Goal: Task Accomplishment & Management: Manage account settings

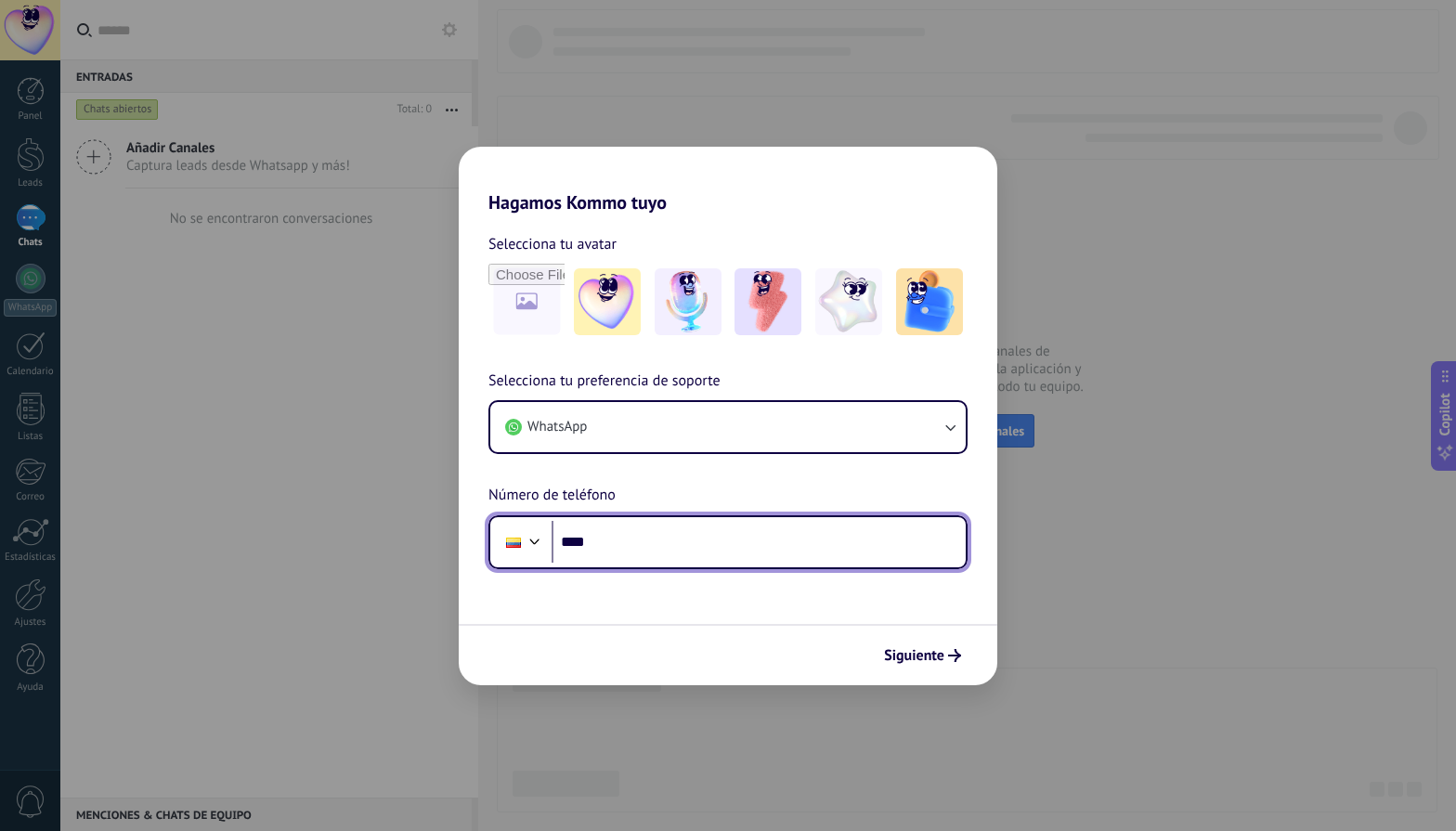
click at [665, 539] on input "****" at bounding box center [759, 543] width 414 height 43
drag, startPoint x: 727, startPoint y: 551, endPoint x: 595, endPoint y: 549, distance: 132.0
click at [595, 549] on input "**********" at bounding box center [759, 543] width 414 height 43
drag, startPoint x: 599, startPoint y: 543, endPoint x: 788, endPoint y: 550, distance: 189.1
click at [788, 550] on input "**********" at bounding box center [759, 543] width 414 height 43
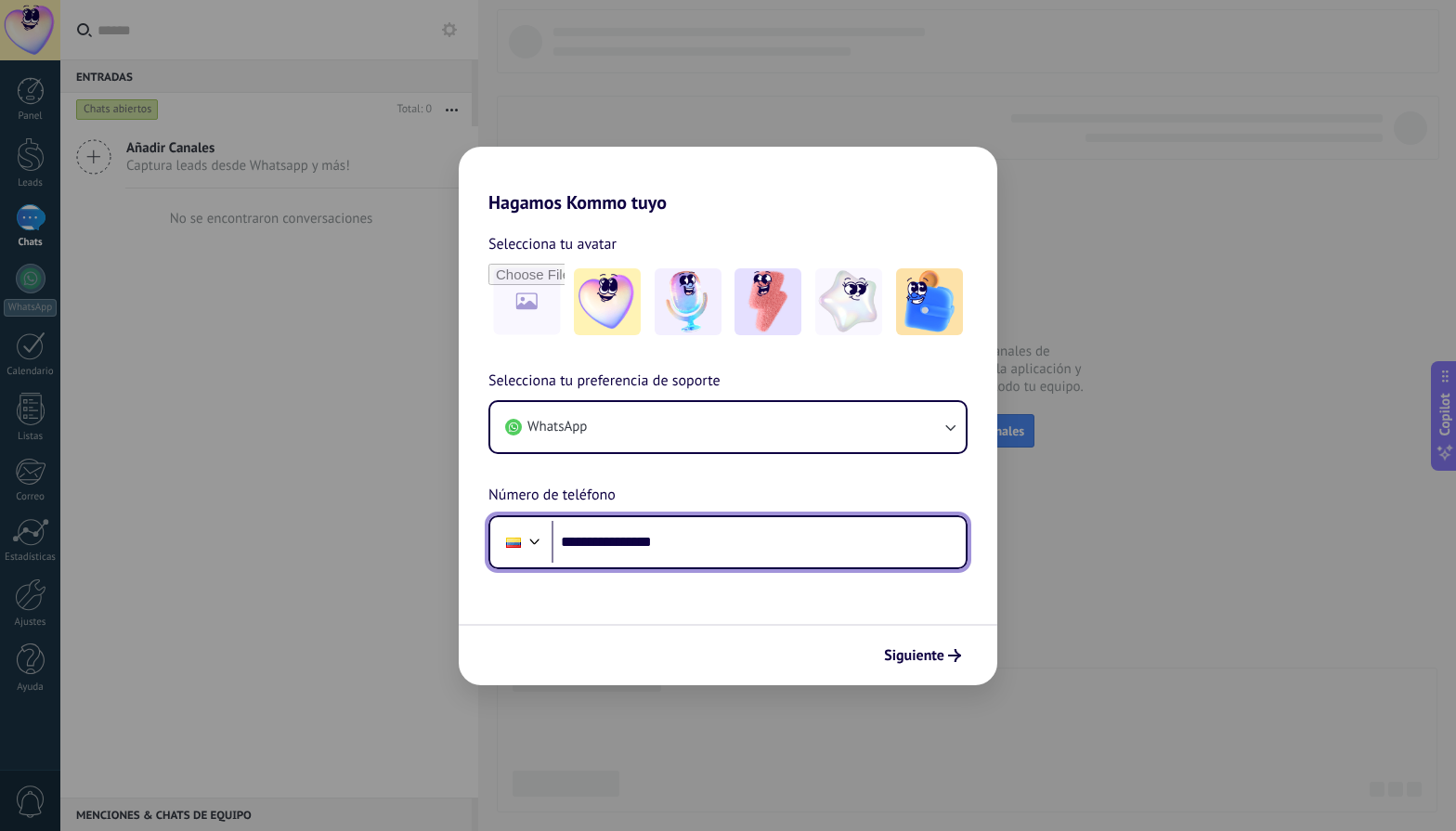
paste input "tel"
type input "**********"
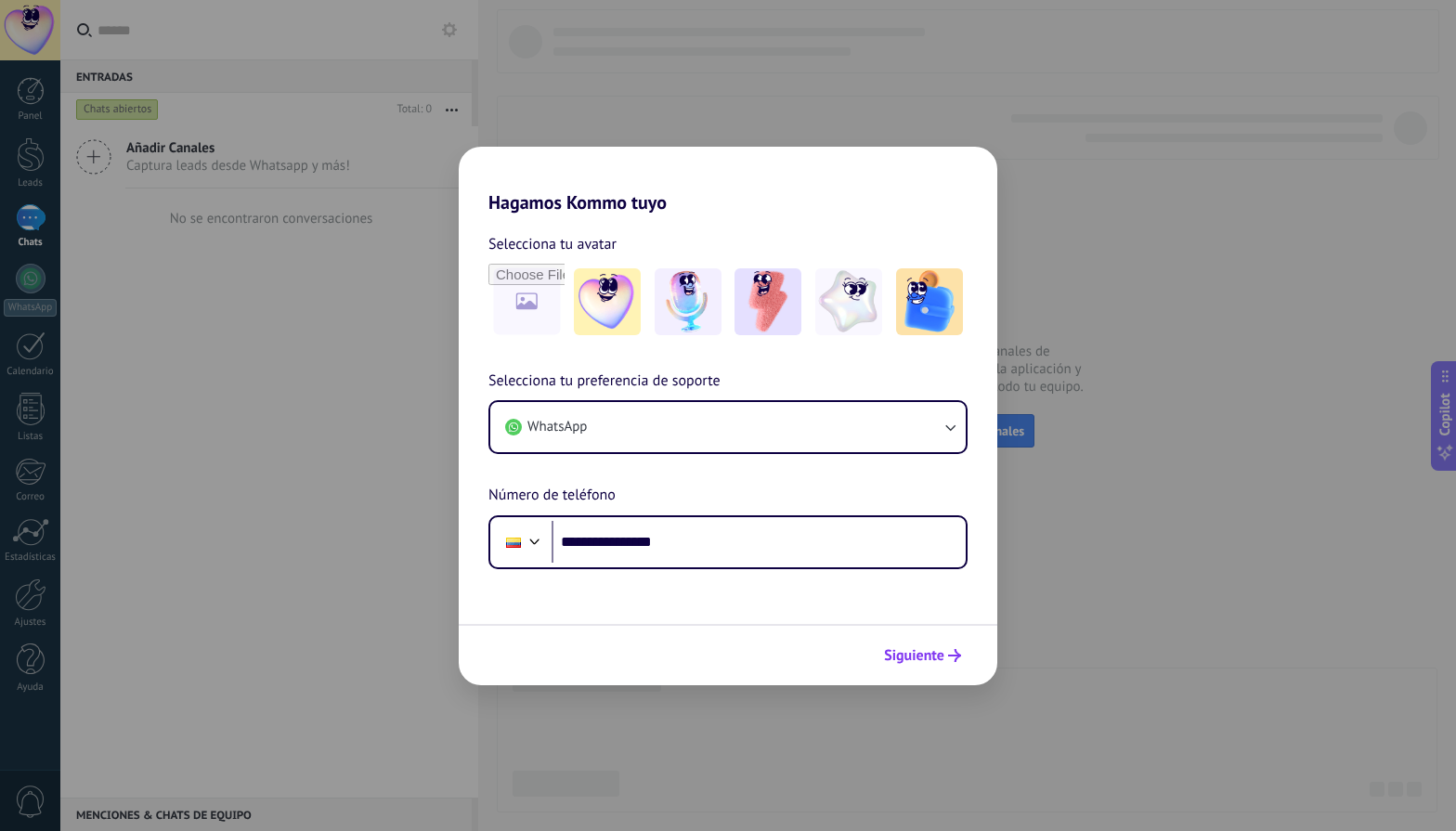
click at [933, 665] on button "Siguiente" at bounding box center [922, 655] width 94 height 32
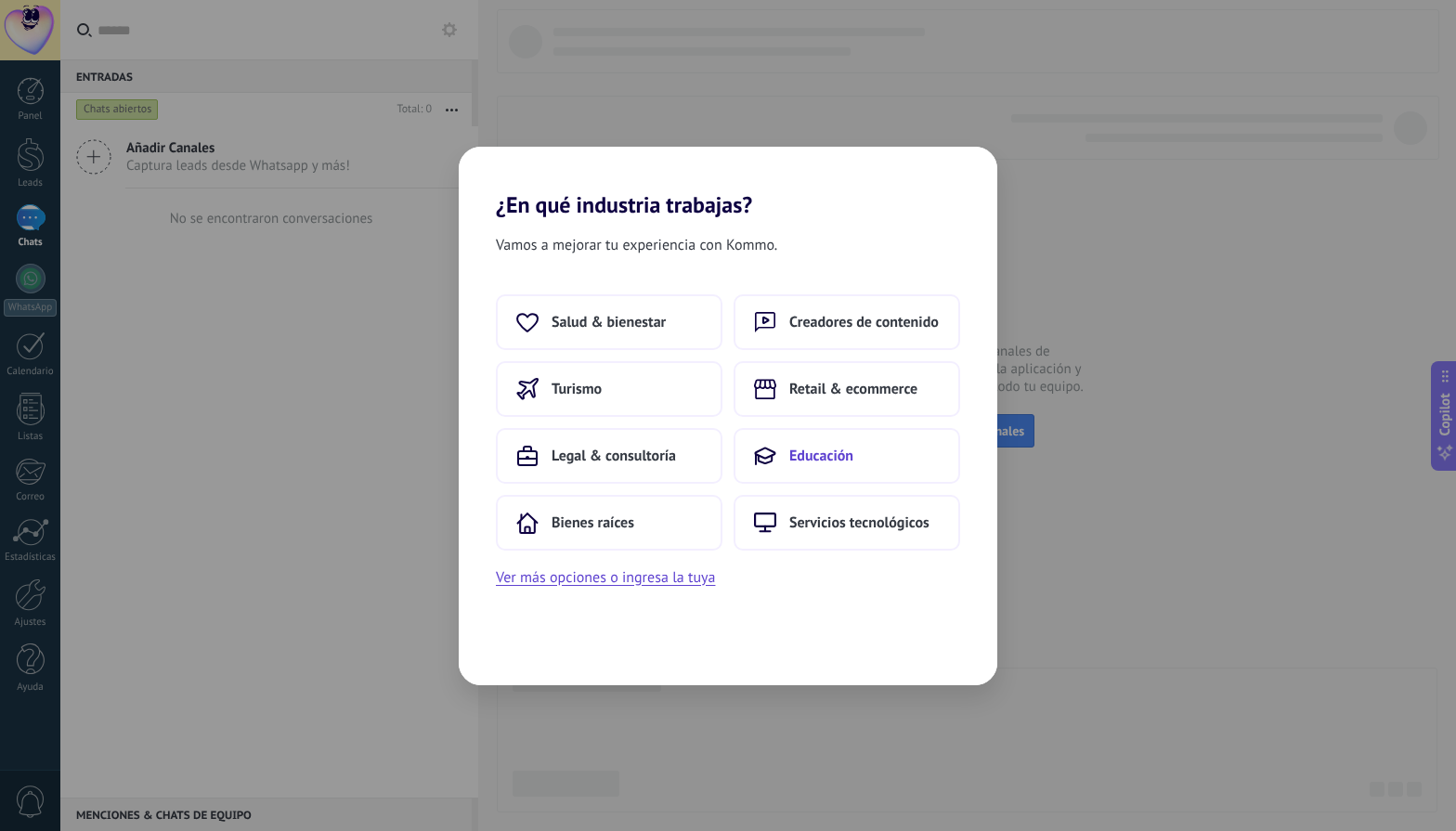
click at [828, 475] on button "Educación" at bounding box center [846, 456] width 226 height 55
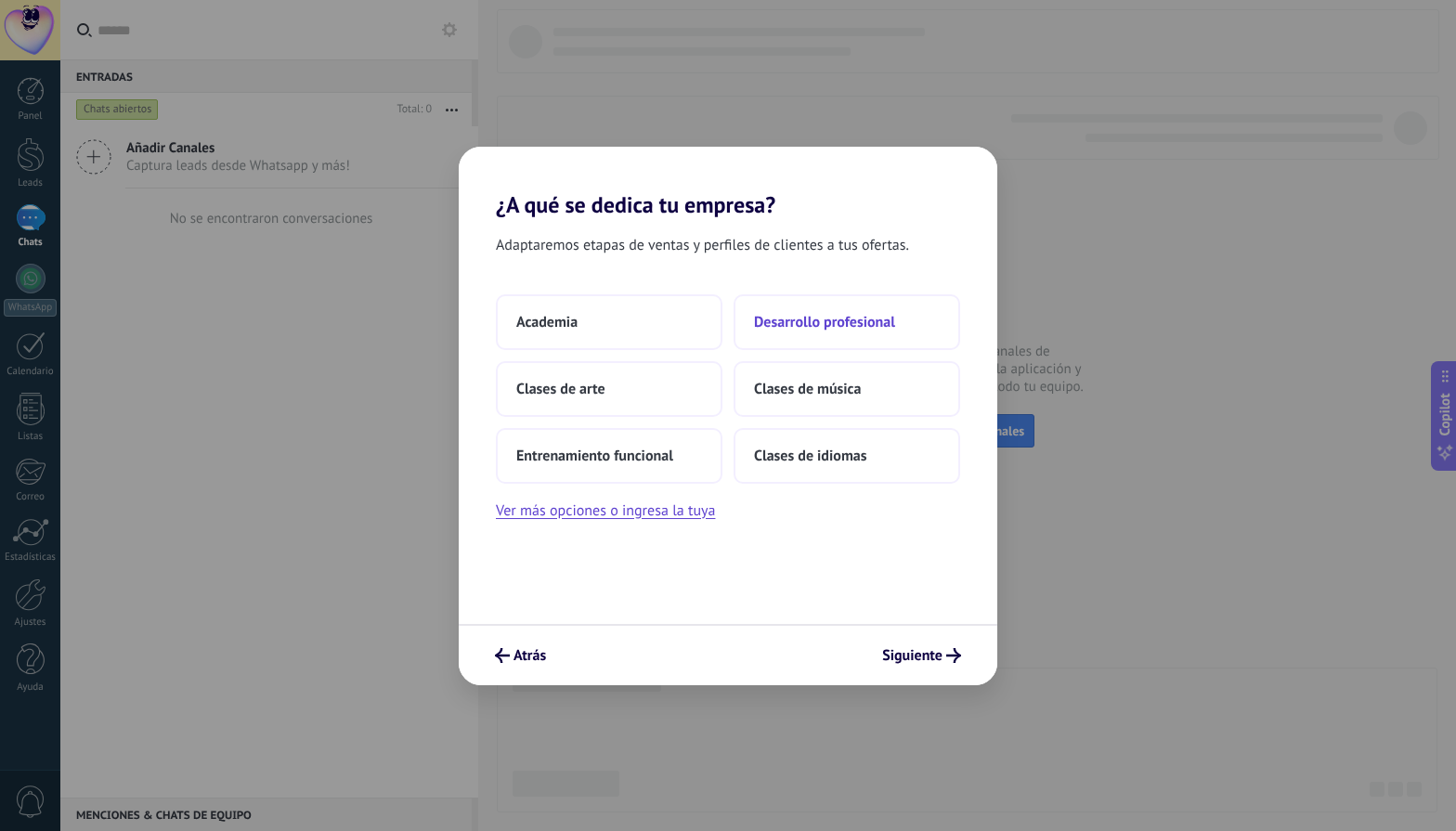
click at [849, 321] on span "Desarrollo profesional" at bounding box center [825, 322] width 141 height 18
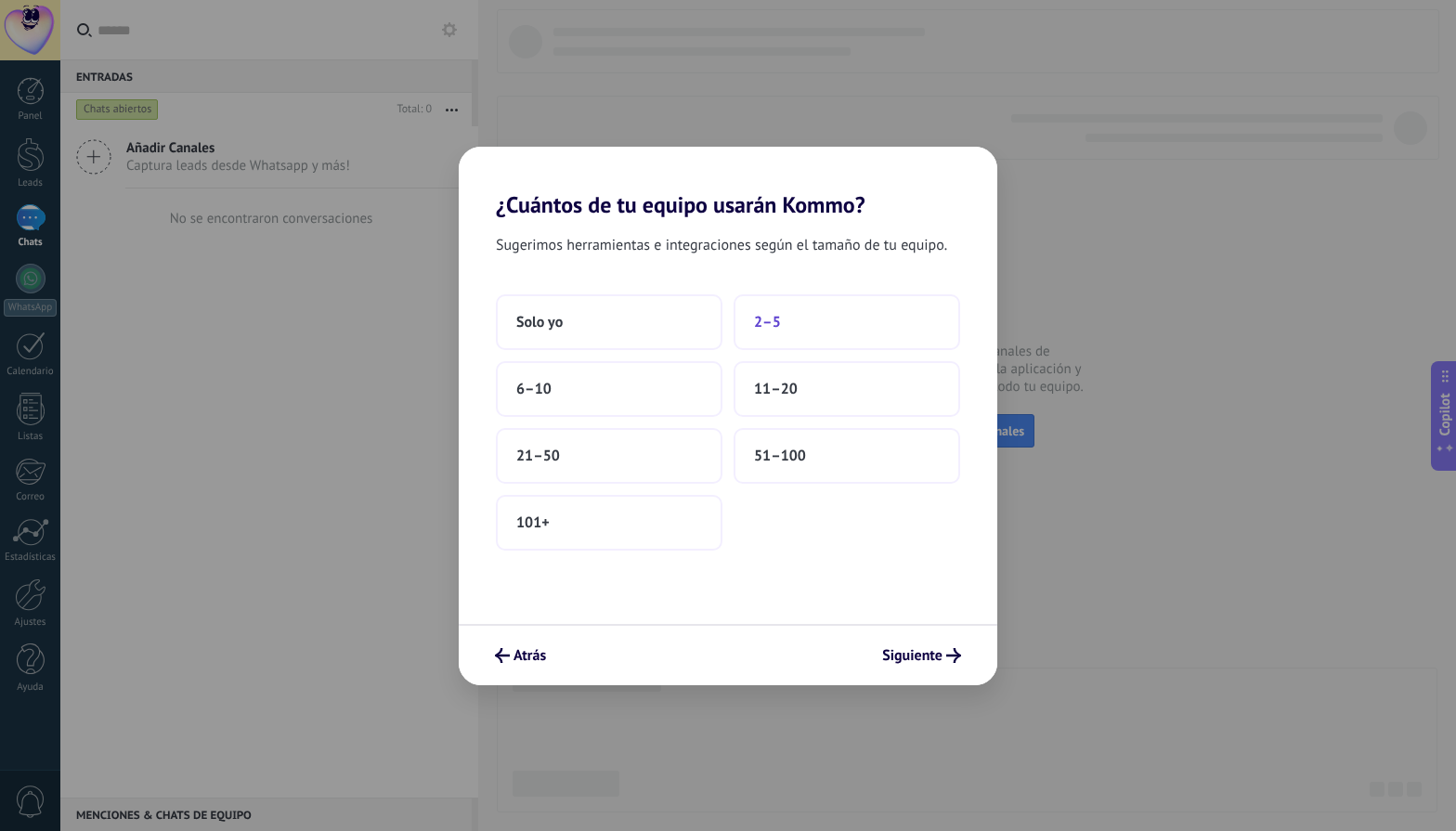
click at [792, 329] on button "2–5" at bounding box center [846, 322] width 226 height 55
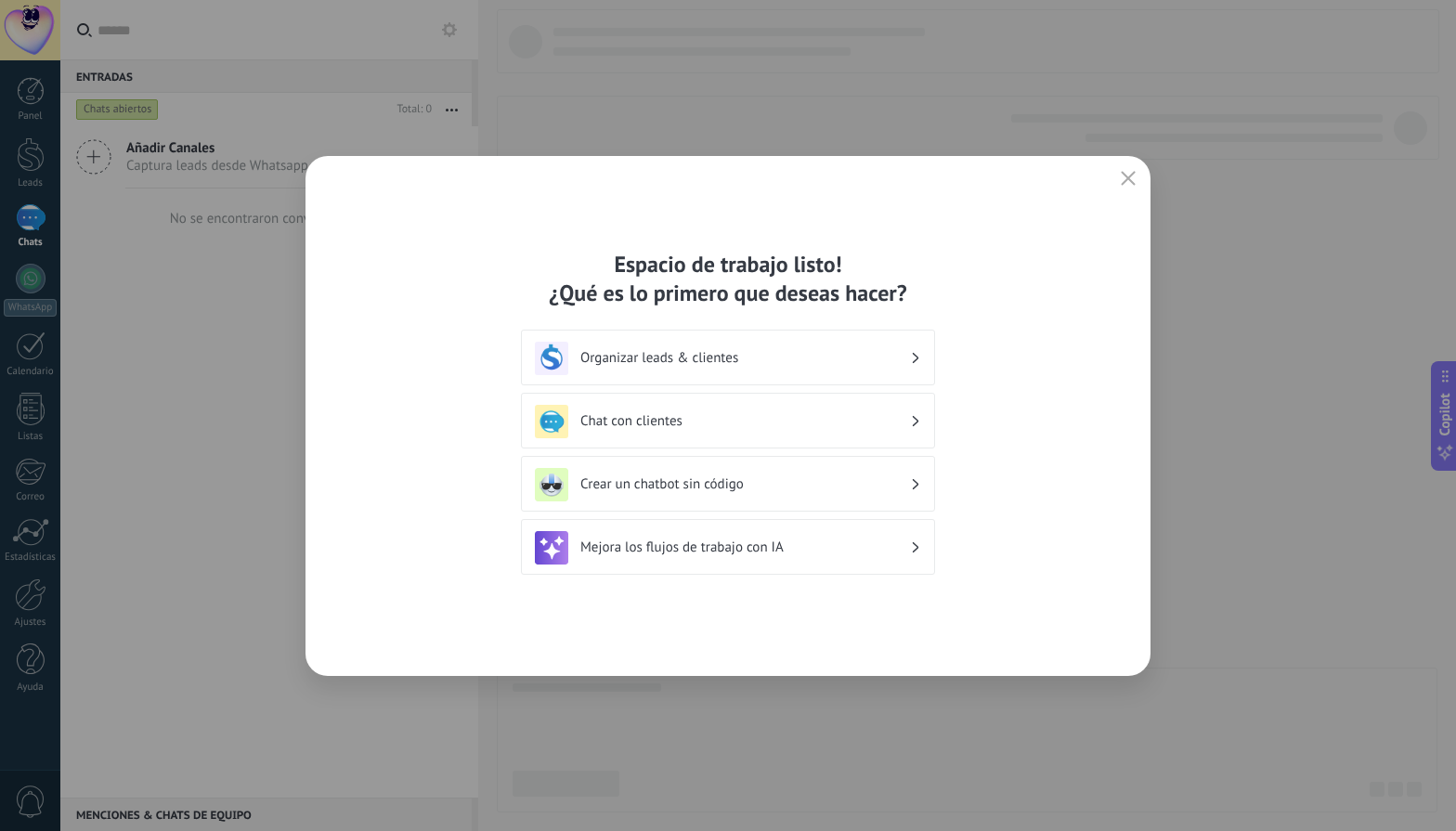
click at [853, 405] on div "Chat con clientes" at bounding box center [728, 421] width 387 height 33
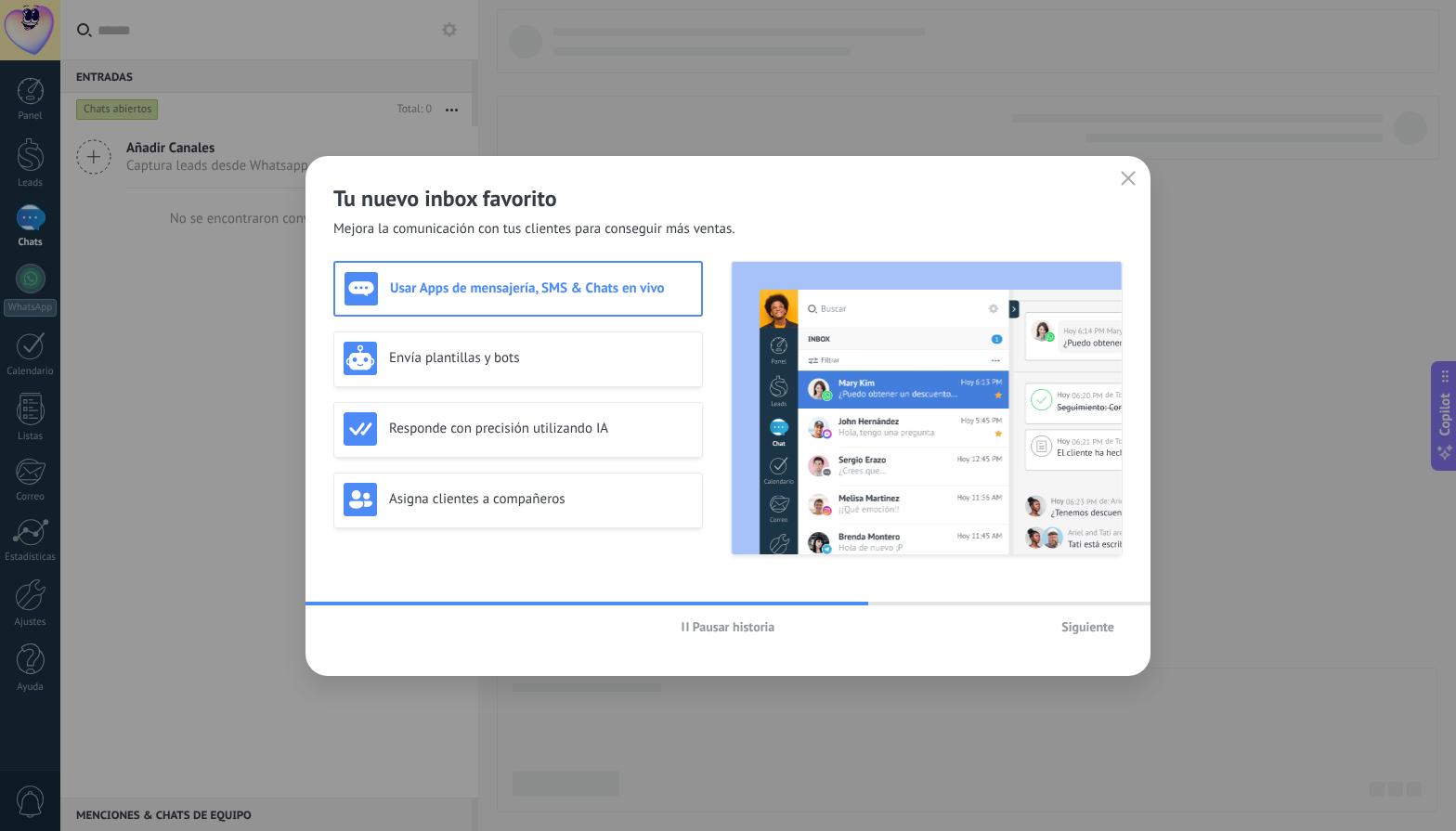
click at [1086, 625] on span "Siguiente" at bounding box center [1087, 628] width 53 height 13
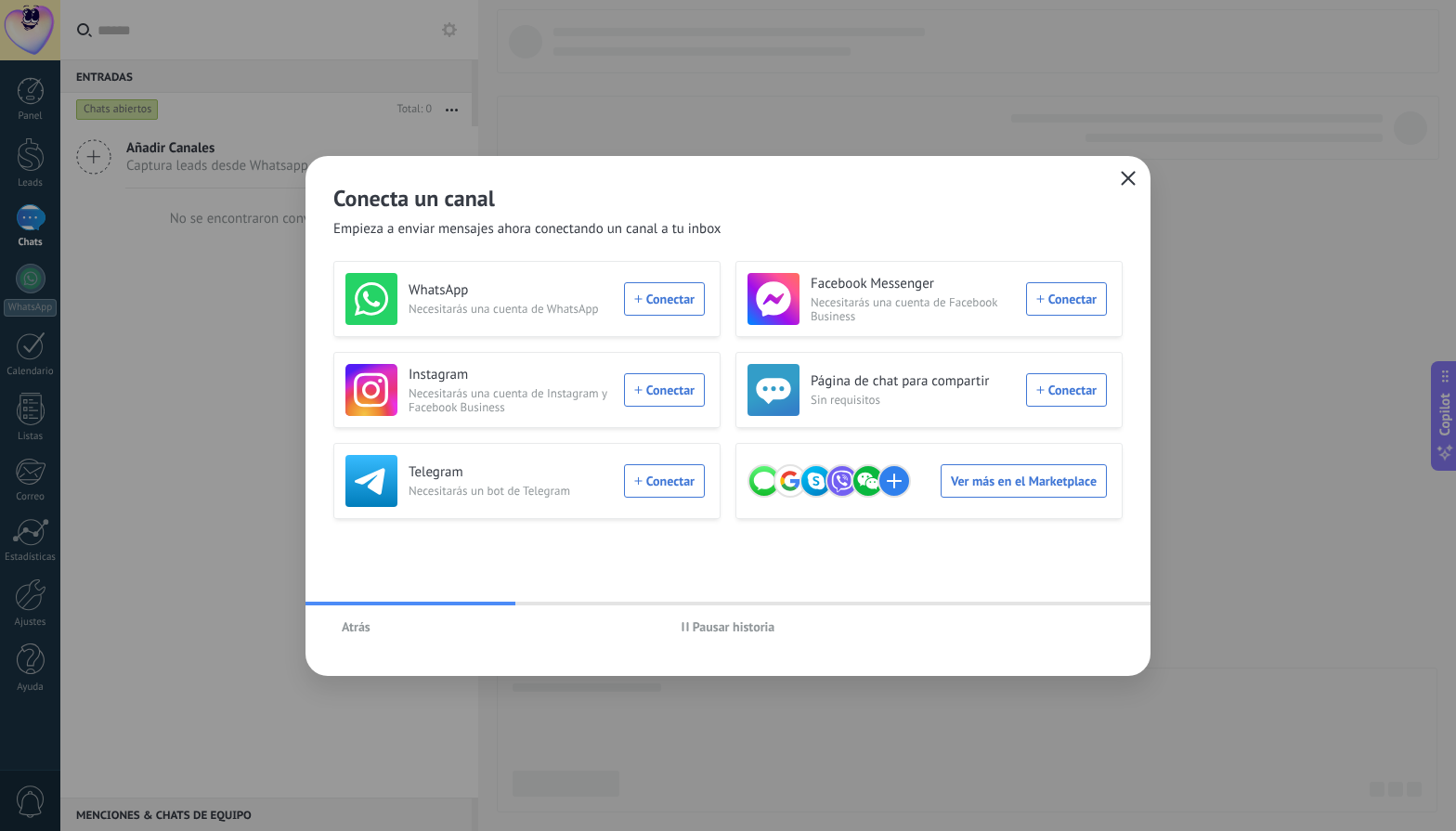
click at [1129, 177] on use "button" at bounding box center [1129, 178] width 14 height 14
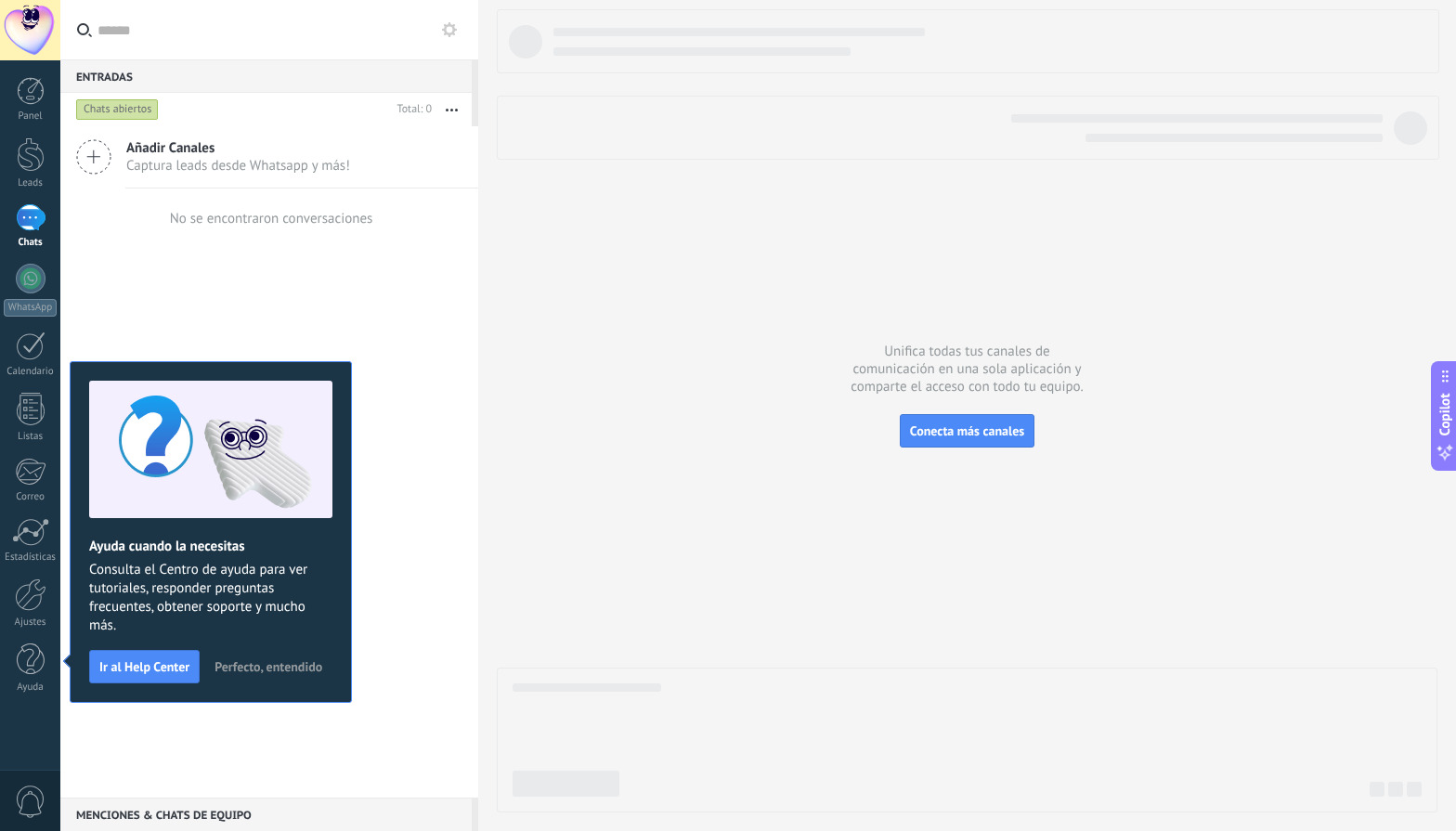
click at [262, 670] on span "Perfecto, entendido" at bounding box center [268, 667] width 108 height 13
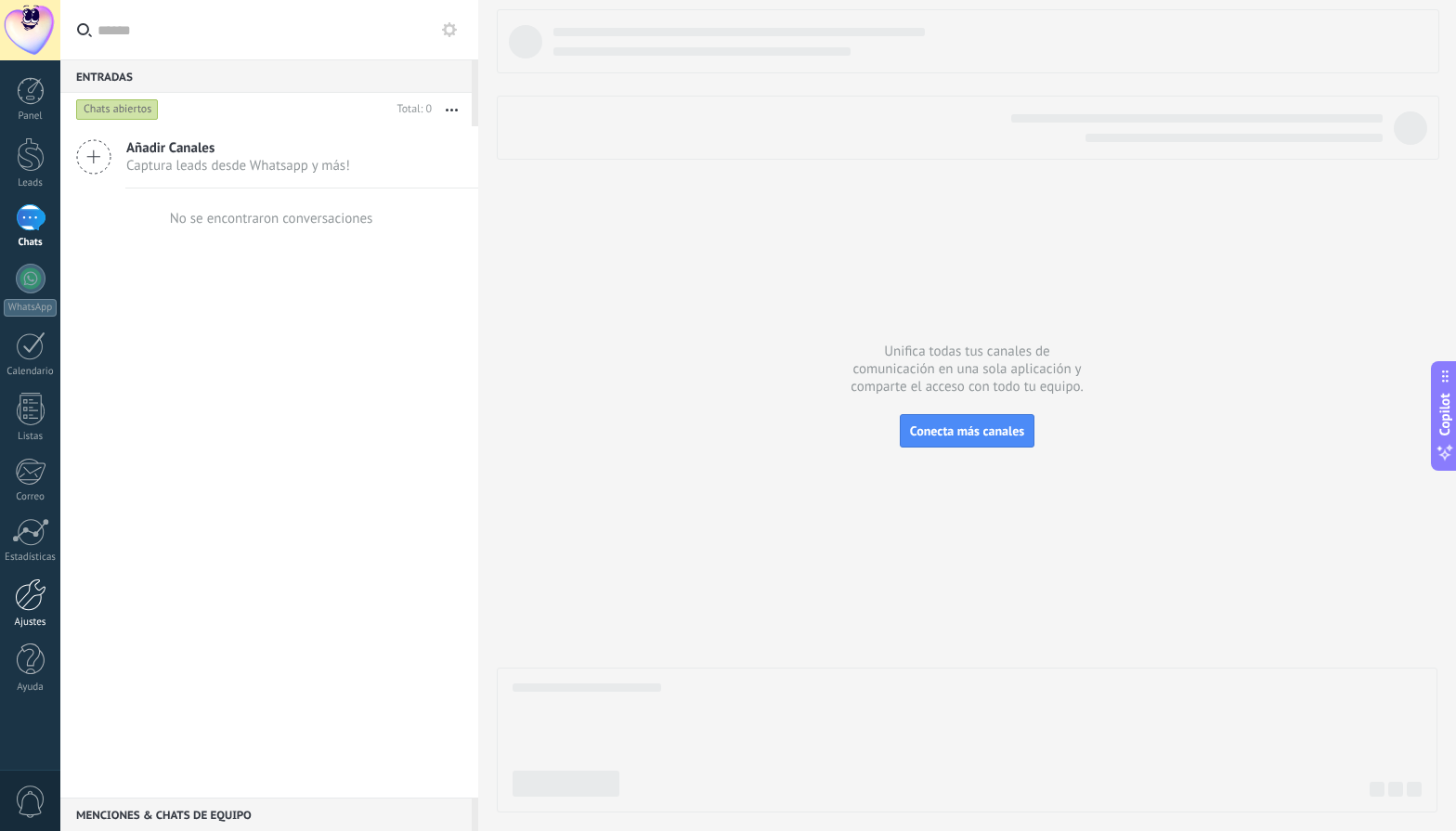
click at [28, 604] on div at bounding box center [31, 595] width 32 height 32
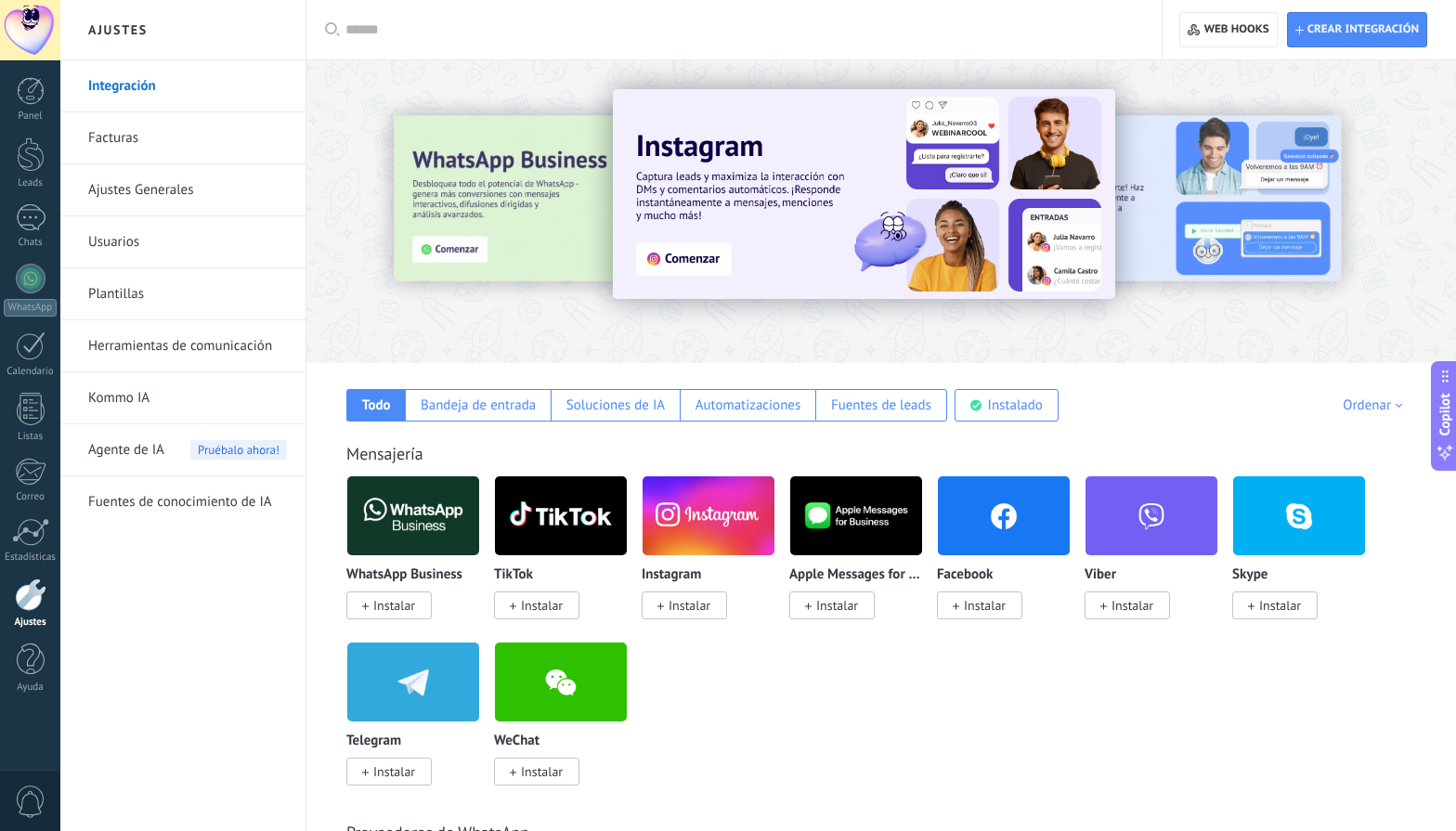
click at [137, 92] on link "Integración" at bounding box center [187, 86] width 199 height 52
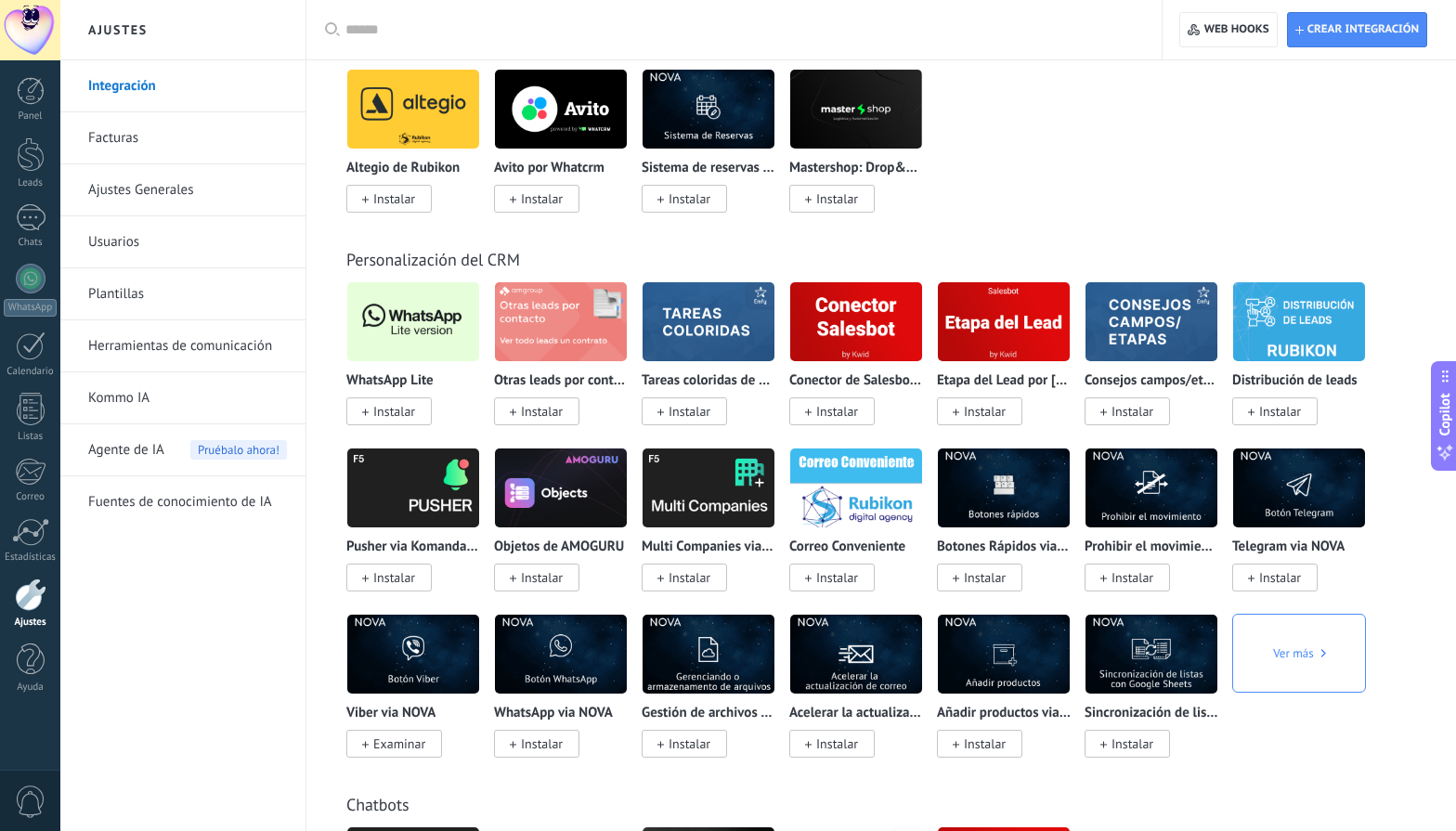
scroll to position [3707, 0]
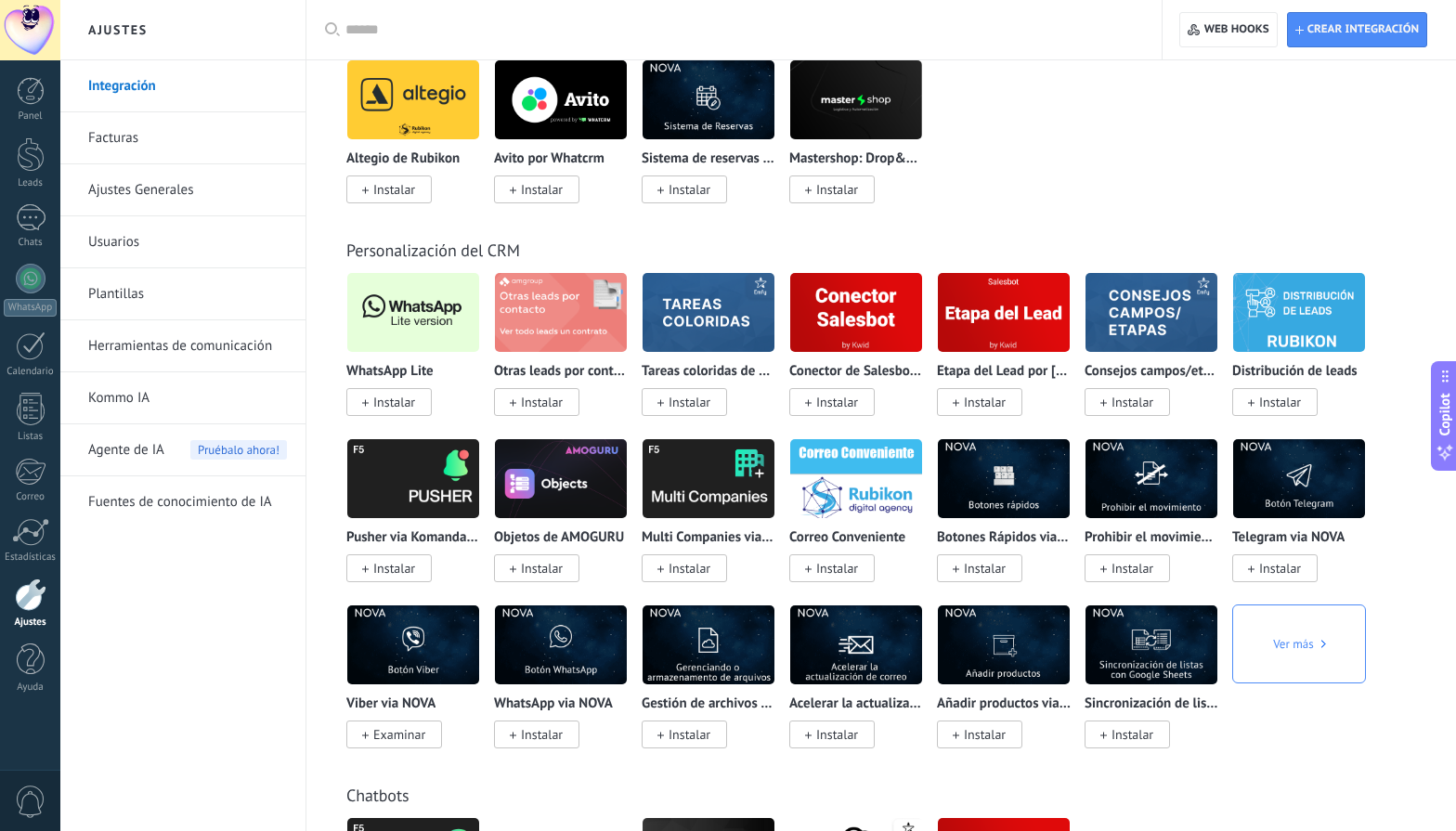
click at [454, 346] on img at bounding box center [413, 312] width 132 height 90
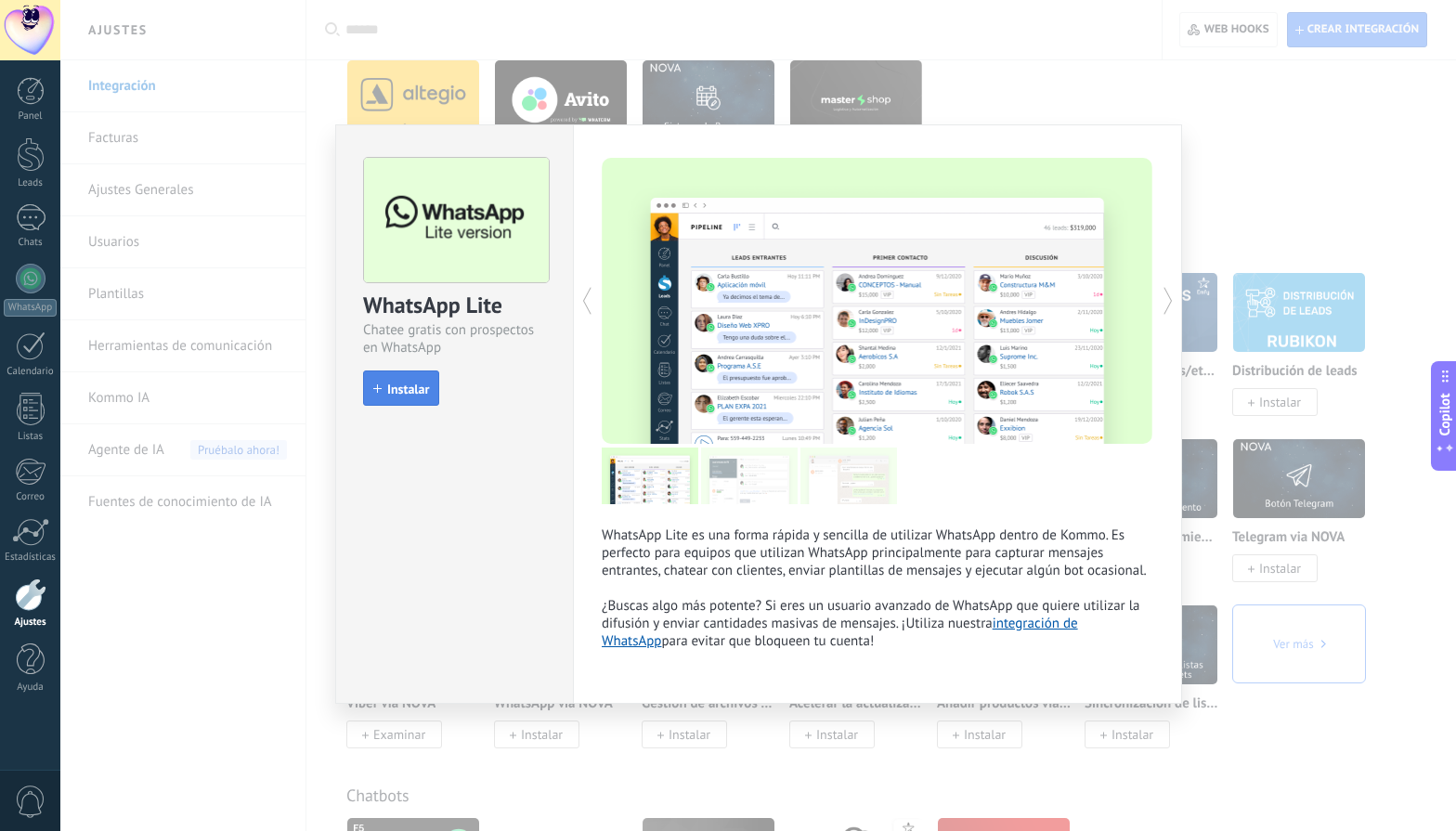
click at [416, 404] on button "Instalar" at bounding box center [401, 388] width 76 height 35
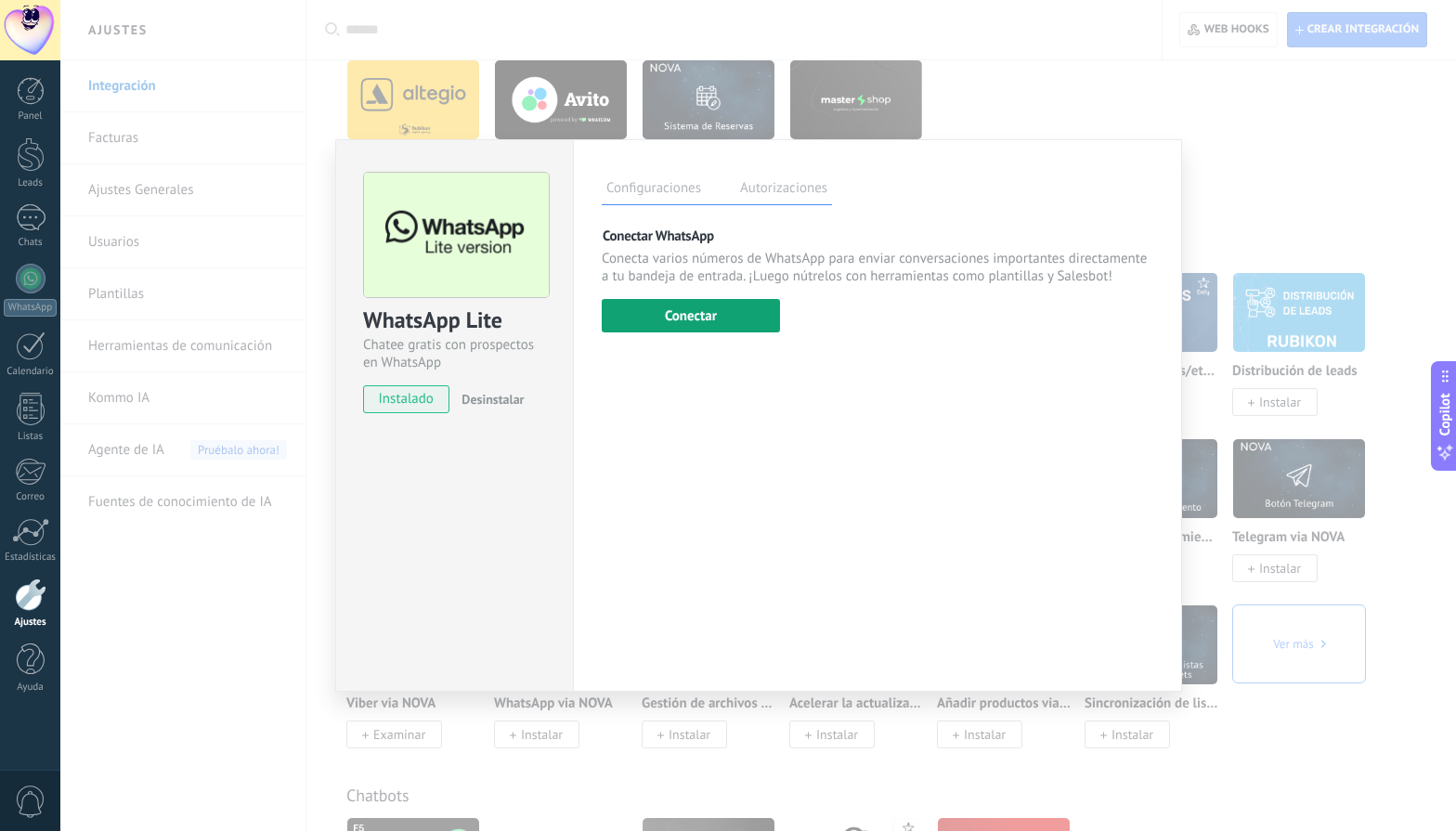
click at [697, 310] on button "Conectar" at bounding box center [690, 315] width 179 height 33
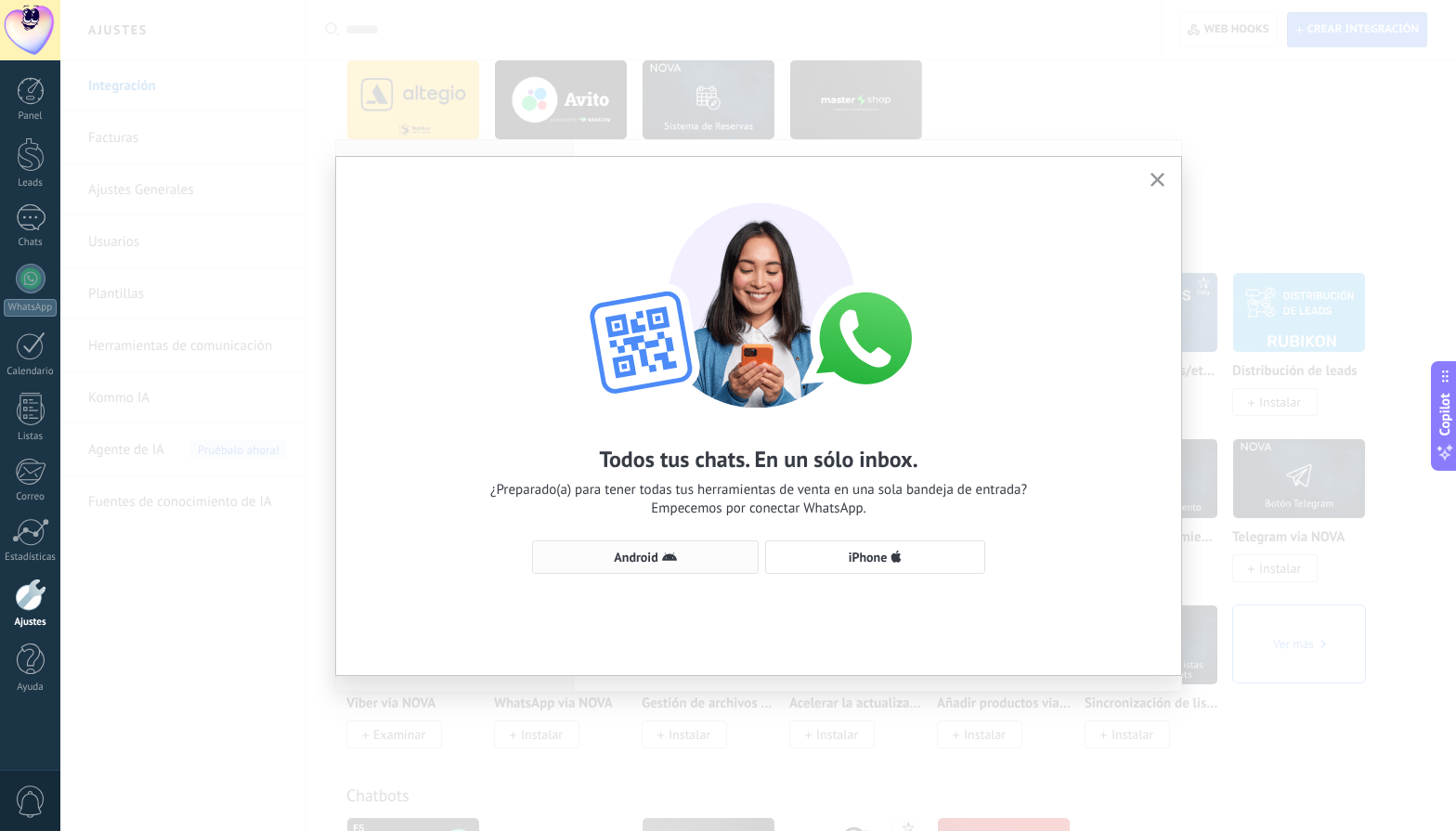
click at [665, 563] on icon "button" at bounding box center [669, 558] width 15 height 15
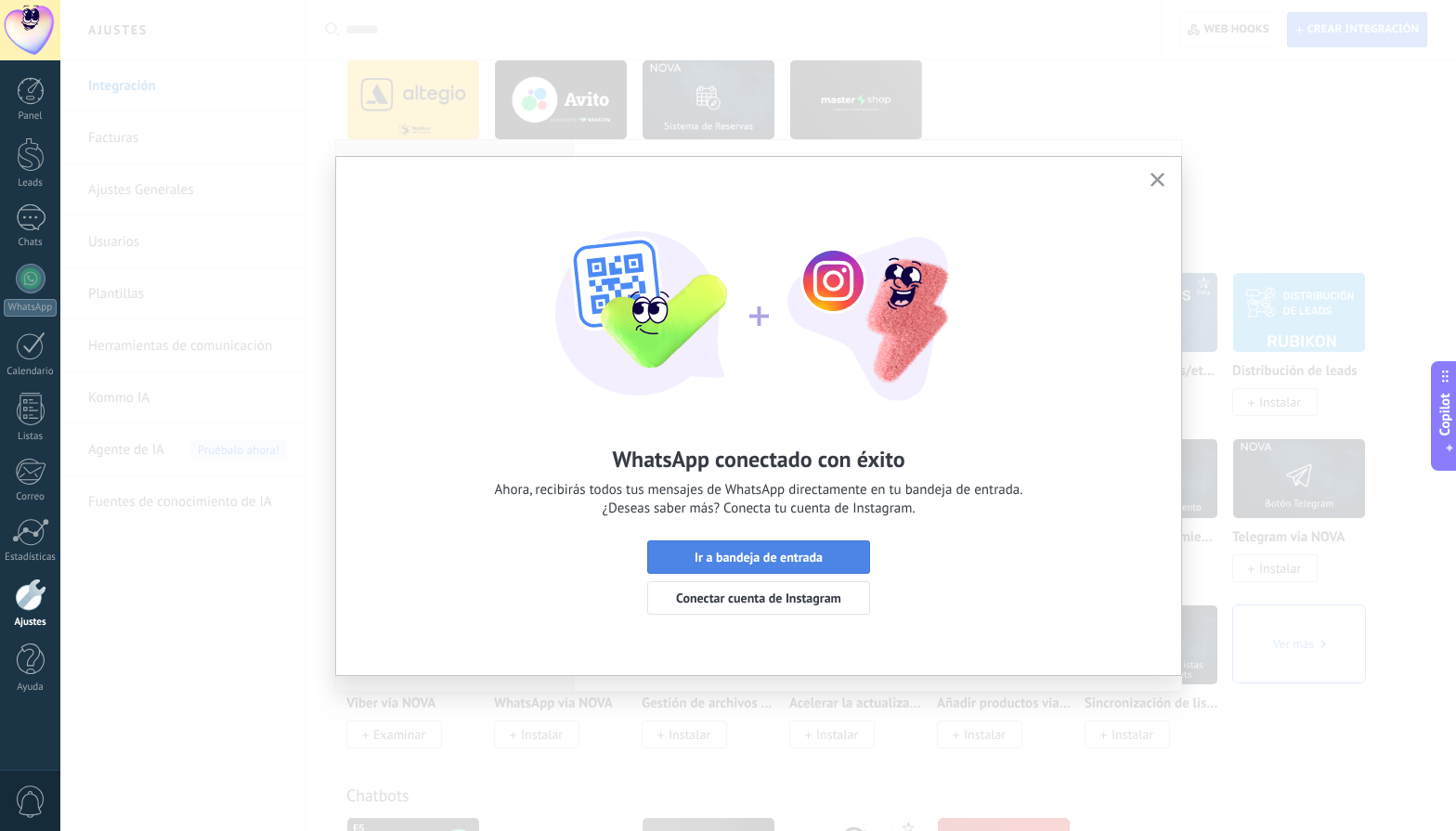
click at [772, 562] on span "Ir a bandeja de entrada" at bounding box center [758, 558] width 128 height 13
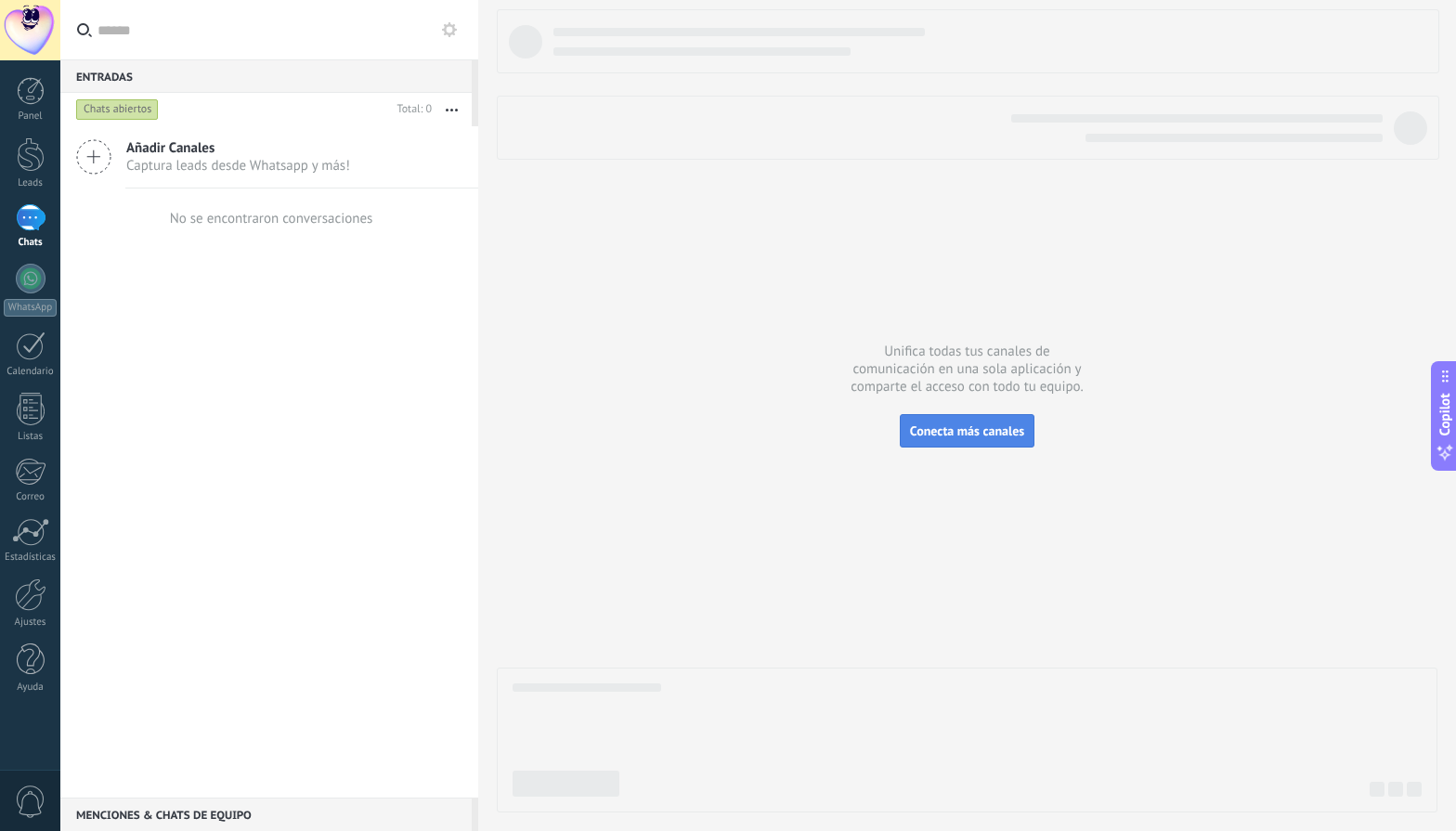
click at [960, 439] on span "Conecta más canales" at bounding box center [967, 431] width 115 height 17
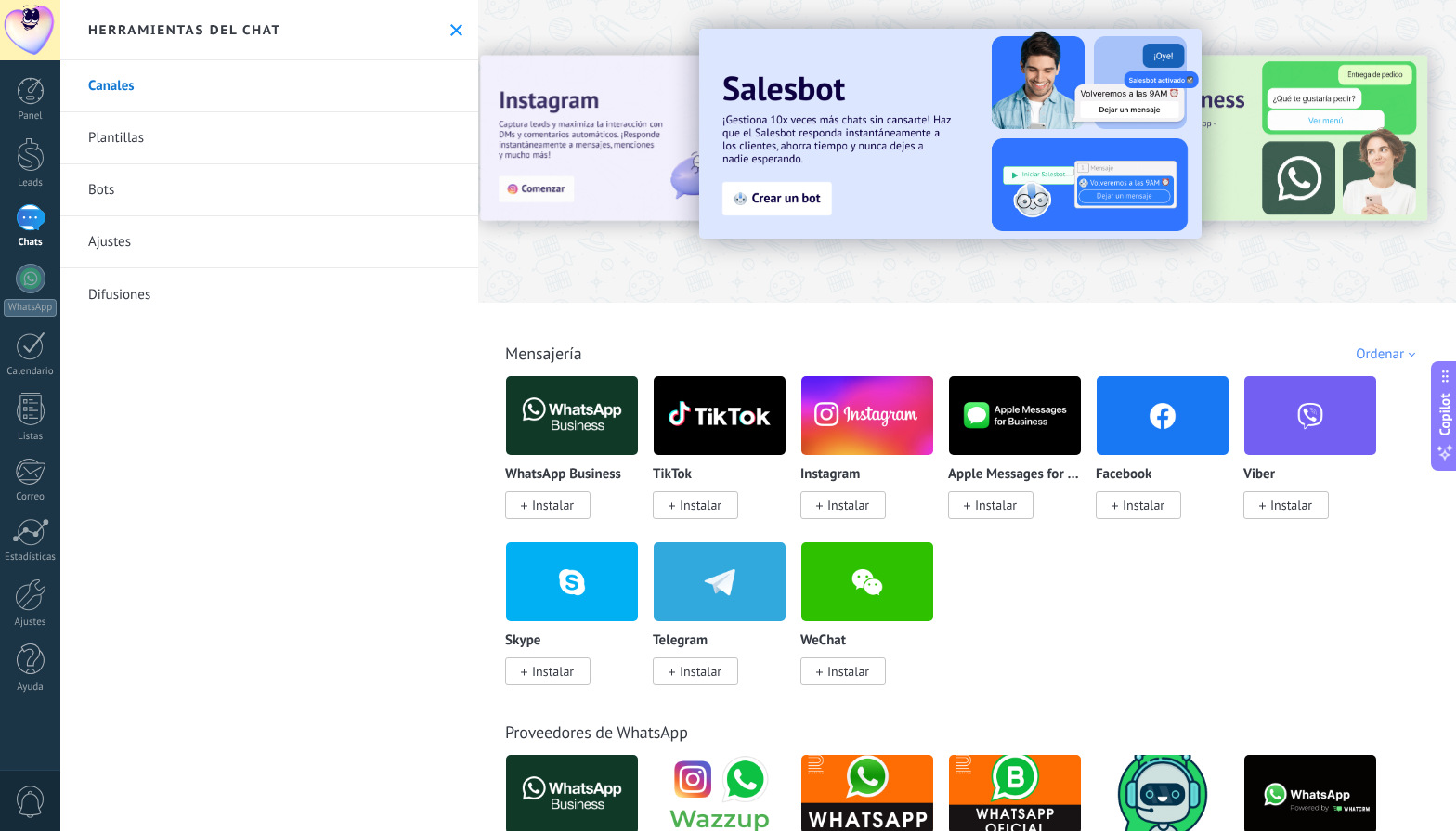
click at [34, 219] on div at bounding box center [31, 218] width 30 height 27
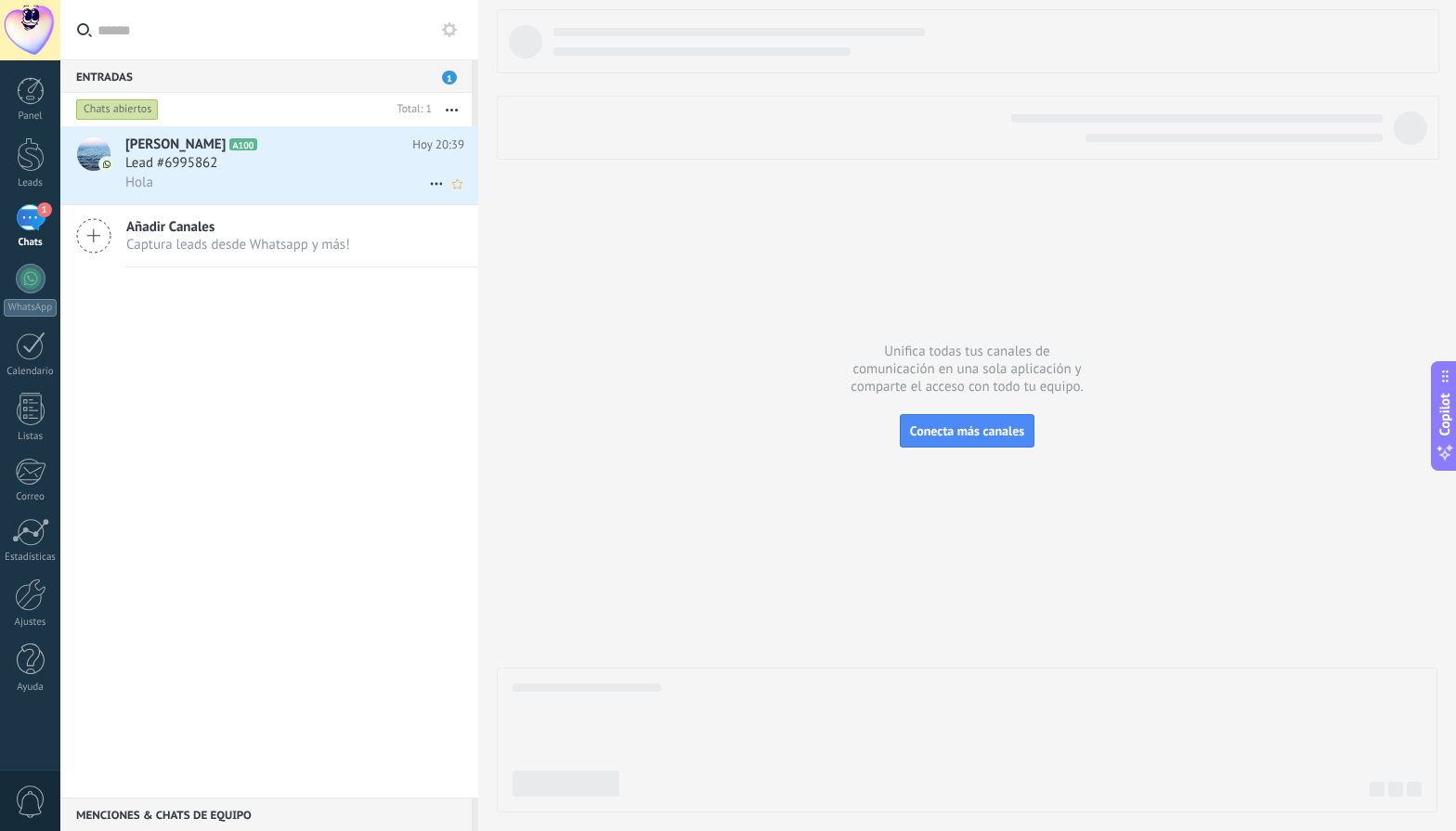
click at [309, 154] on div "Lead #6995862" at bounding box center [294, 162] width 339 height 18
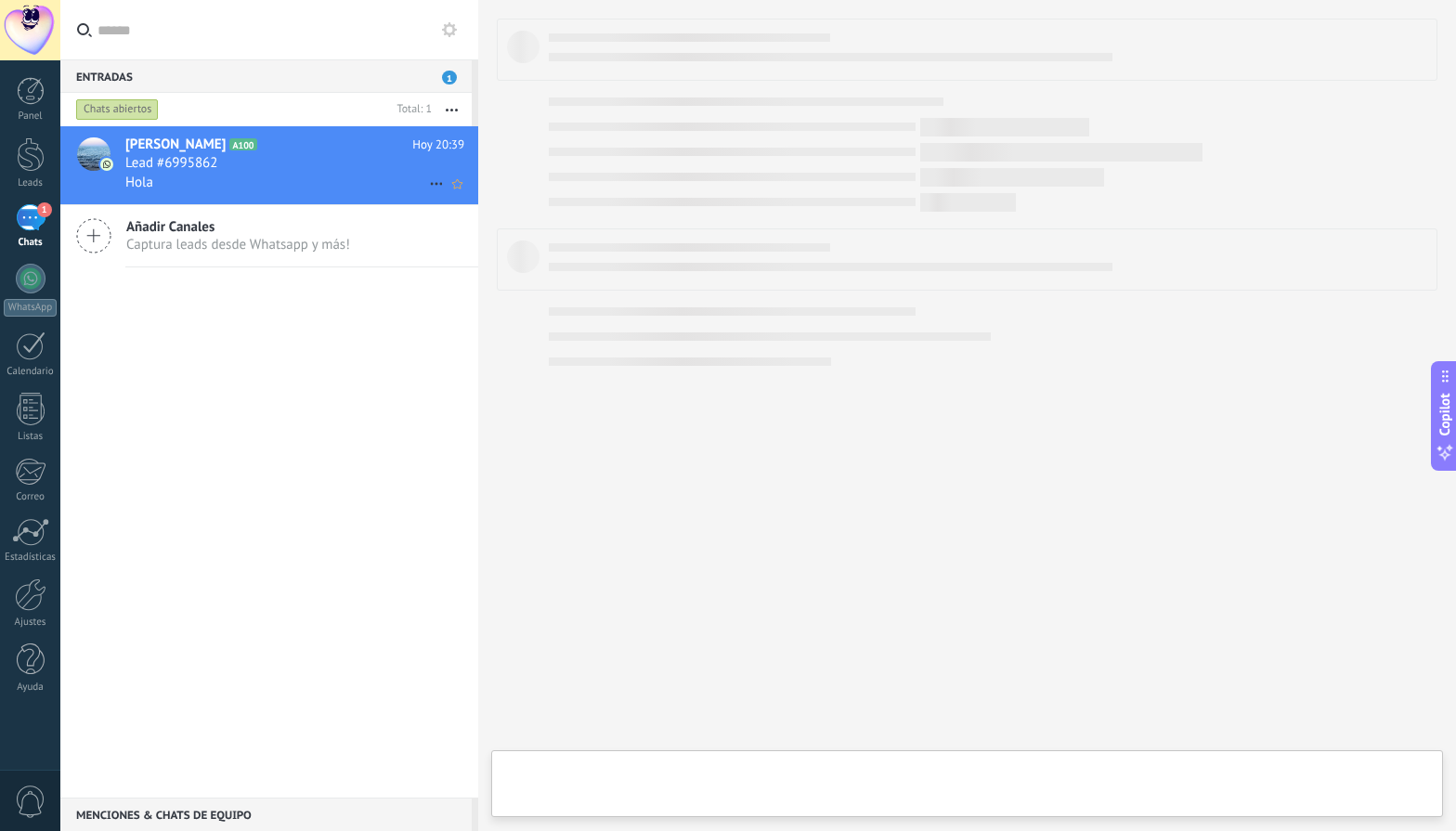
click at [284, 161] on div "Lead #6995862" at bounding box center [294, 162] width 339 height 18
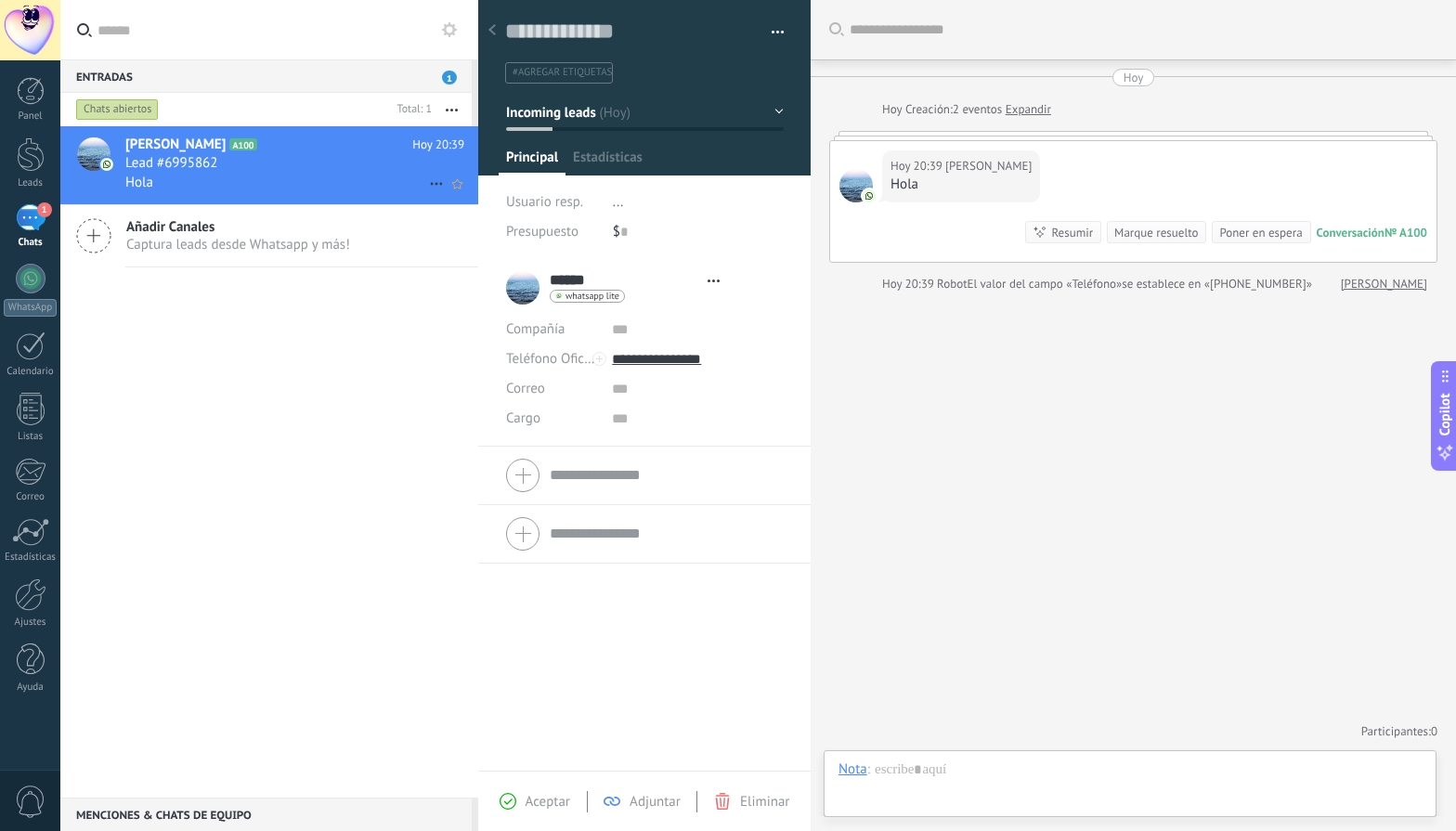
scroll to position [28, 0]
click at [988, 778] on div at bounding box center [1129, 788] width 583 height 55
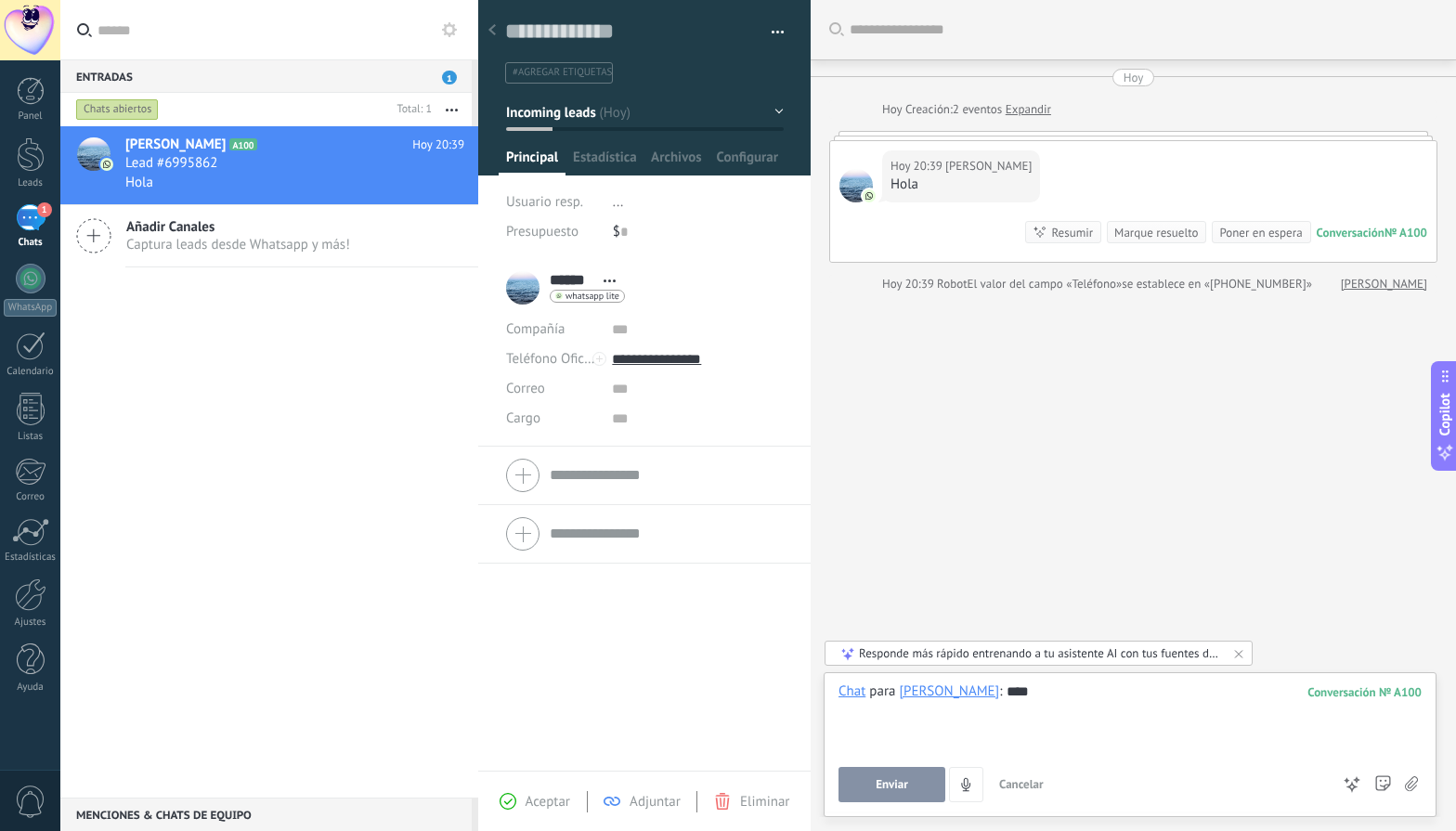
click at [910, 782] on button "Enviar" at bounding box center [892, 784] width 107 height 35
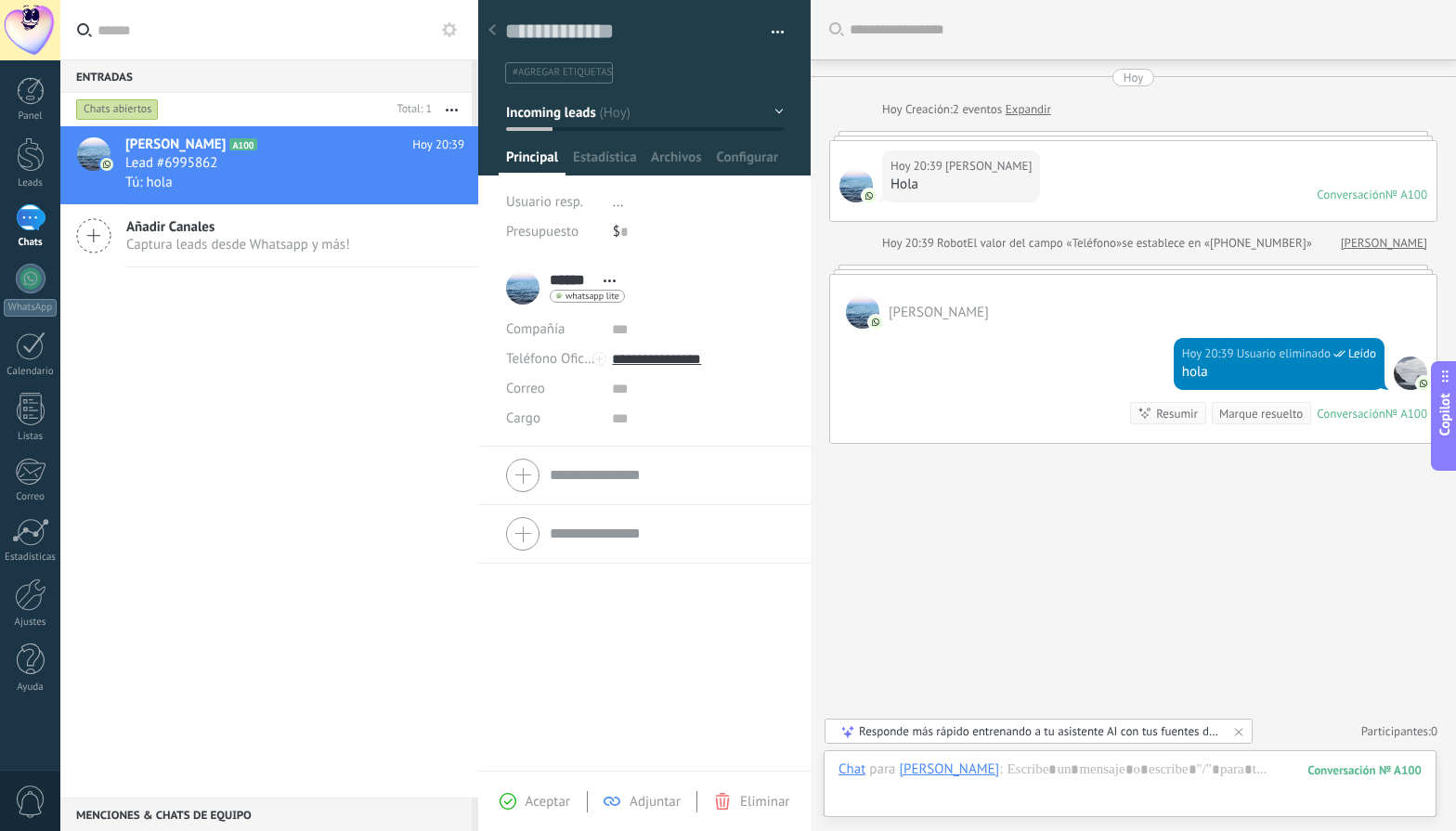
click at [235, 246] on span "Captura leads desde Whatsapp y más!" at bounding box center [238, 245] width 223 height 17
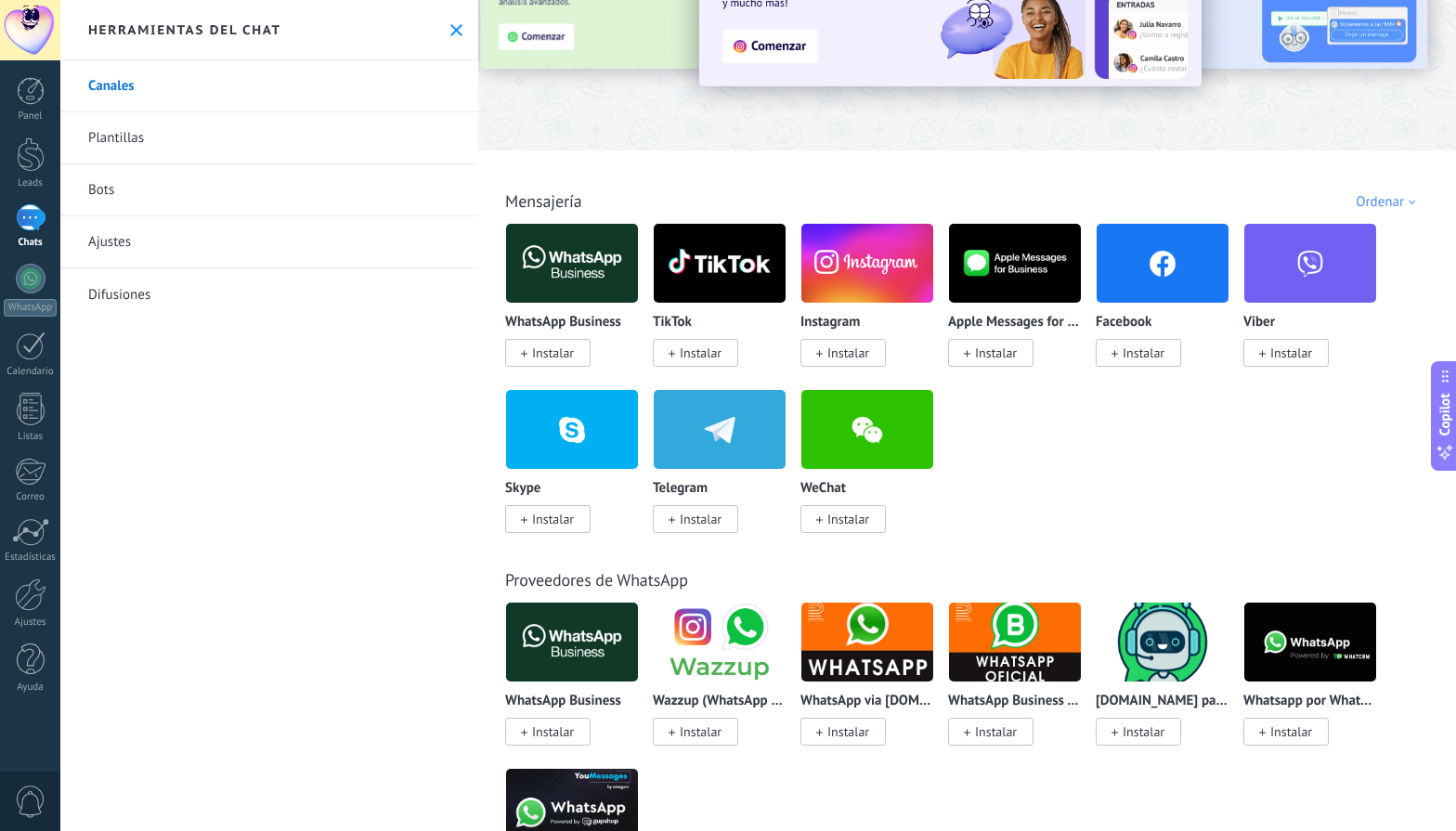
scroll to position [157, 0]
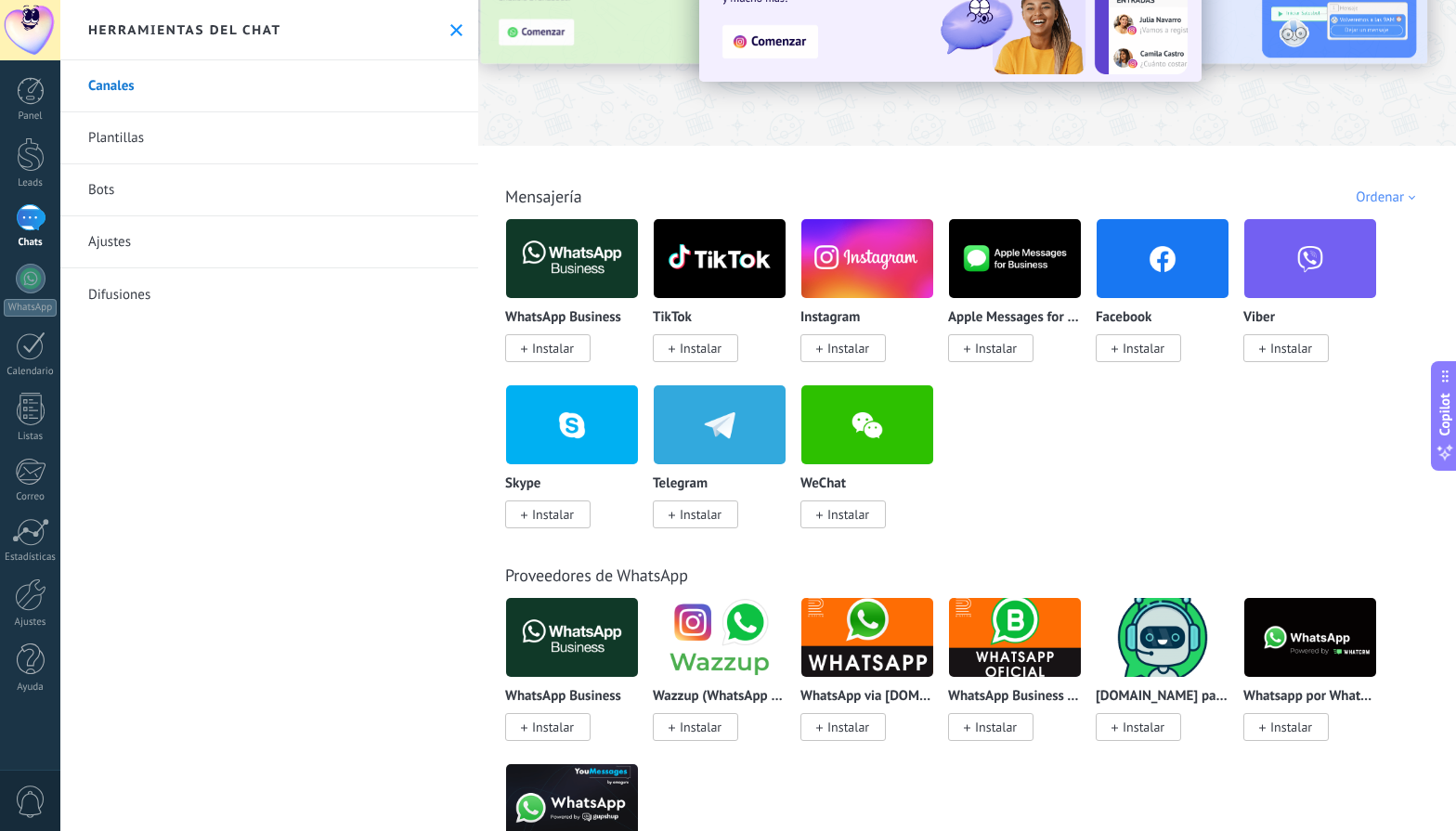
click at [1123, 355] on span "Instalar" at bounding box center [1144, 349] width 42 height 17
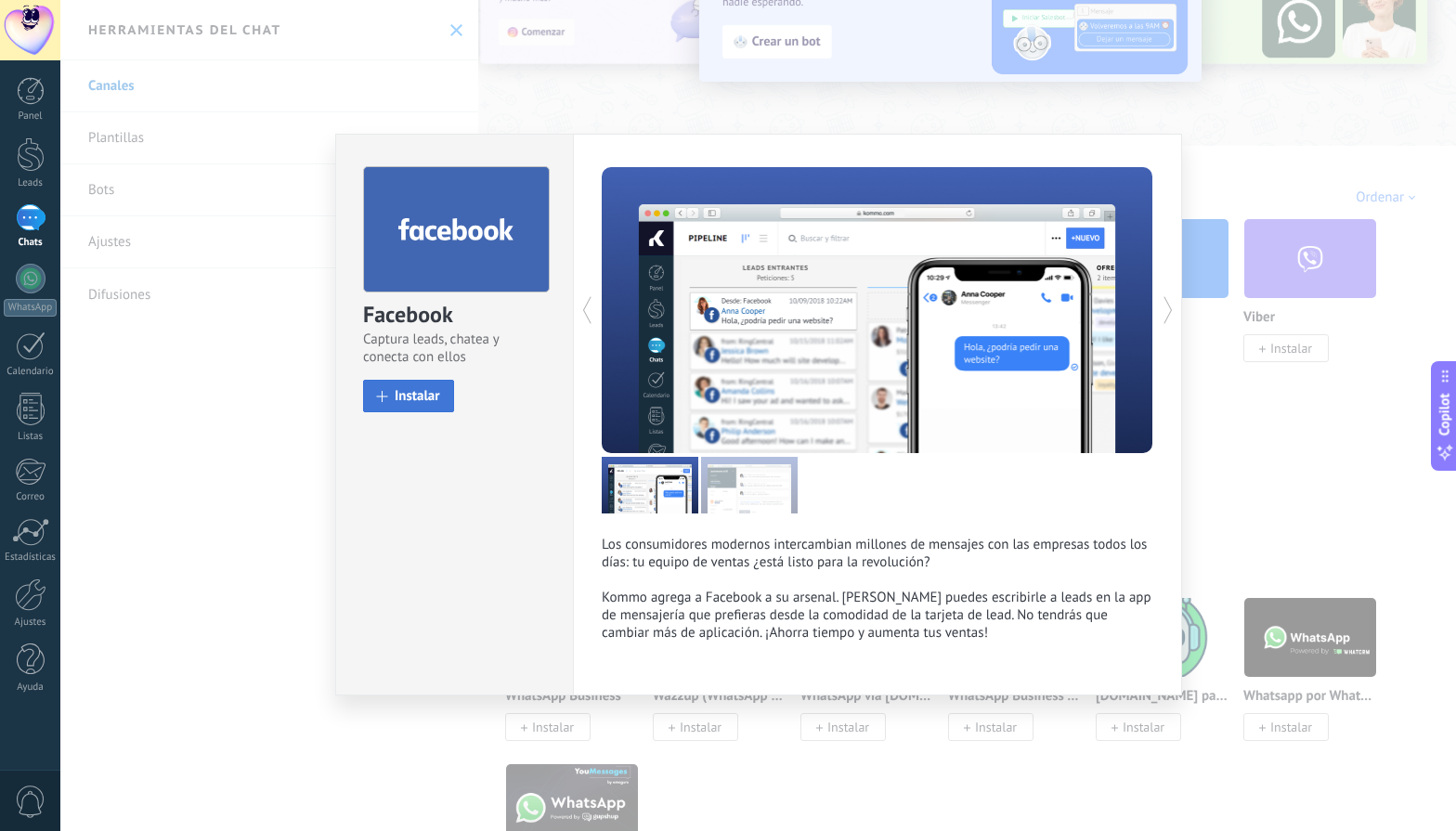
click at [420, 411] on button "Instalar" at bounding box center [408, 396] width 91 height 32
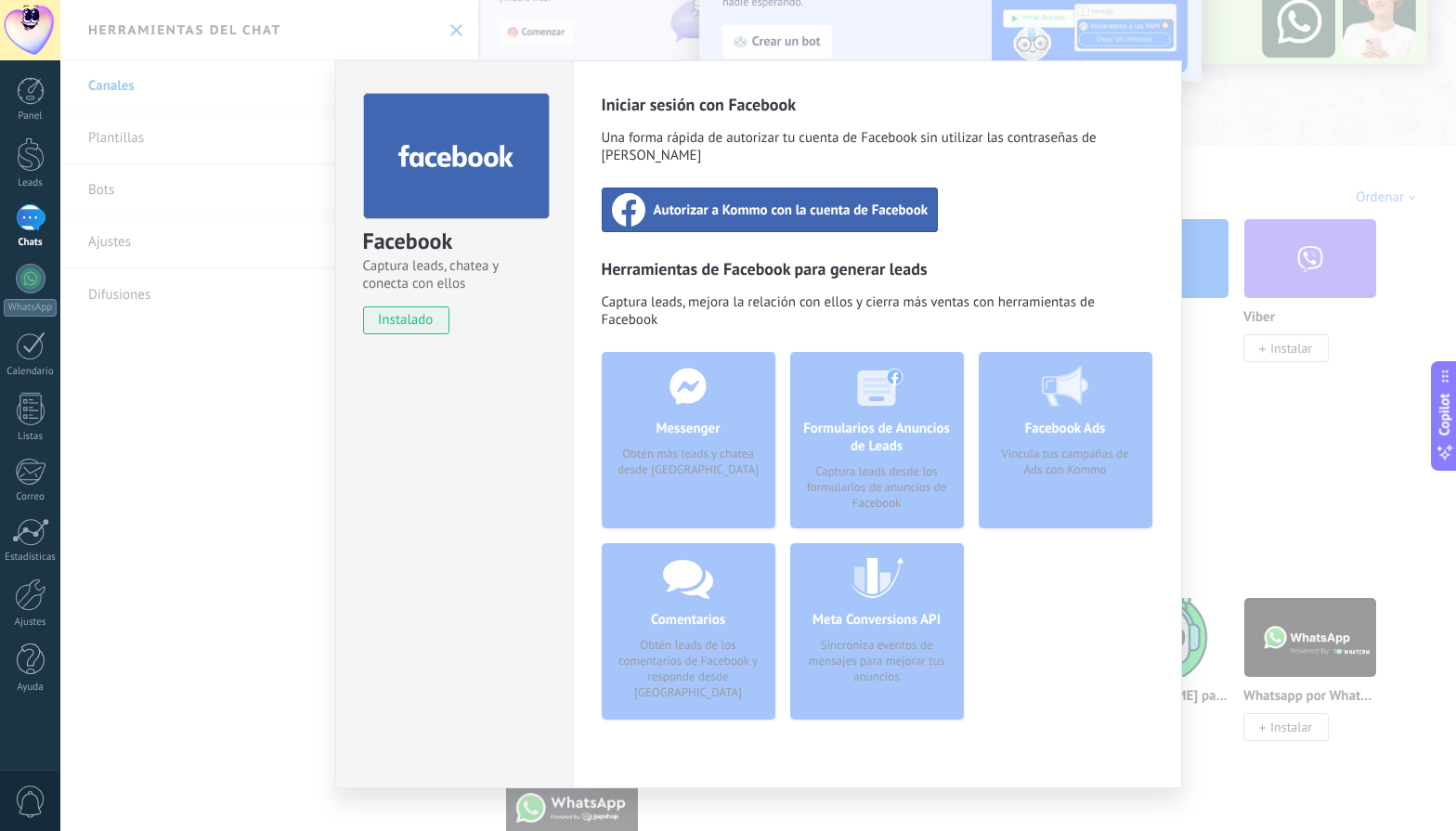
click at [820, 201] on span "Autorizar a Kommo con la cuenta de Facebook" at bounding box center [791, 209] width 275 height 18
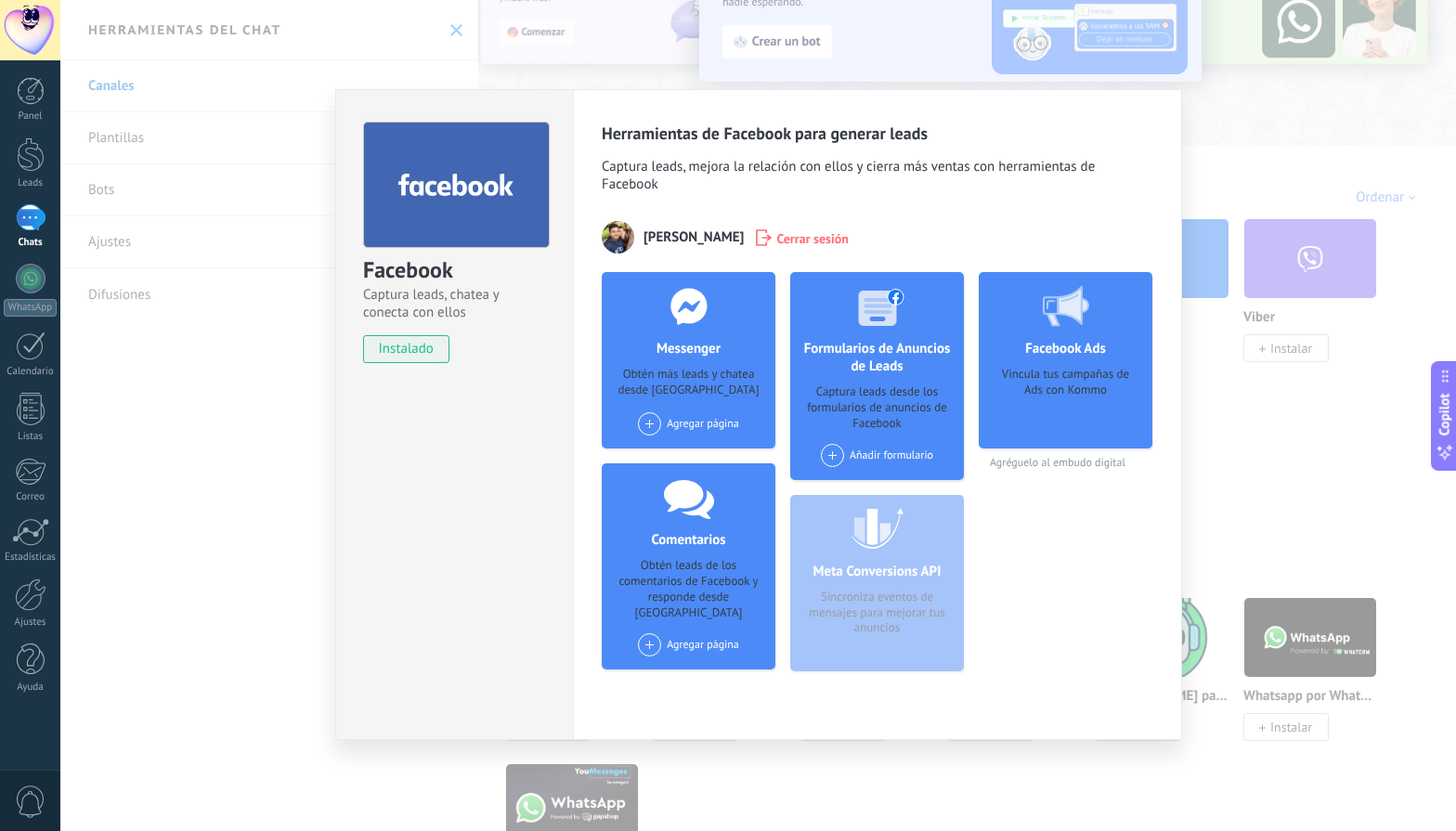
click at [1341, 469] on div "Facebook Captura leads, chatea y conecta con ellos instalado Desinstalar Herram…" at bounding box center [757, 416] width 1395 height 831
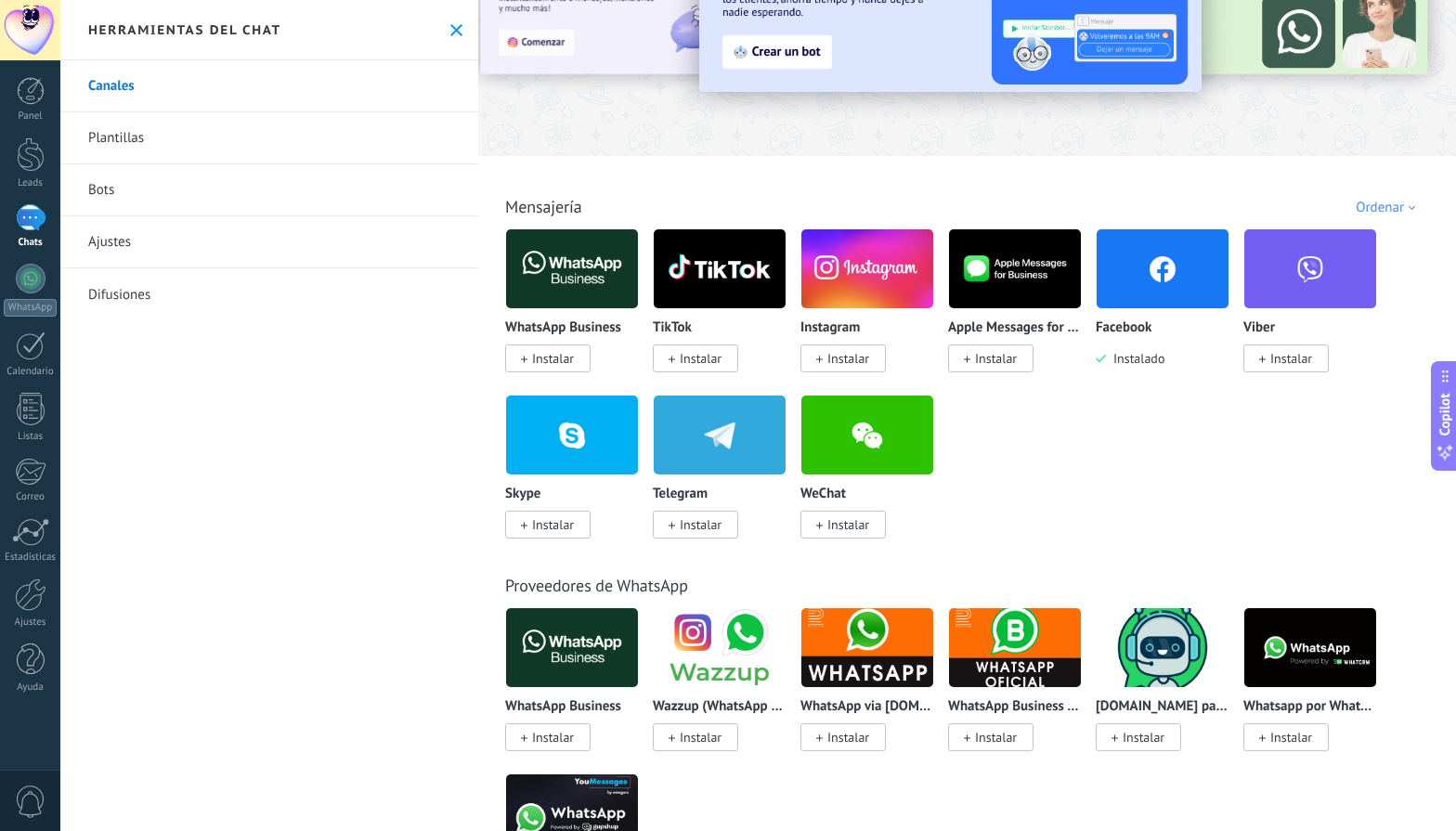
scroll to position [141, 0]
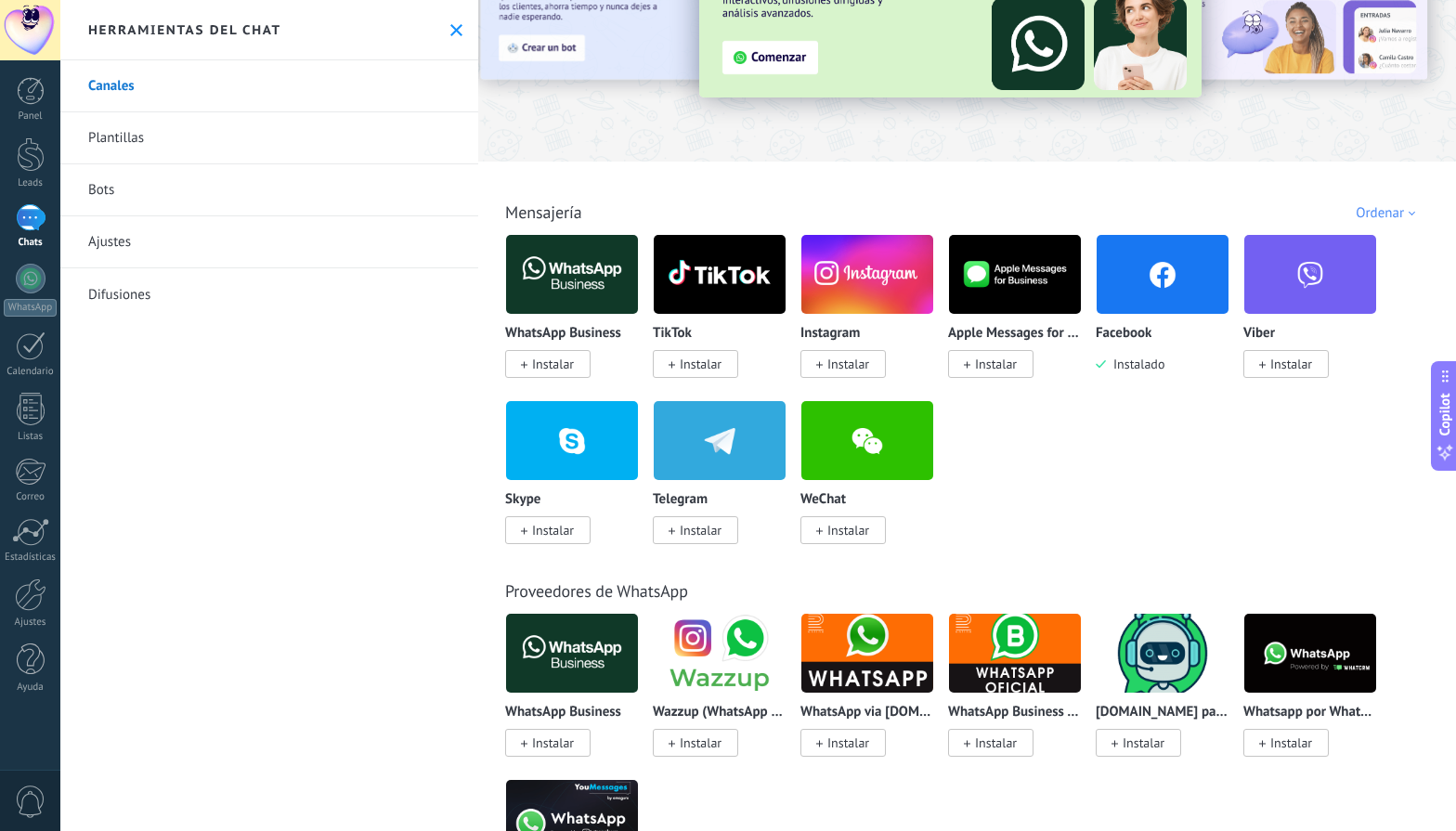
click at [23, 224] on div "1" at bounding box center [31, 218] width 30 height 27
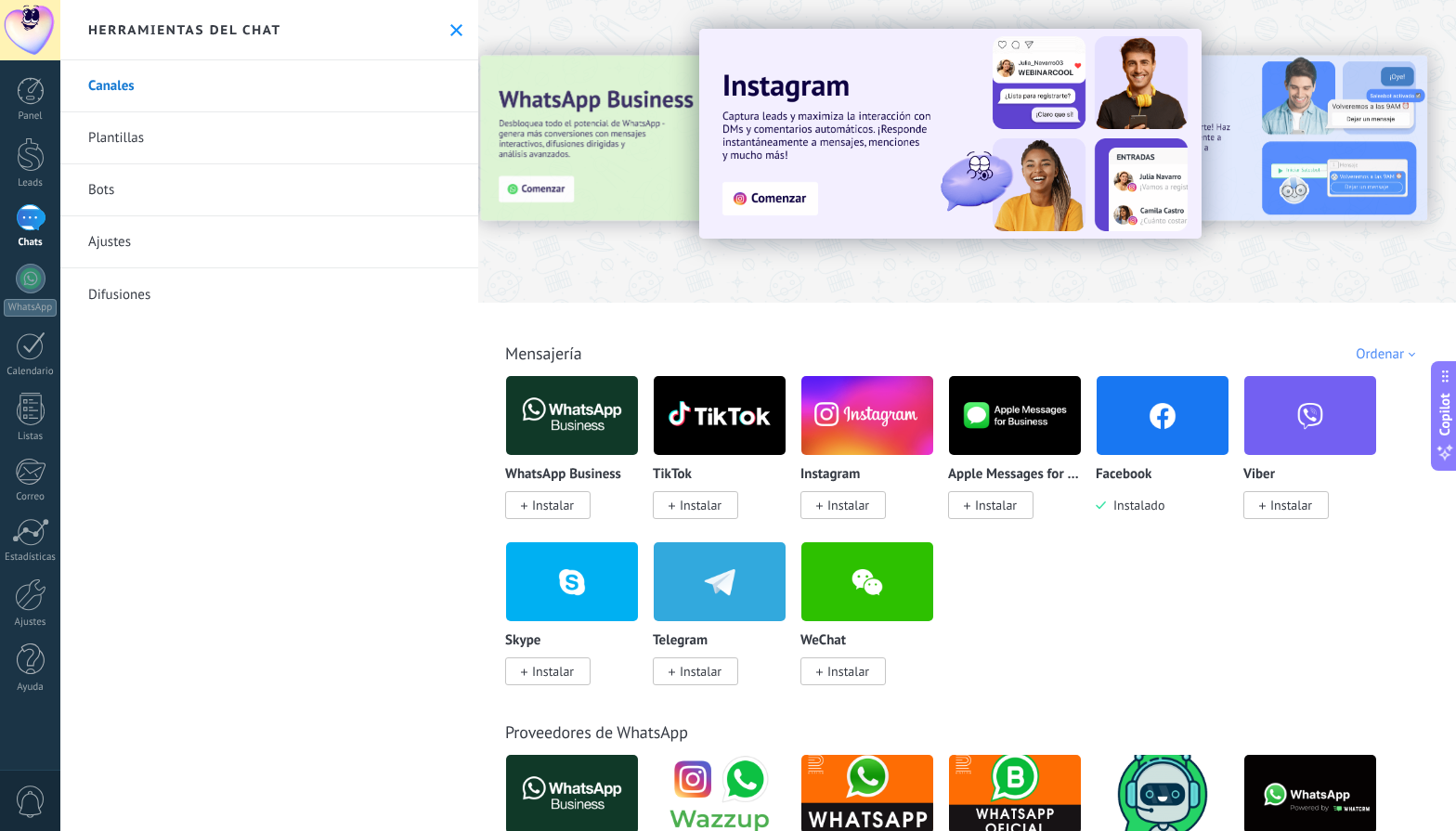
click at [859, 512] on span "Instalar" at bounding box center [848, 505] width 42 height 17
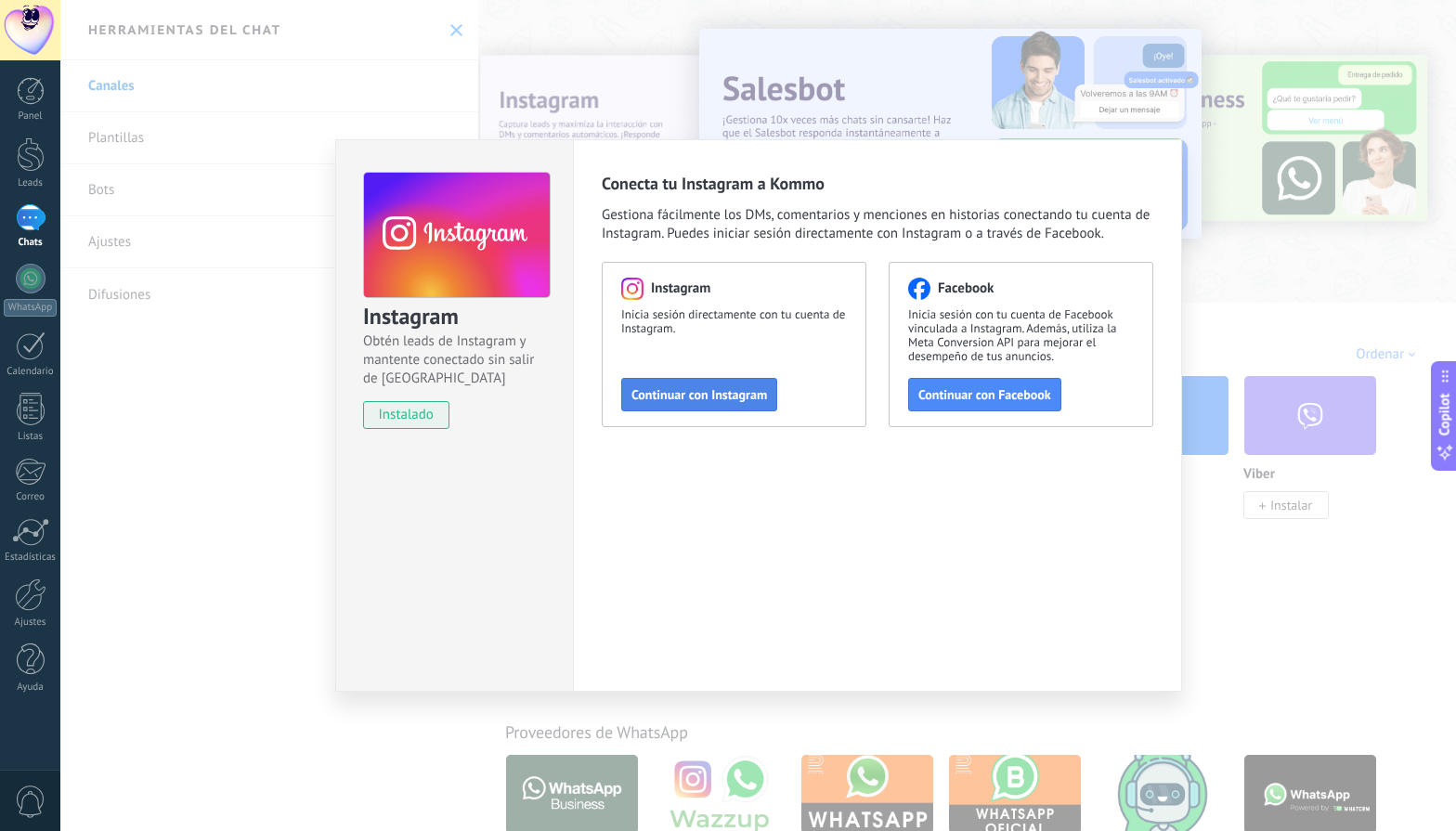
click at [739, 405] on button "Continuar con Instagram" at bounding box center [699, 394] width 156 height 33
click at [1247, 604] on div "Instagram Obtén leads de Instagram y mantente conectado sin salir de Kommo inst…" at bounding box center [757, 416] width 1395 height 831
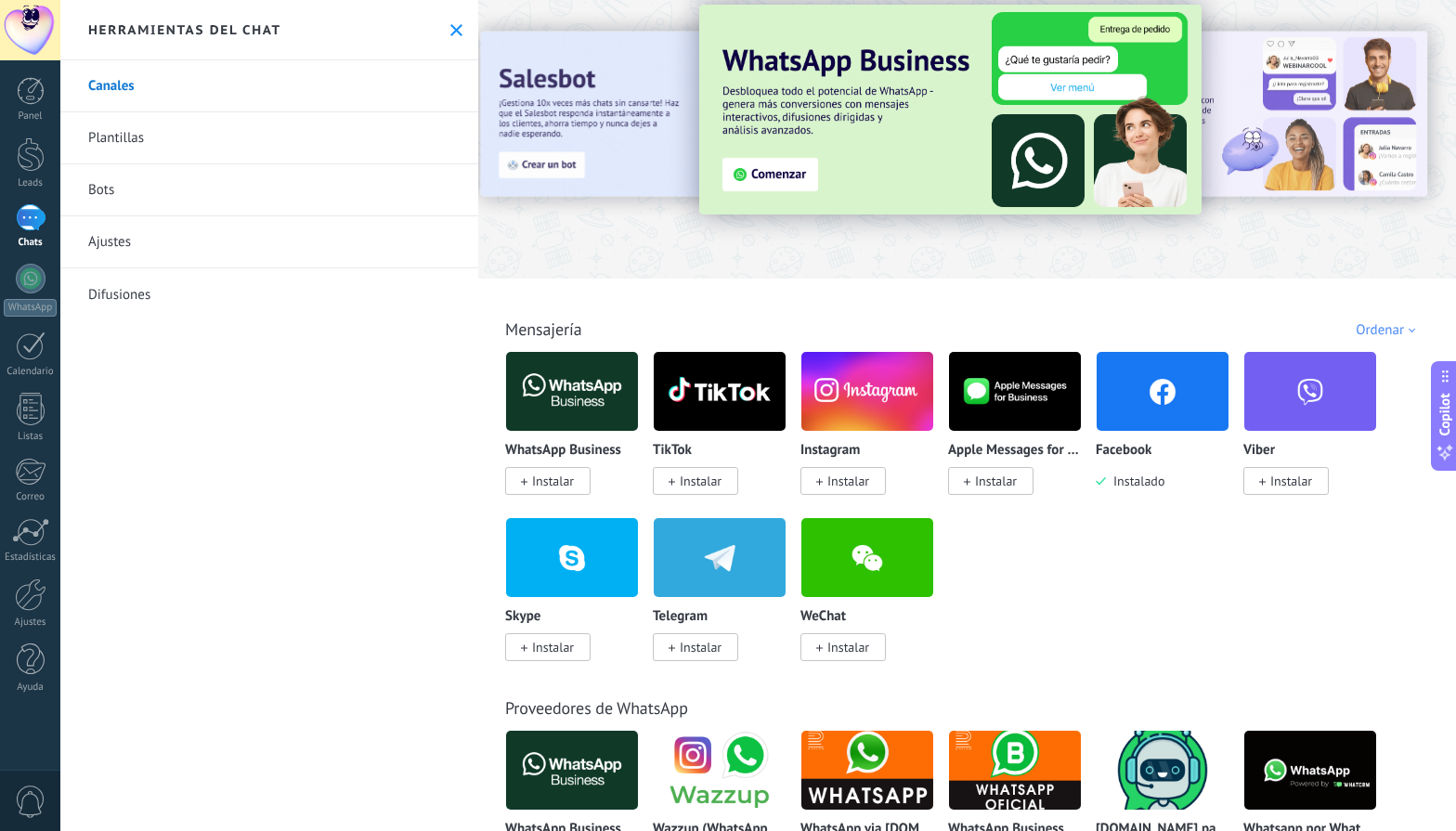
scroll to position [25, 0]
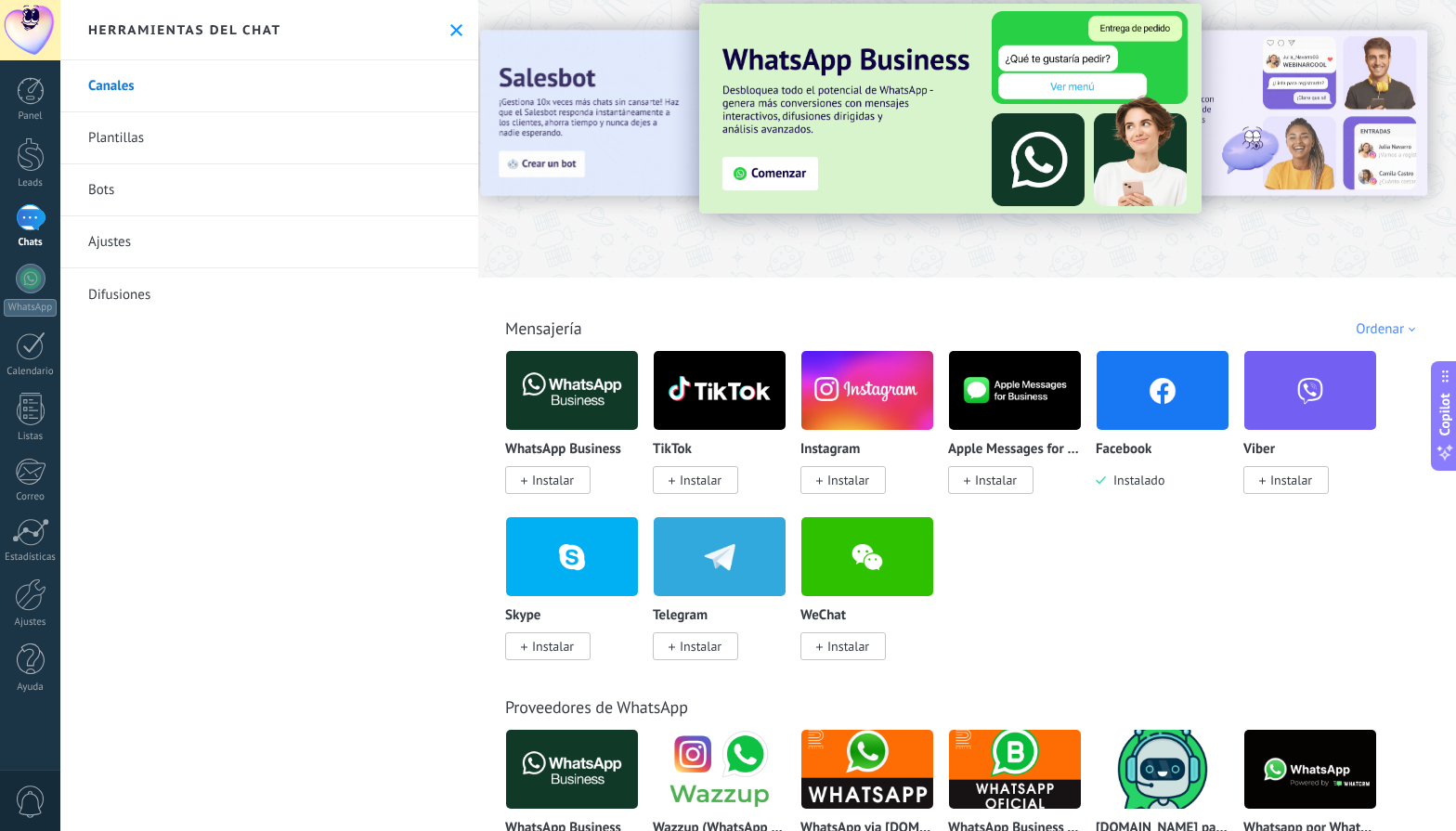
click at [39, 224] on div "1" at bounding box center [31, 218] width 30 height 27
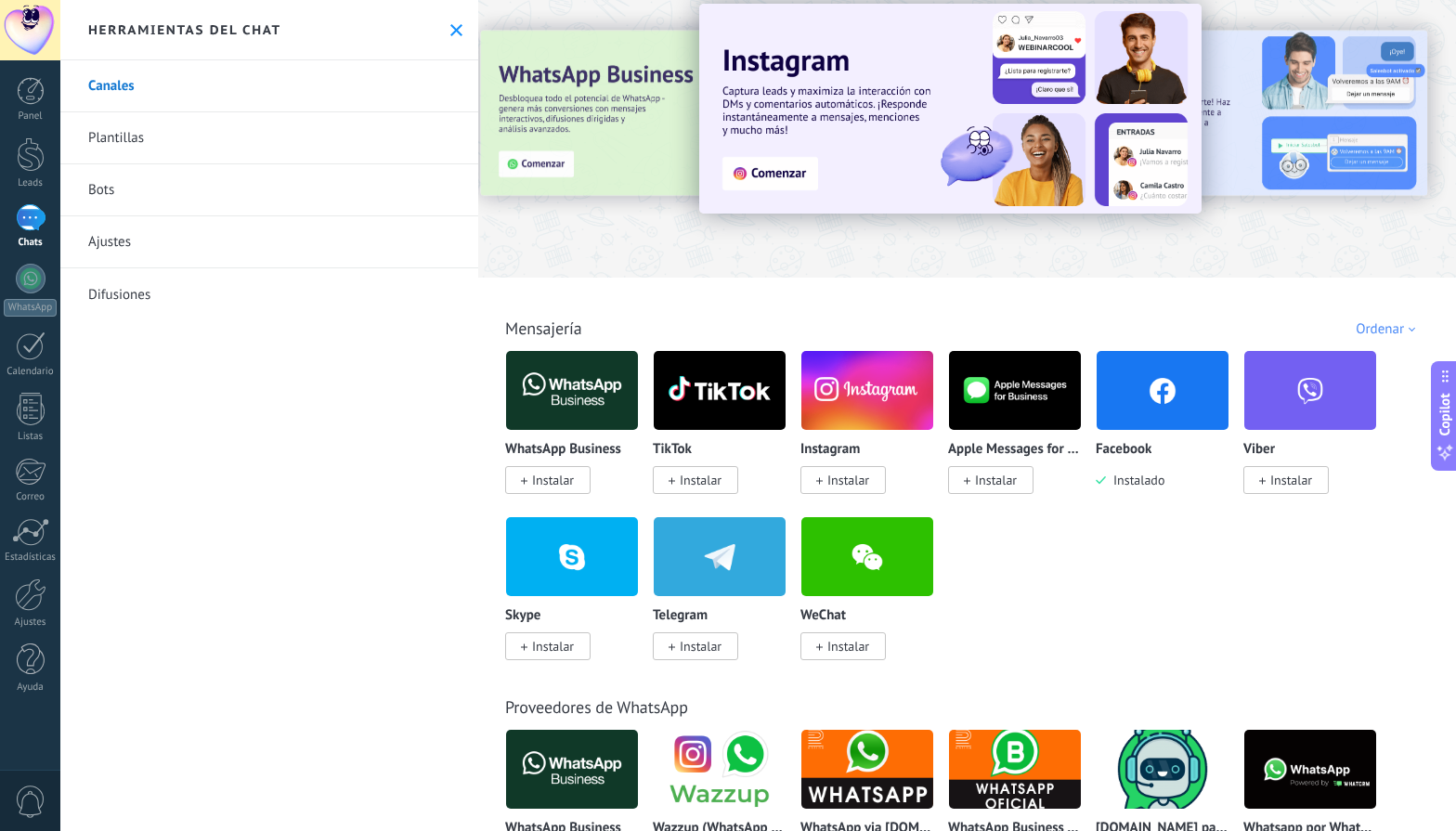
click at [38, 221] on div "1" at bounding box center [31, 218] width 30 height 27
click at [33, 169] on div at bounding box center [31, 155] width 28 height 34
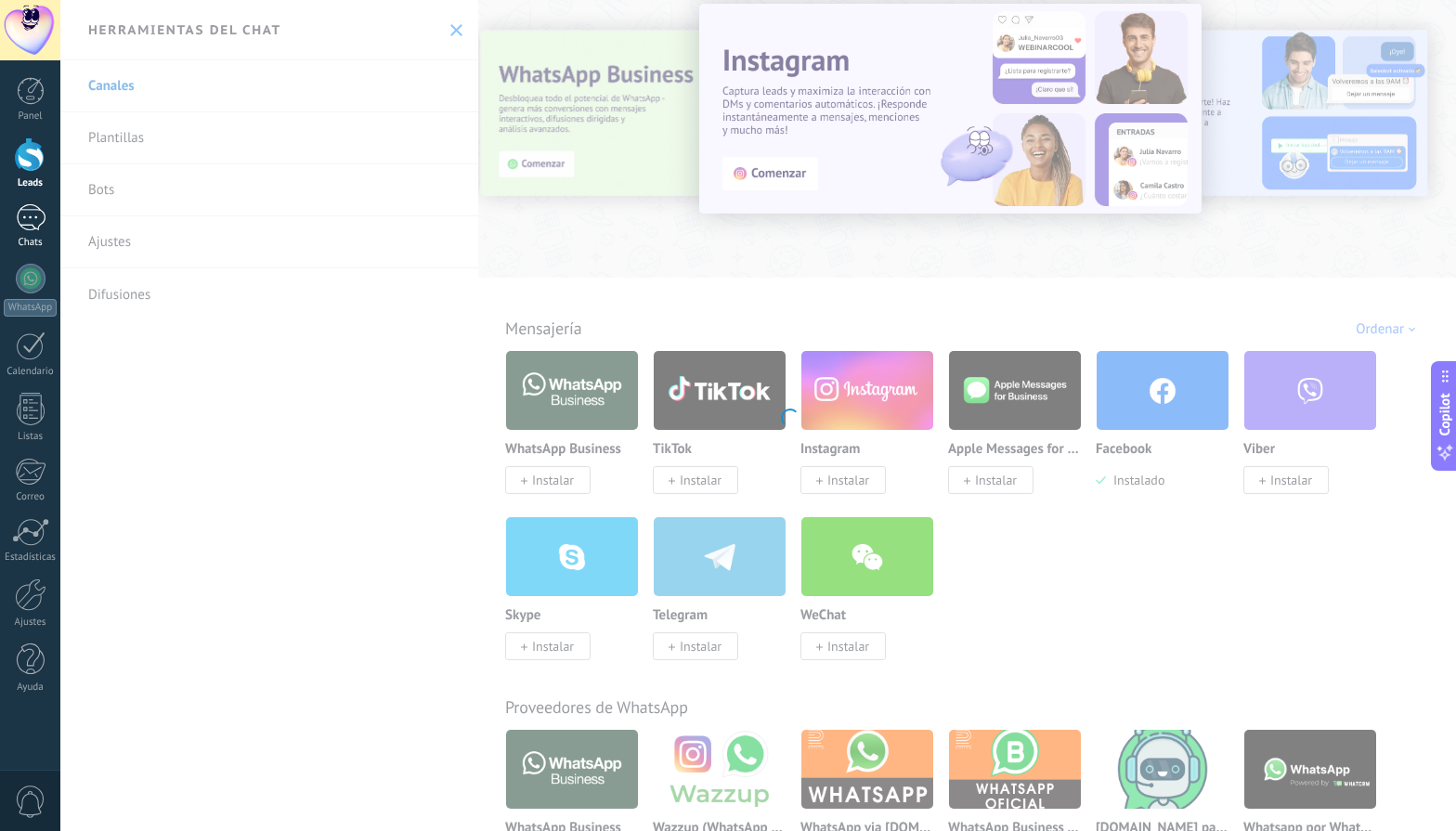
click at [33, 224] on div "1" at bounding box center [31, 218] width 30 height 27
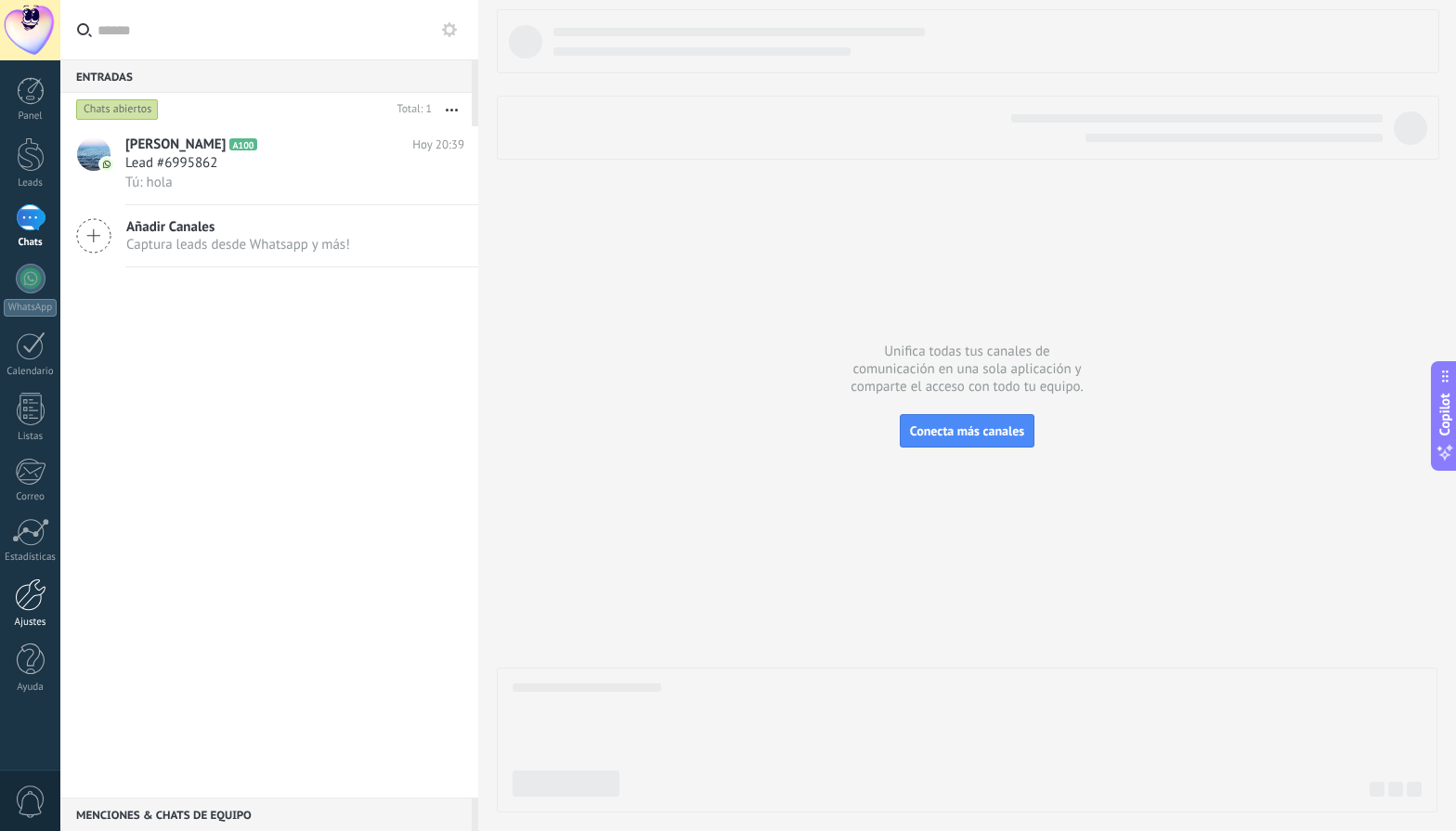
click at [24, 606] on div at bounding box center [31, 595] width 32 height 32
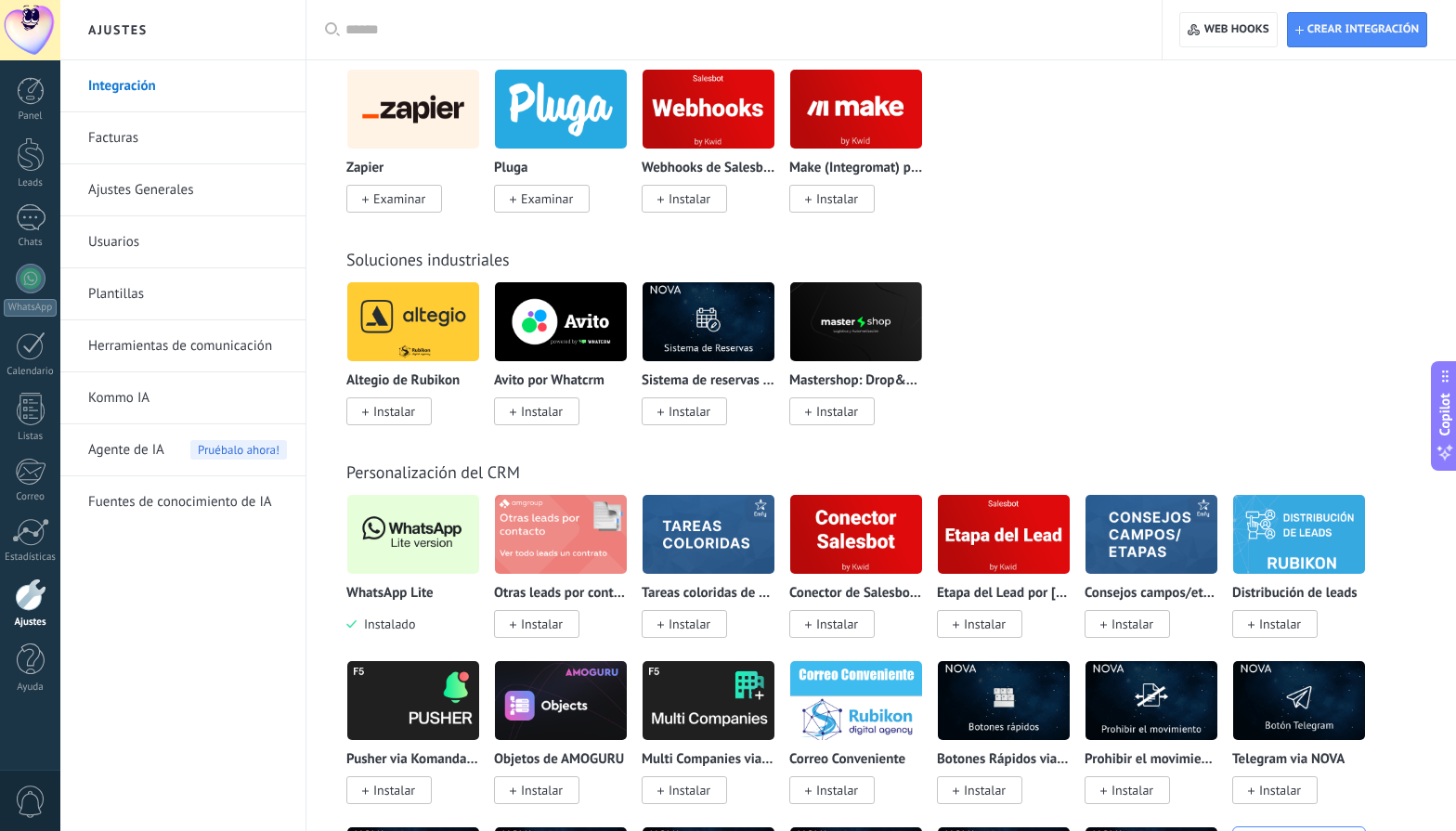
scroll to position [3659, 0]
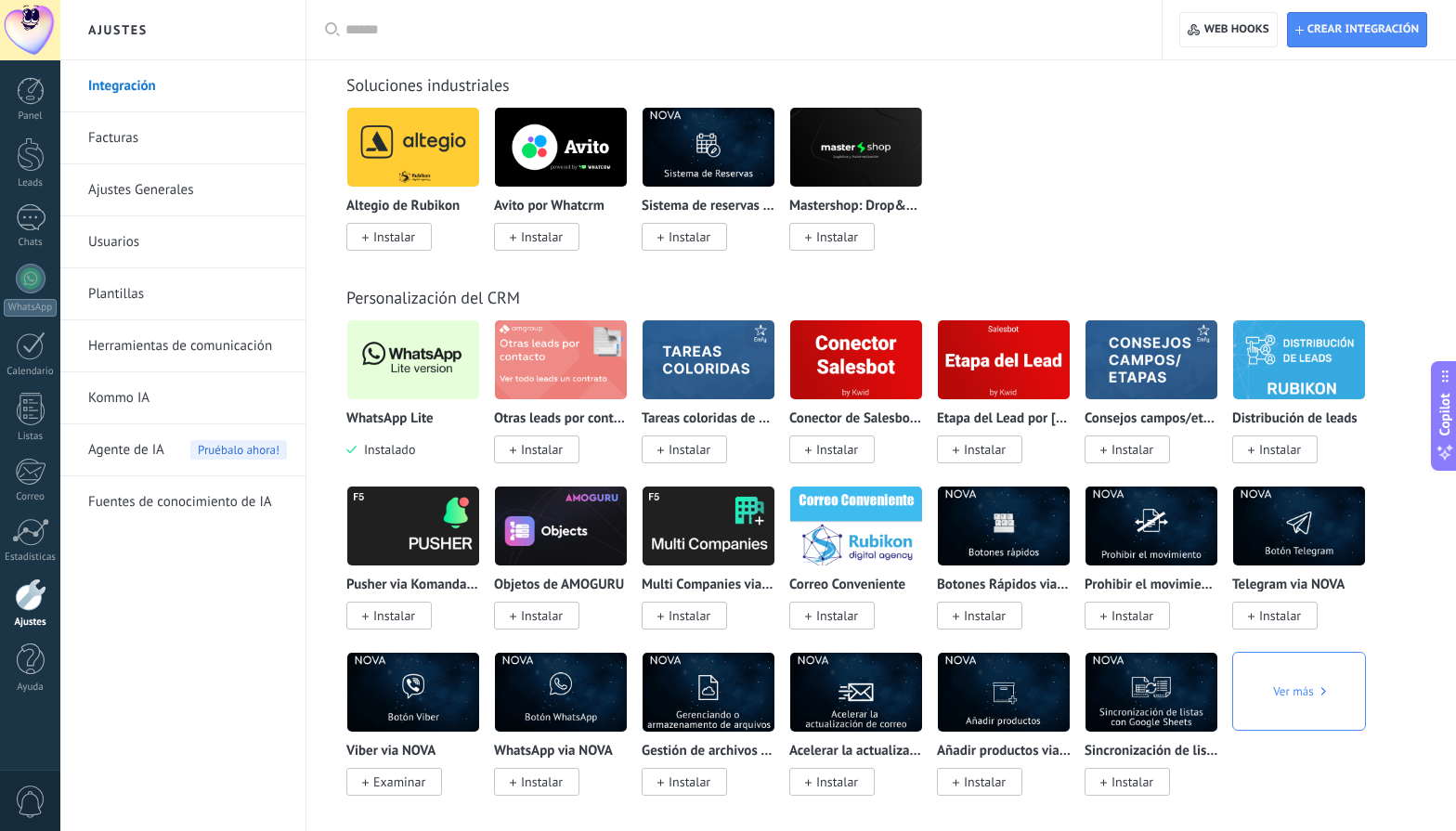
click at [422, 361] on img at bounding box center [413, 360] width 132 height 90
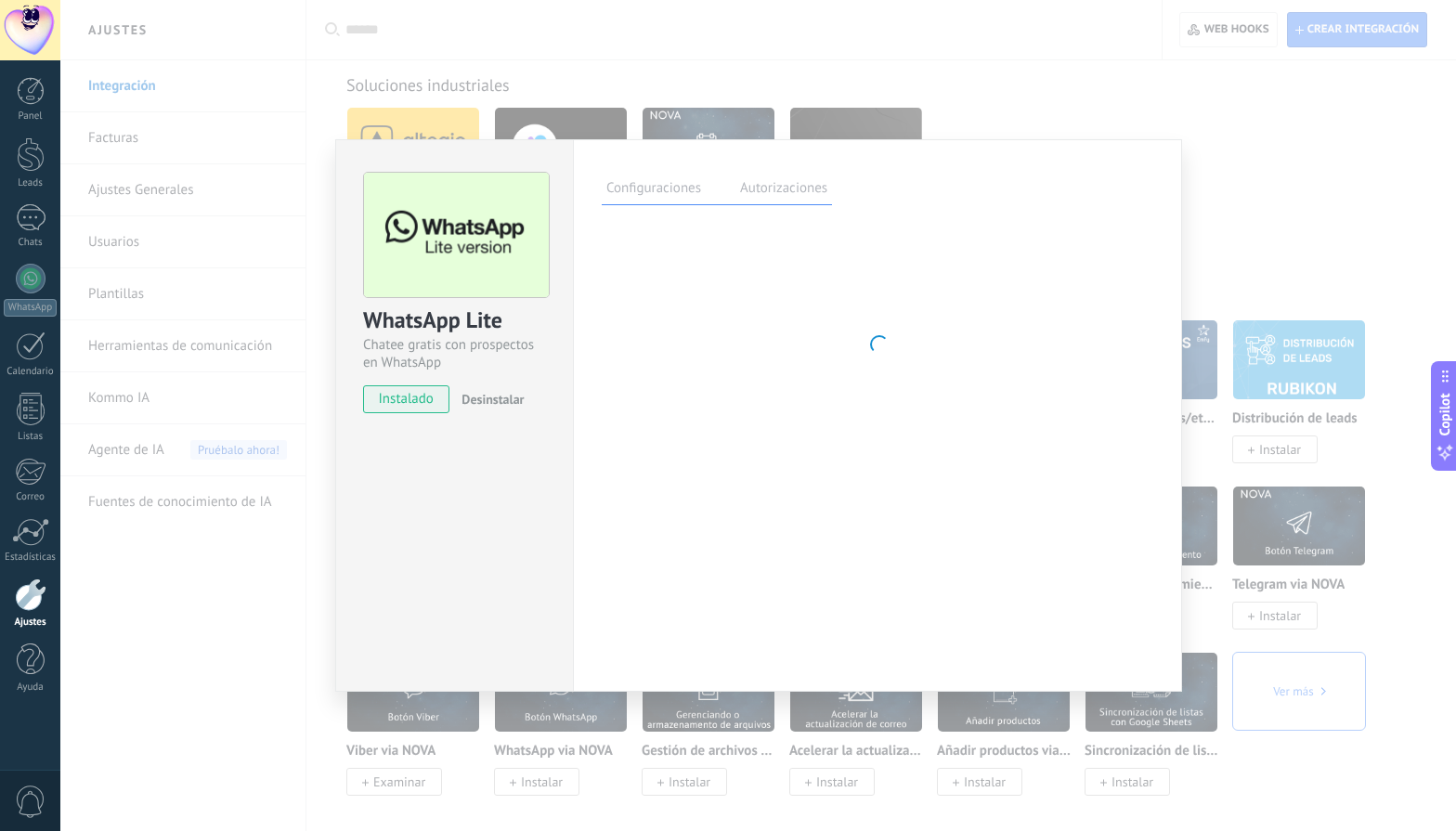
click at [412, 380] on div "WhatsApp Lite Chatee gratis con prospectos en WhatsApp instalado Desinstalar" at bounding box center [454, 284] width 237 height 288
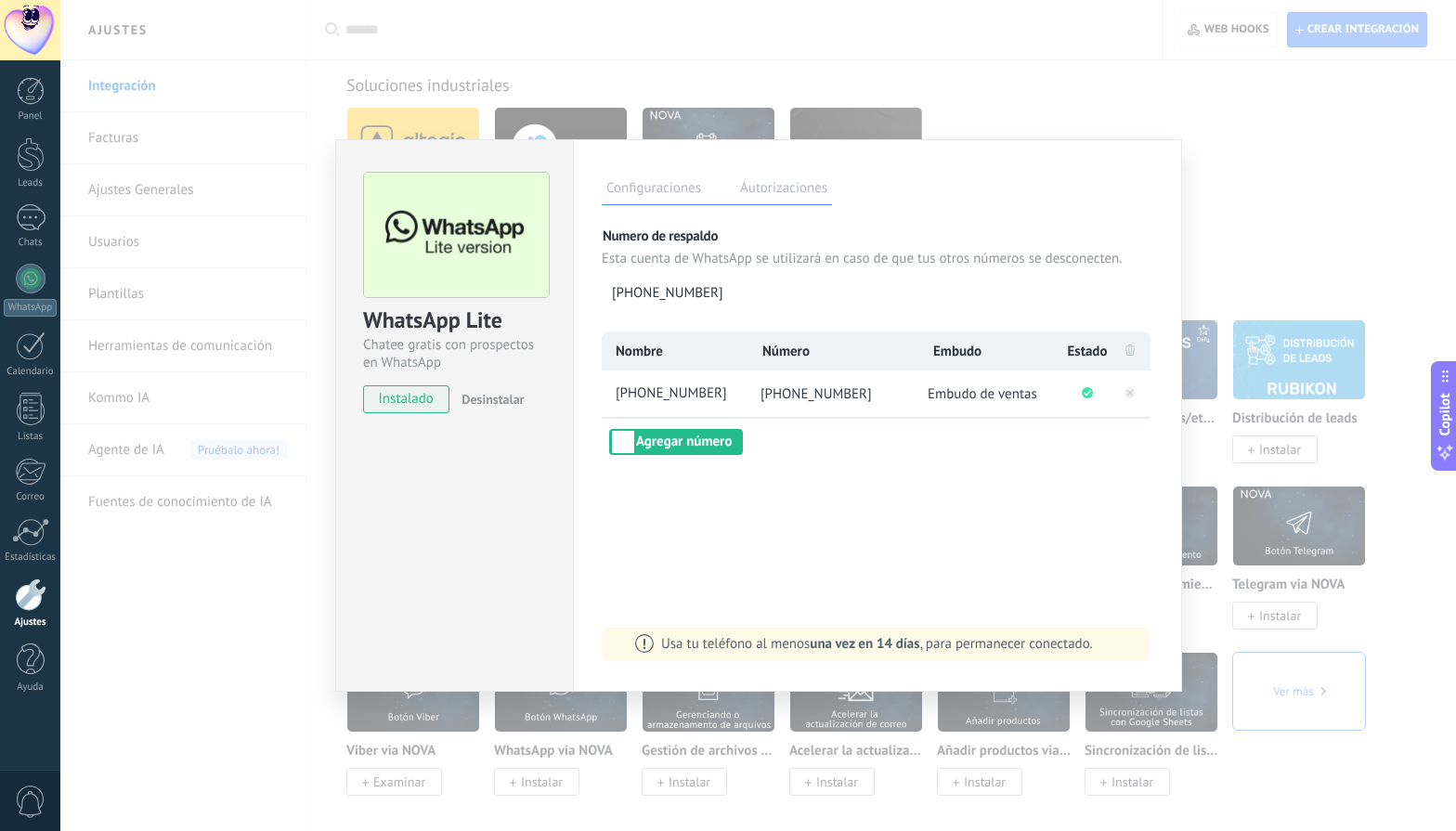
click at [1231, 245] on div "WhatsApp Lite Chatee gratis con prospectos en WhatsApp instalado Desinstalar Co…" at bounding box center [757, 416] width 1395 height 831
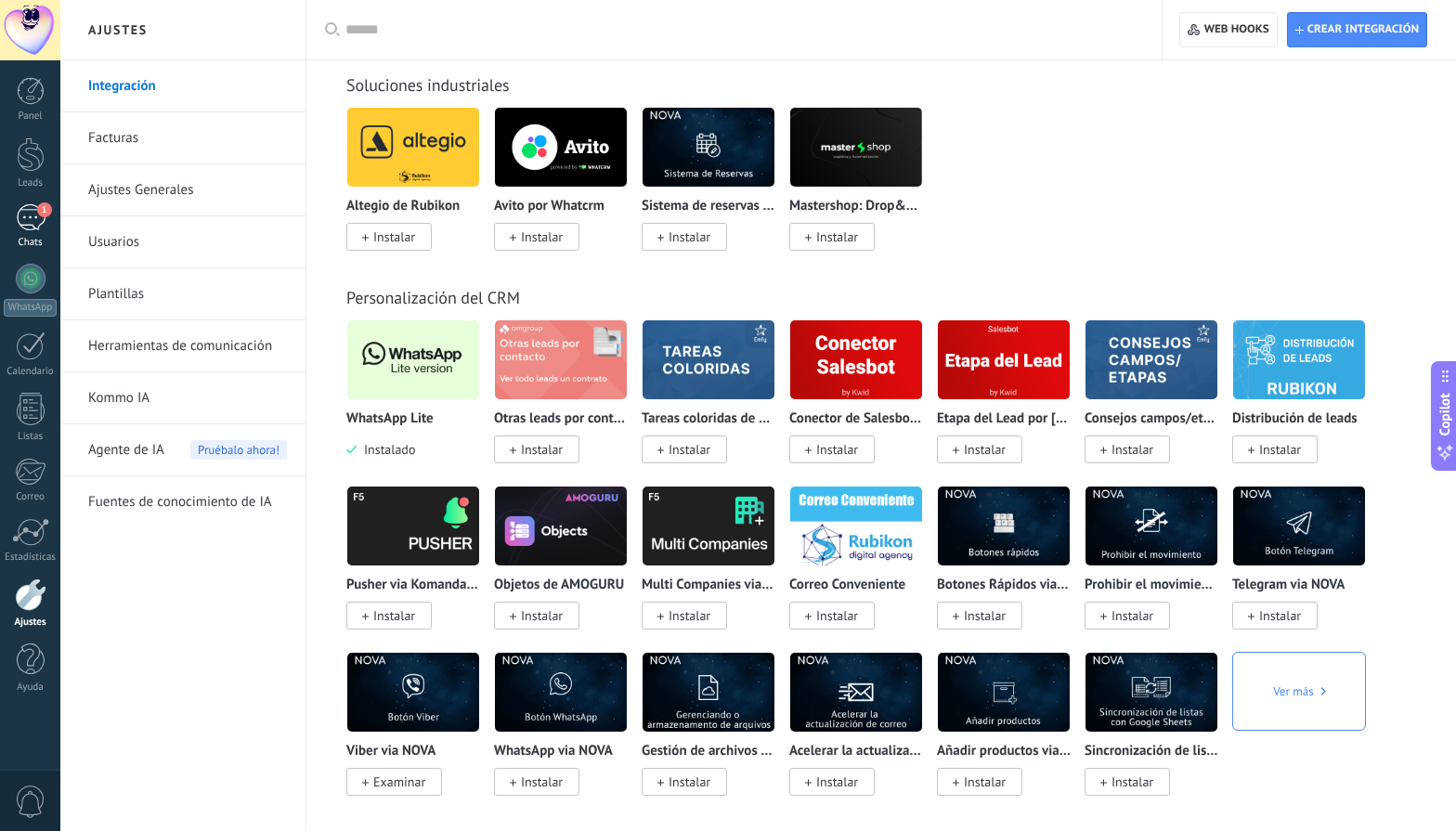
click at [53, 226] on link "1 Chats" at bounding box center [30, 226] width 60 height 45
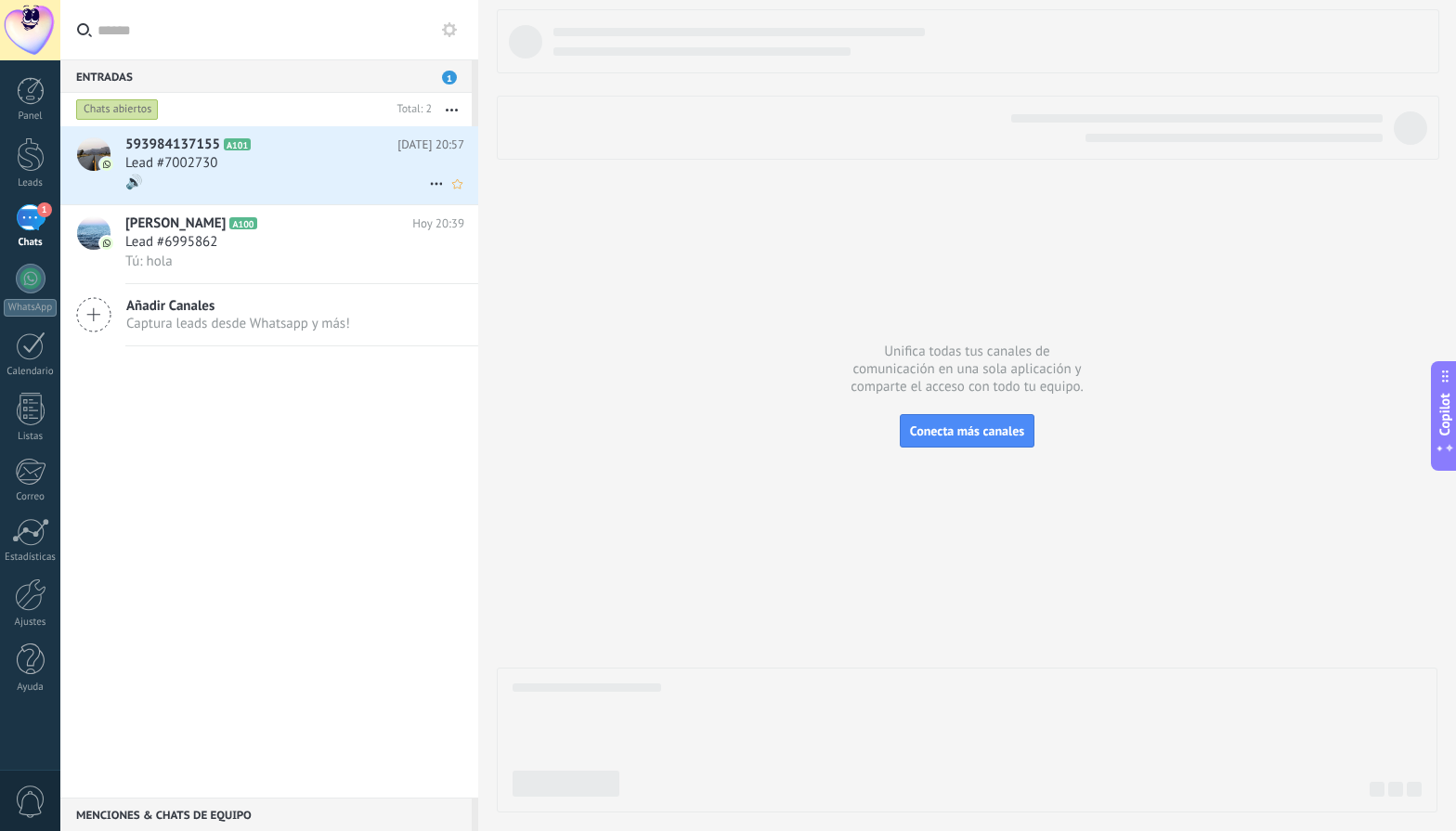
click at [255, 192] on div "🔊" at bounding box center [294, 182] width 339 height 19
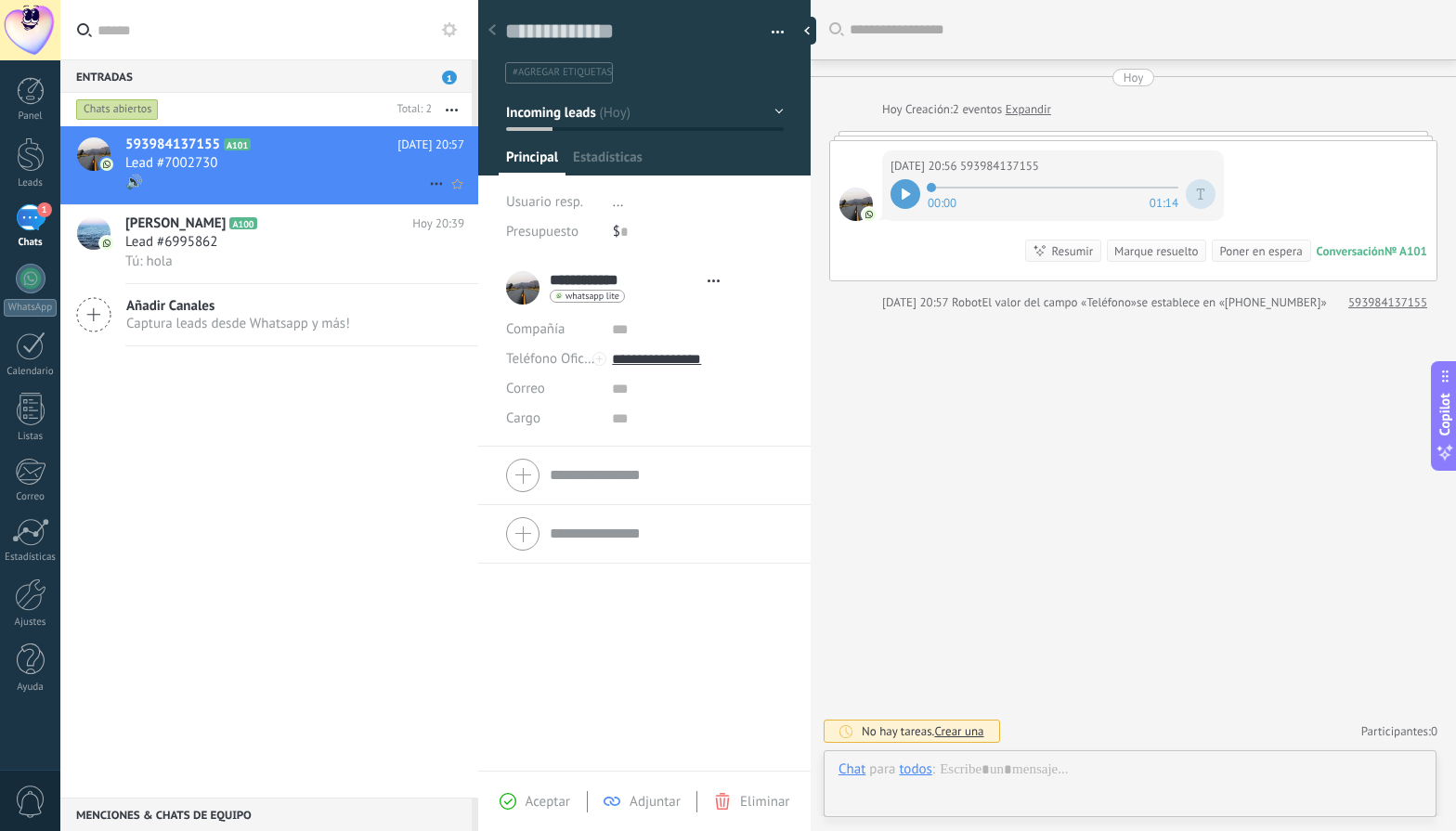
type textarea "**********"
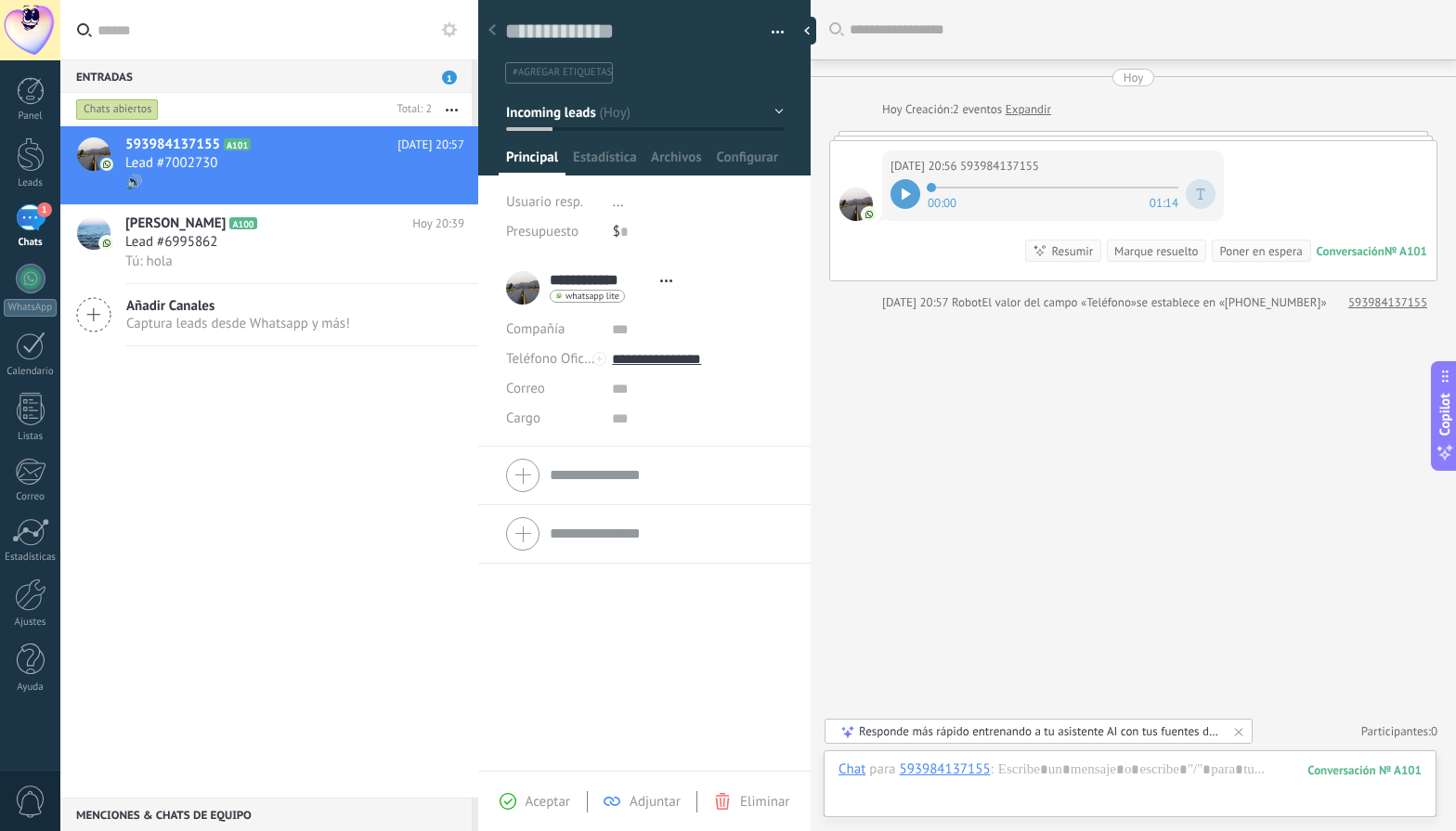
click at [907, 194] on icon at bounding box center [905, 194] width 9 height 11
click at [907, 196] on icon at bounding box center [908, 194] width 3 height 11
click at [29, 605] on div at bounding box center [31, 595] width 32 height 32
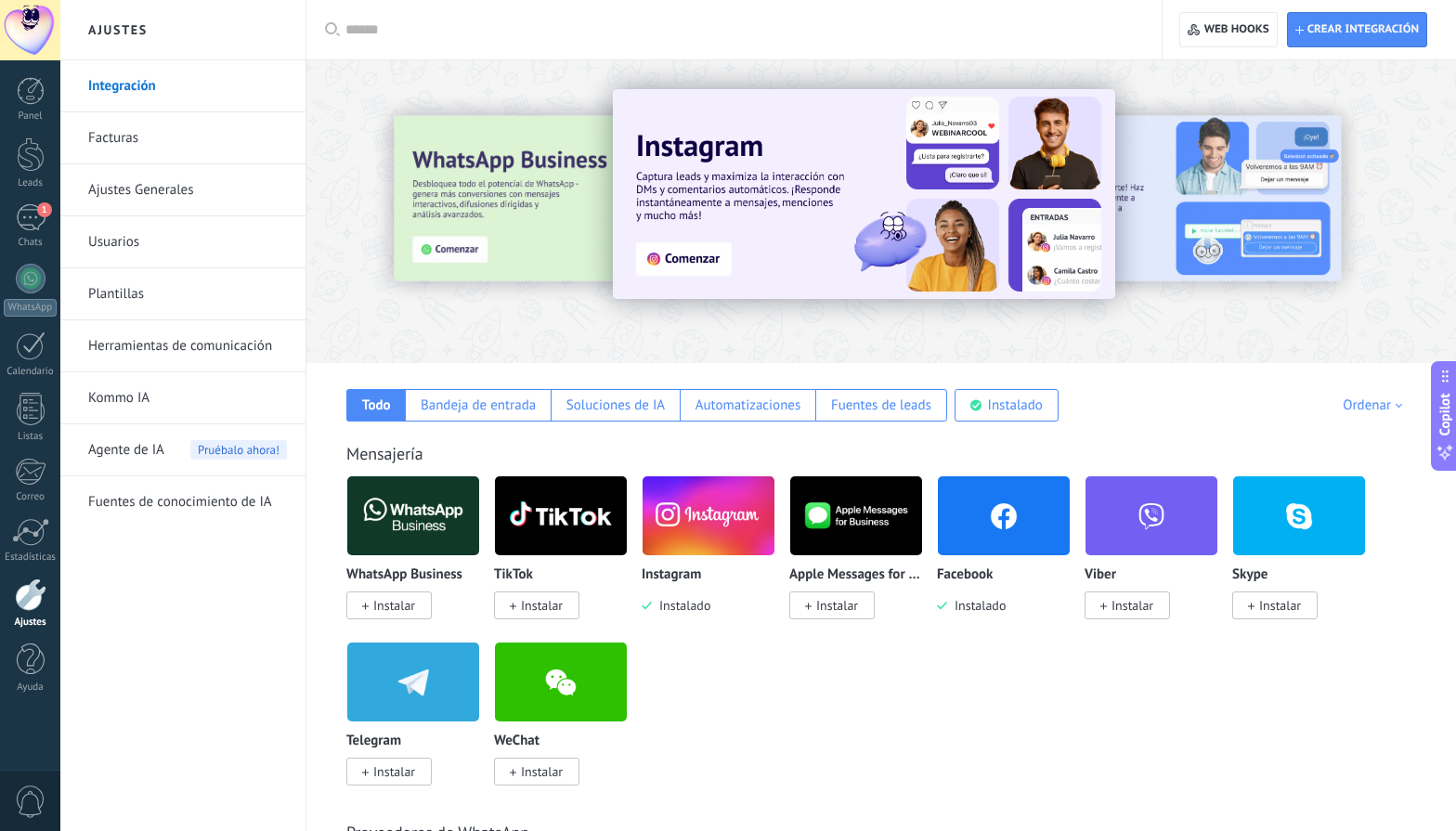
click at [202, 283] on link "Plantillas" at bounding box center [187, 294] width 199 height 52
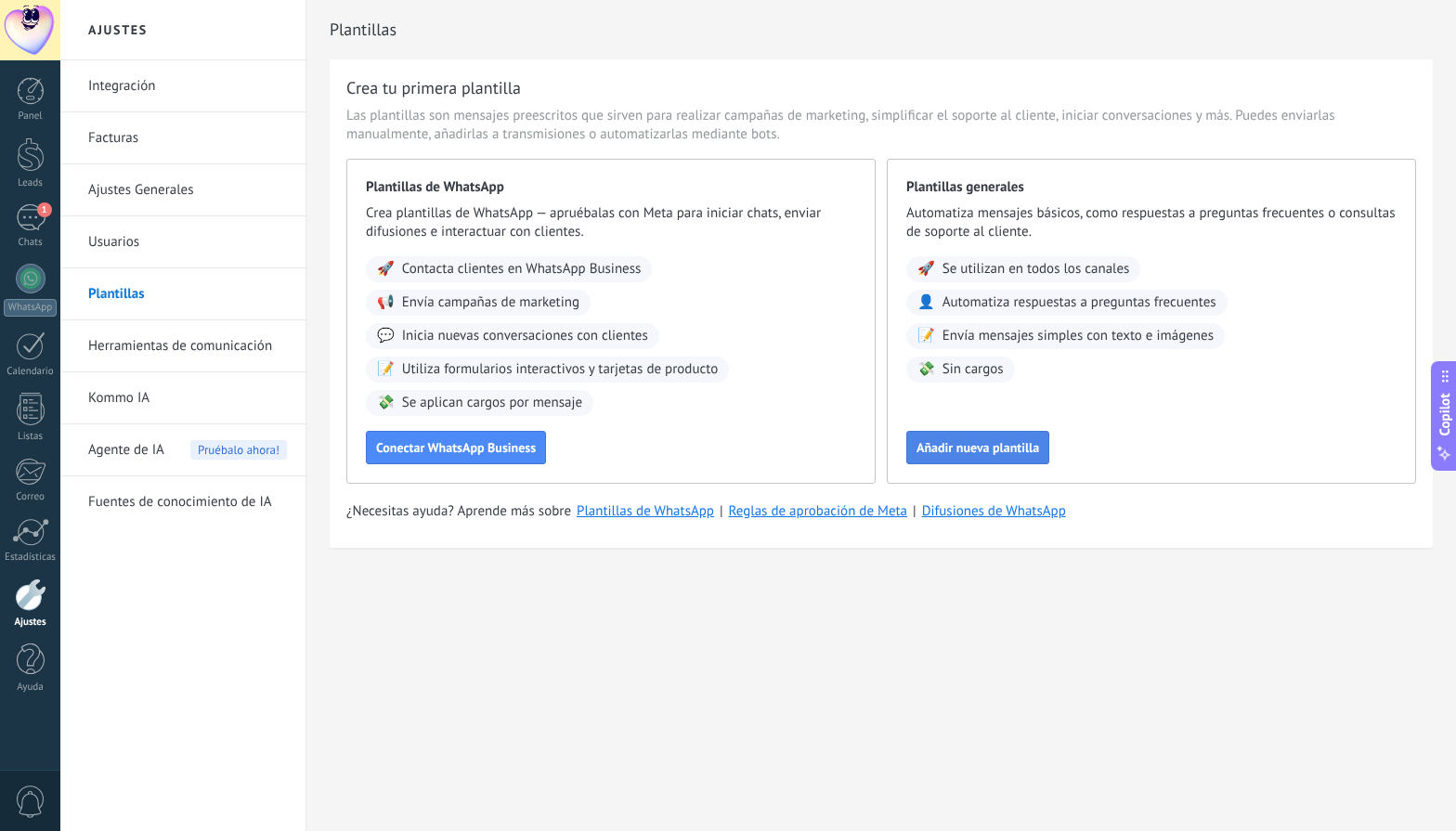
click at [959, 445] on span "Añadir nueva plantilla" at bounding box center [978, 448] width 122 height 13
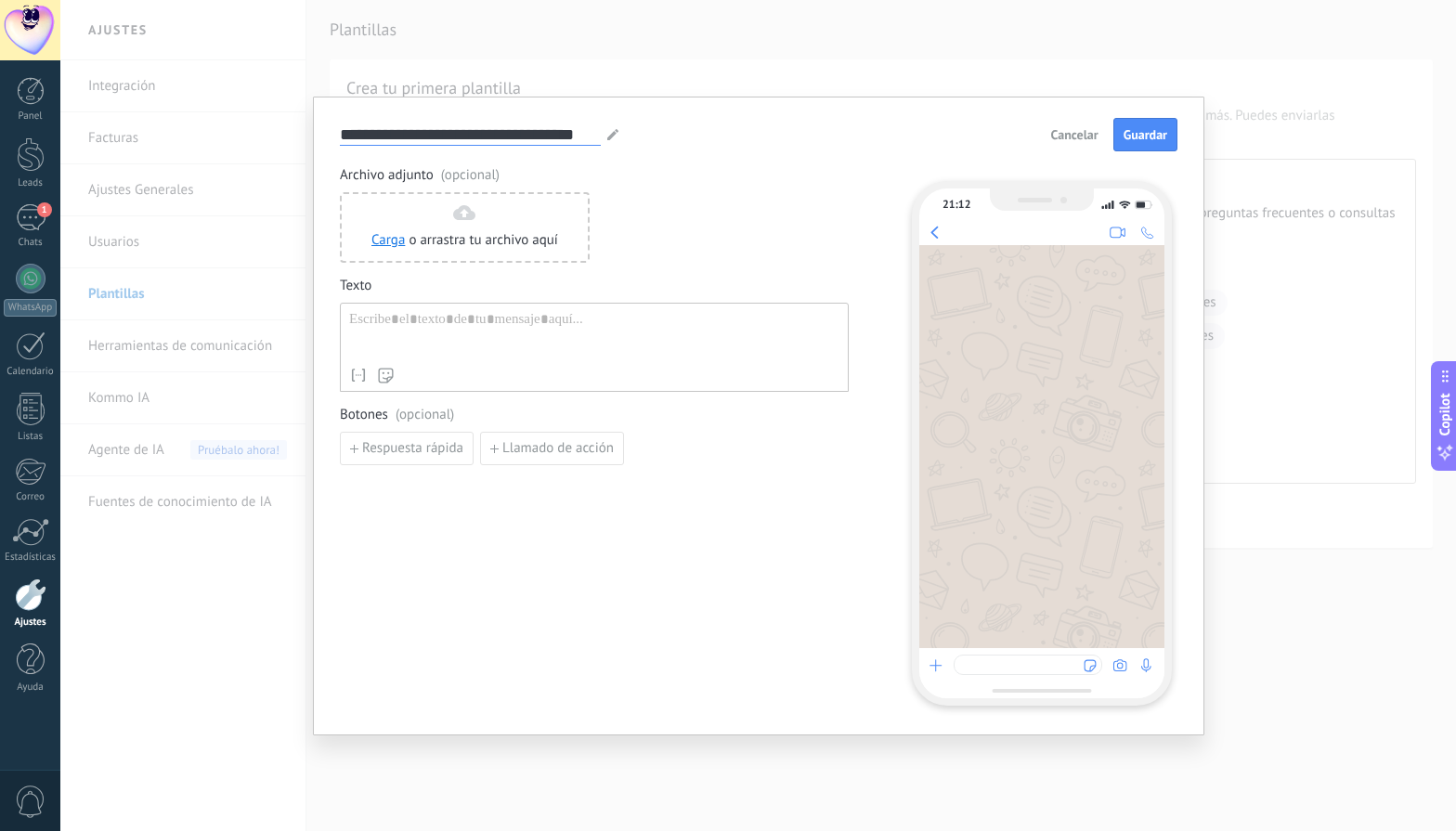
click at [428, 132] on input "**********" at bounding box center [470, 134] width 261 height 21
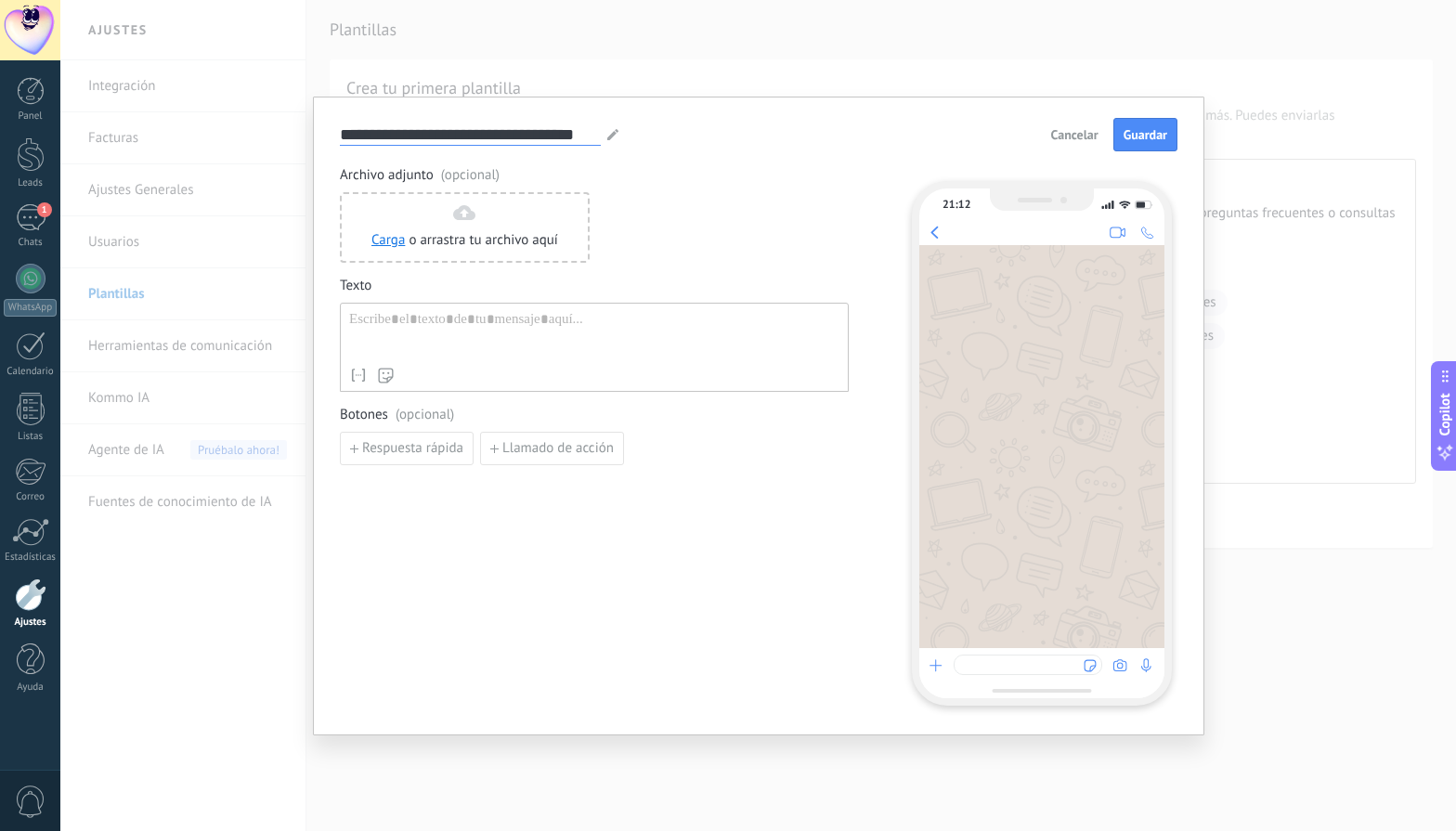
click at [410, 138] on input "**********" at bounding box center [470, 134] width 261 height 21
type input "**********"
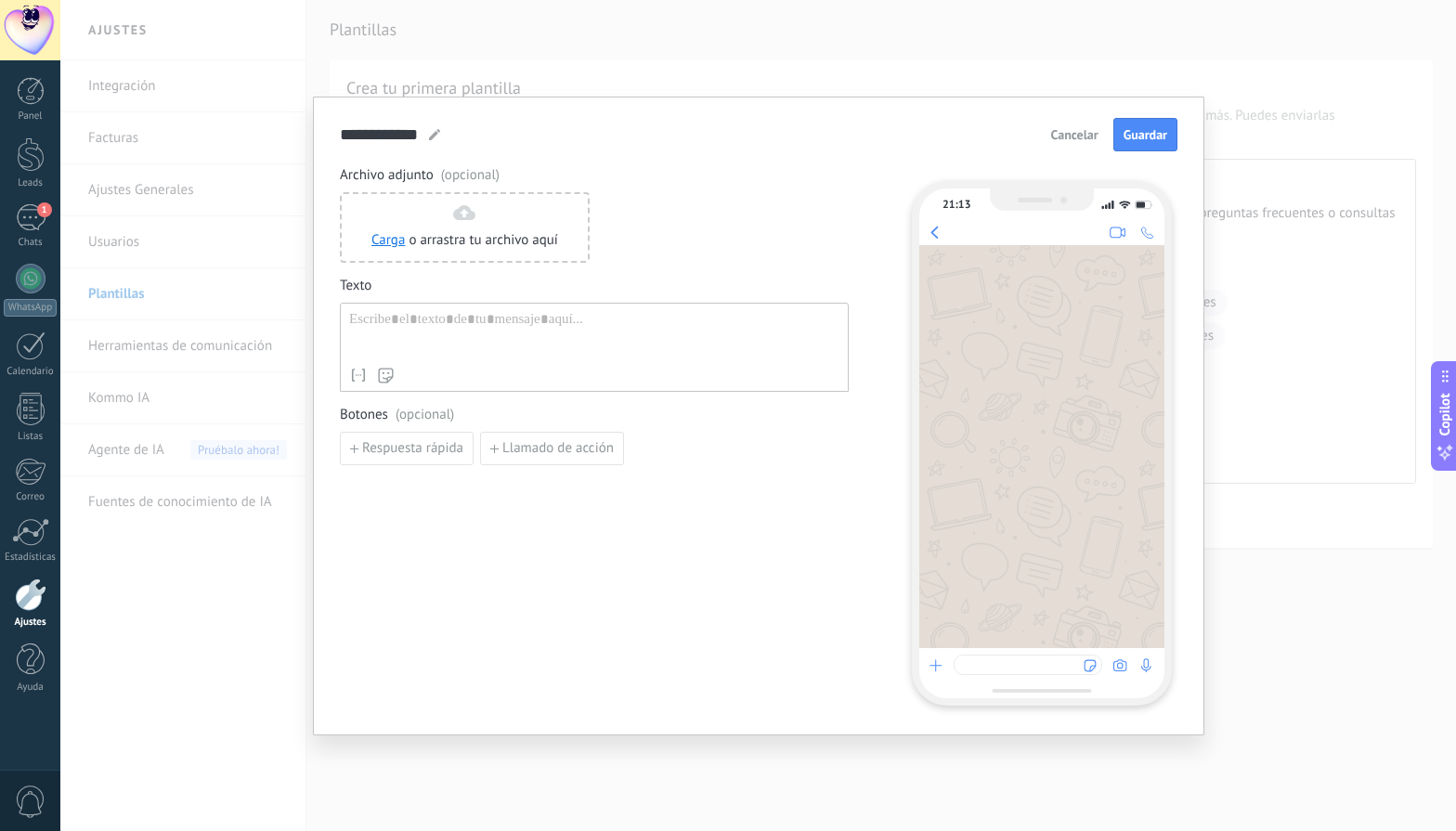
click at [454, 311] on div at bounding box center [594, 335] width 490 height 48
click at [423, 126] on div "**********" at bounding box center [390, 134] width 102 height 22
click at [433, 132] on use at bounding box center [434, 135] width 11 height 11
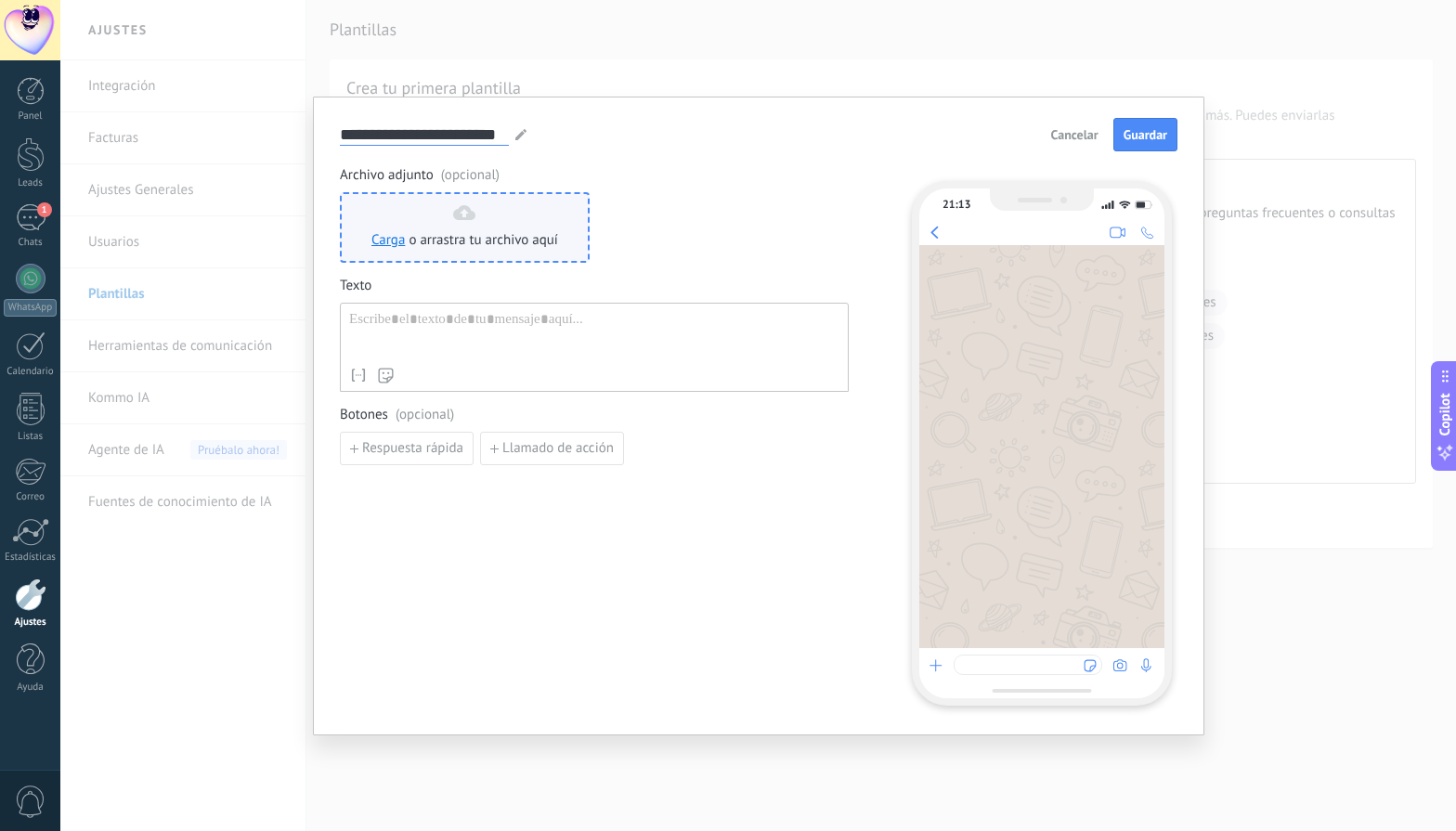
type input "**********"
click at [454, 193] on div "Carga o arrastra tu archivo aquí Arrastra aquí" at bounding box center [465, 227] width 250 height 71
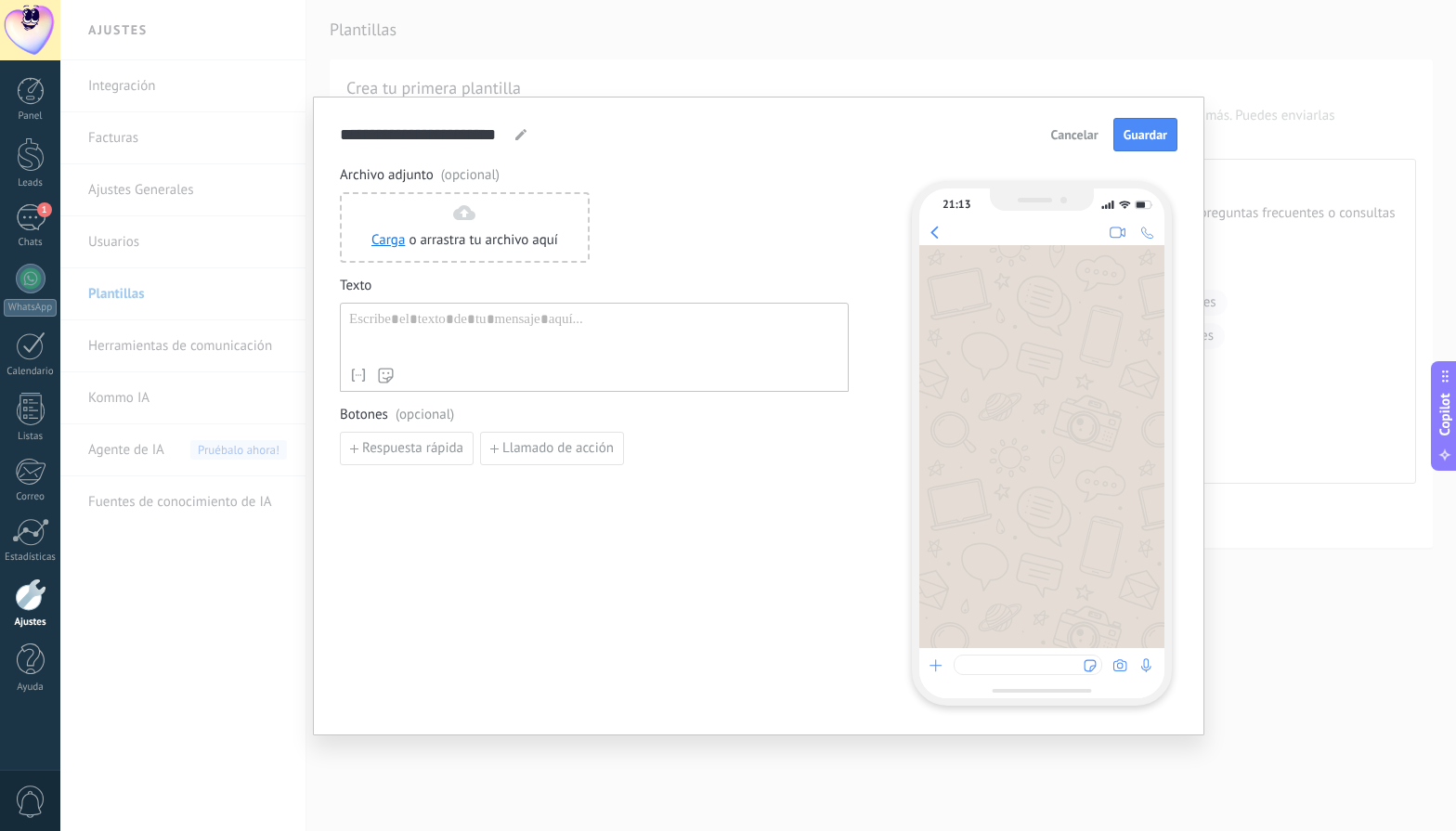
click at [629, 335] on div at bounding box center [594, 335] width 490 height 48
click at [1149, 138] on span "Guardar" at bounding box center [1146, 135] width 44 height 13
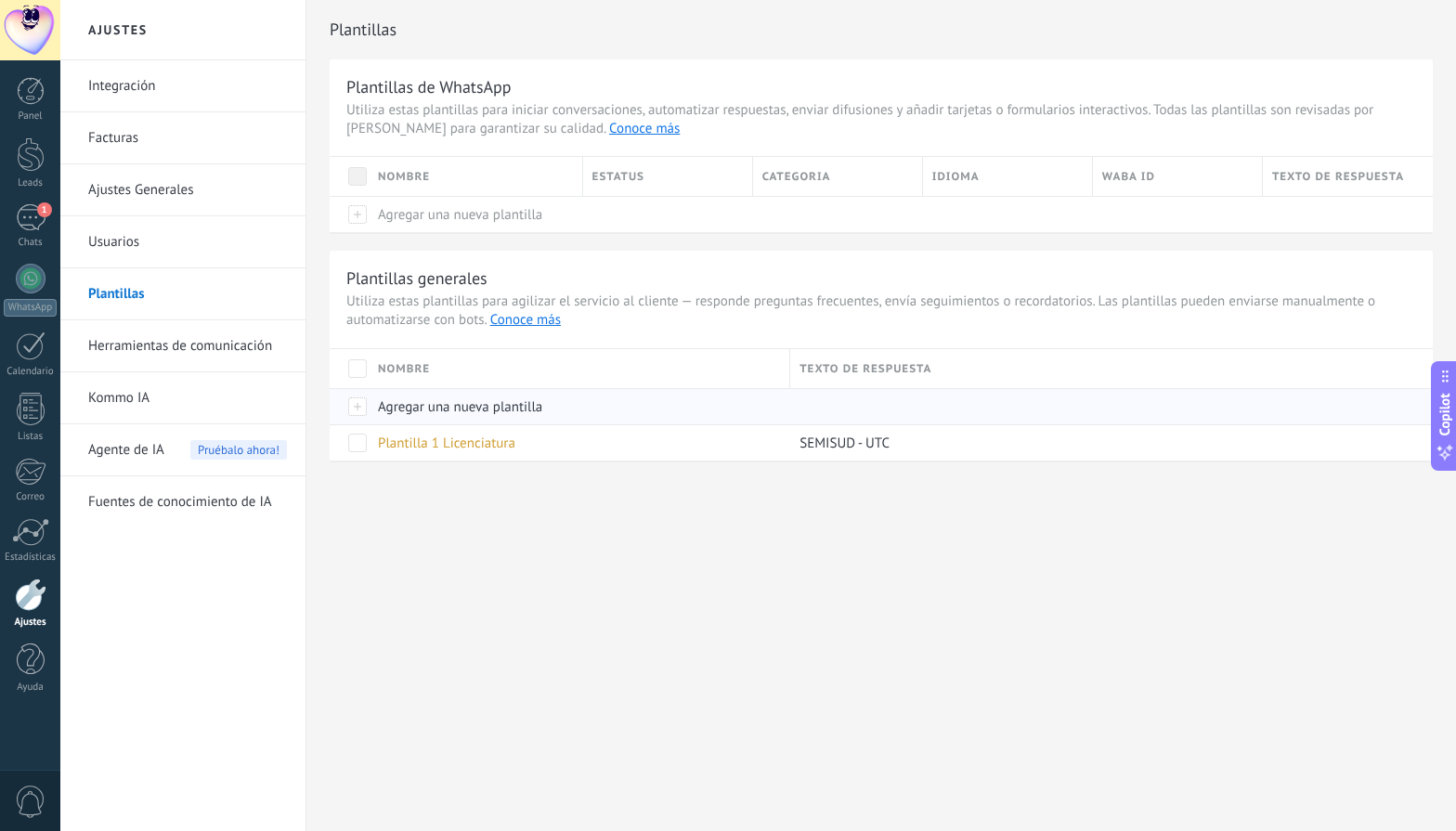
scroll to position [124, 0]
click at [41, 230] on div "1" at bounding box center [31, 218] width 30 height 27
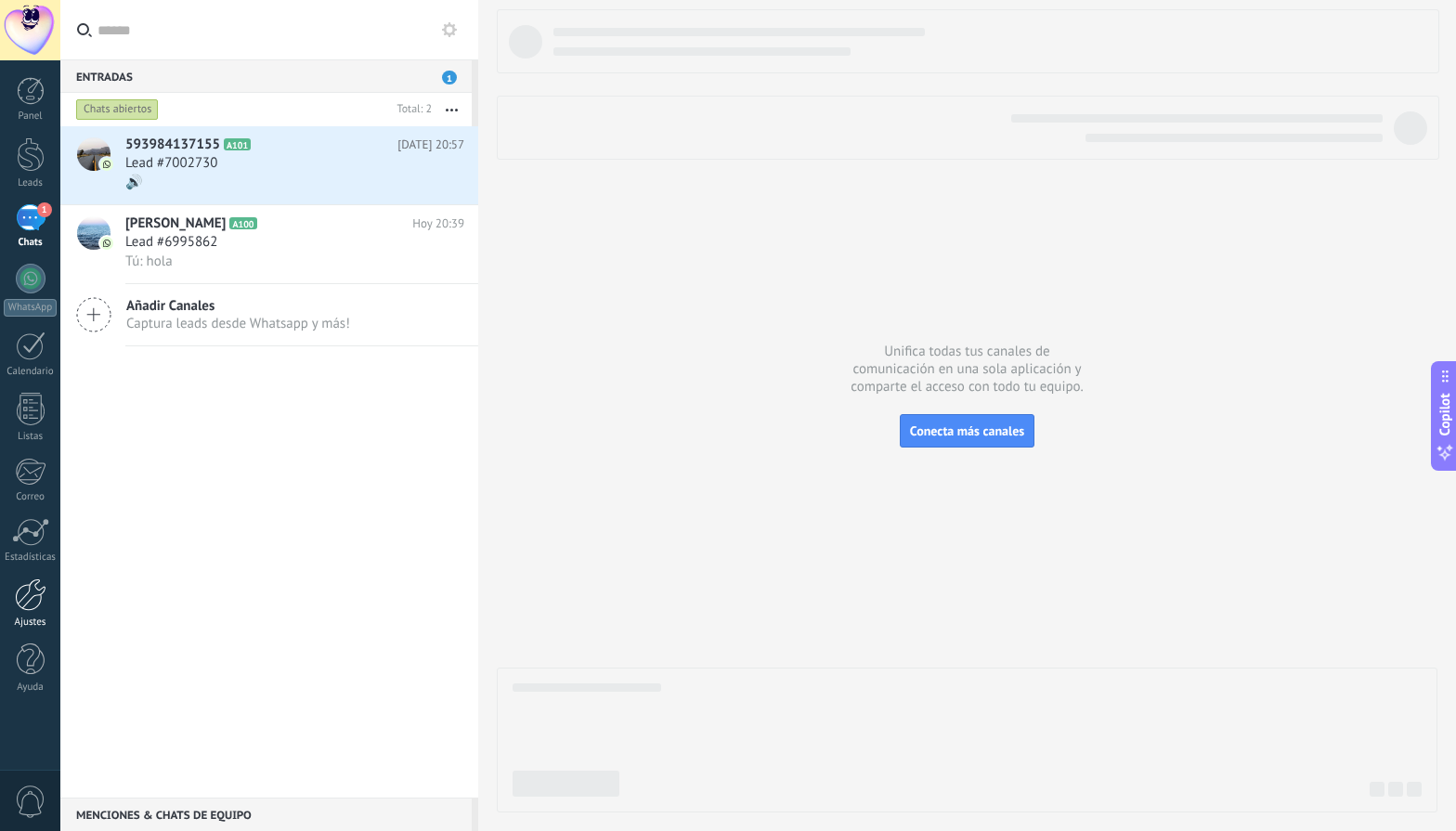
click at [35, 595] on div at bounding box center [31, 595] width 32 height 32
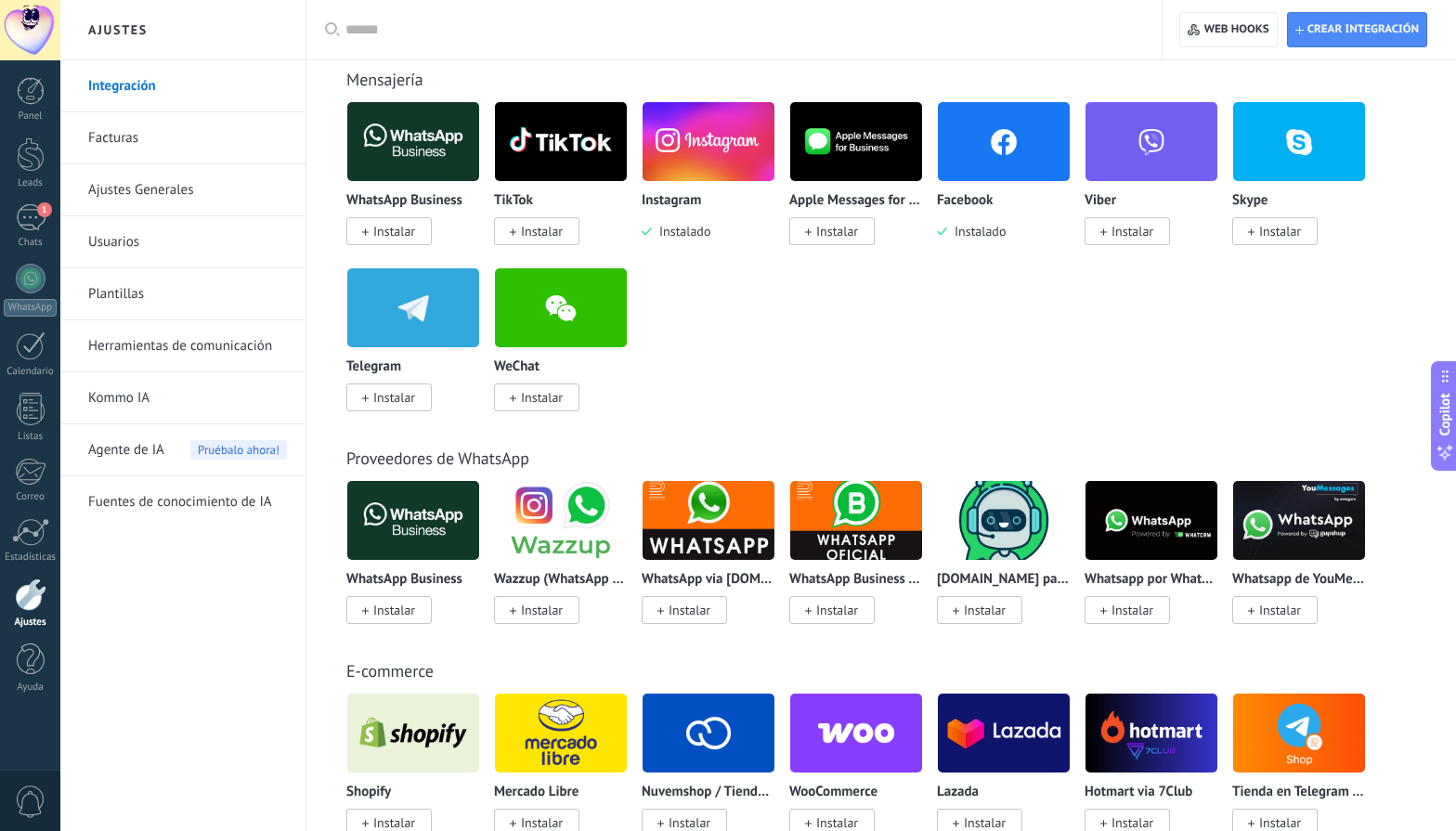
scroll to position [373, 0]
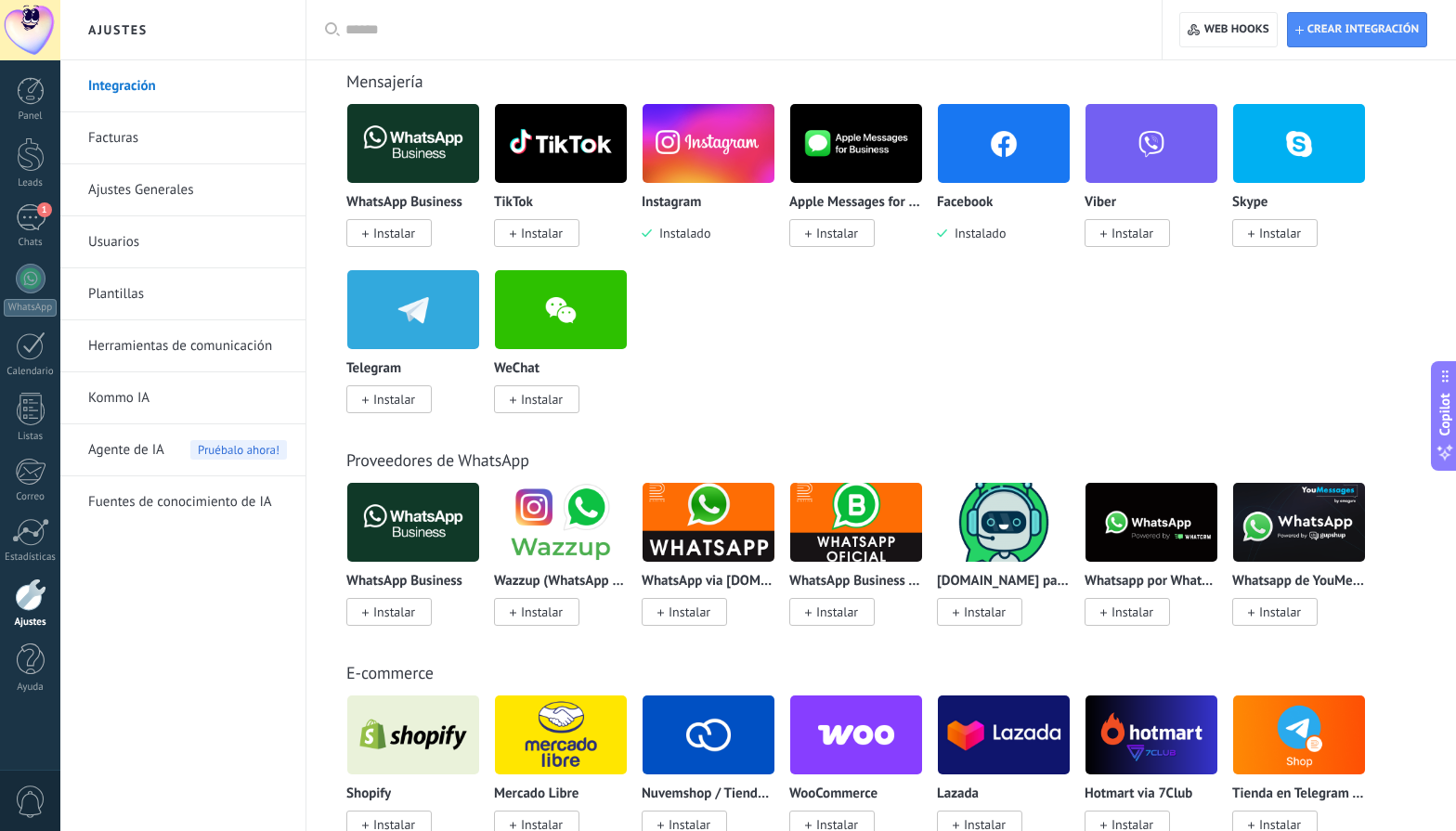
click at [132, 293] on link "Plantillas" at bounding box center [187, 294] width 199 height 52
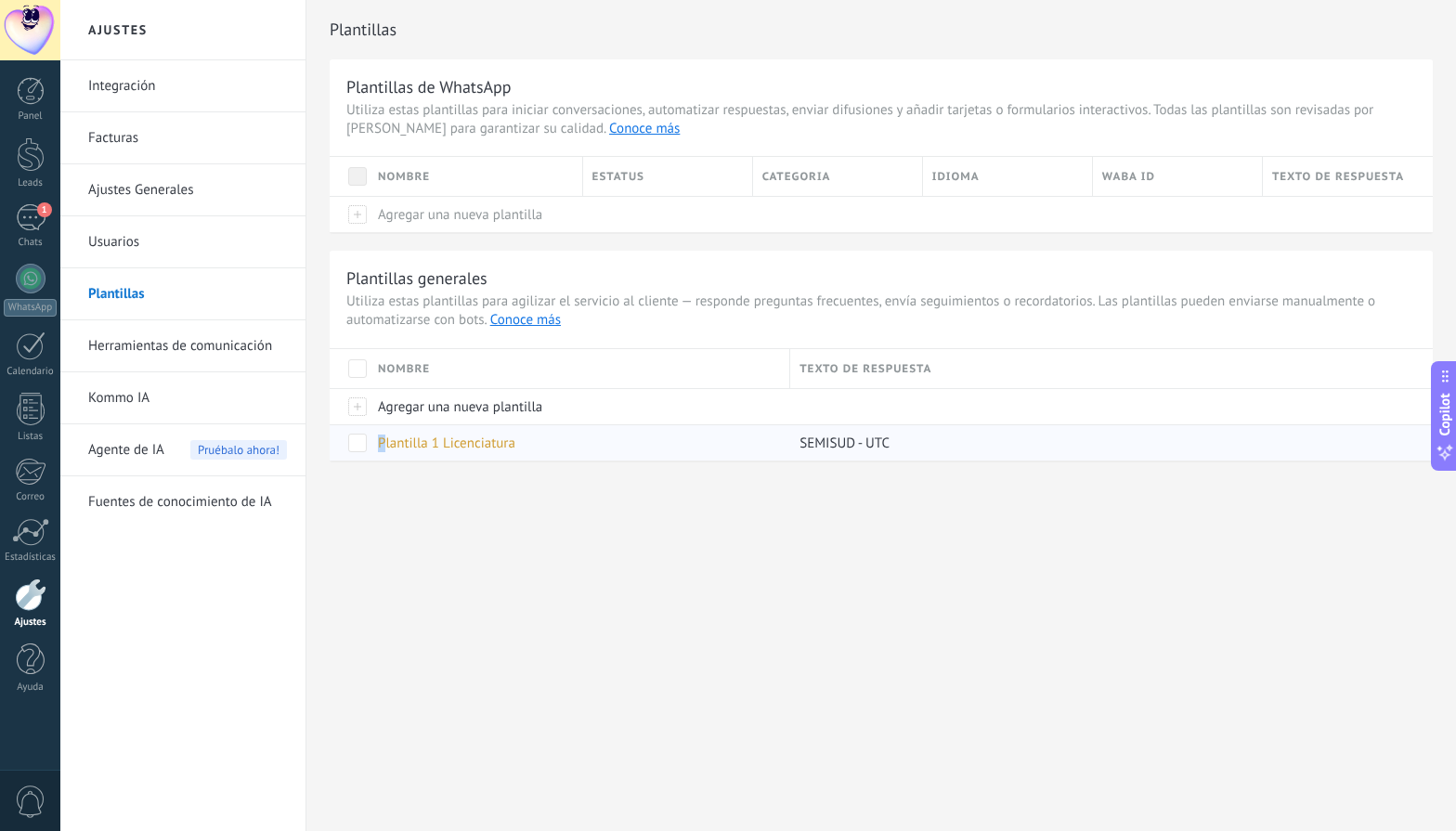
drag, startPoint x: 386, startPoint y: 446, endPoint x: 356, endPoint y: 428, distance: 35.0
click at [352, 438] on div "Plantilla 1 Licenciatura SEMISUD - UTC" at bounding box center [880, 442] width 1103 height 36
click at [358, 416] on div at bounding box center [348, 406] width 39 height 36
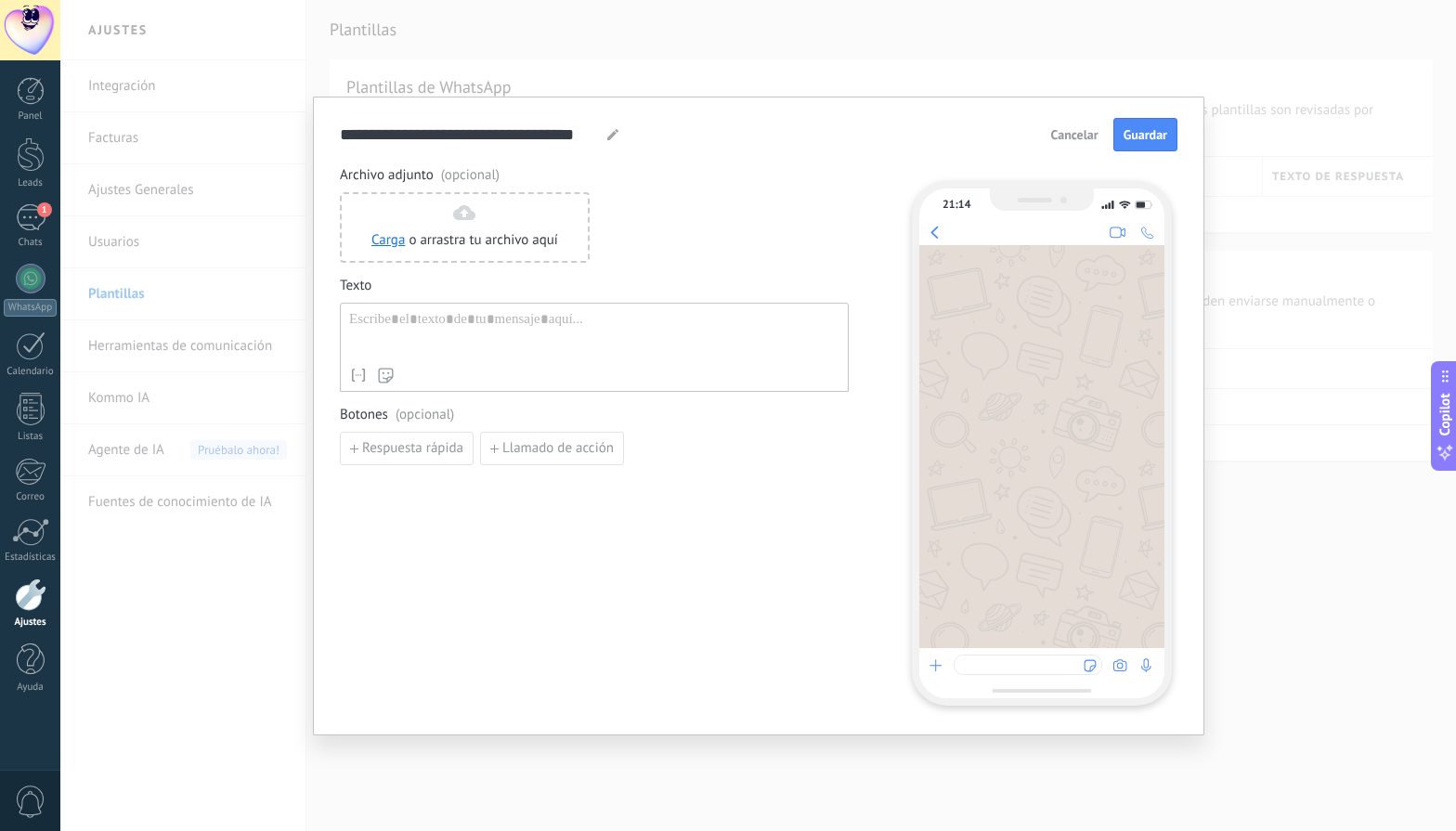
click at [420, 318] on div at bounding box center [594, 335] width 490 height 48
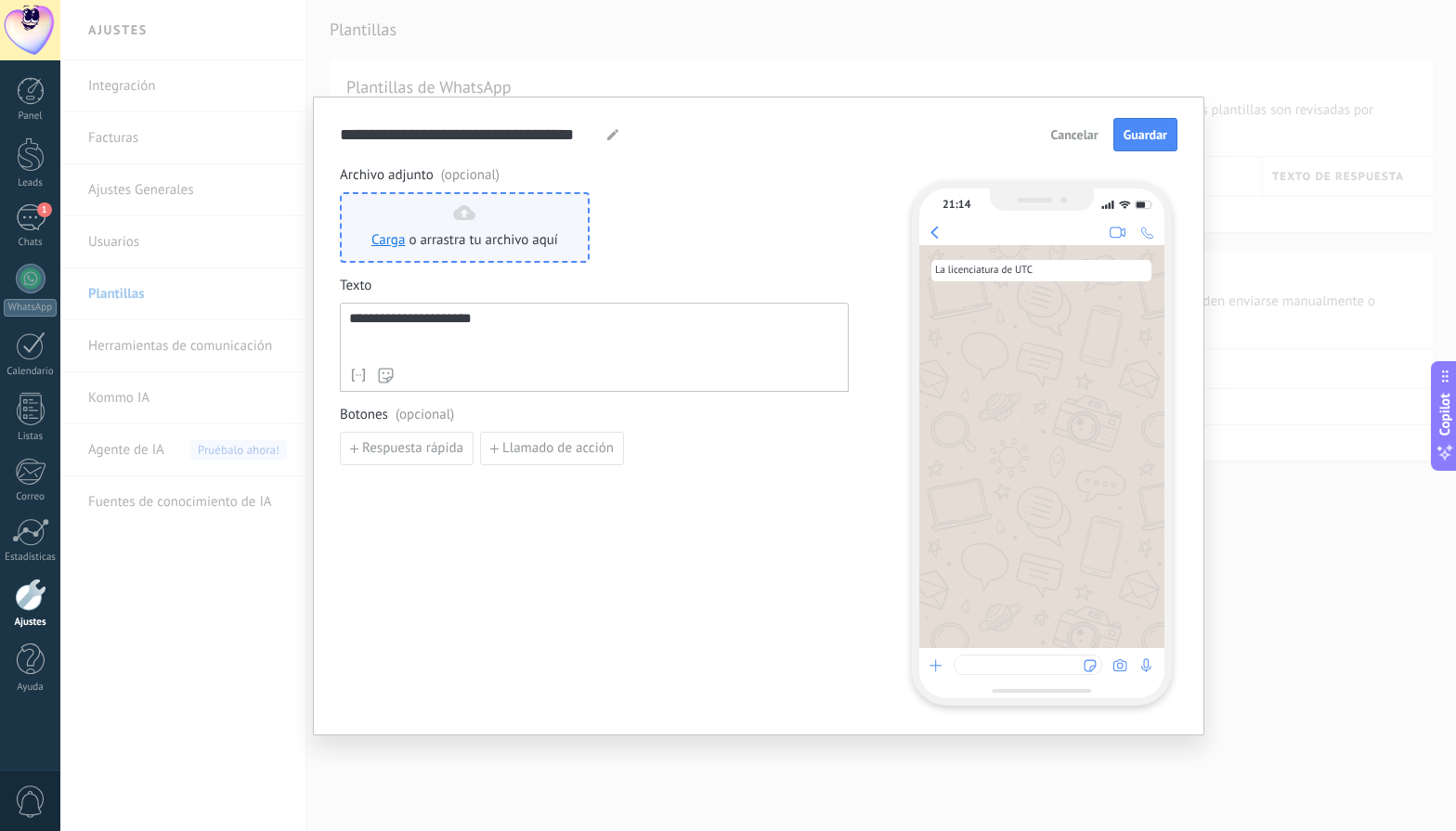
click at [400, 226] on div "Carga o arrastra tu archivo aquí Arrastra aquí" at bounding box center [464, 227] width 186 height 45
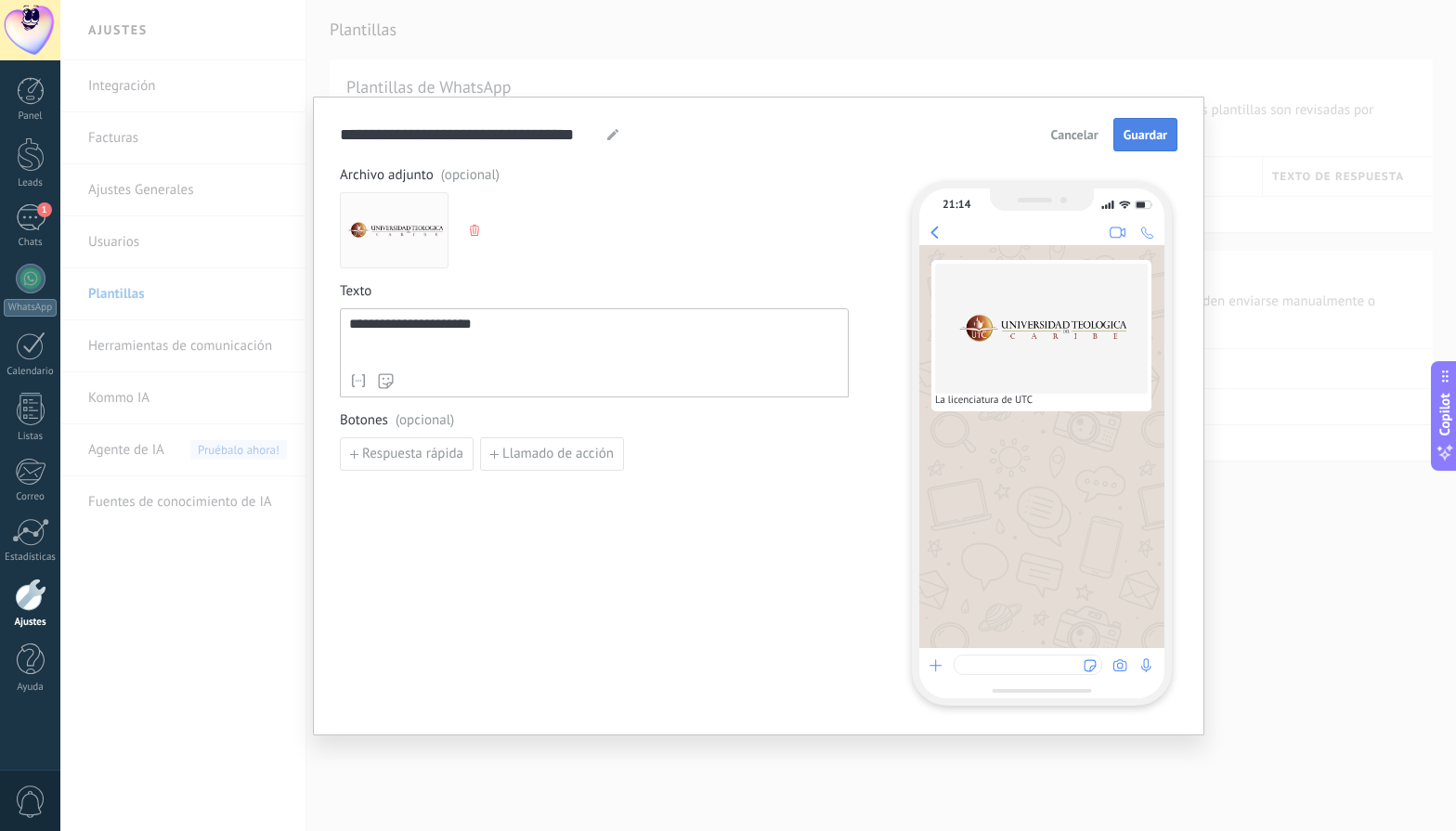
click at [1160, 133] on span "Guardar" at bounding box center [1146, 135] width 44 height 13
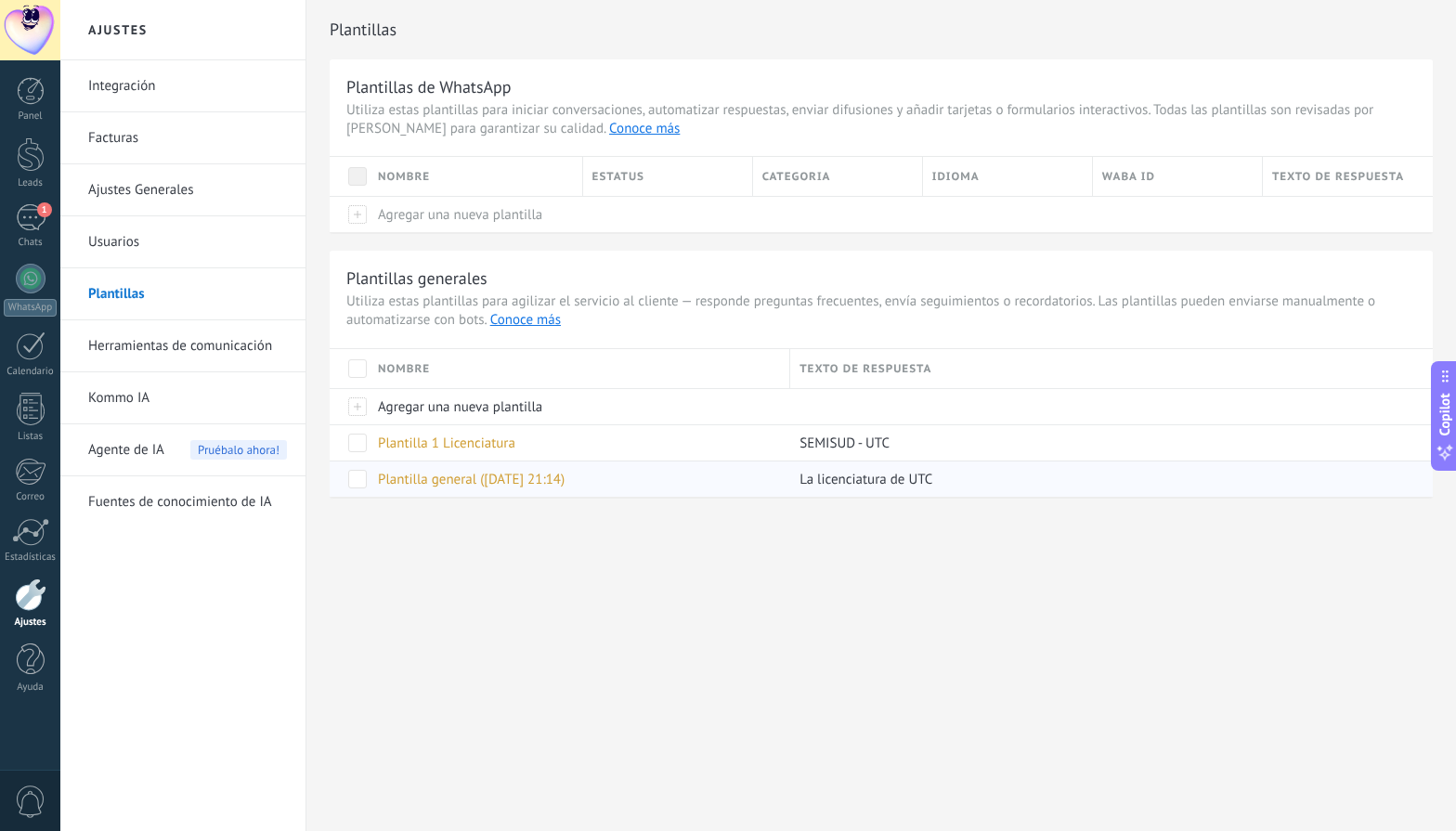
click at [478, 486] on span "Plantilla general ([DATE] 21:14)" at bounding box center [471, 479] width 186 height 17
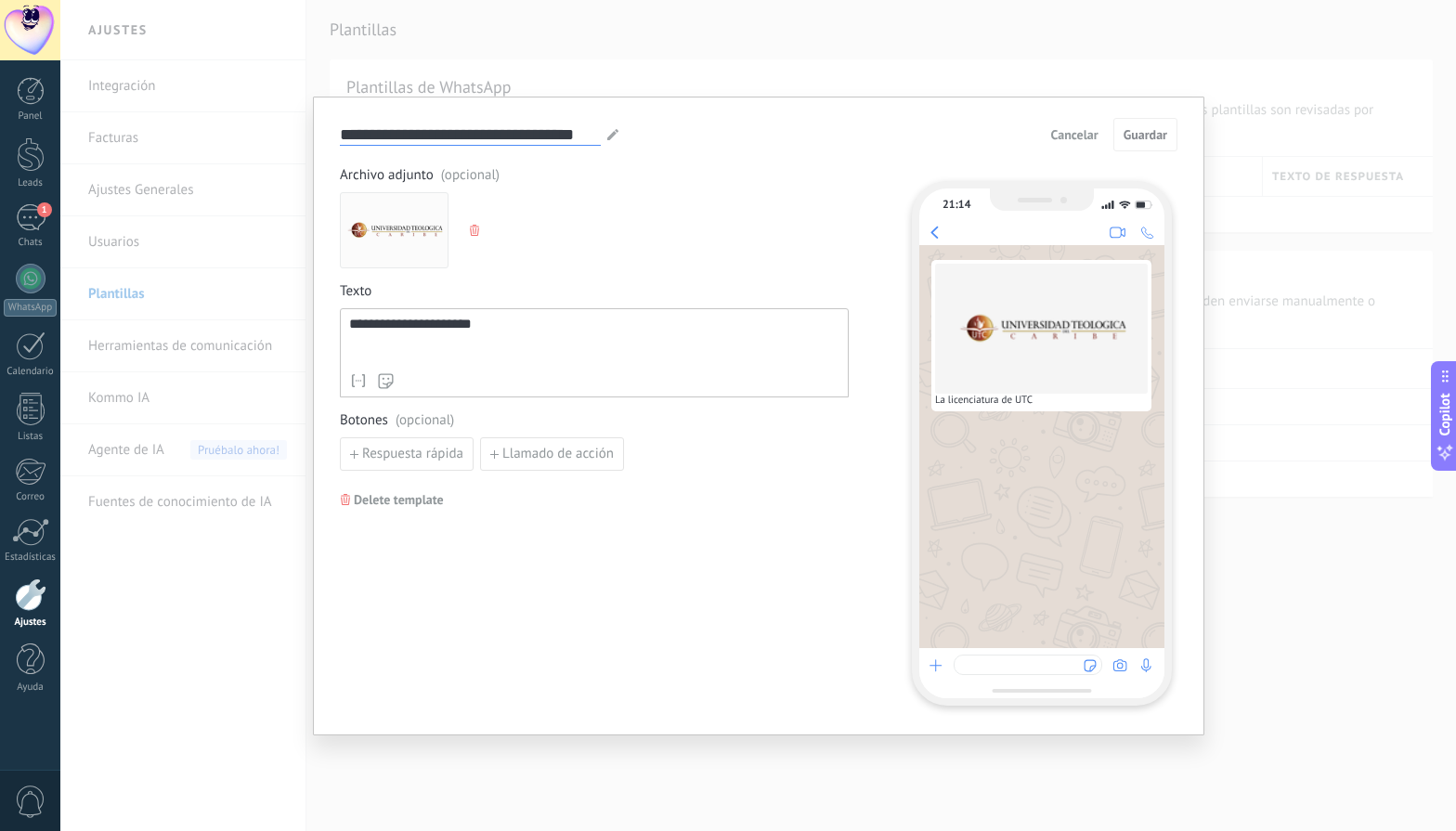
click at [555, 136] on input "**********" at bounding box center [470, 134] width 261 height 21
type input "*"
type input "**********"
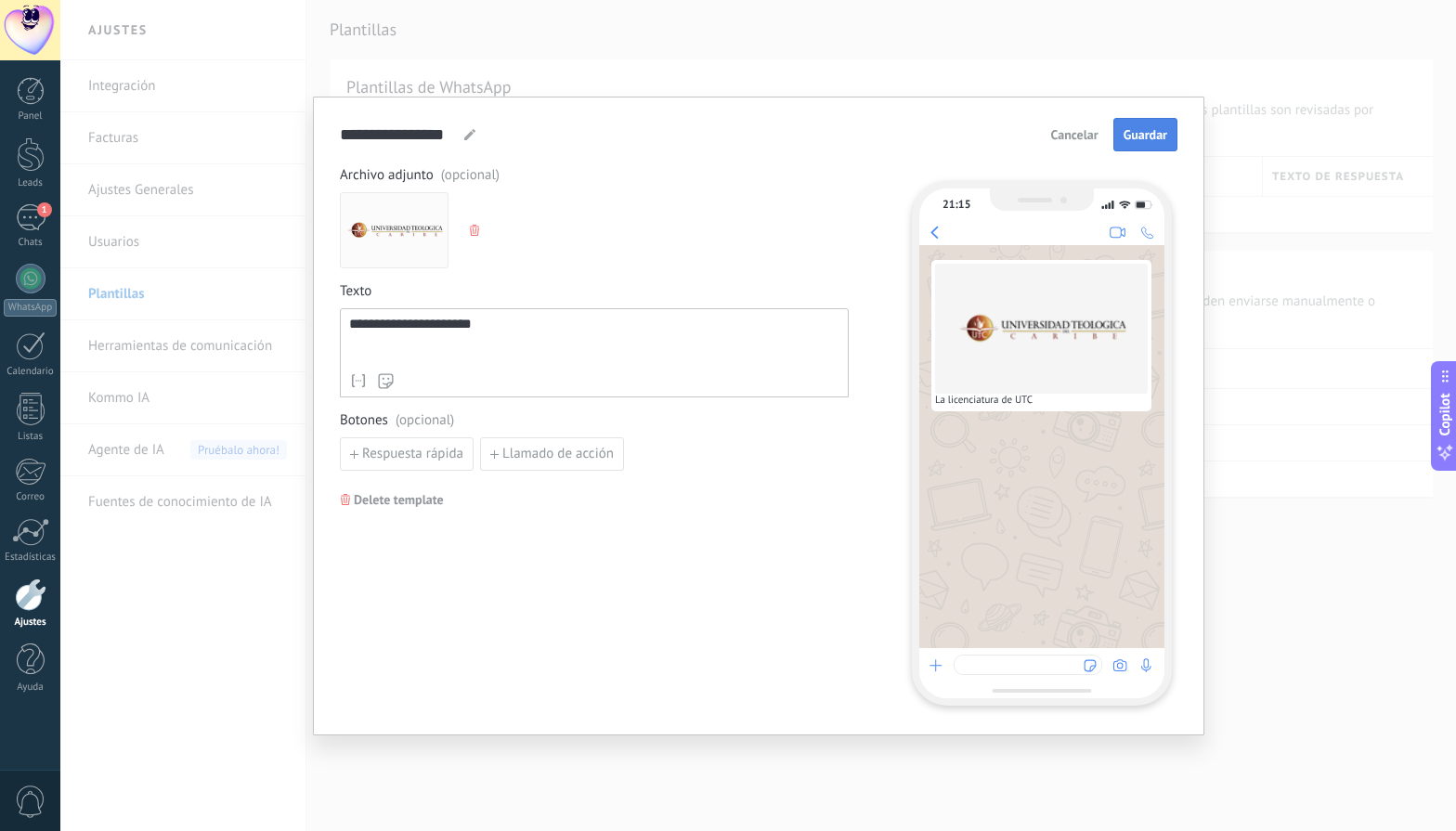
click at [1160, 119] on button "Guardar" at bounding box center [1145, 134] width 64 height 33
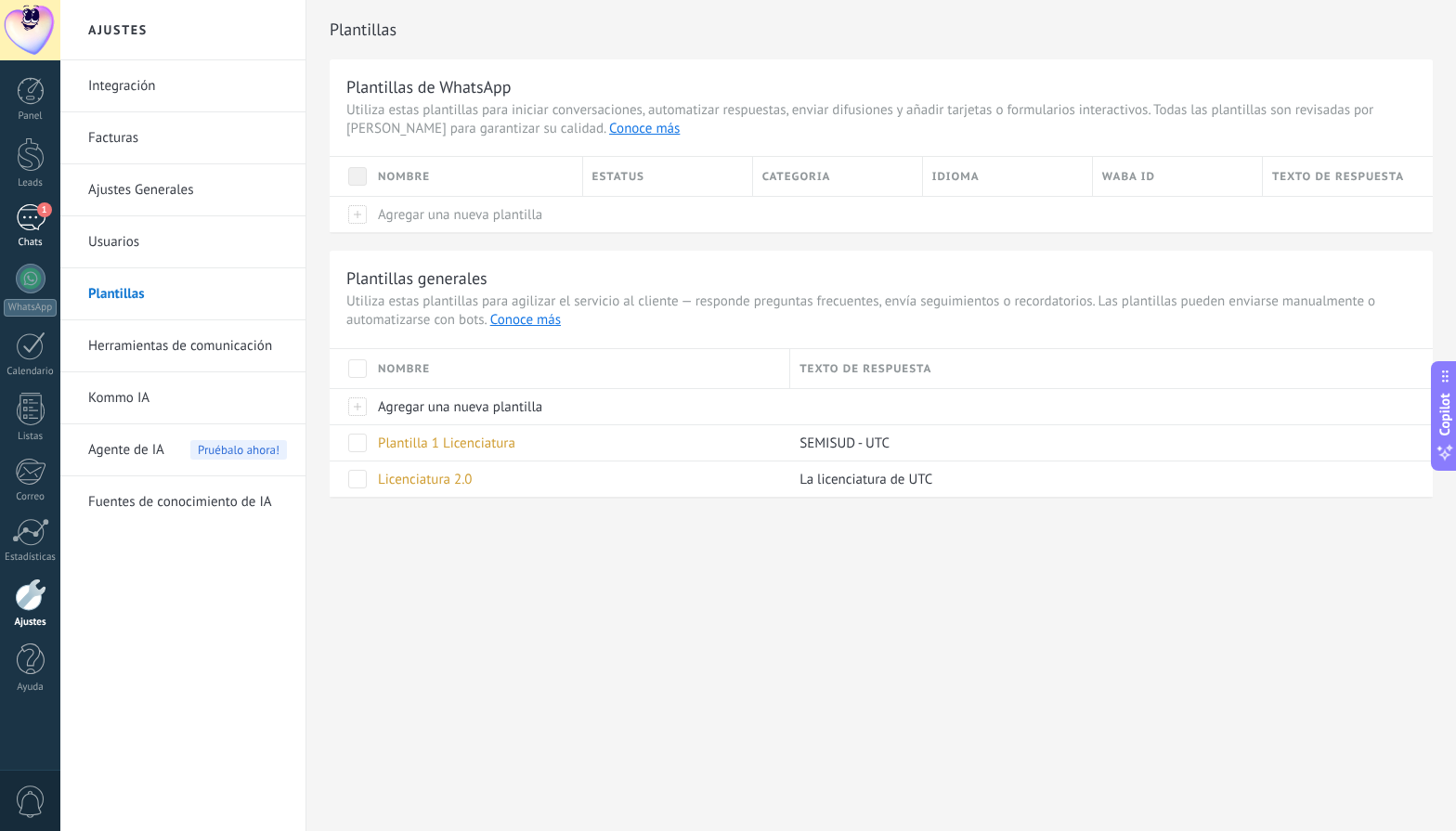
click at [28, 224] on div "1" at bounding box center [31, 218] width 30 height 27
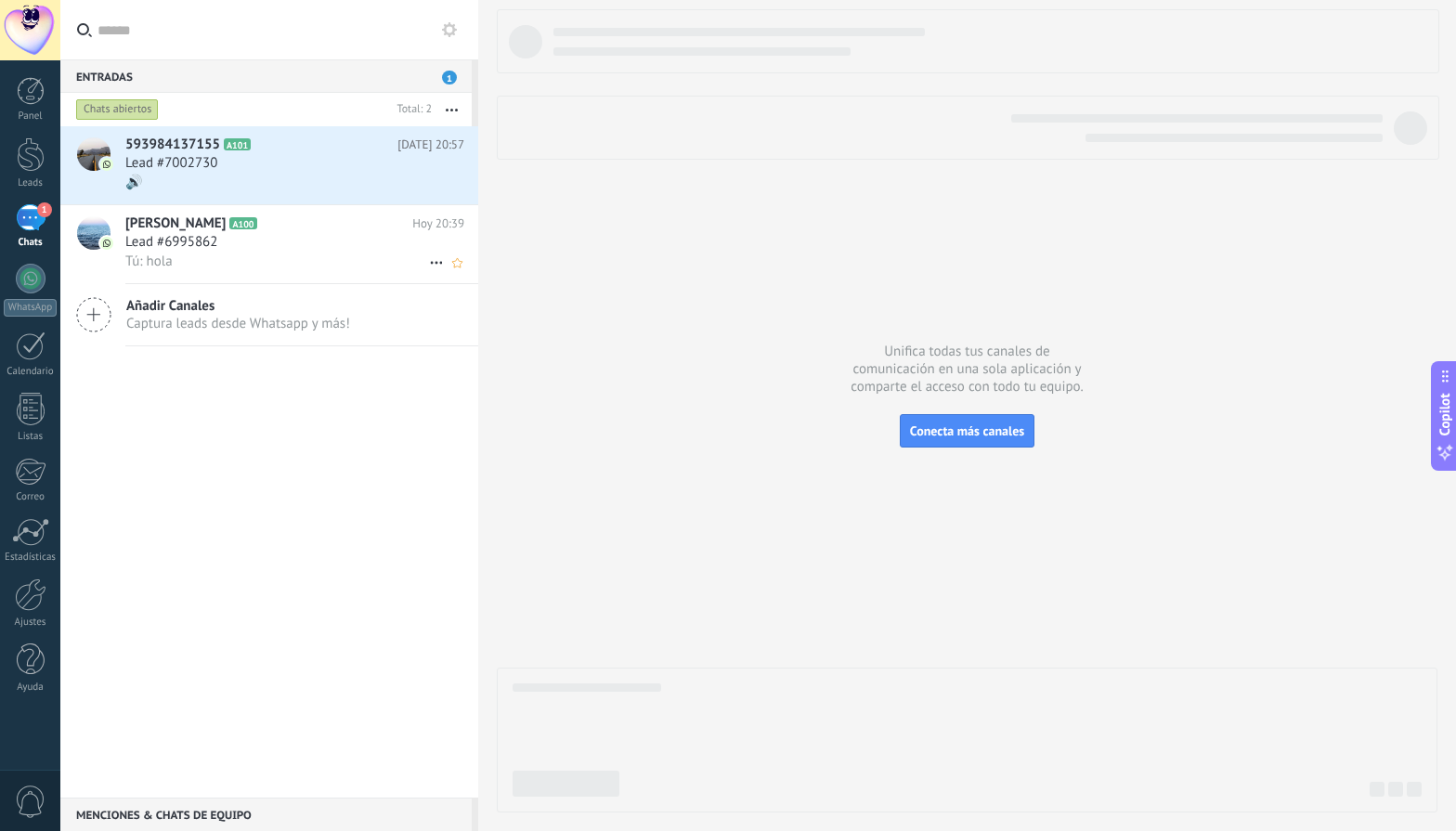
click at [289, 228] on h2 "[PERSON_NAME] A100" at bounding box center [268, 224] width 286 height 18
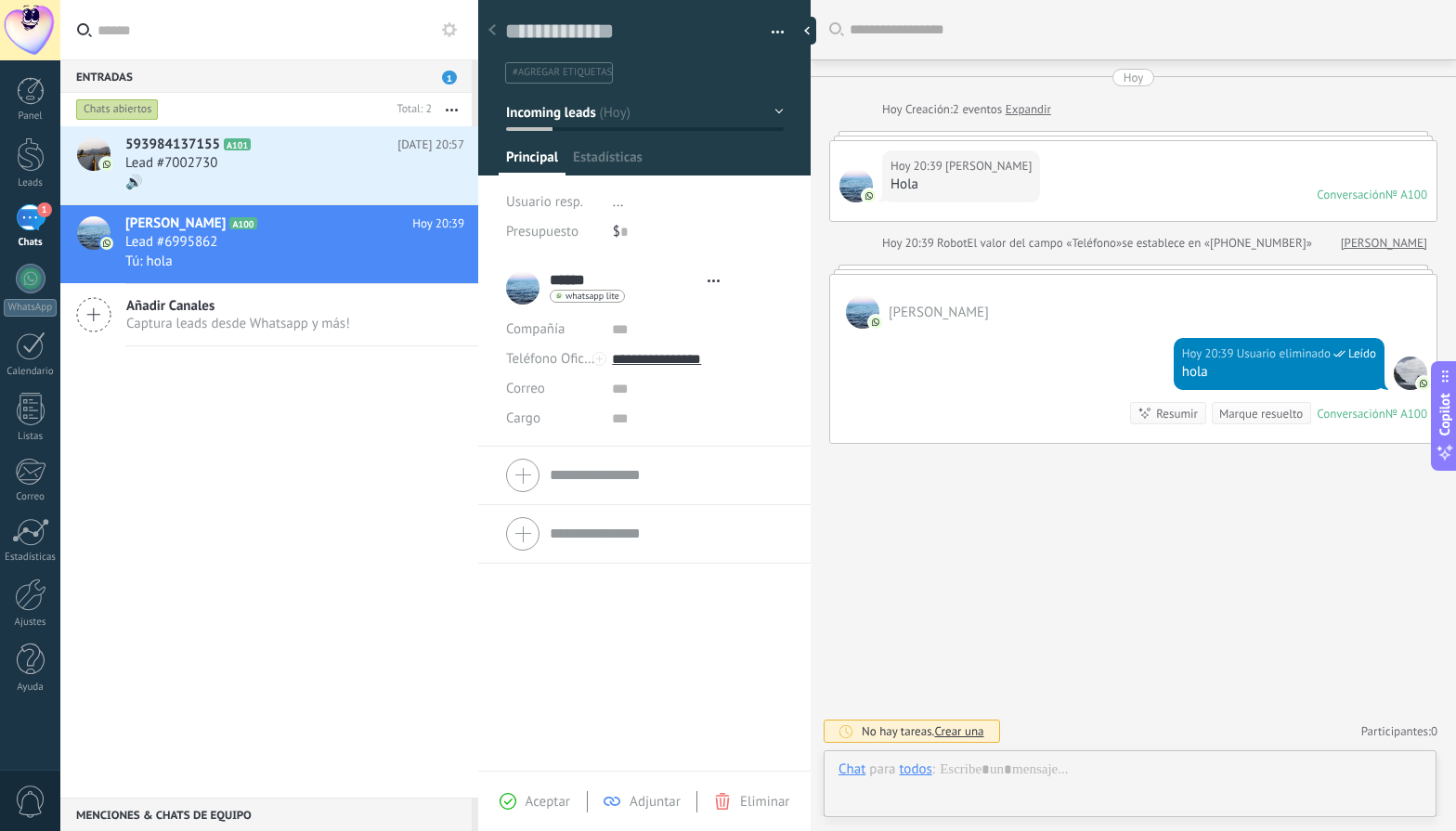
type textarea "**********"
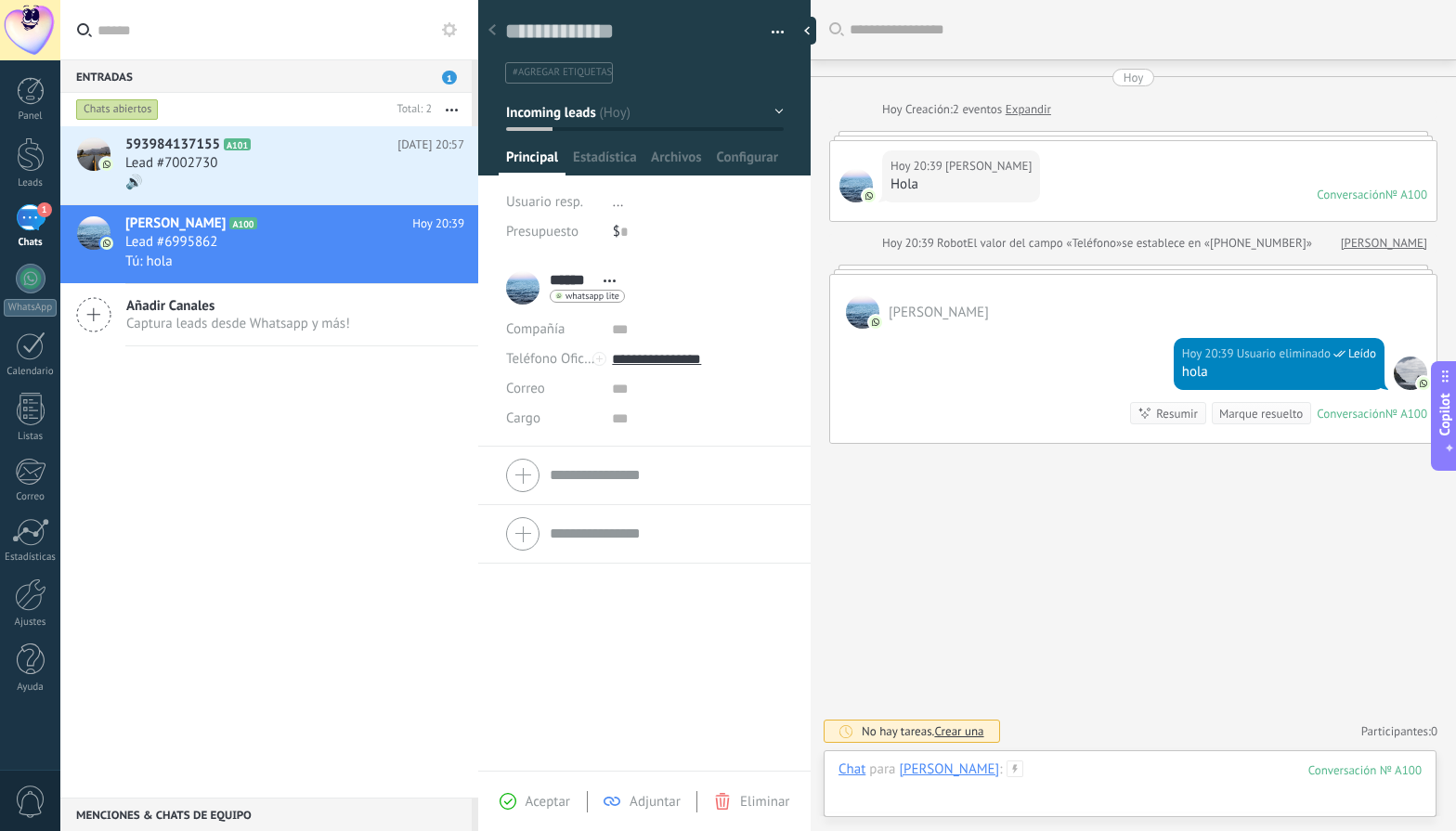
click at [1049, 773] on div at bounding box center [1129, 788] width 583 height 55
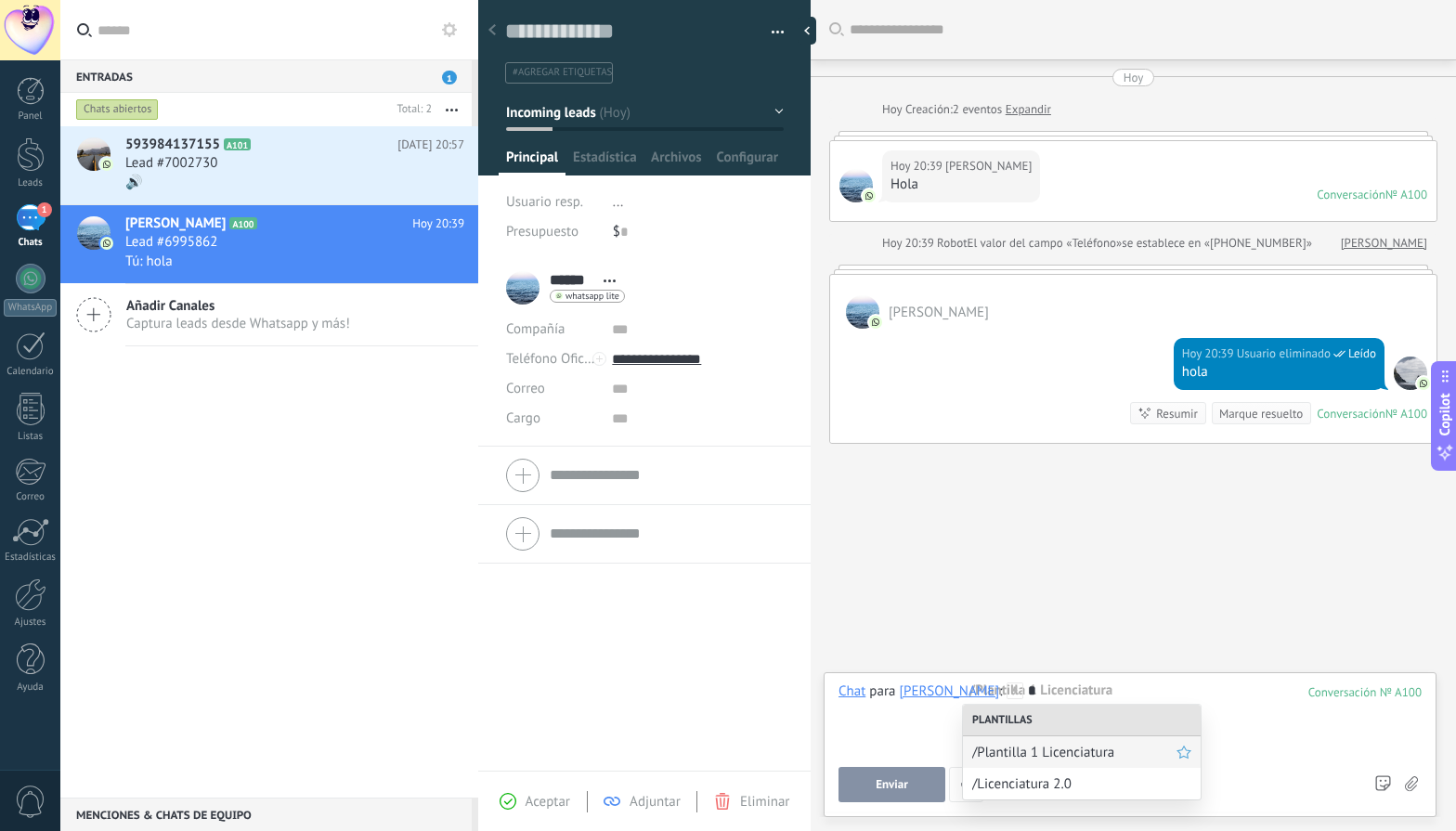
click at [1062, 747] on span "/Plantilla 1 Licenciatura" at bounding box center [1074, 753] width 204 height 17
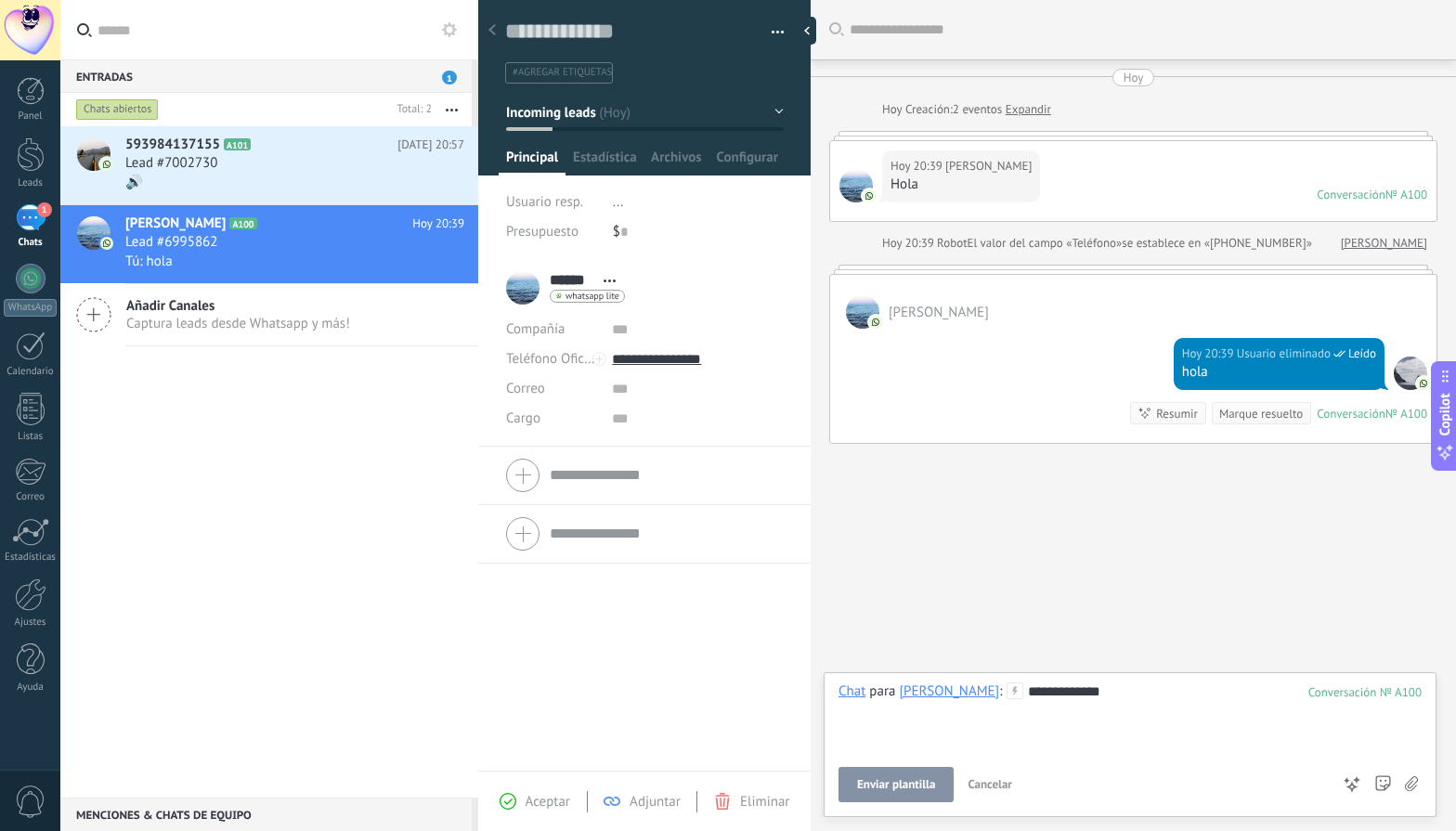
click at [918, 778] on span "Enviar plantilla" at bounding box center [897, 785] width 78 height 13
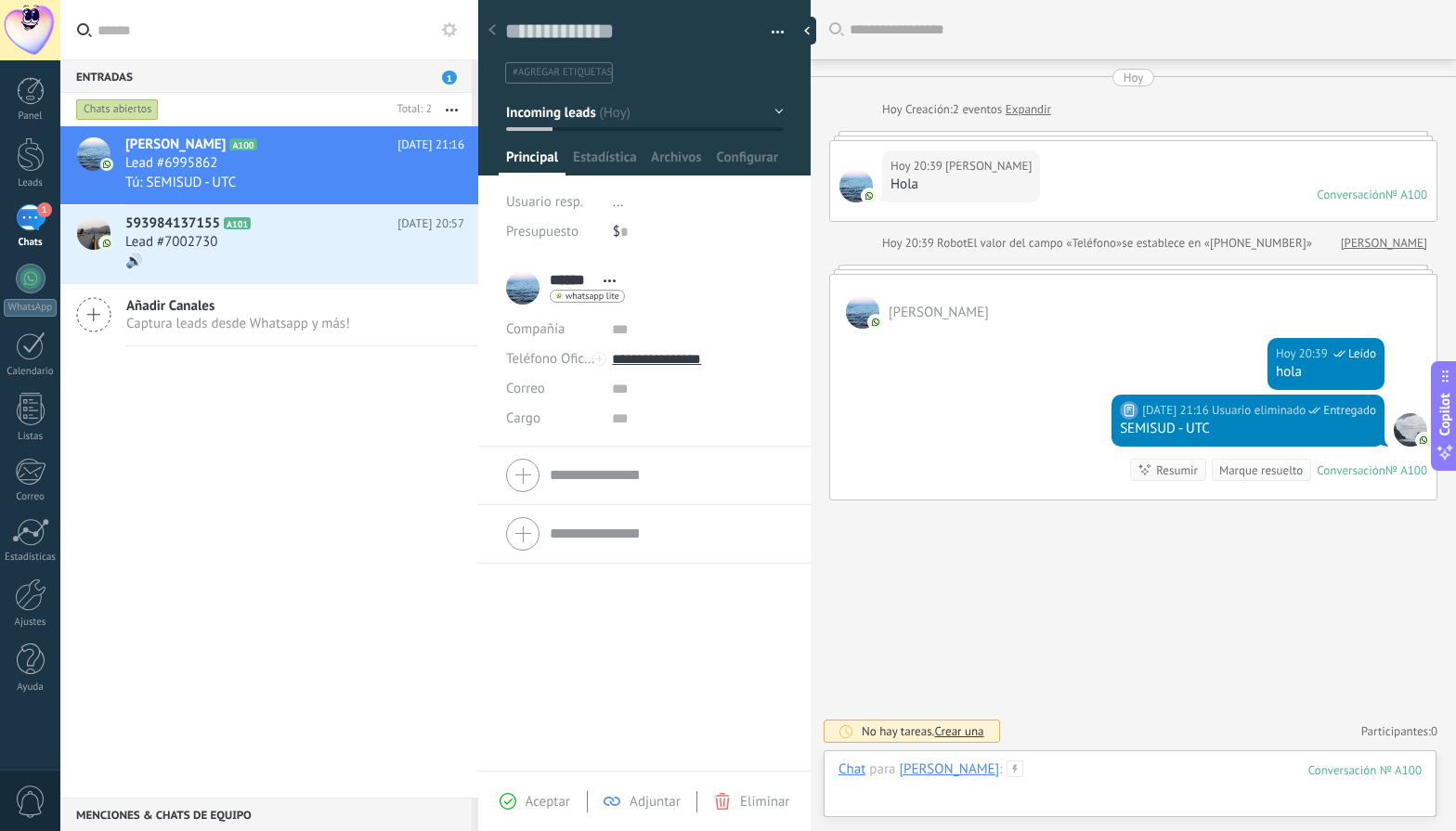
click at [1034, 777] on div at bounding box center [1129, 788] width 583 height 55
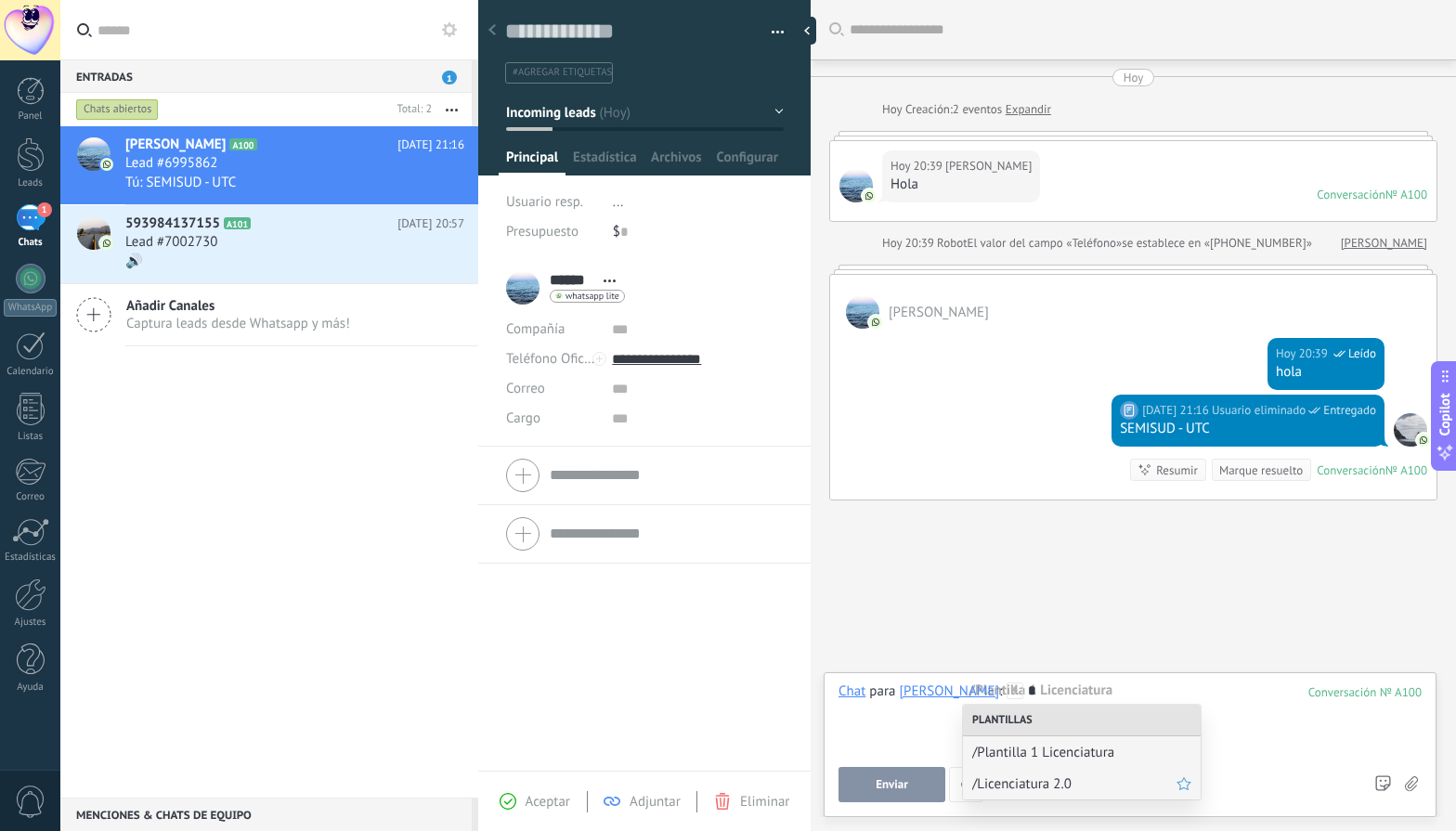
click at [1043, 787] on span "/Licenciatura 2.0" at bounding box center [1074, 784] width 204 height 17
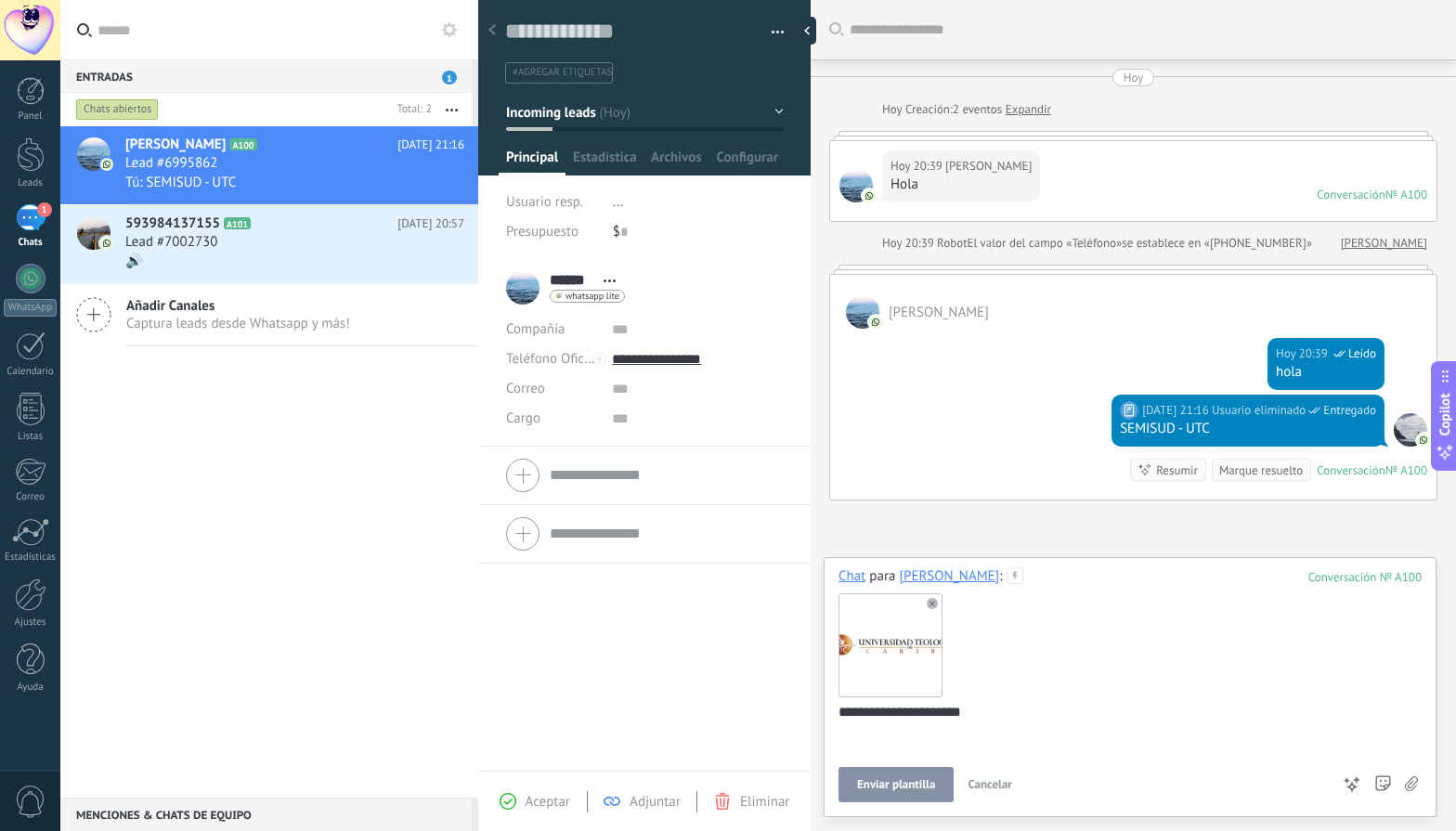
click at [919, 781] on span "Enviar plantilla" at bounding box center [897, 785] width 78 height 13
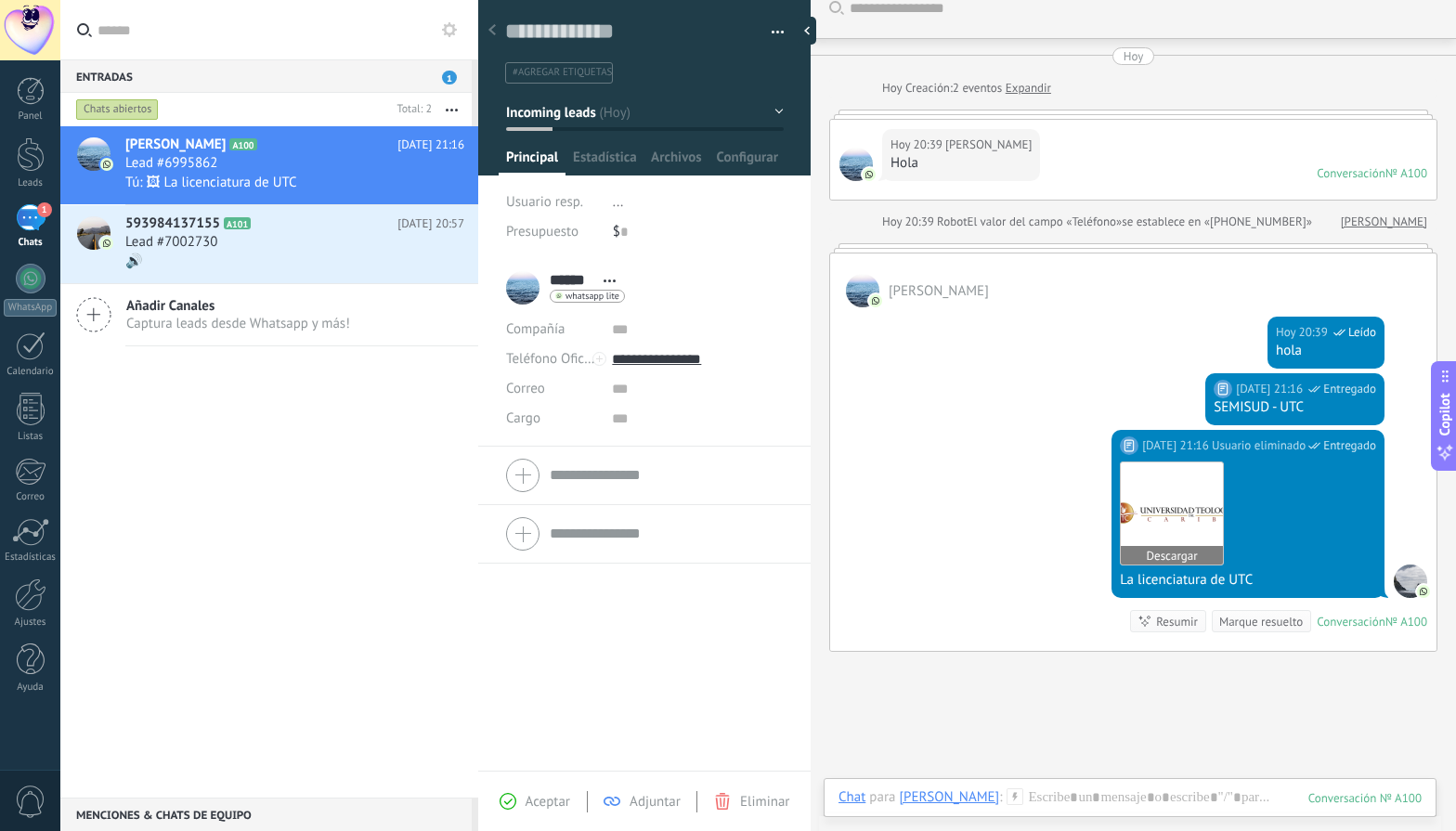
scroll to position [0, 0]
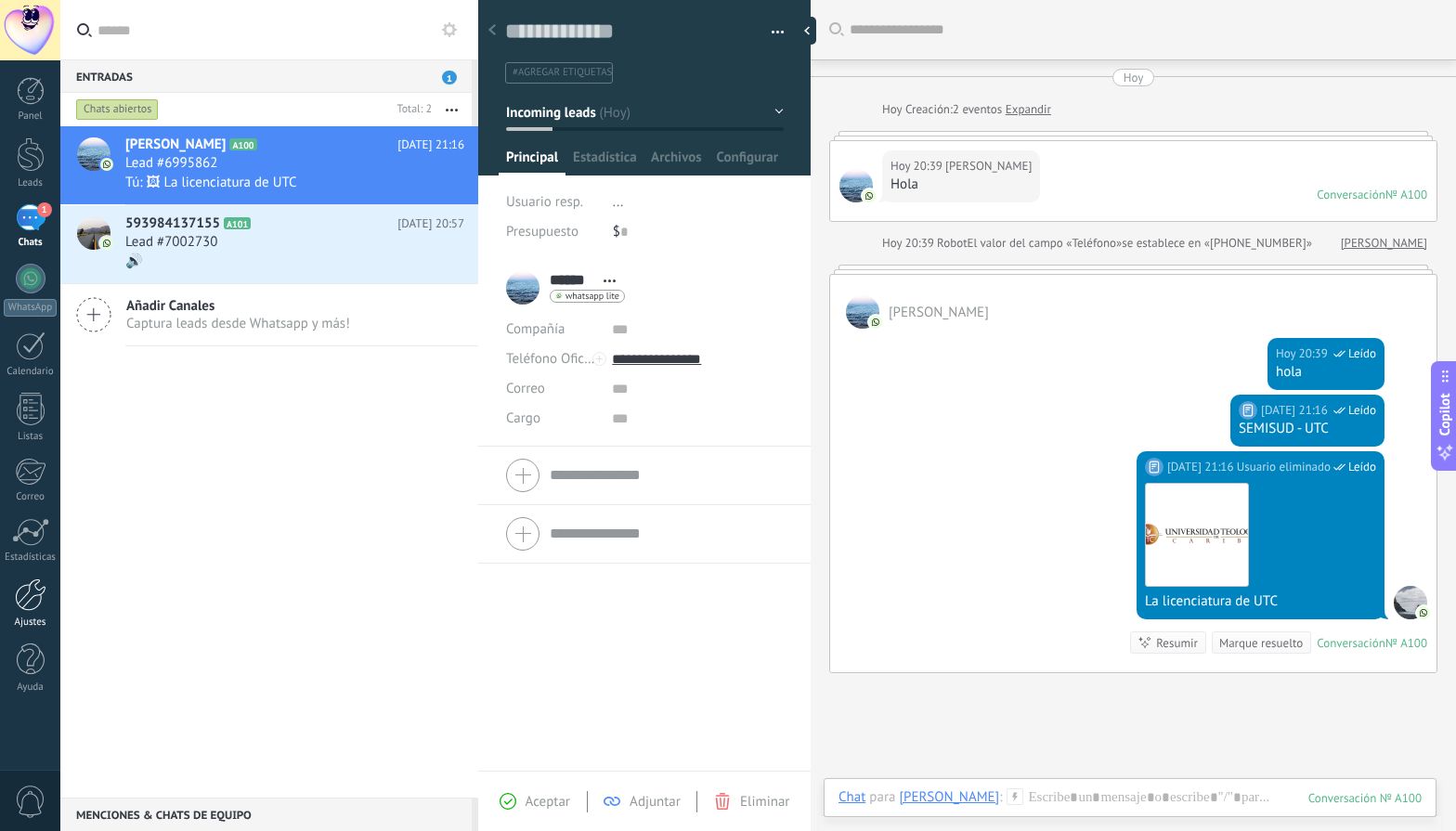
click at [39, 586] on div at bounding box center [31, 595] width 32 height 32
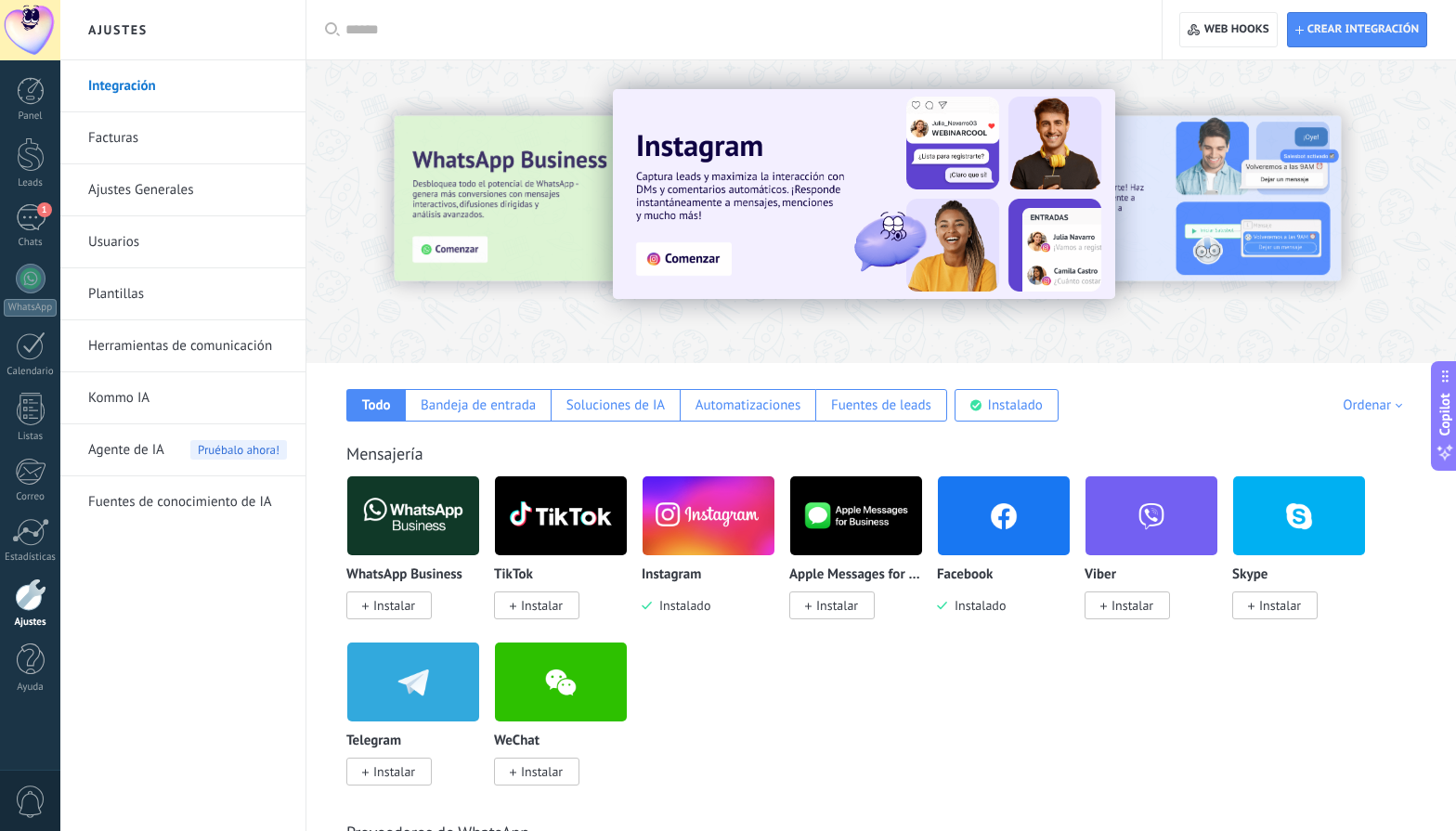
click at [251, 403] on link "Kommo IA" at bounding box center [187, 398] width 199 height 52
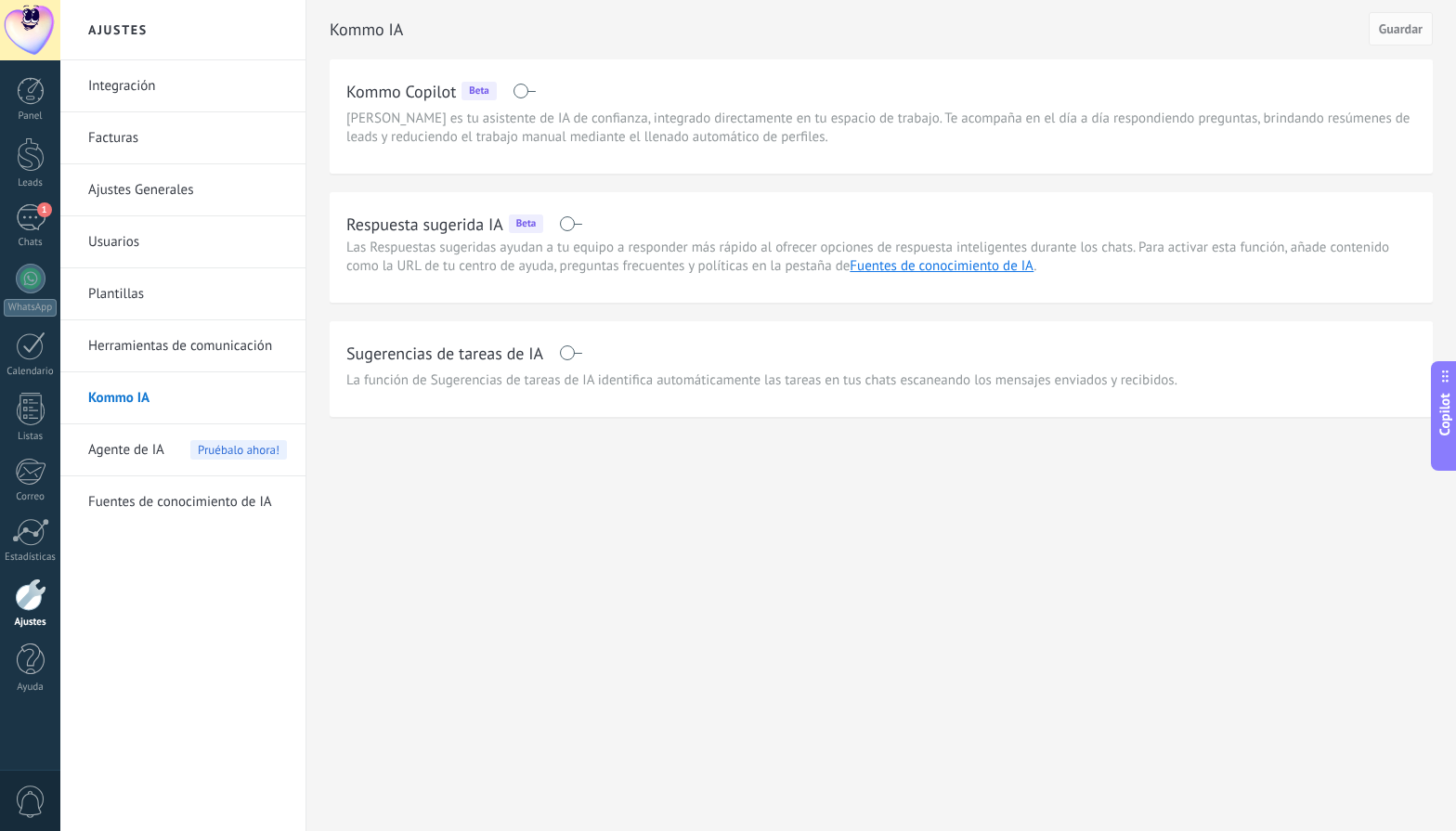
click at [577, 229] on span at bounding box center [570, 224] width 23 height 15
click at [564, 347] on span at bounding box center [570, 353] width 23 height 15
click at [573, 346] on span at bounding box center [570, 353] width 23 height 15
click at [178, 440] on div "Agente de IA Pruébalo ahora!" at bounding box center [187, 450] width 199 height 52
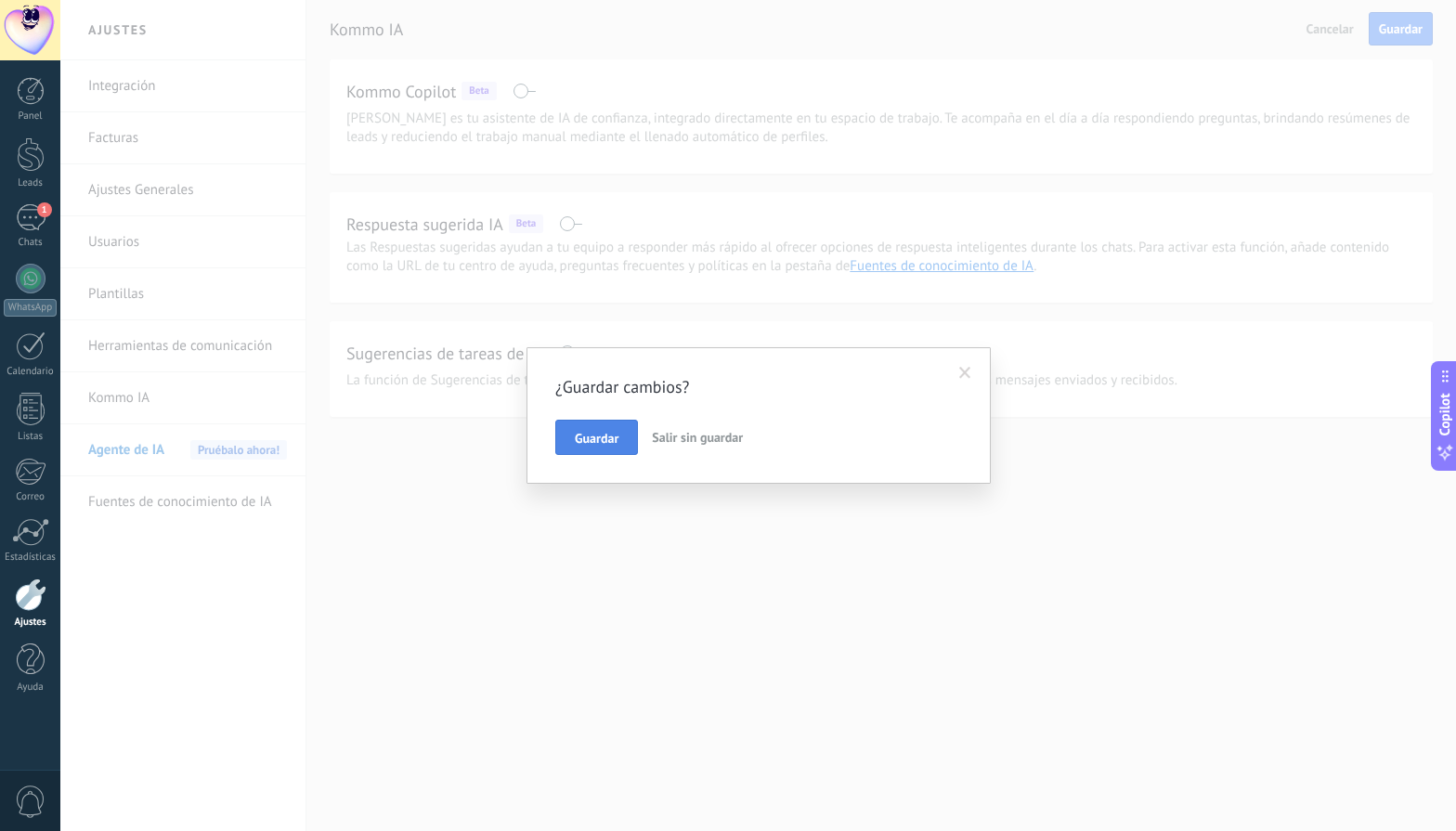
click at [609, 439] on span "Guardar" at bounding box center [597, 438] width 44 height 13
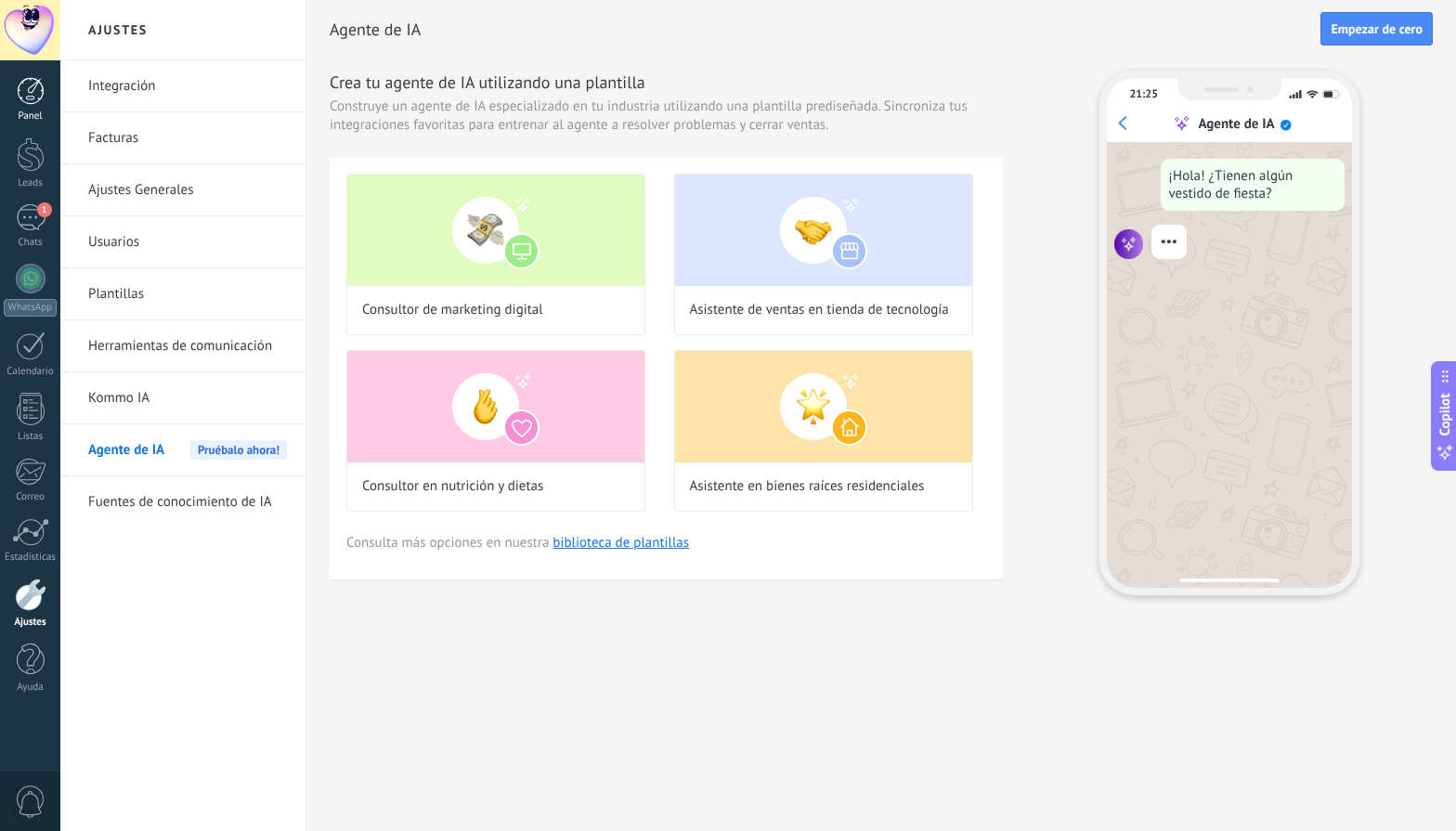
click at [39, 113] on div "Panel" at bounding box center [31, 117] width 53 height 12
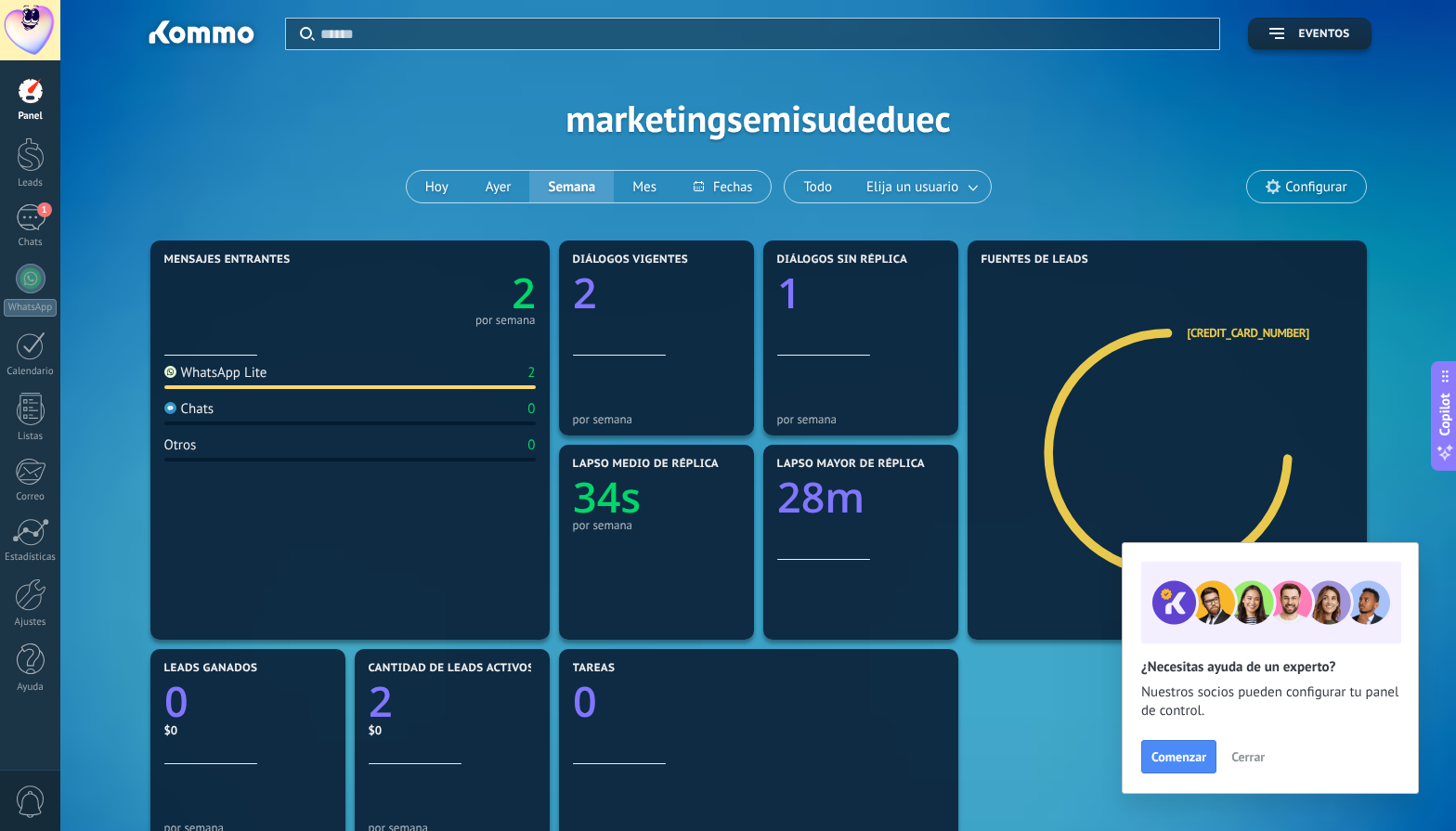
click at [1243, 747] on button "Cerrar" at bounding box center [1248, 756] width 51 height 28
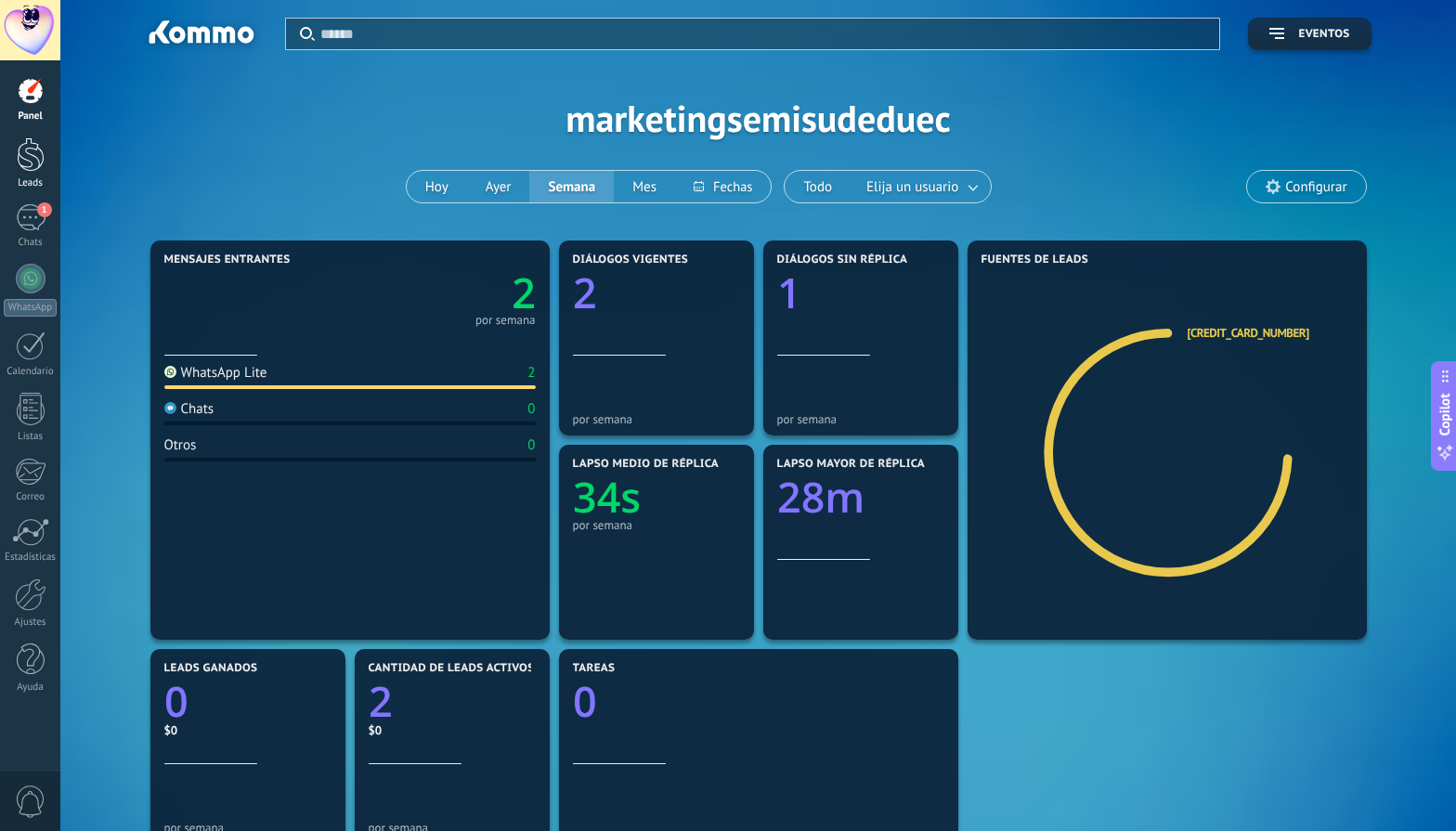
click at [29, 169] on div at bounding box center [31, 155] width 28 height 34
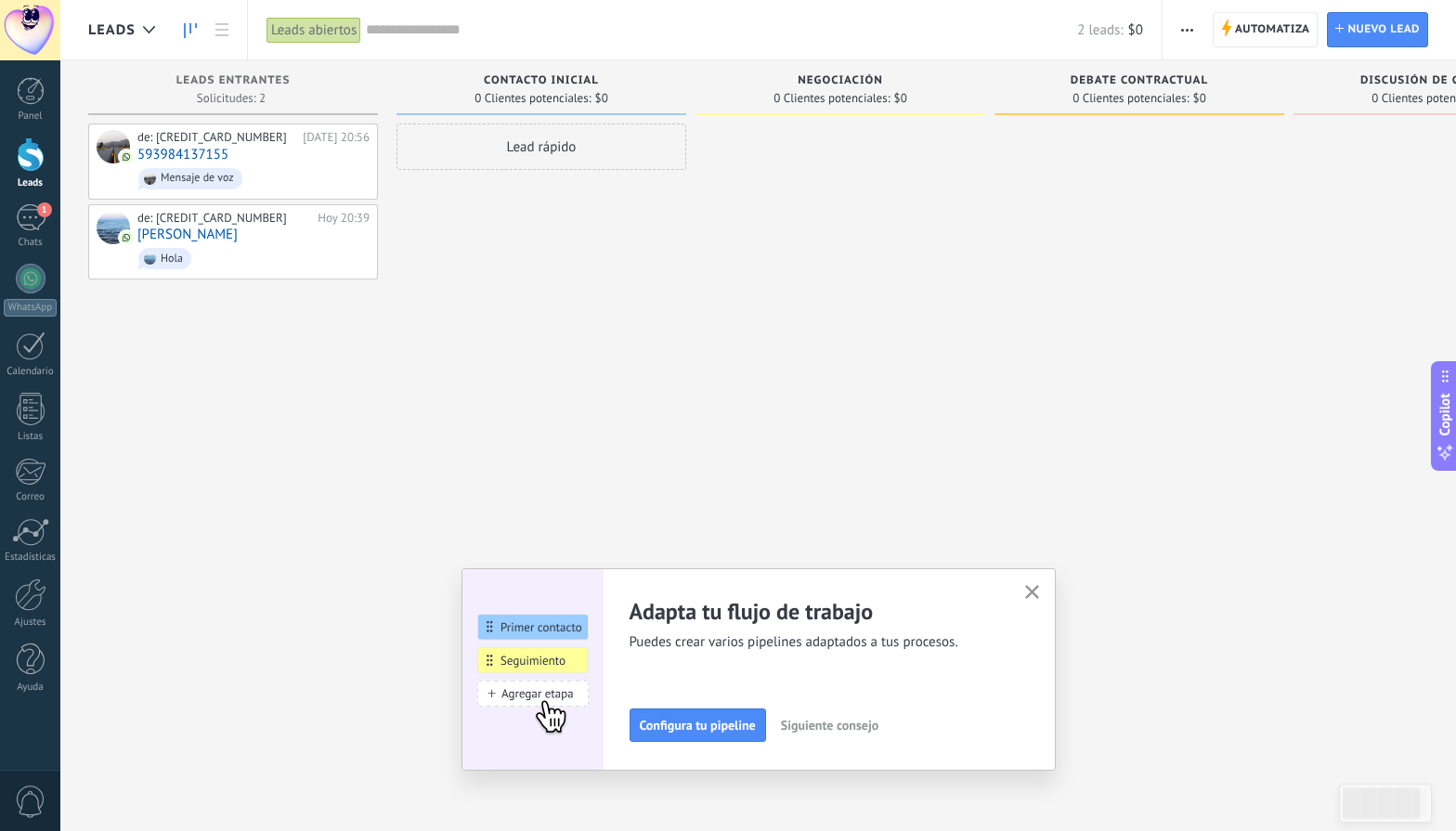
click at [1028, 590] on icon "button" at bounding box center [1032, 592] width 14 height 14
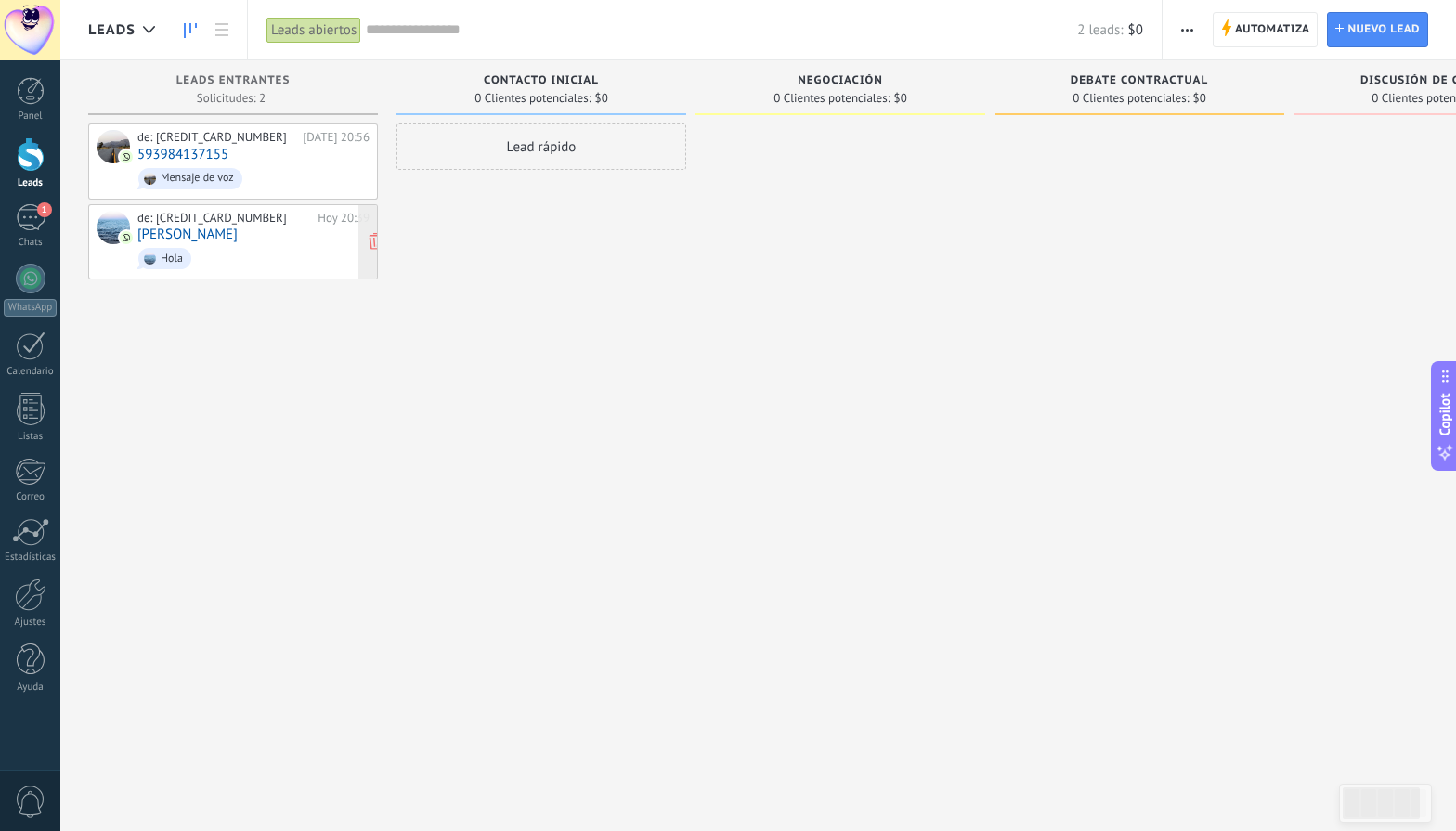
click at [180, 235] on div "de: [CREDIT_CARD_NUMBER] [DATE] 20:39 [PERSON_NAME]" at bounding box center [253, 243] width 232 height 63
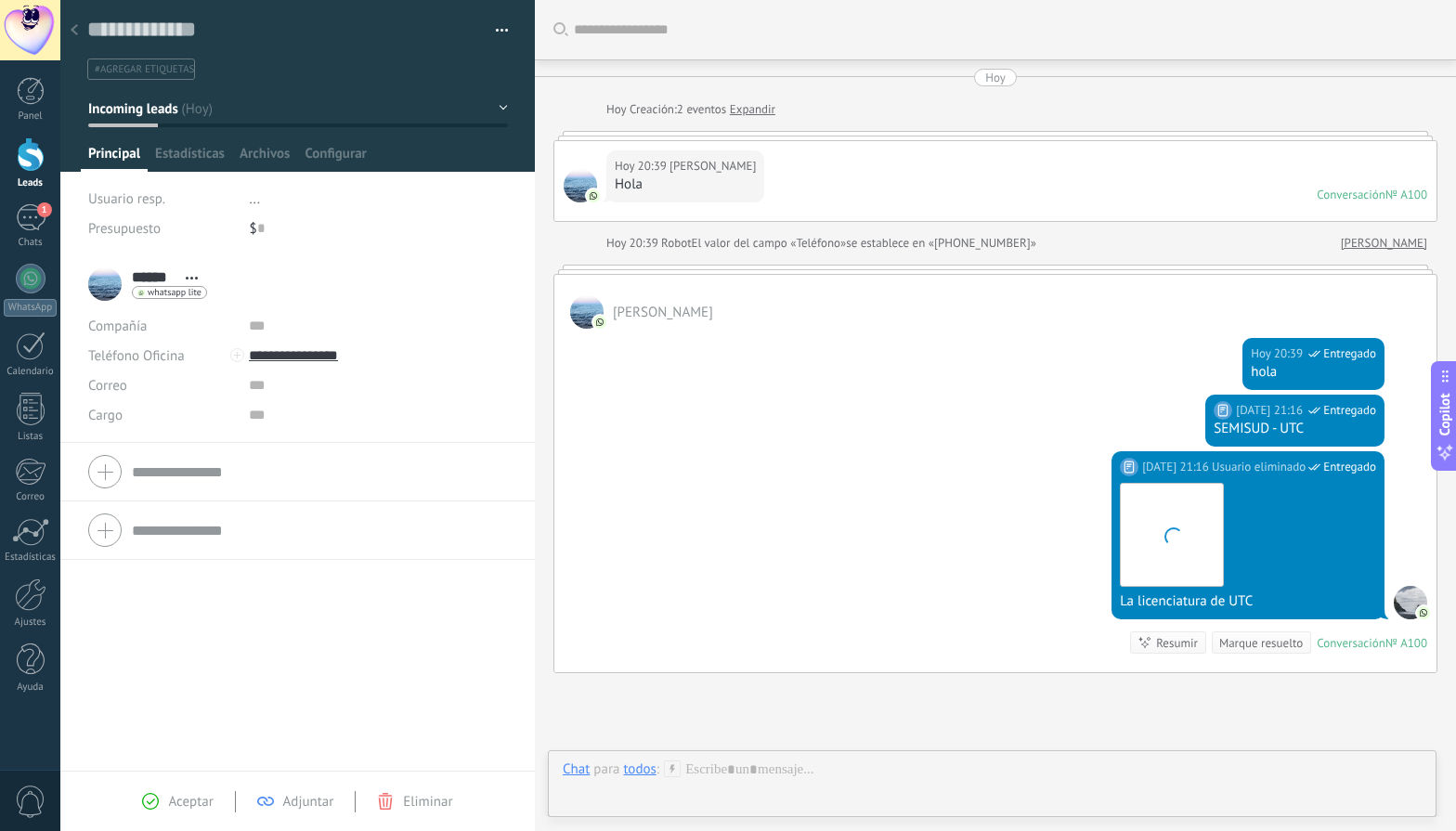
scroll to position [165, 0]
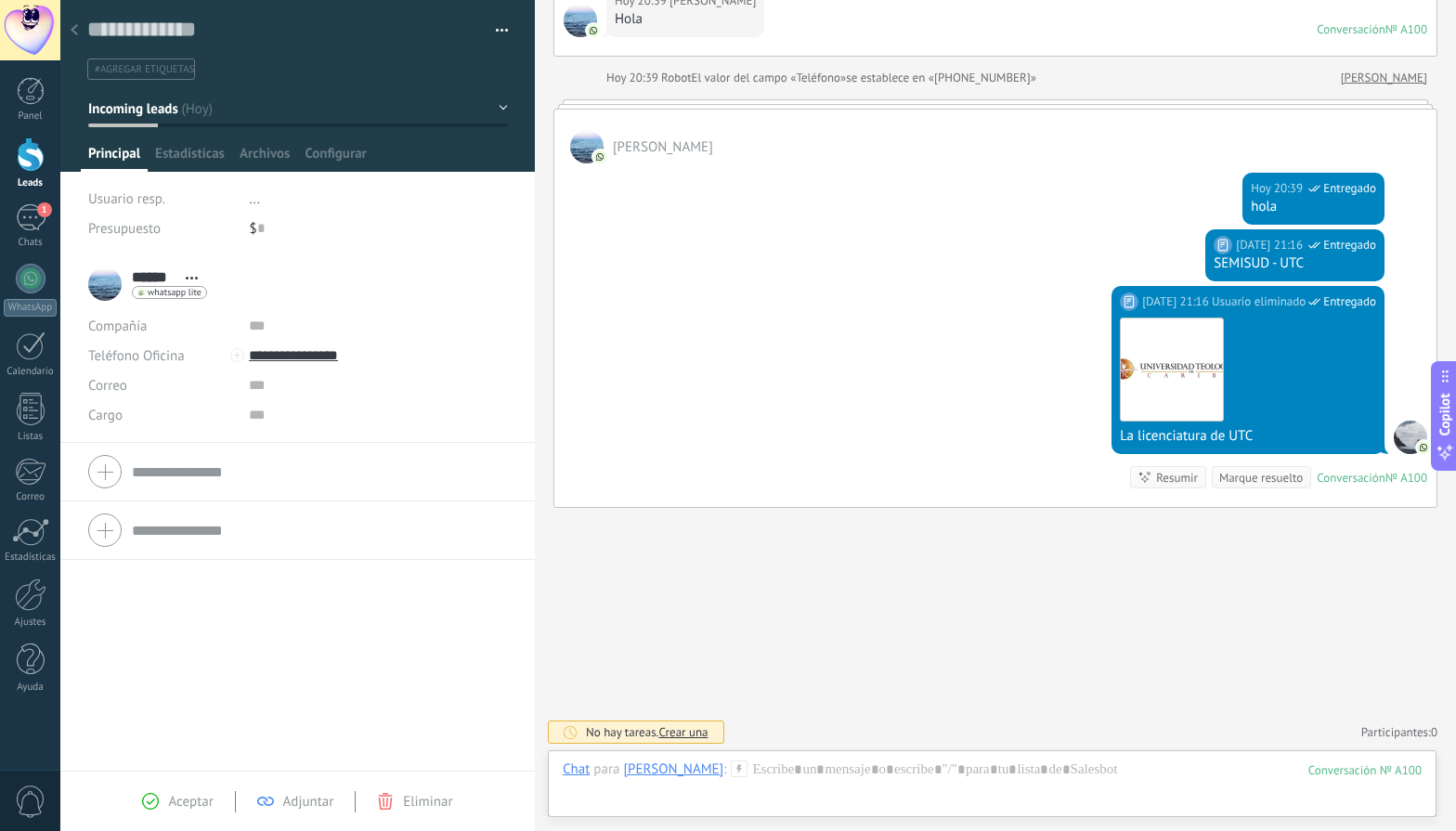
click at [75, 29] on icon at bounding box center [74, 30] width 8 height 11
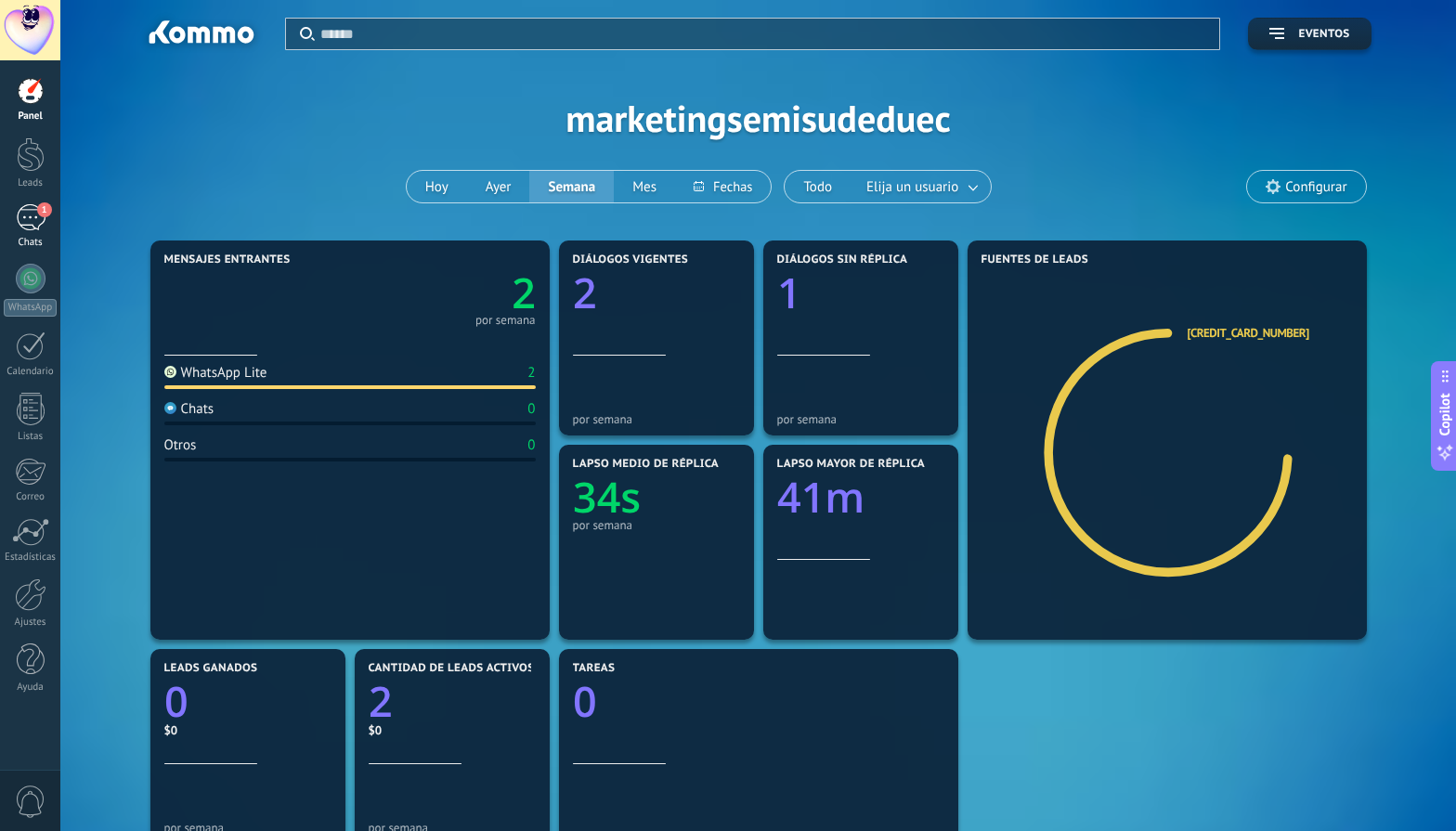
click at [25, 228] on div "1" at bounding box center [31, 218] width 30 height 27
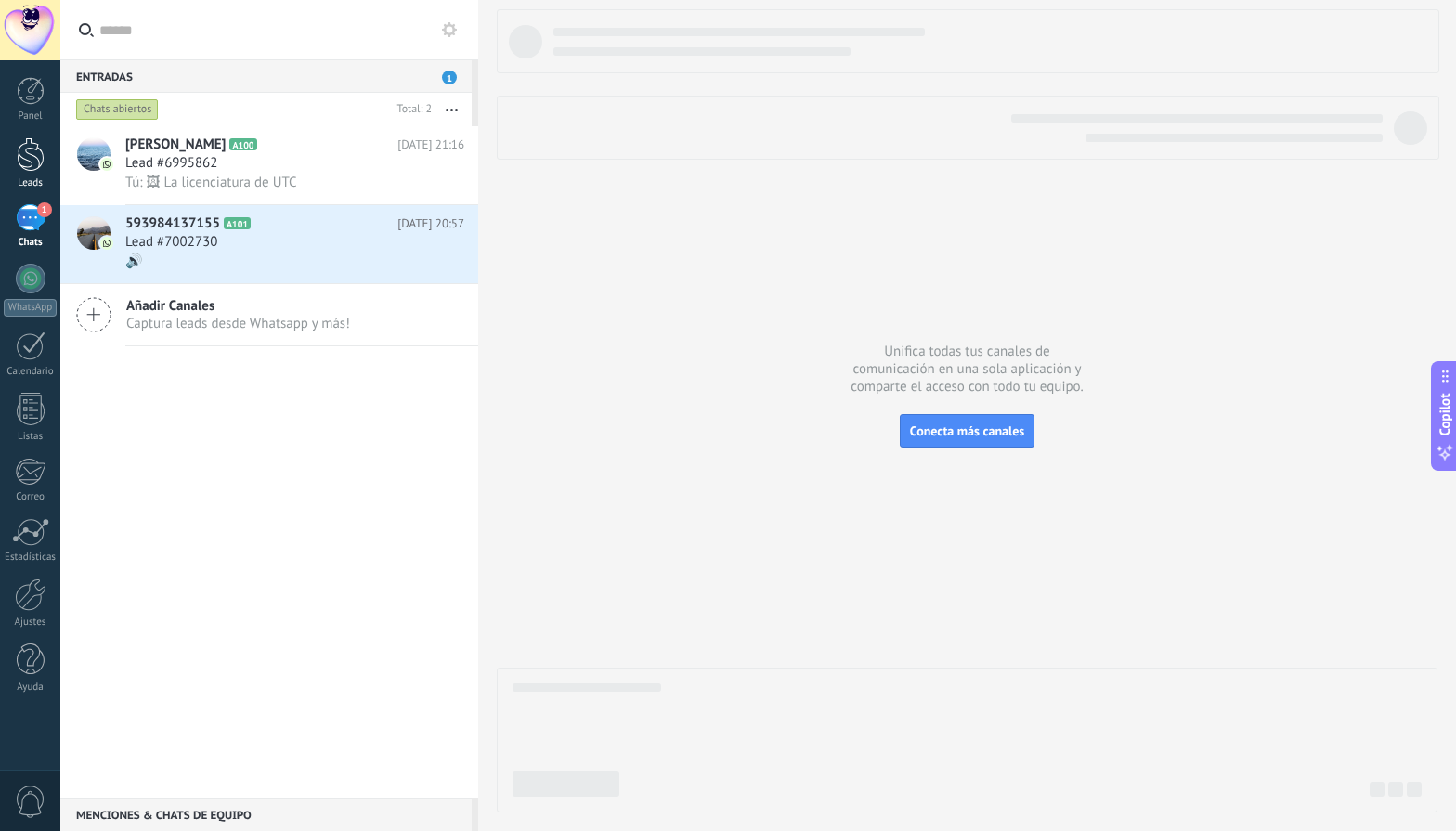
click at [32, 155] on div at bounding box center [31, 155] width 28 height 34
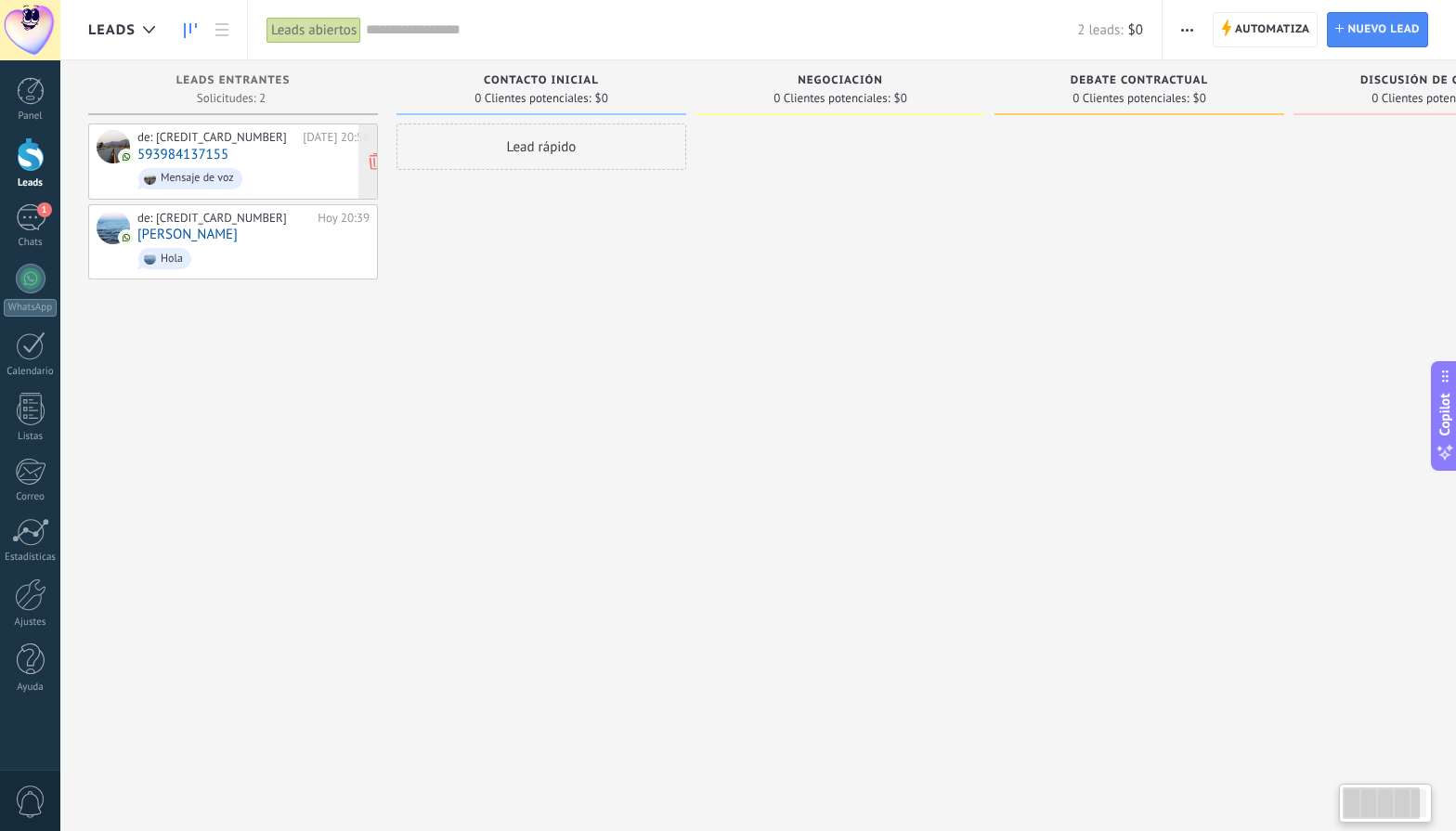
click at [226, 155] on link "593984137155" at bounding box center [182, 155] width 91 height 16
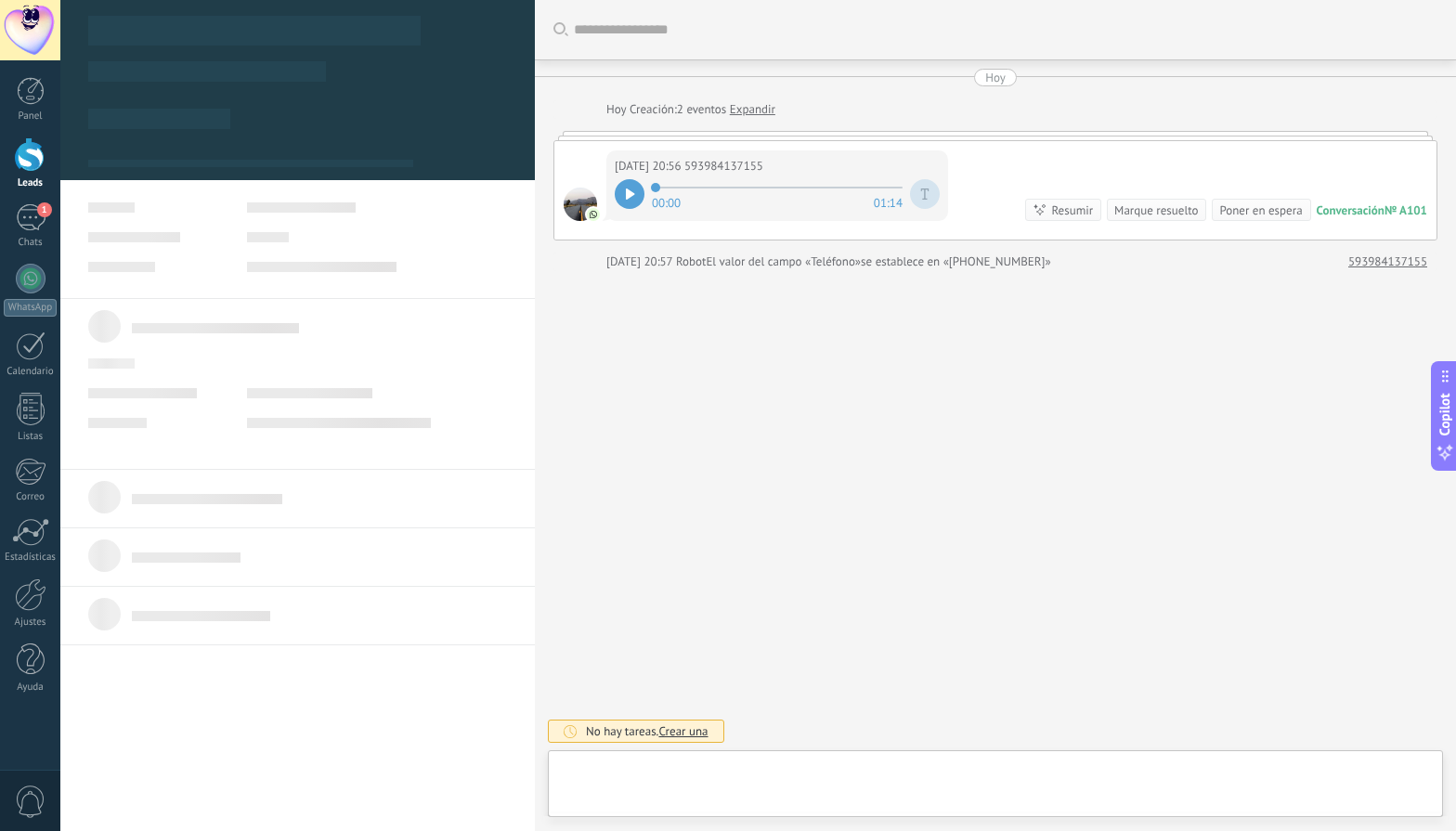
type textarea "**********"
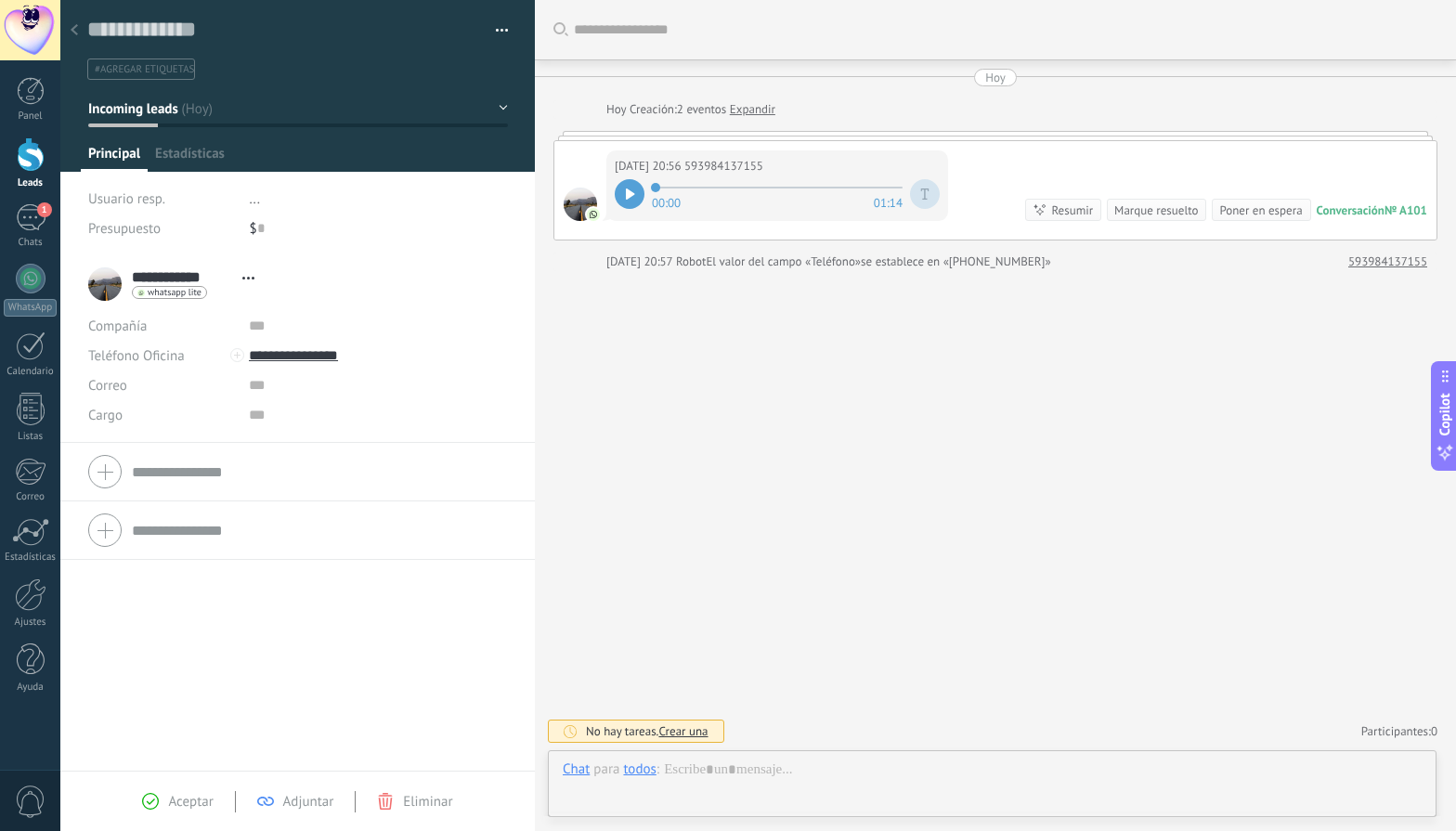
scroll to position [28, 0]
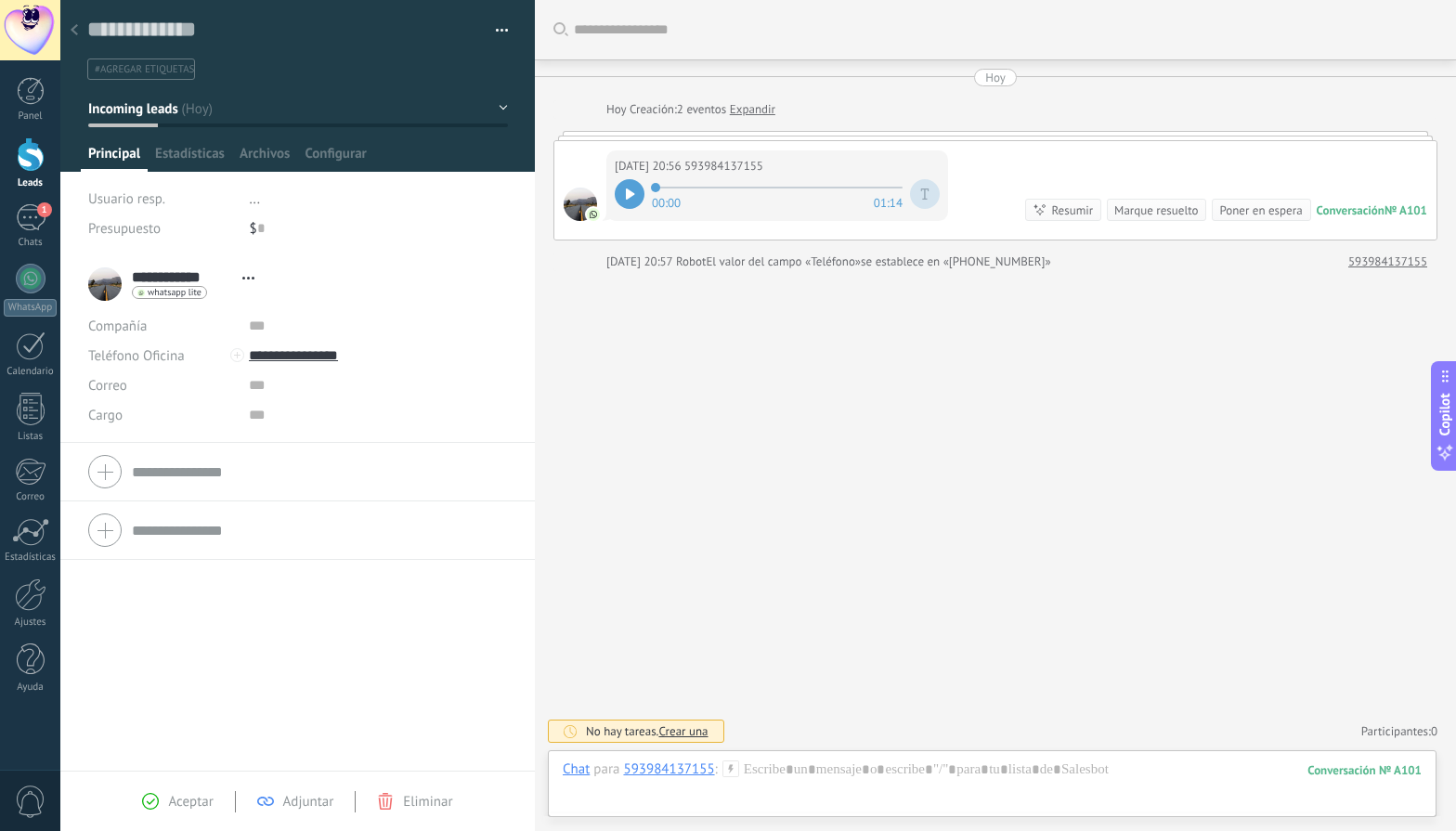
click at [209, 471] on form "Compañía Teléfono Oficina Ofic. directo Celular Fax Casa Otro Teléfono Oficina …" at bounding box center [297, 472] width 419 height 47
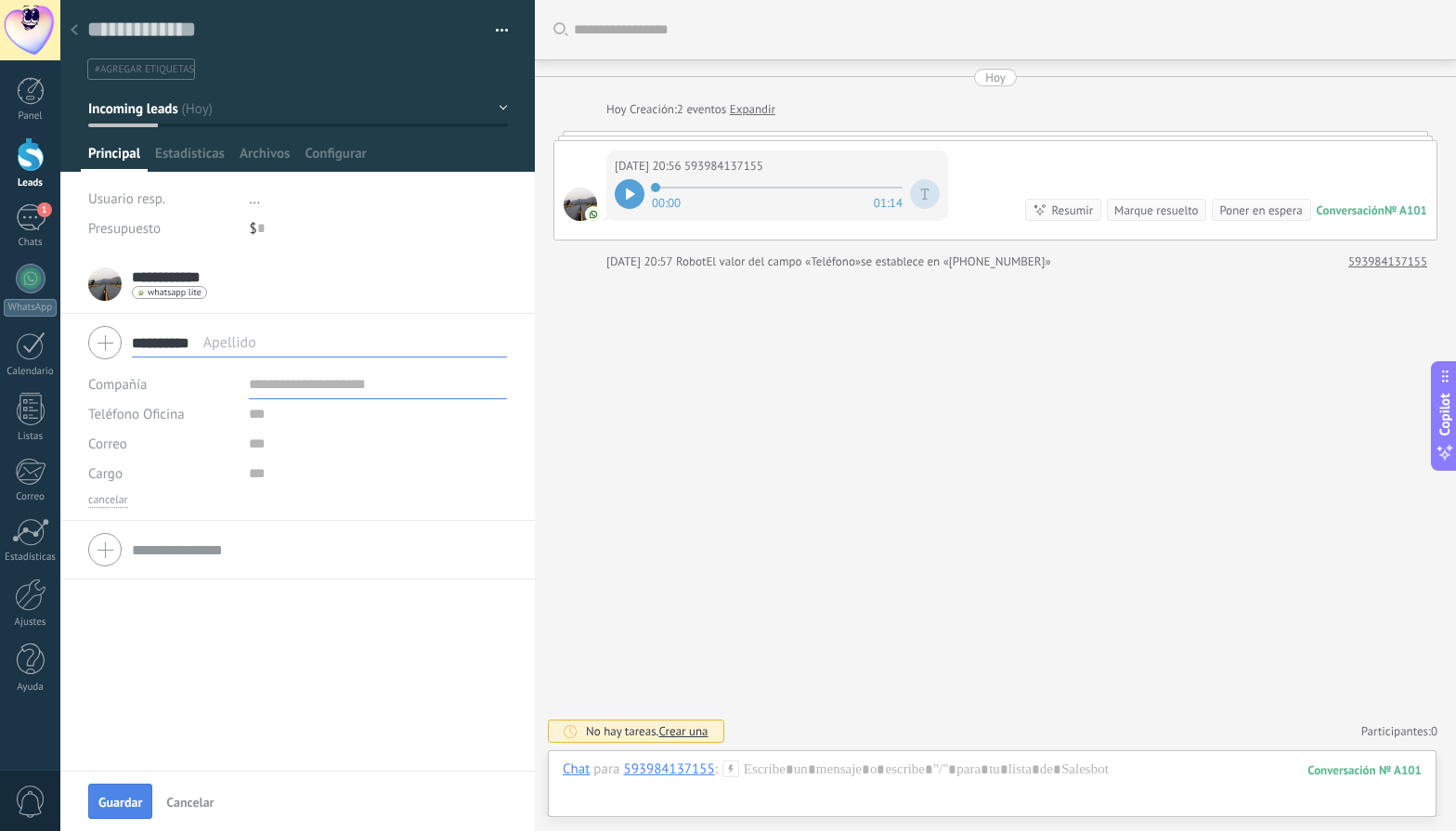
type input "**********"
click at [117, 807] on span "Guardar" at bounding box center [120, 802] width 44 height 13
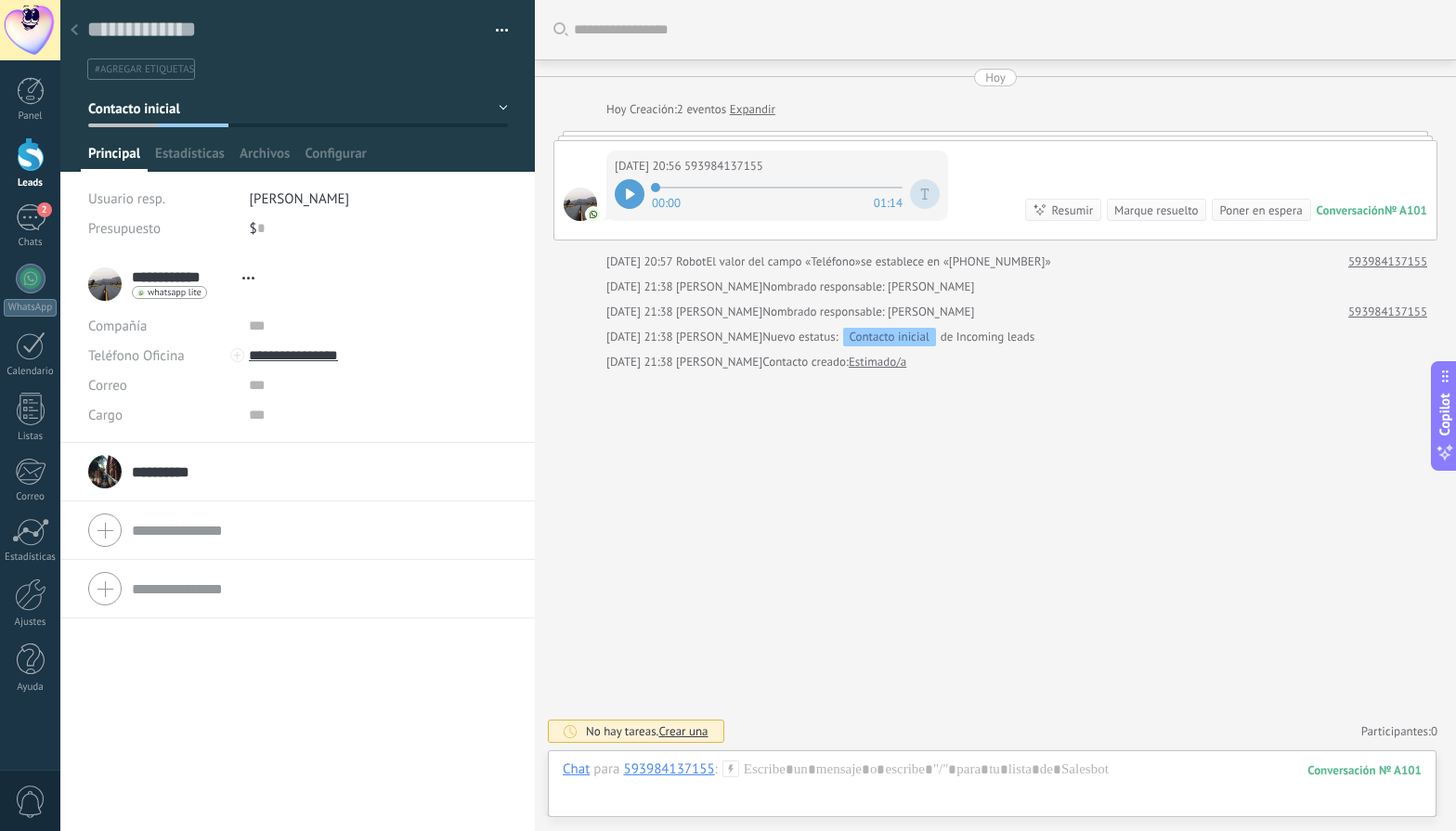
click at [35, 174] on link "Leads" at bounding box center [30, 163] width 60 height 52
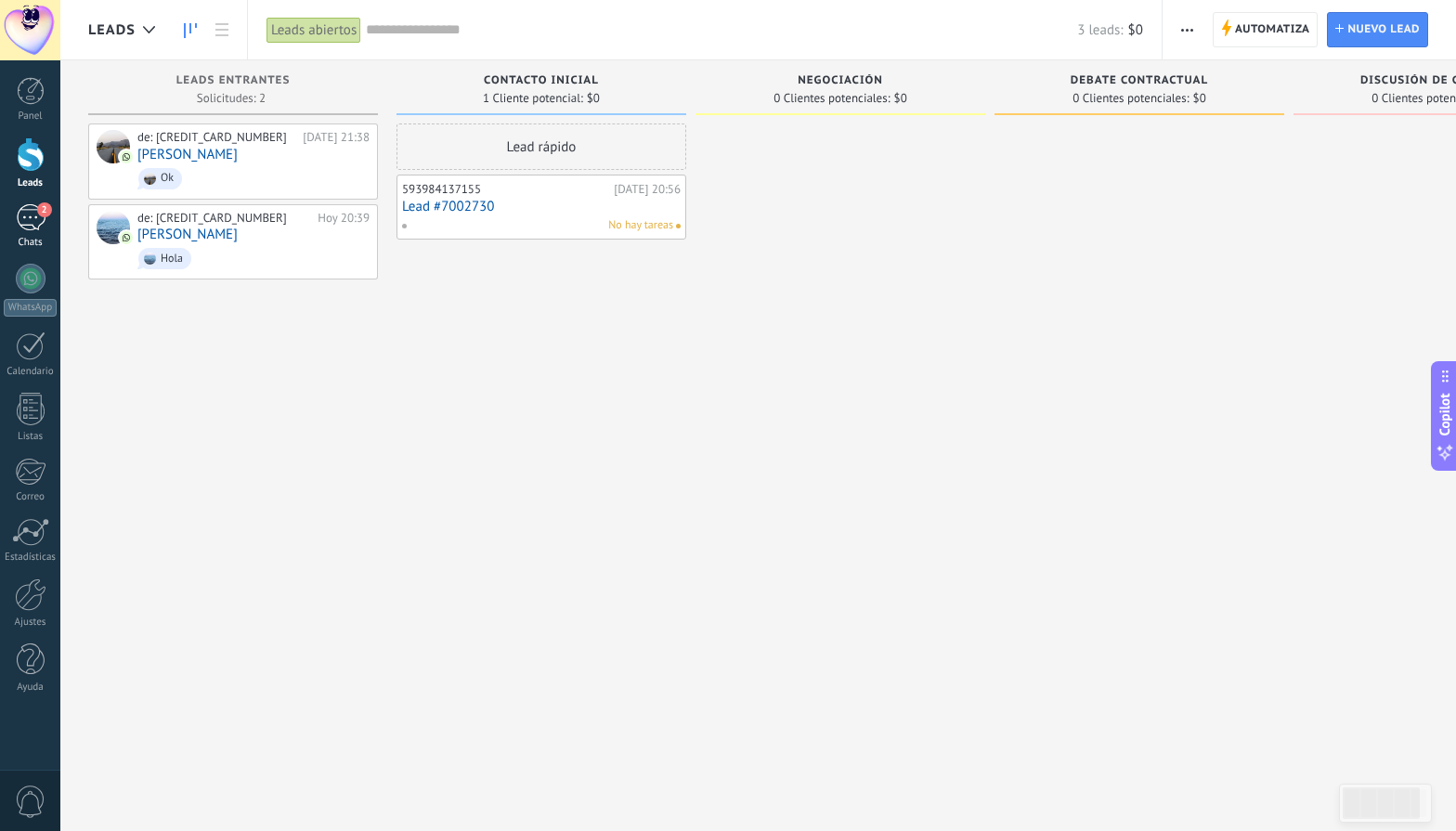
click at [23, 206] on div "2" at bounding box center [31, 218] width 30 height 27
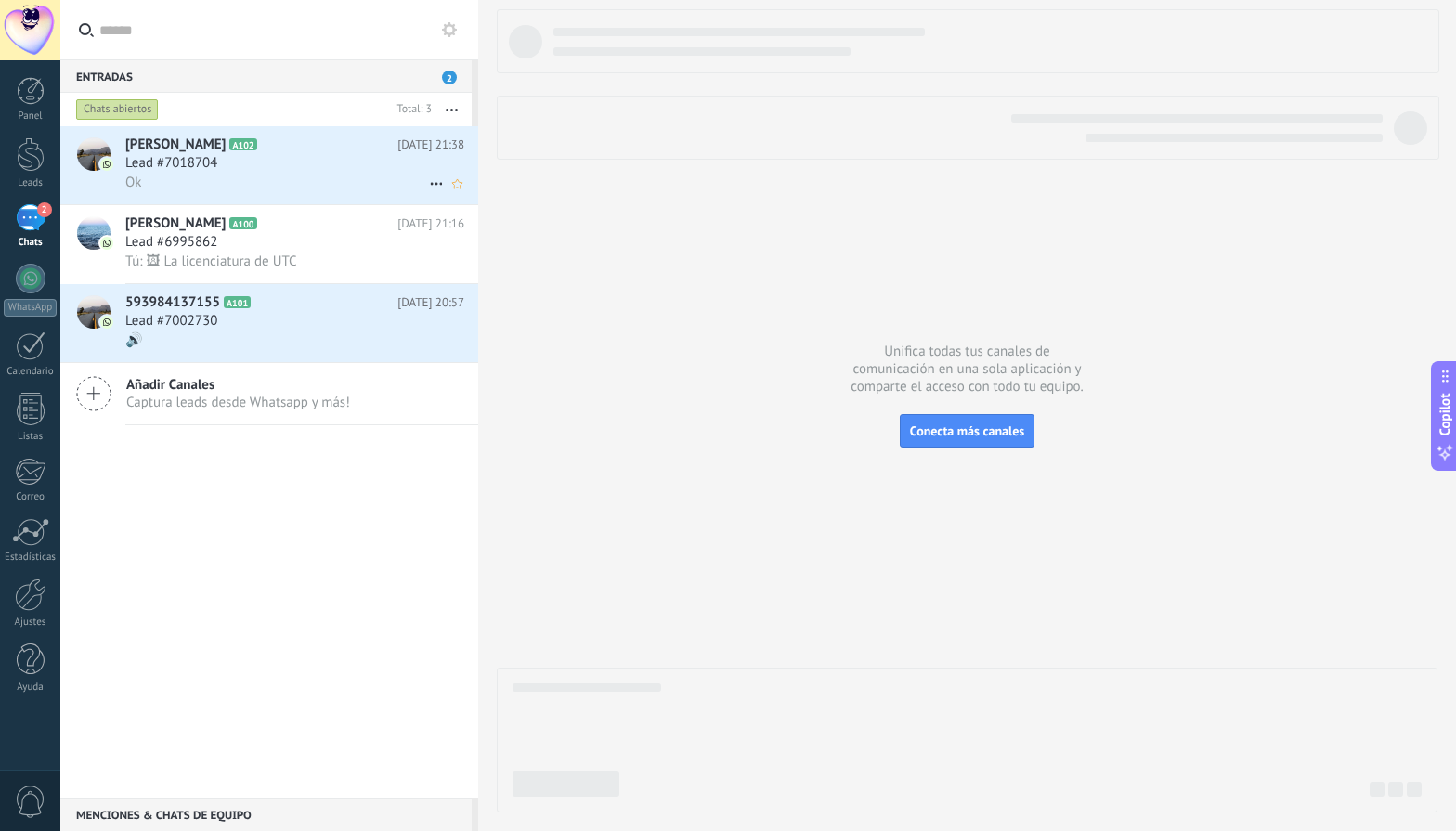
click at [156, 177] on div "Ok" at bounding box center [294, 182] width 339 height 19
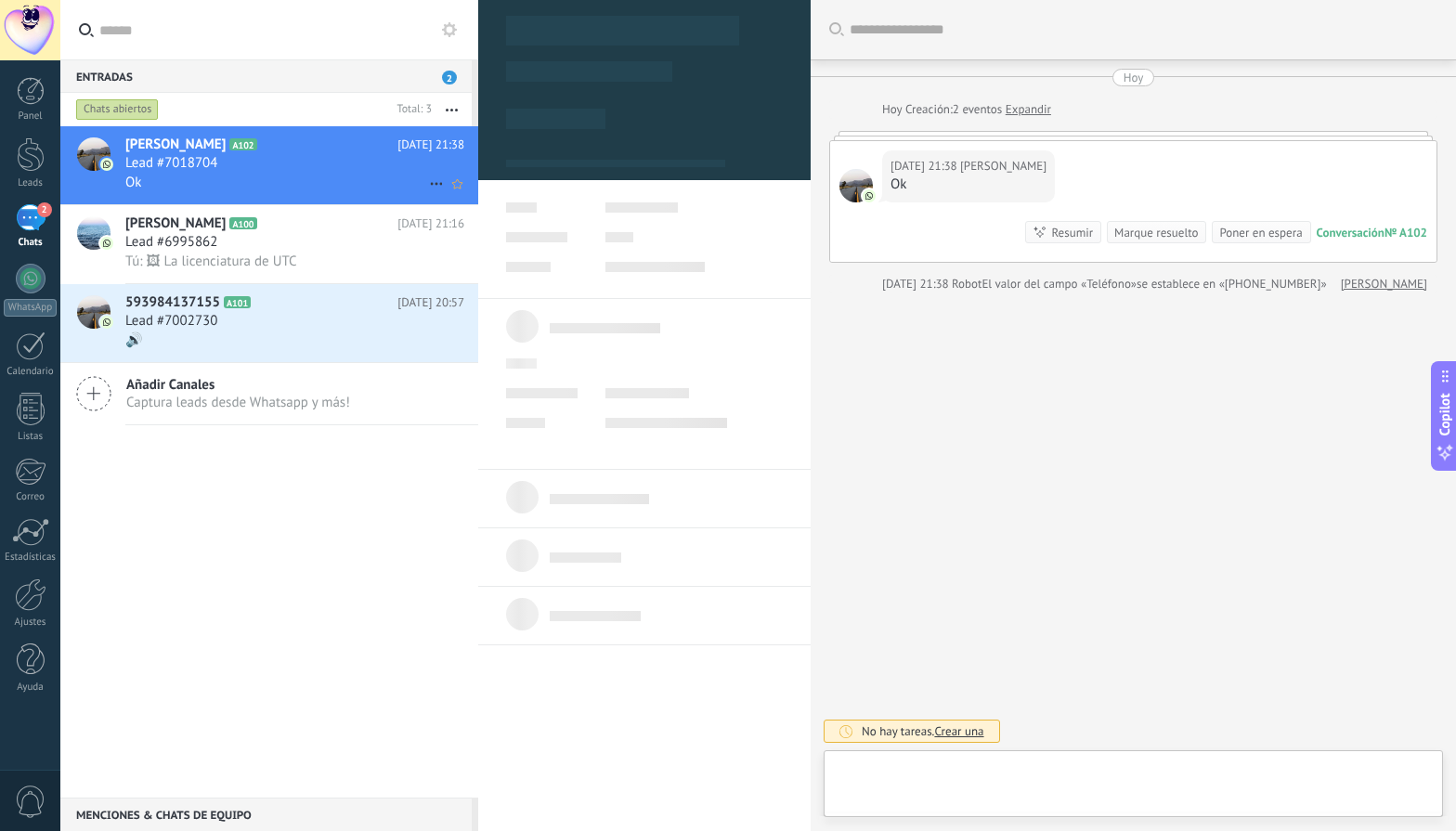
type textarea "**********"
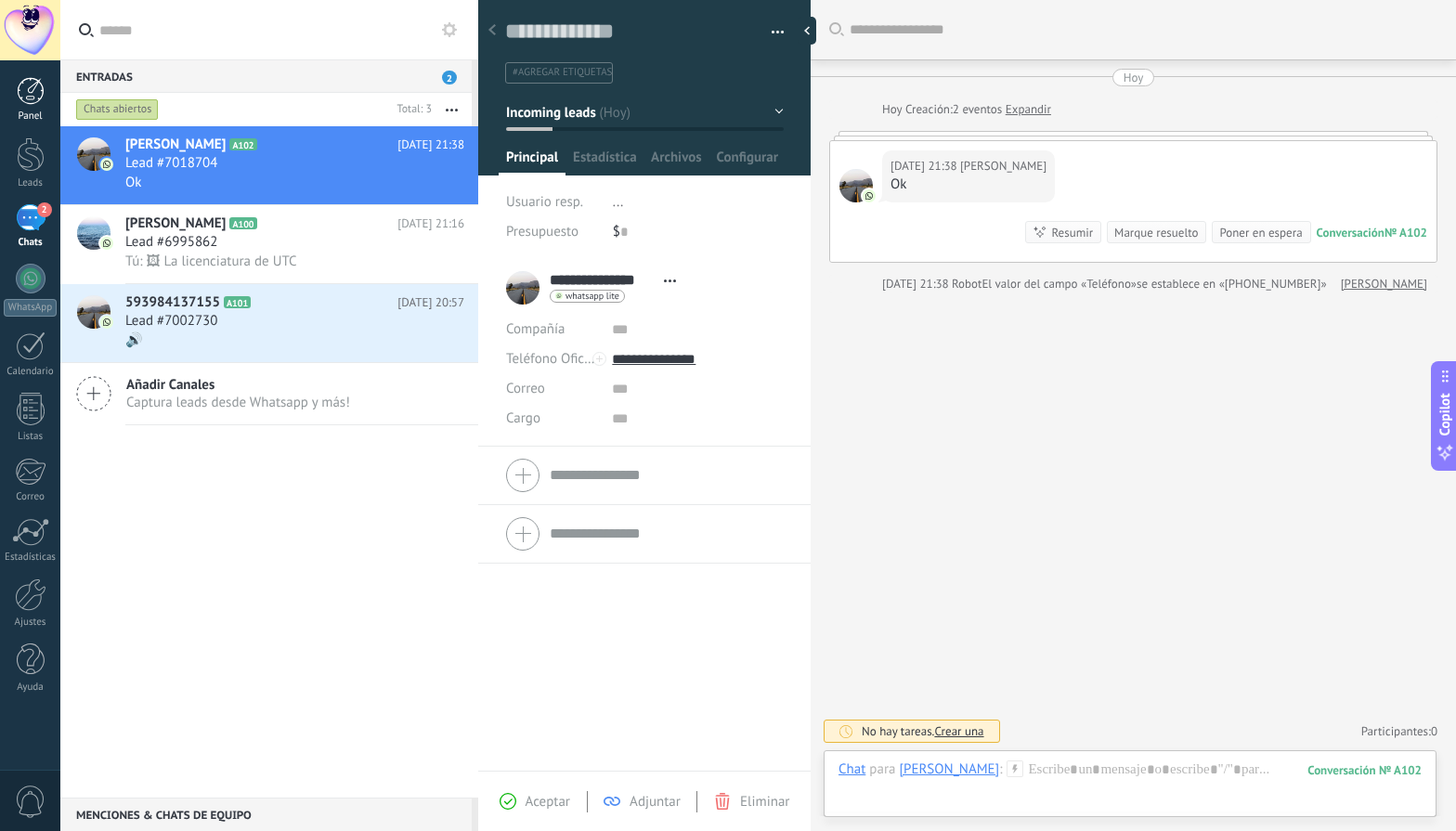
click at [35, 117] on div "Panel" at bounding box center [31, 117] width 53 height 12
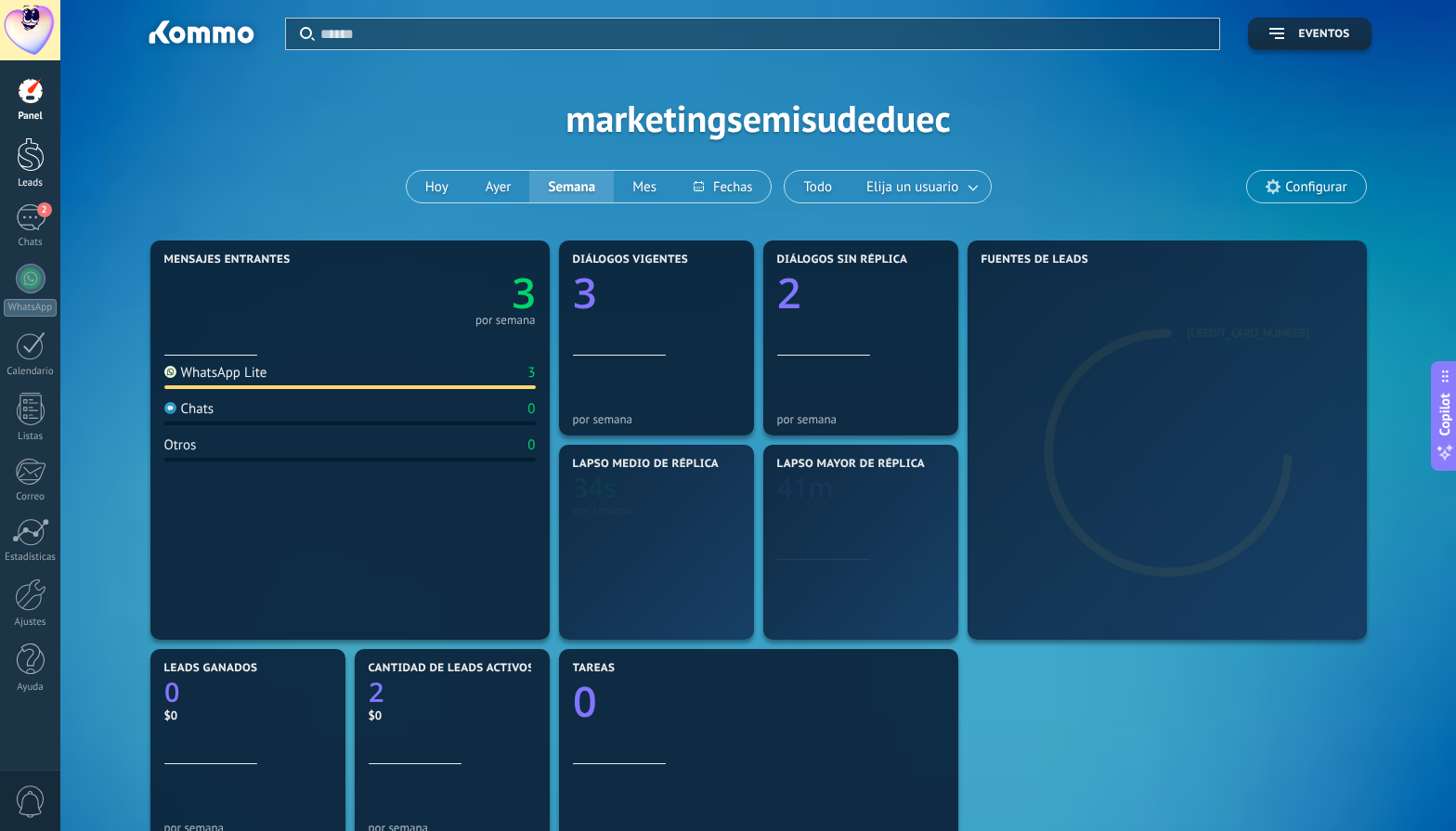
click at [36, 153] on div at bounding box center [31, 155] width 28 height 34
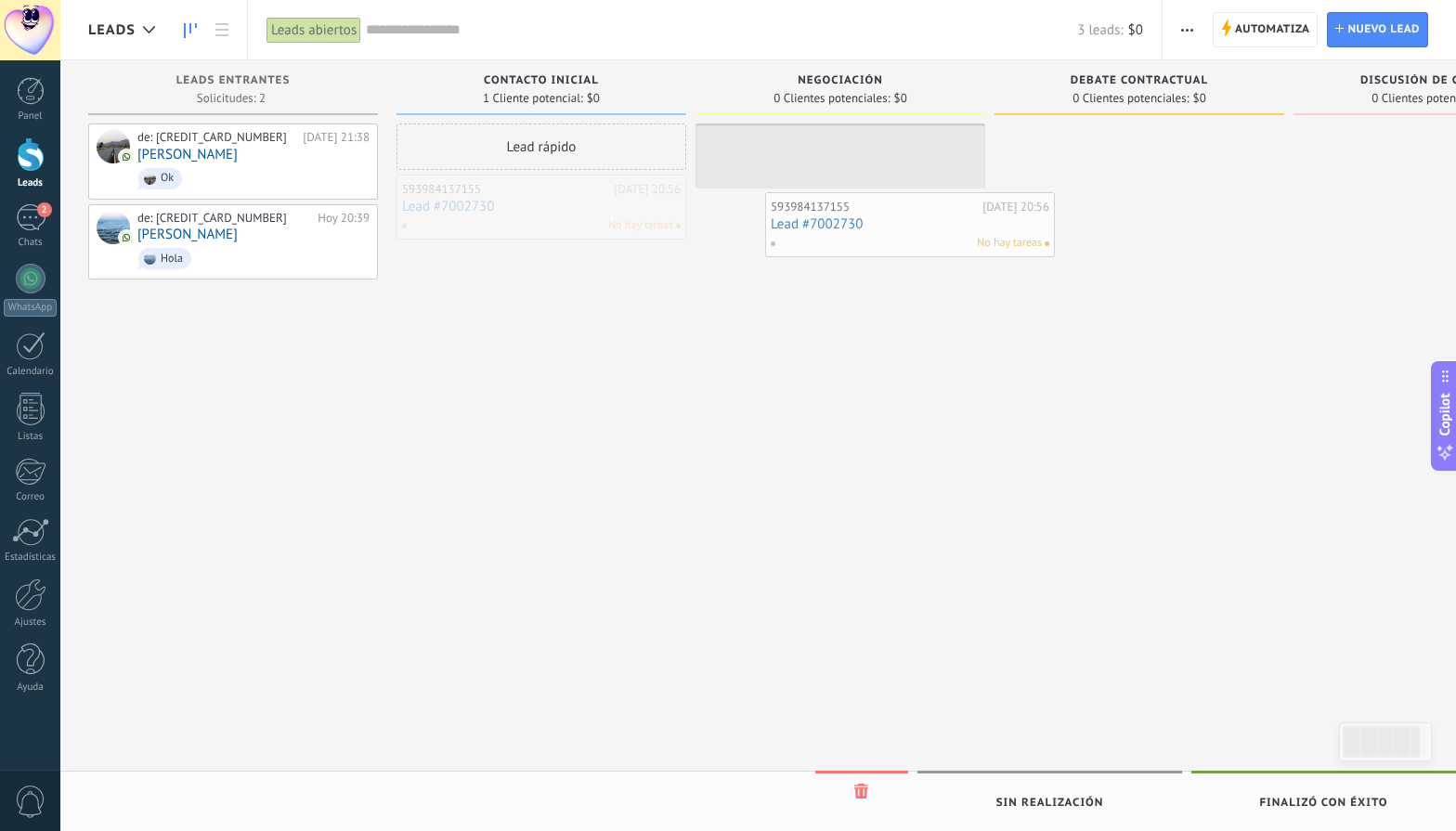
drag, startPoint x: 447, startPoint y: 219, endPoint x: 815, endPoint y: 237, distance: 368.4
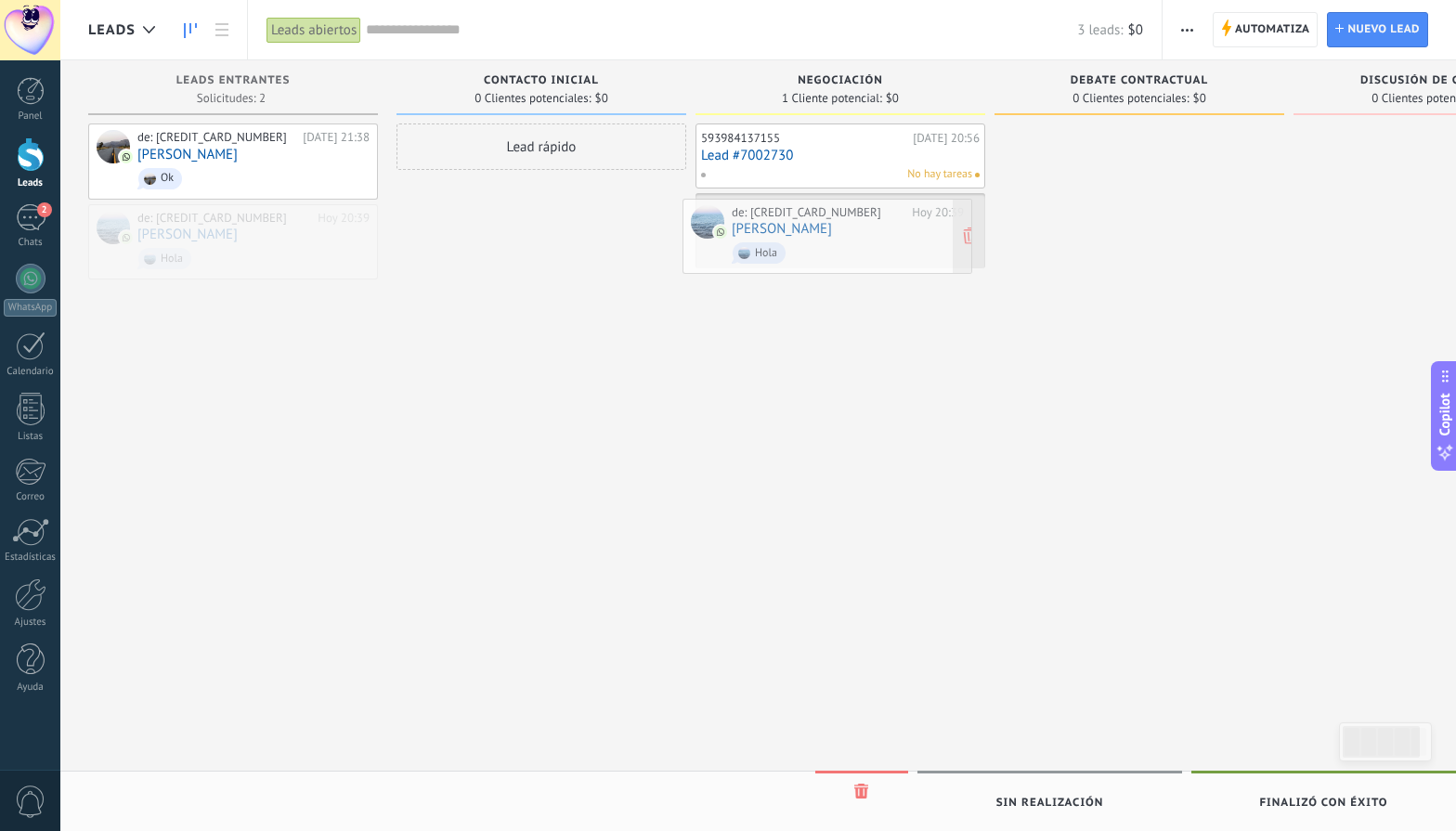
drag, startPoint x: 275, startPoint y: 239, endPoint x: 869, endPoint y: 234, distance: 594.0
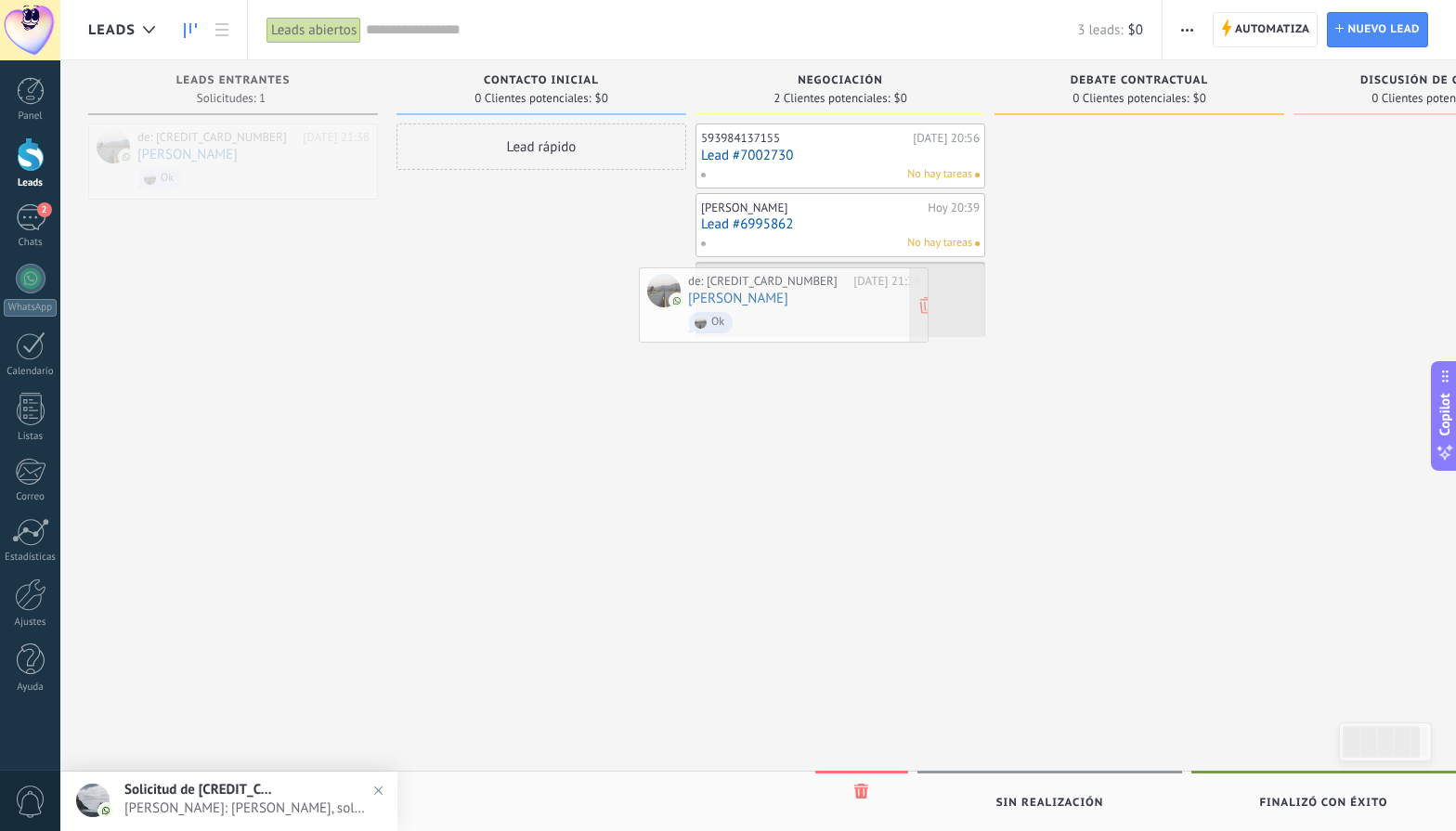
drag, startPoint x: 286, startPoint y: 164, endPoint x: 838, endPoint y: 308, distance: 570.5
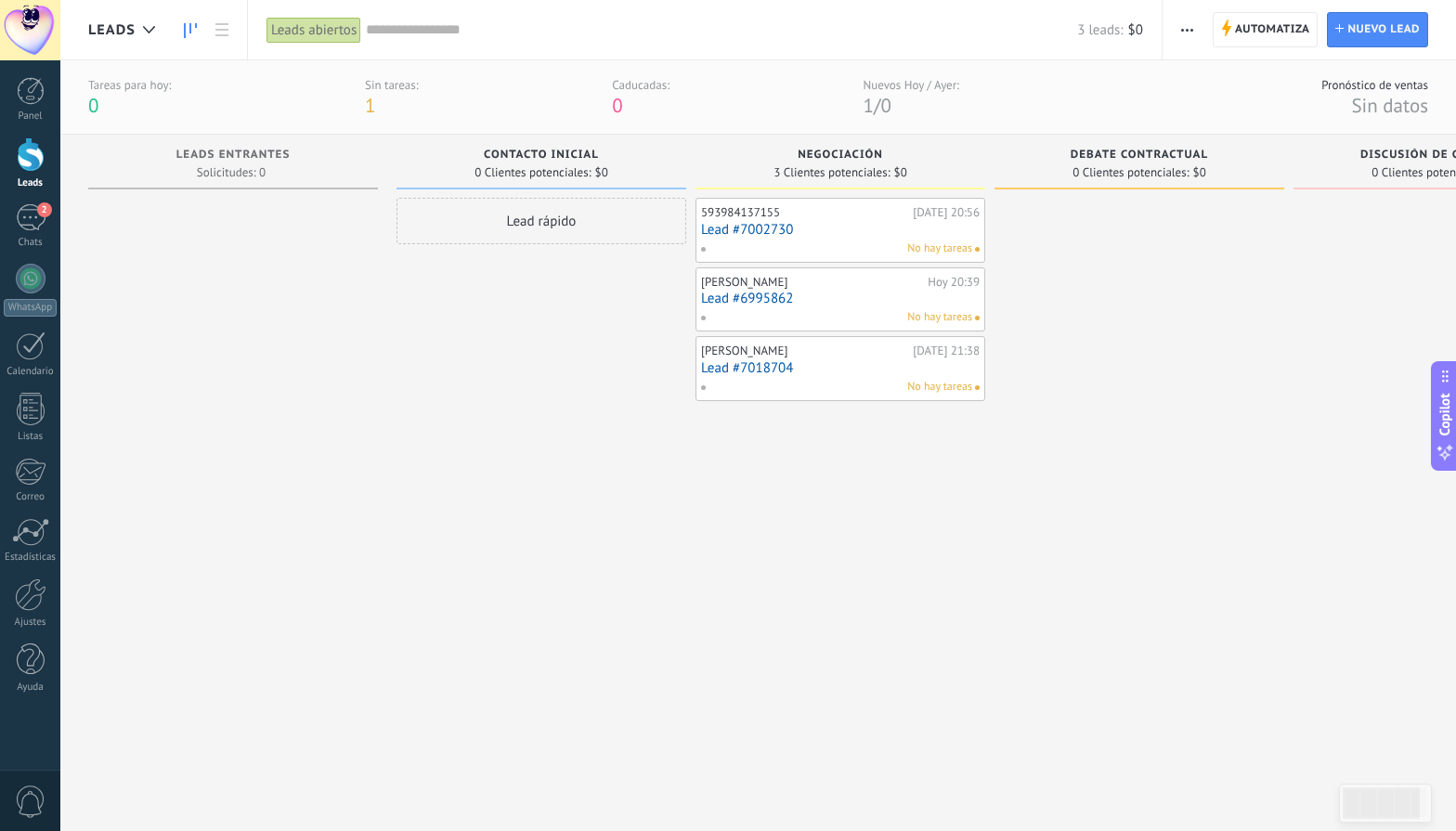
click at [748, 293] on link "Lead #6995862" at bounding box center [840, 298] width 279 height 16
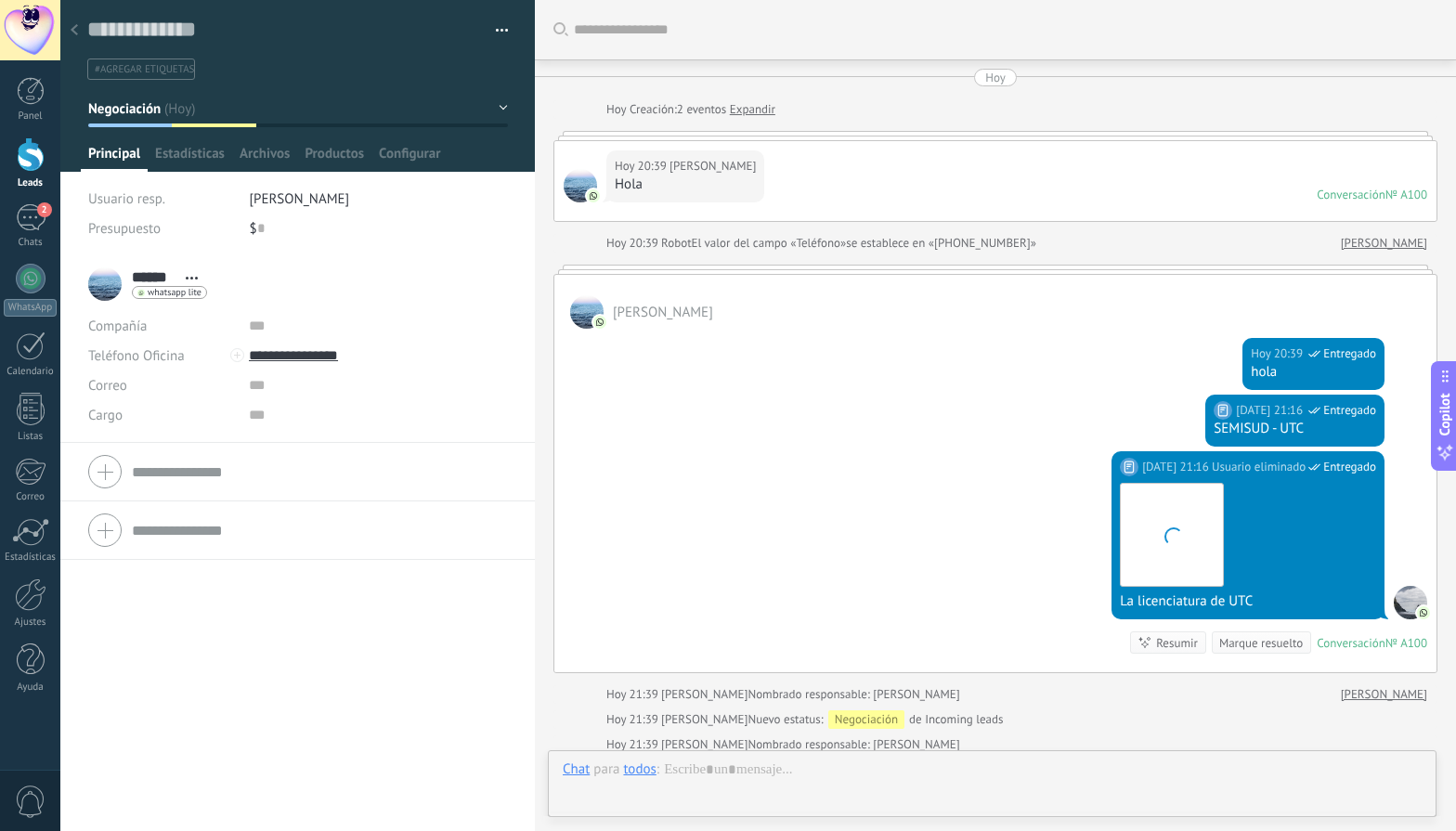
scroll to position [246, 0]
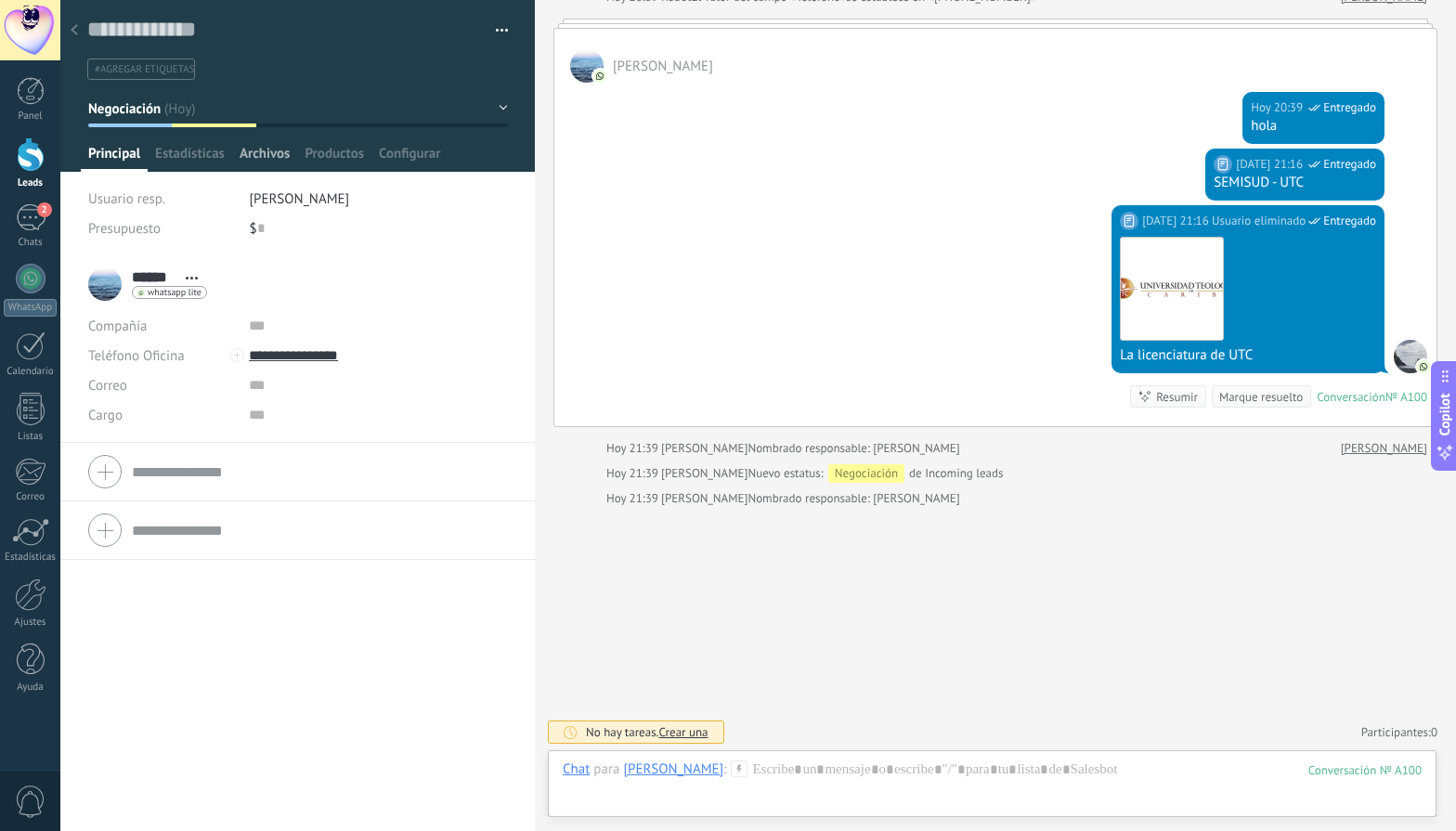
click at [240, 158] on span "Archivos" at bounding box center [264, 159] width 51 height 27
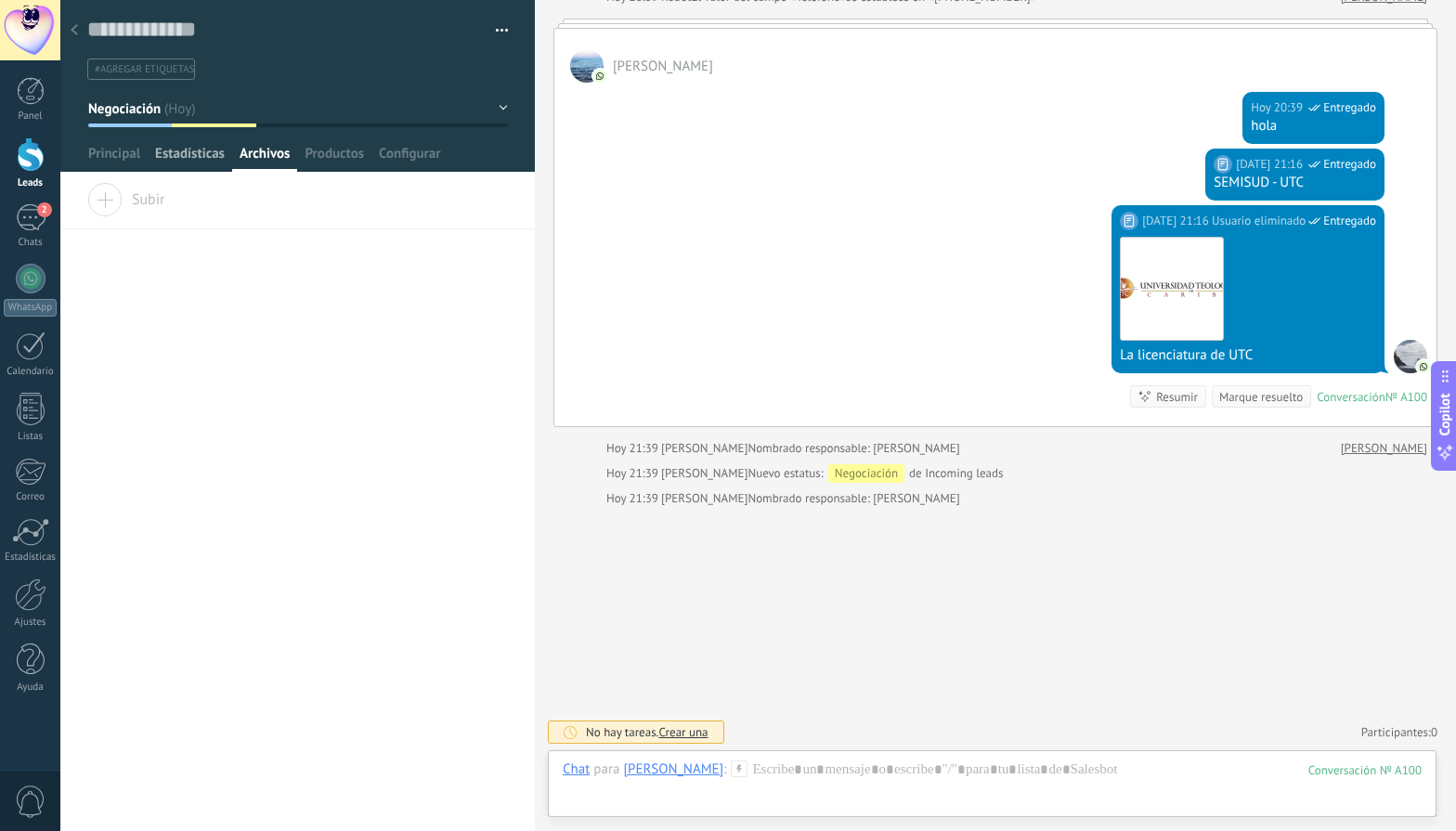
click at [196, 157] on span "Estadísticas" at bounding box center [189, 159] width 70 height 27
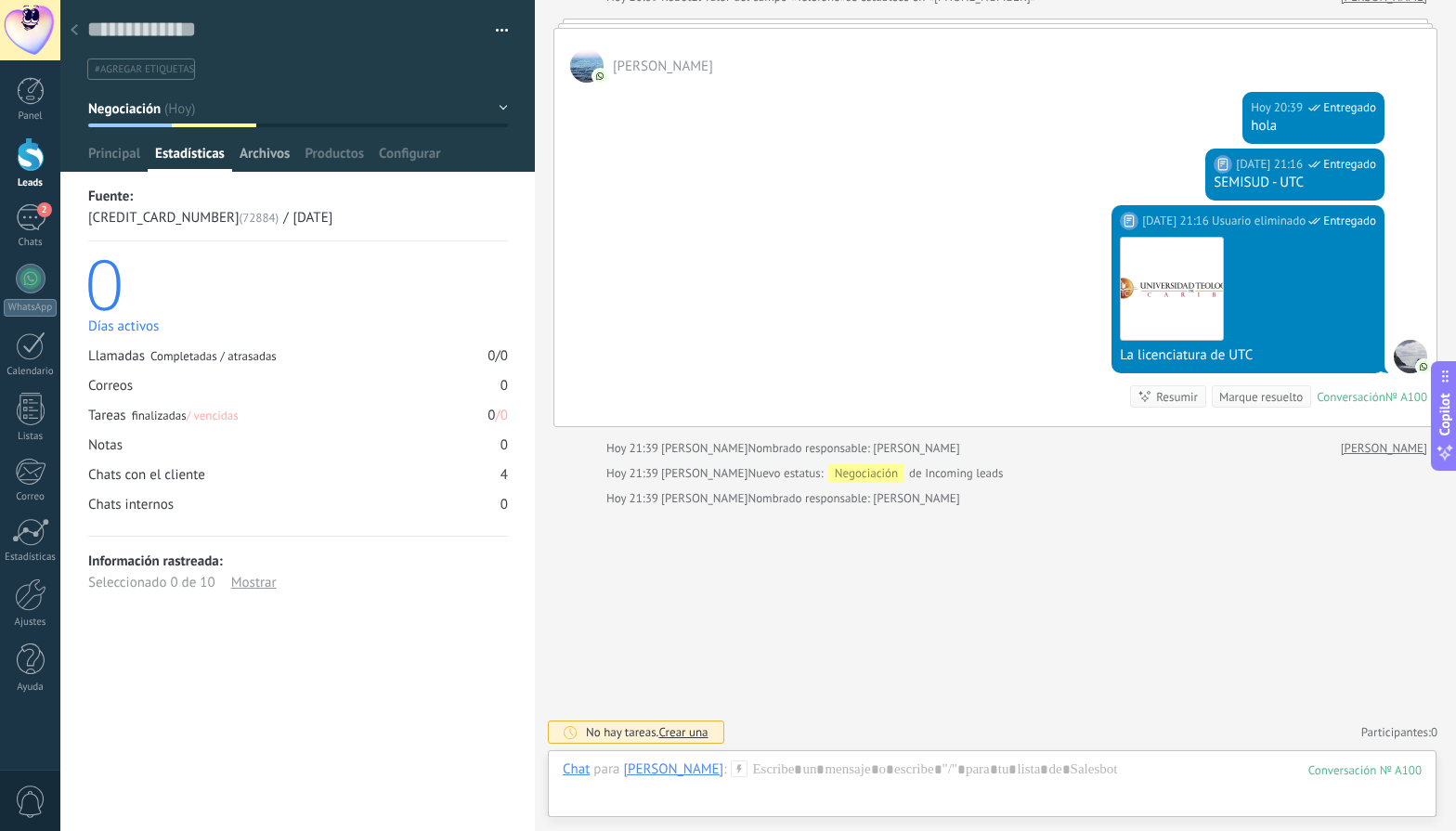
click at [261, 156] on span "Archivos" at bounding box center [264, 159] width 51 height 27
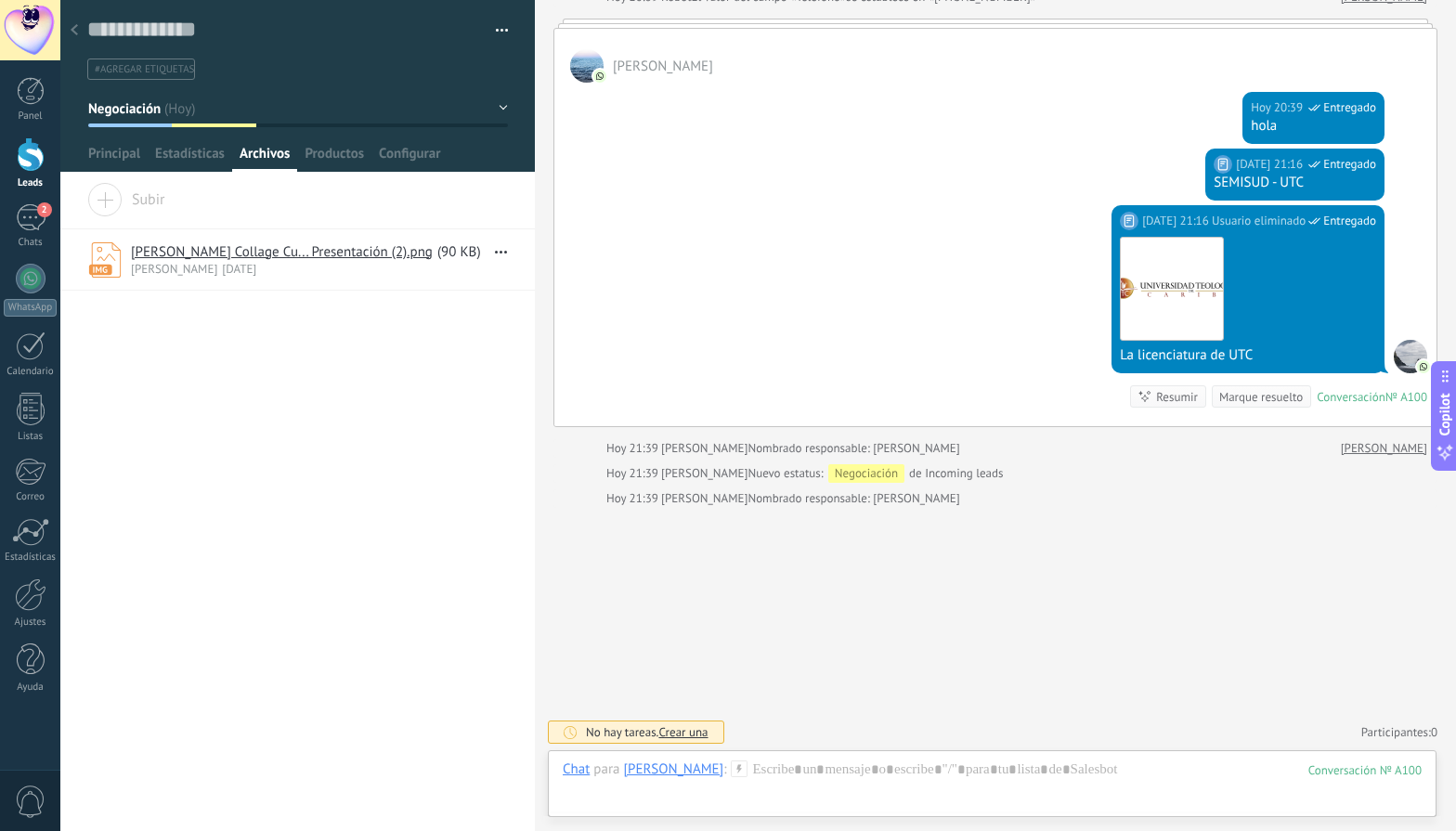
click at [85, 43] on div at bounding box center [74, 32] width 26 height 36
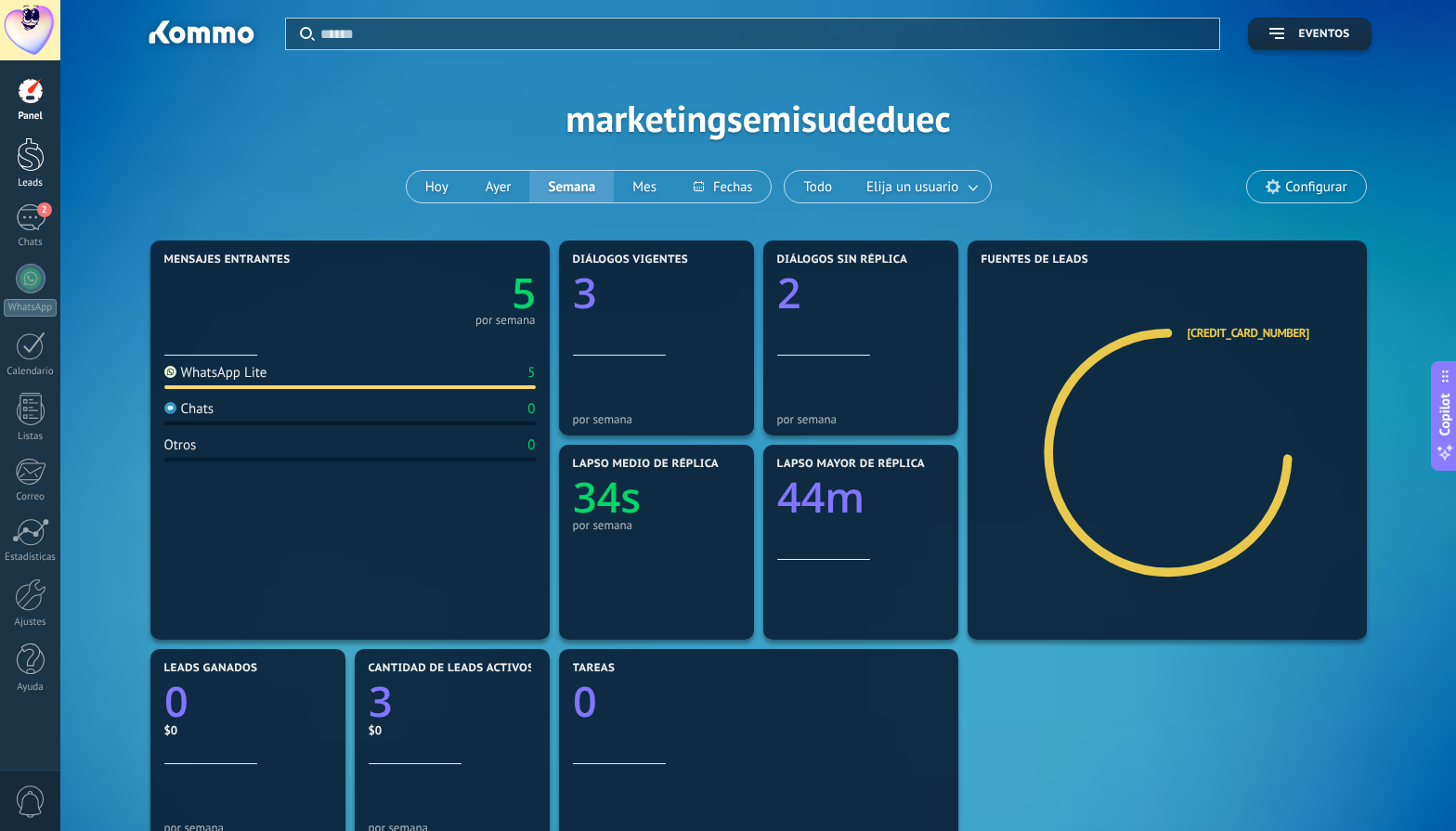
click at [30, 165] on div at bounding box center [31, 155] width 28 height 34
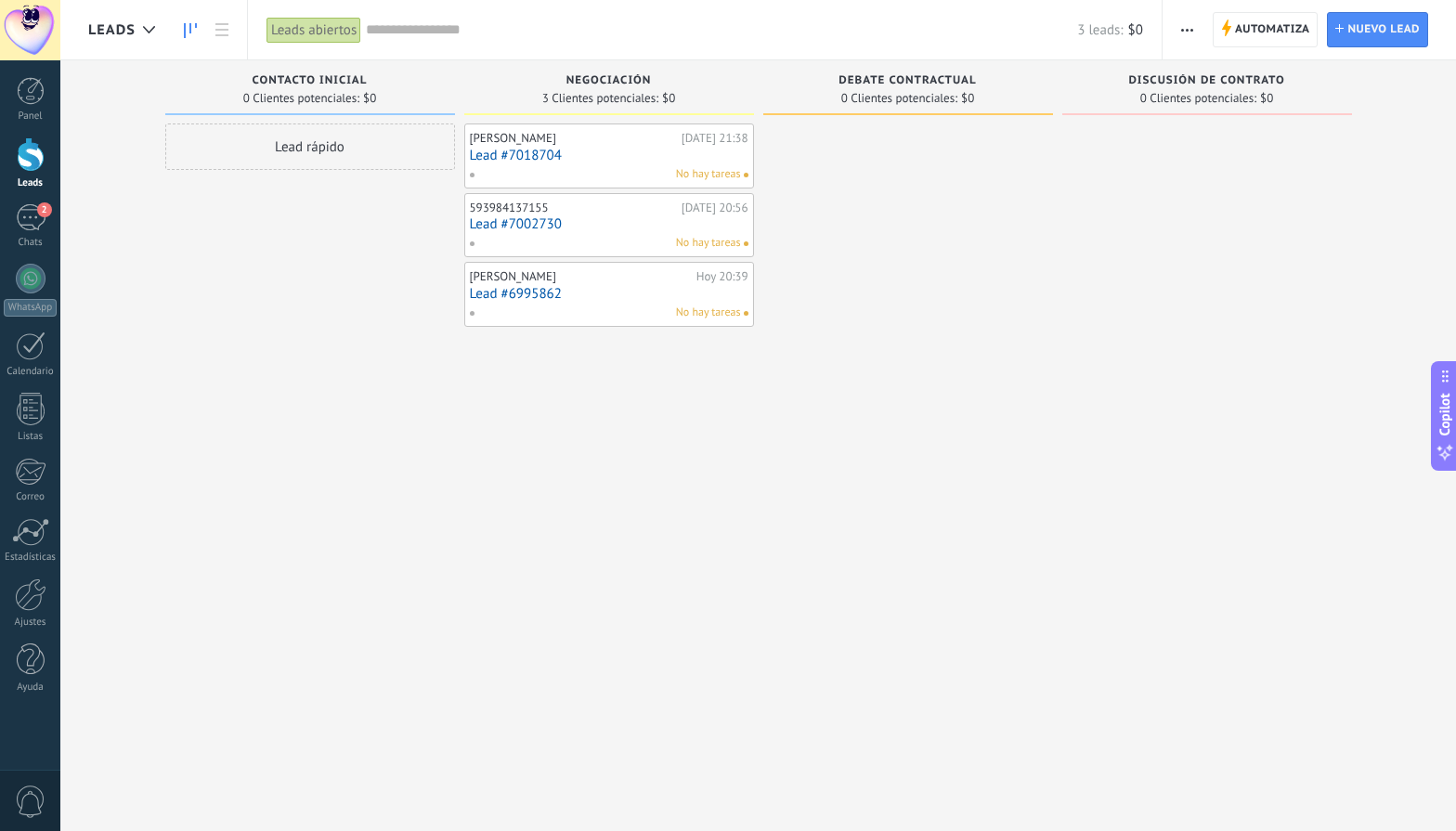
click at [489, 292] on link "Lead #6995862" at bounding box center [609, 293] width 279 height 16
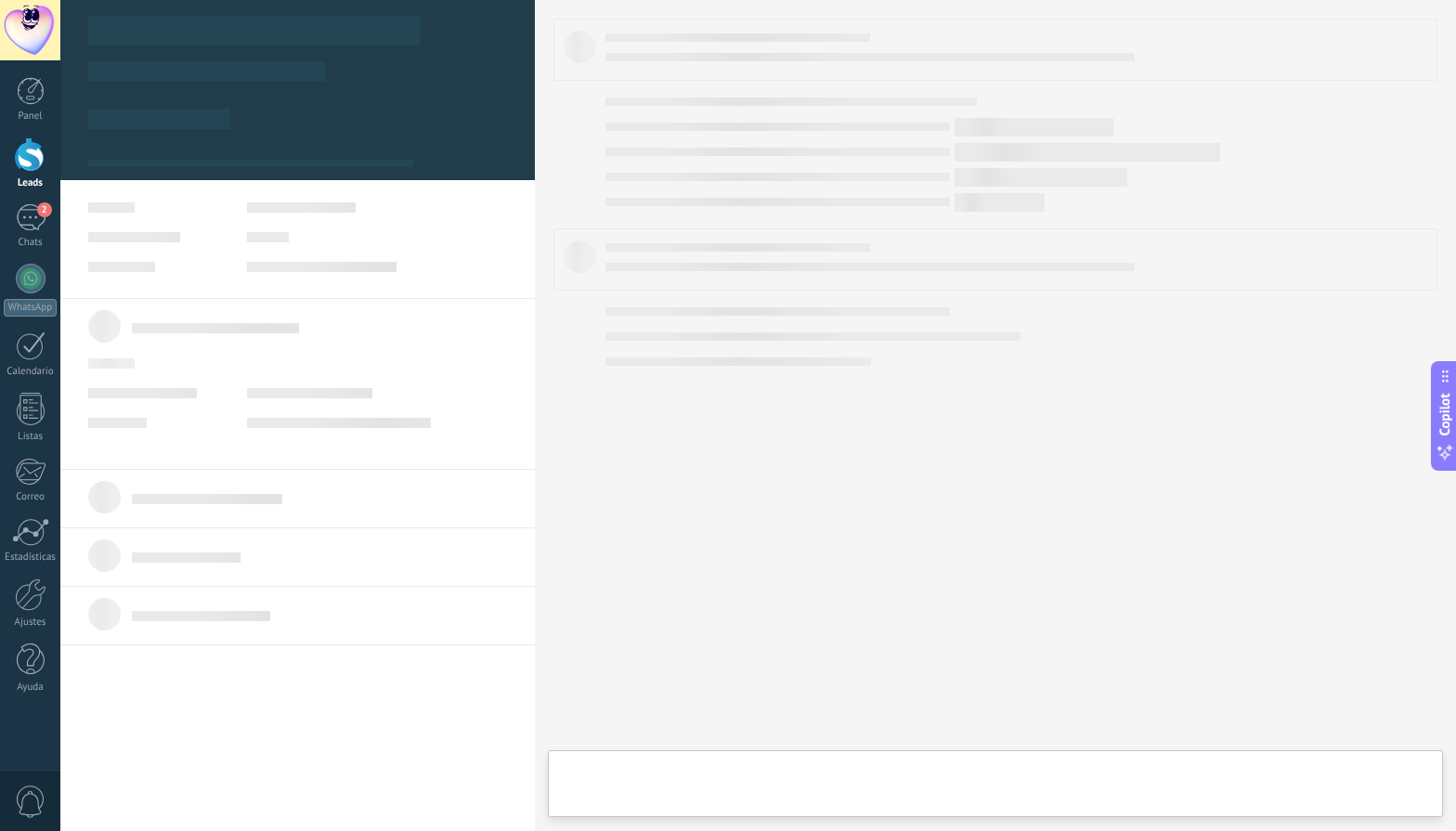
click at [488, 279] on body ".abccls-1,.abccls-2{fill-rule:evenodd}.abccls-2{fill:#fff} .abfcls-1{fill:none}…" at bounding box center [728, 416] width 1456 height 831
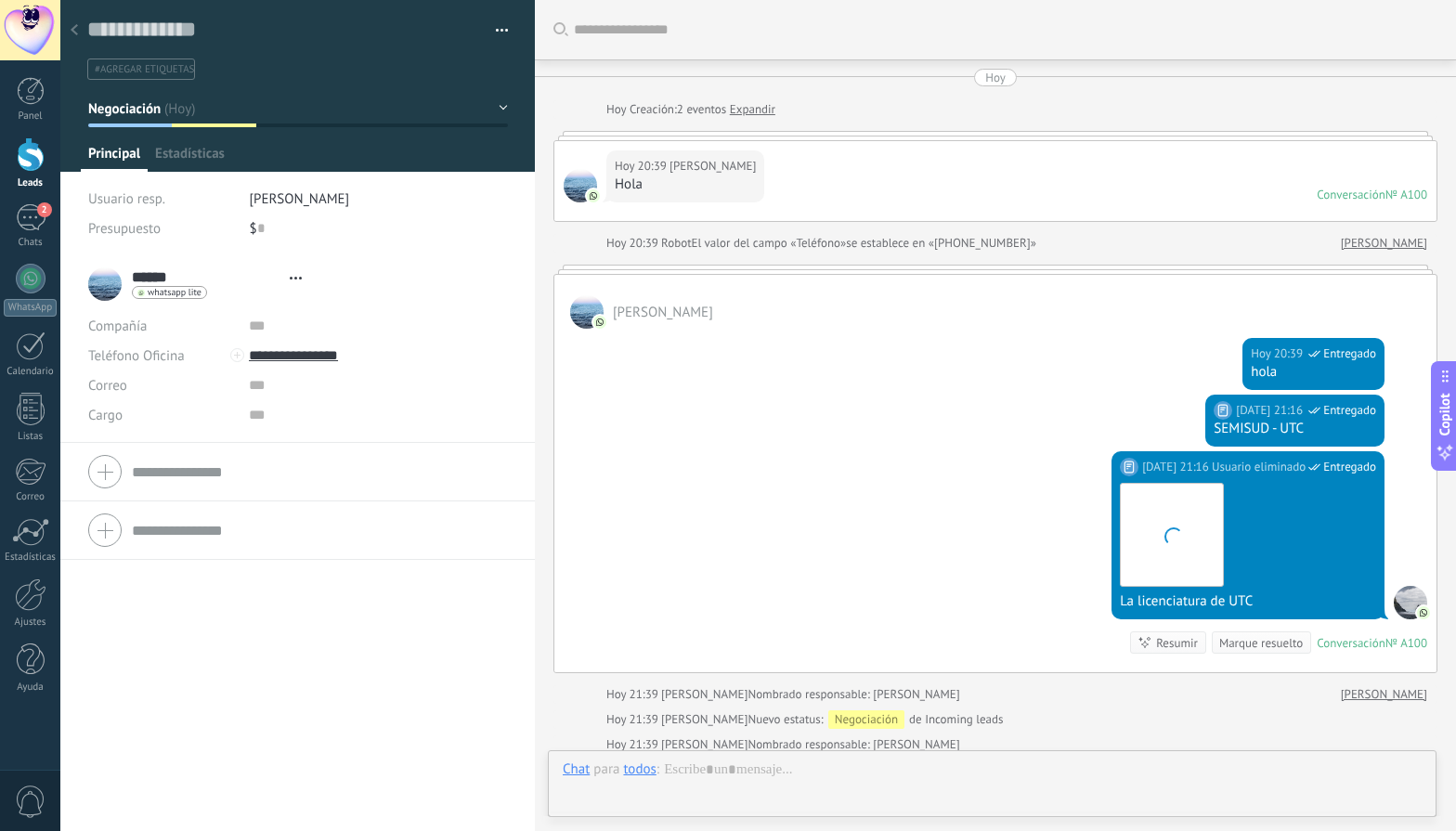
type textarea "**********"
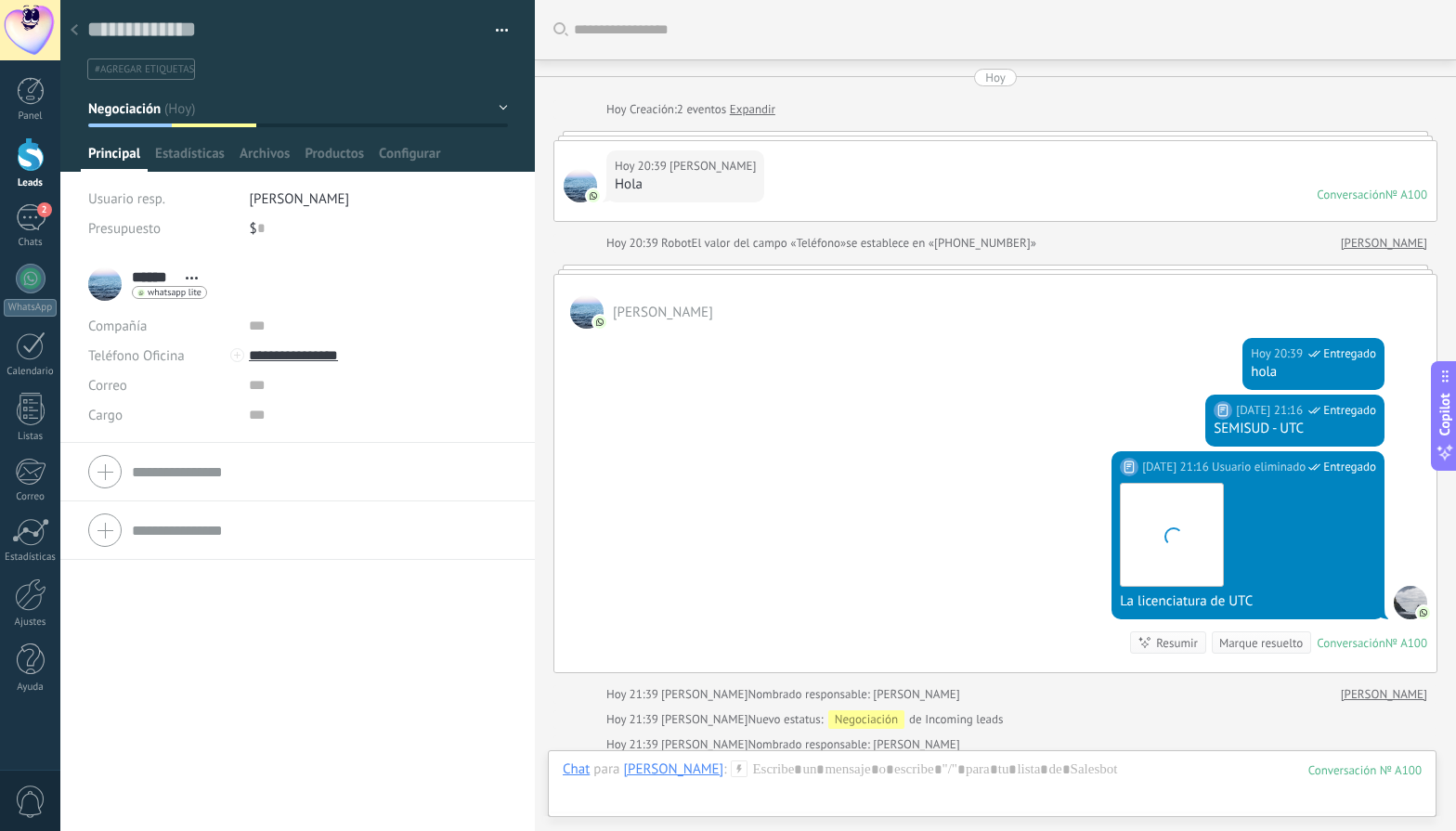
scroll to position [246, 0]
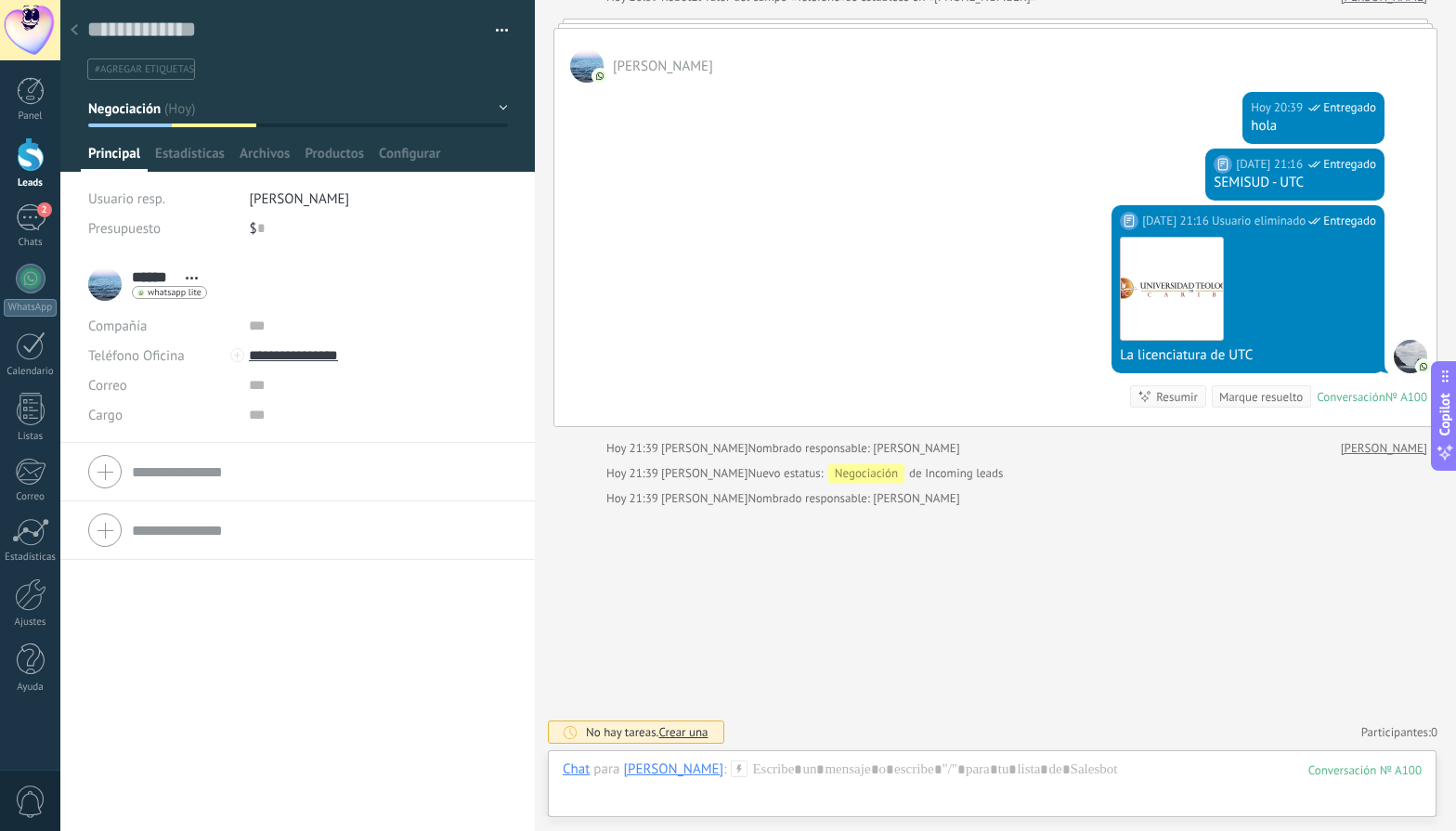
click at [496, 100] on button "Negociación" at bounding box center [298, 108] width 420 height 33
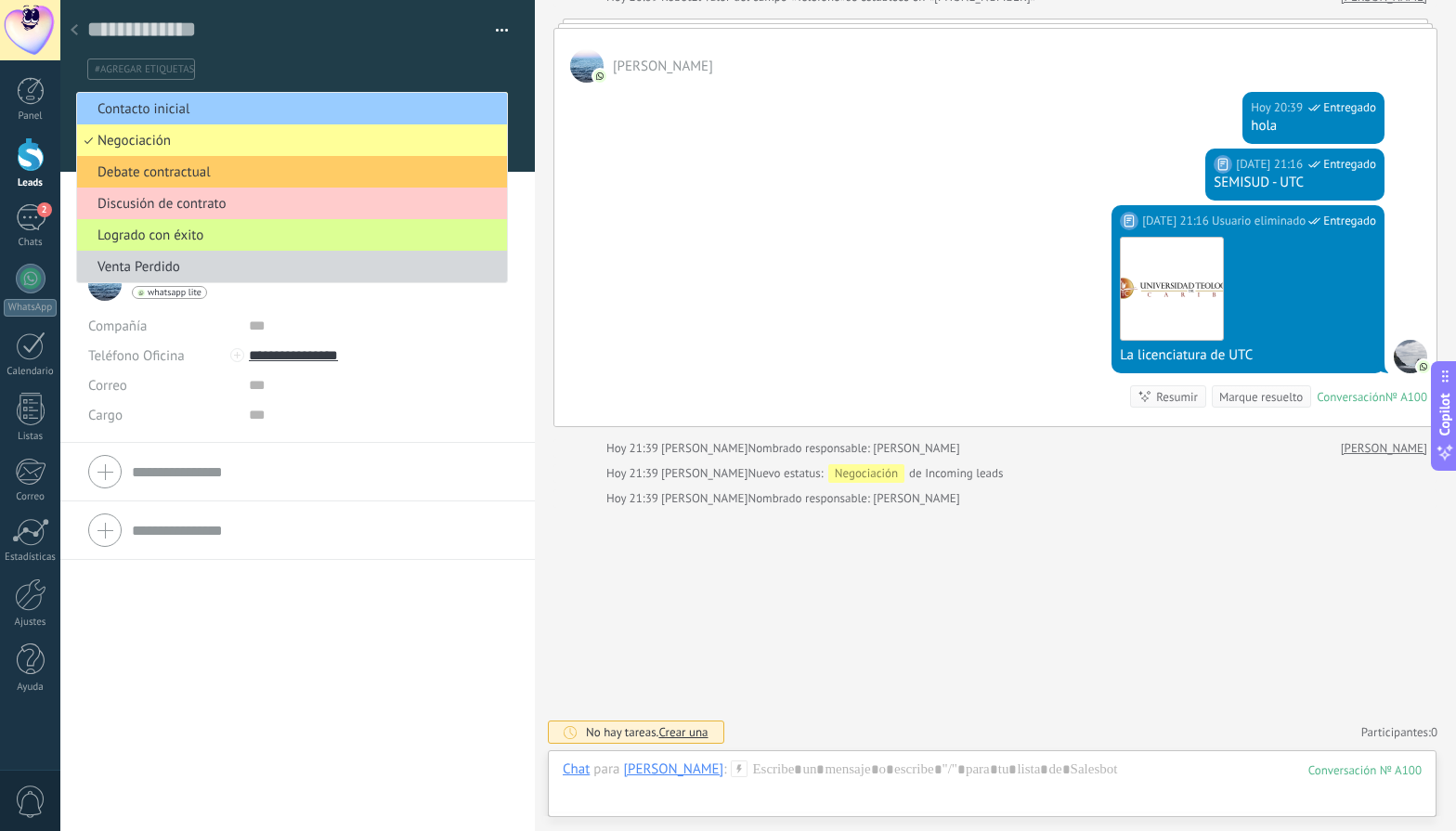
click at [353, 236] on span "Logrado con éxito" at bounding box center [289, 235] width 424 height 17
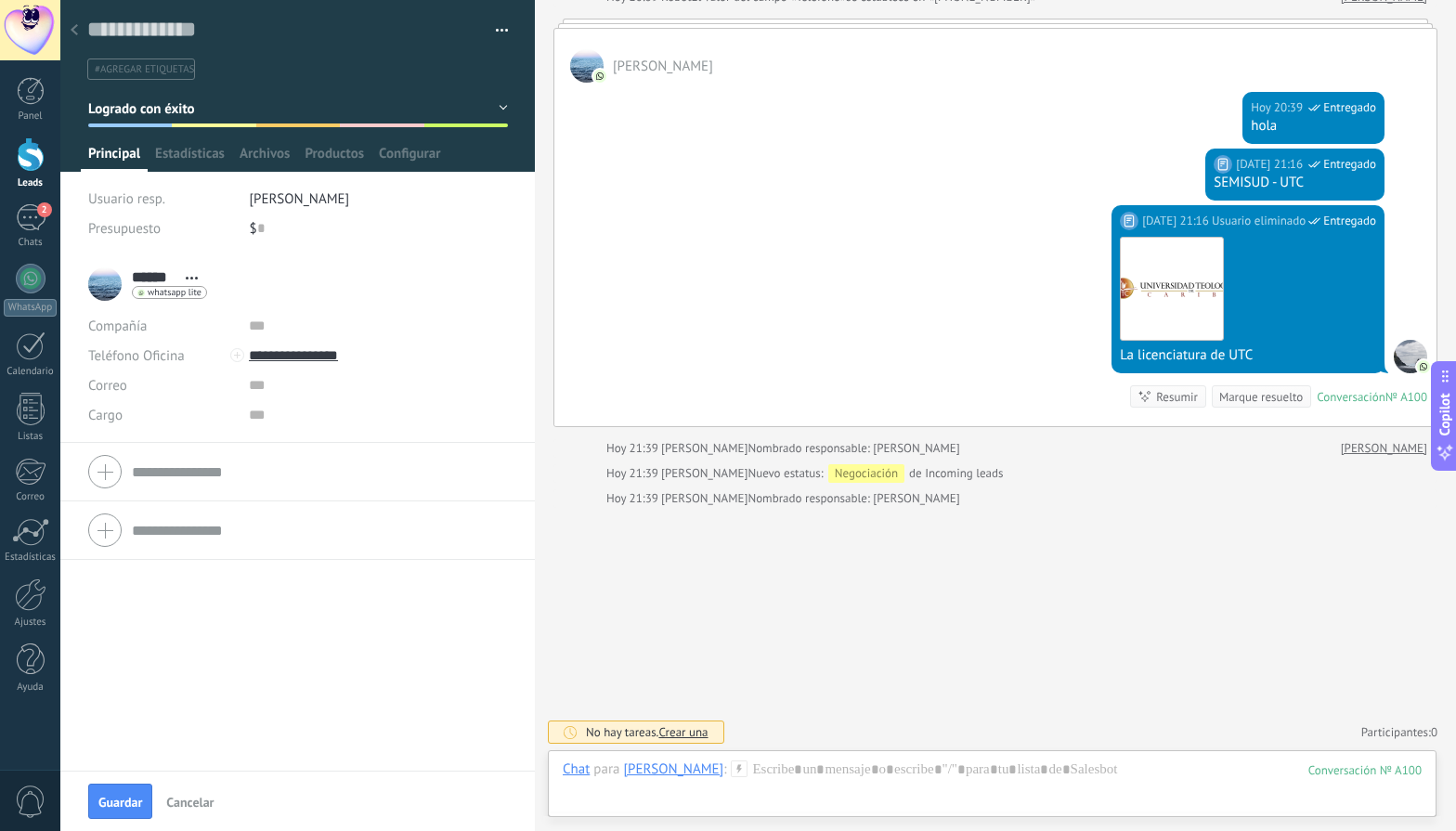
click at [74, 29] on icon at bounding box center [74, 30] width 8 height 11
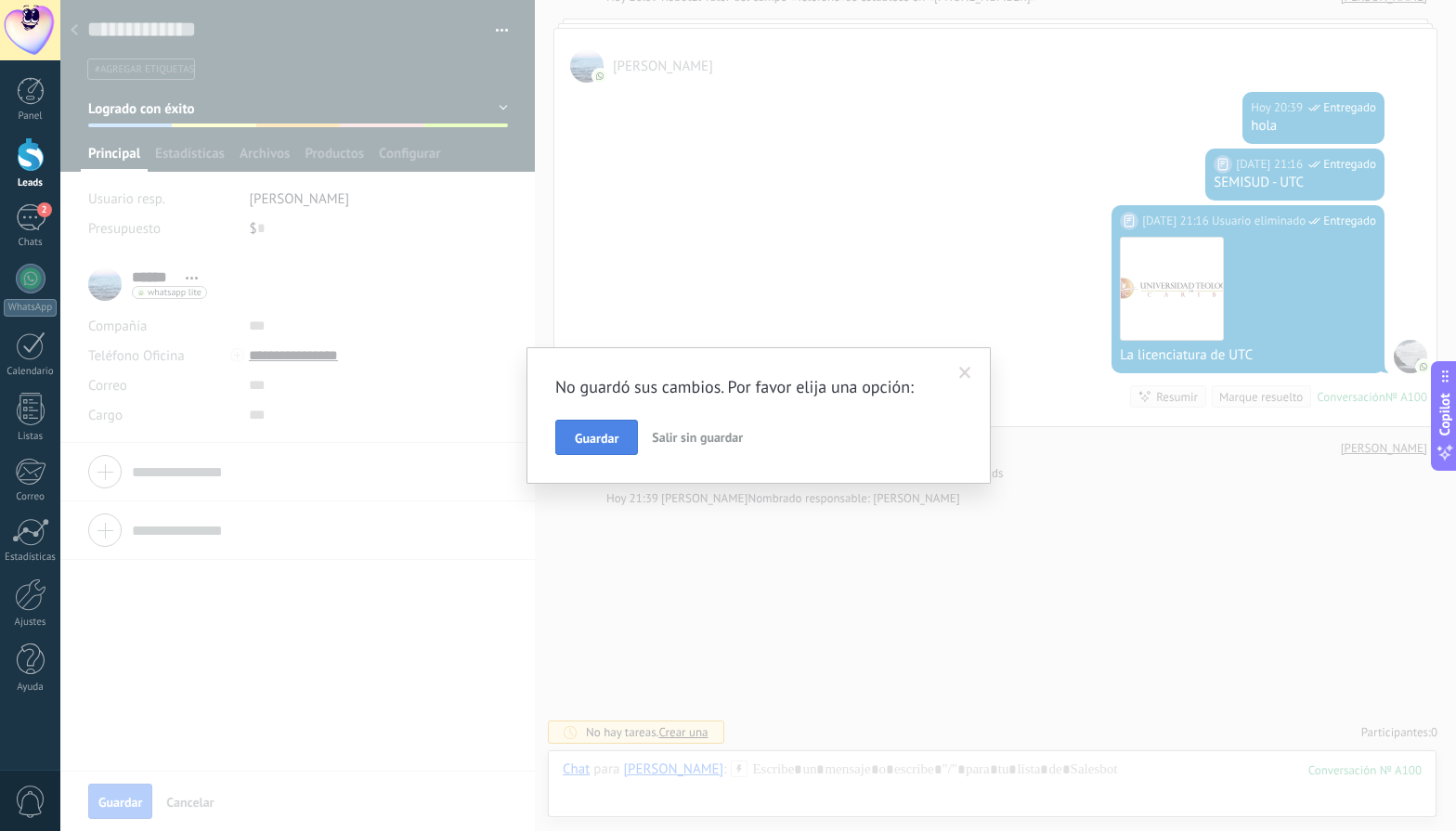
click at [601, 432] on span "Guardar" at bounding box center [597, 438] width 44 height 13
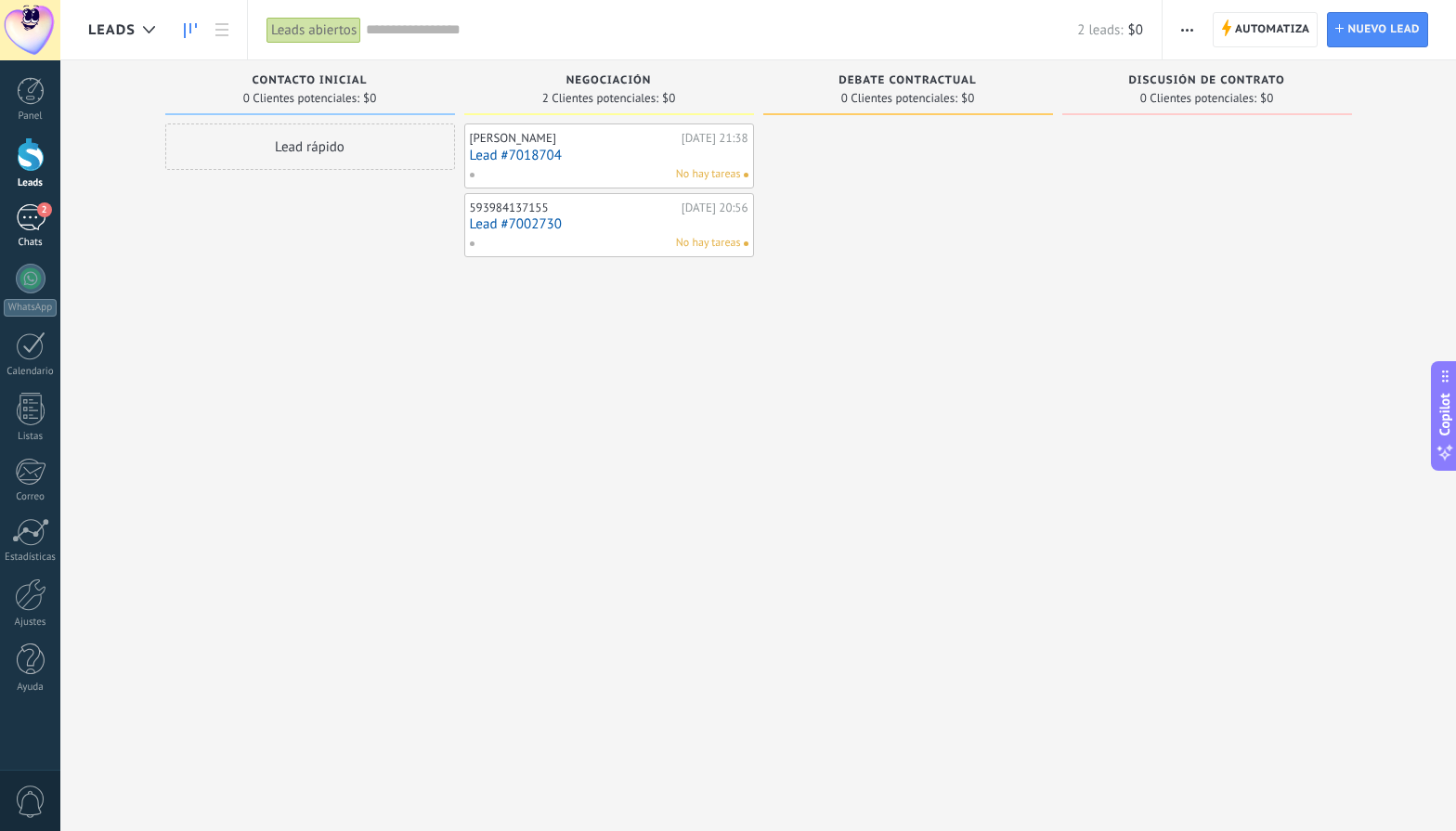
click at [31, 221] on div "2" at bounding box center [31, 218] width 30 height 27
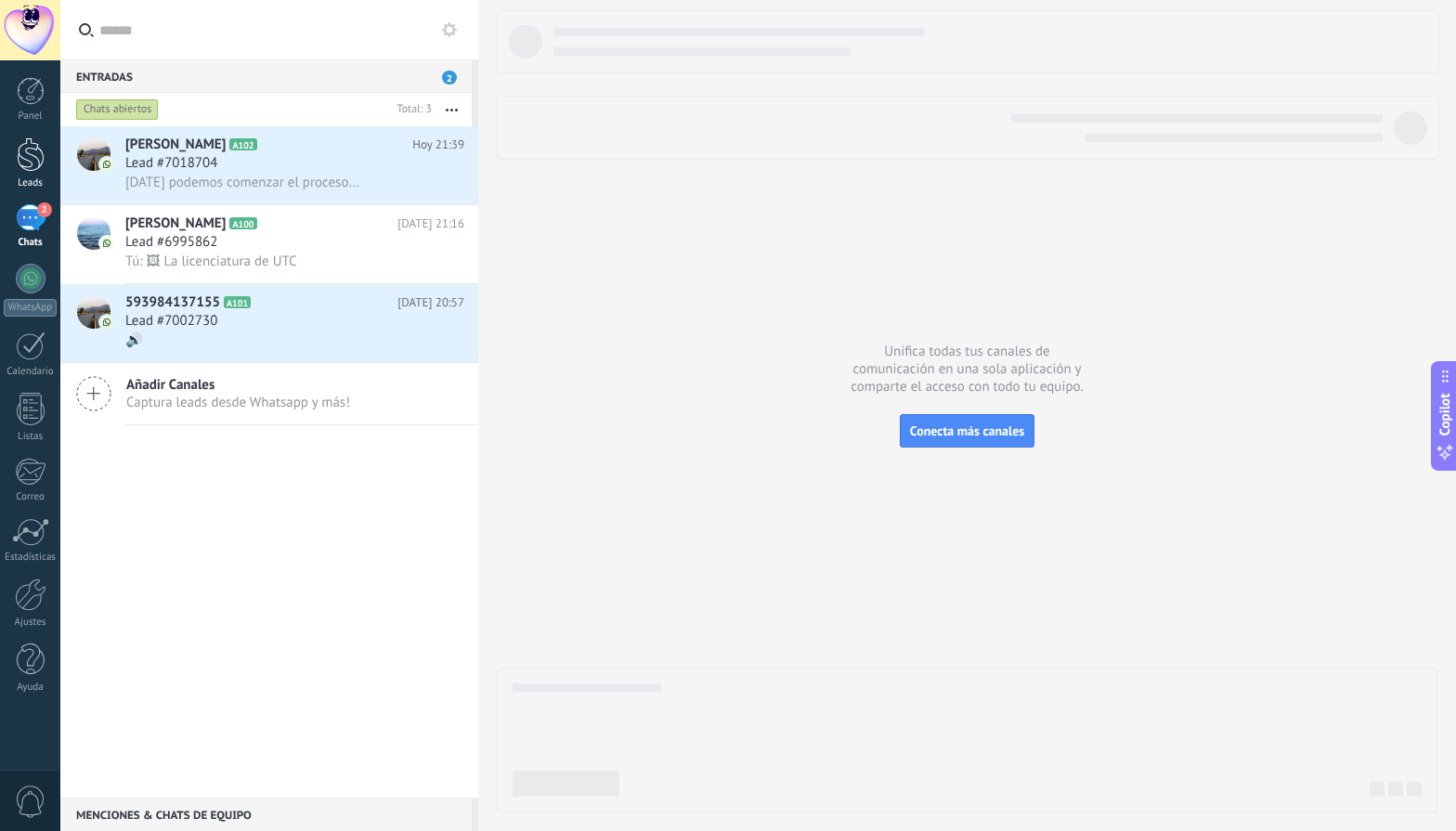
click at [20, 164] on div at bounding box center [31, 155] width 28 height 34
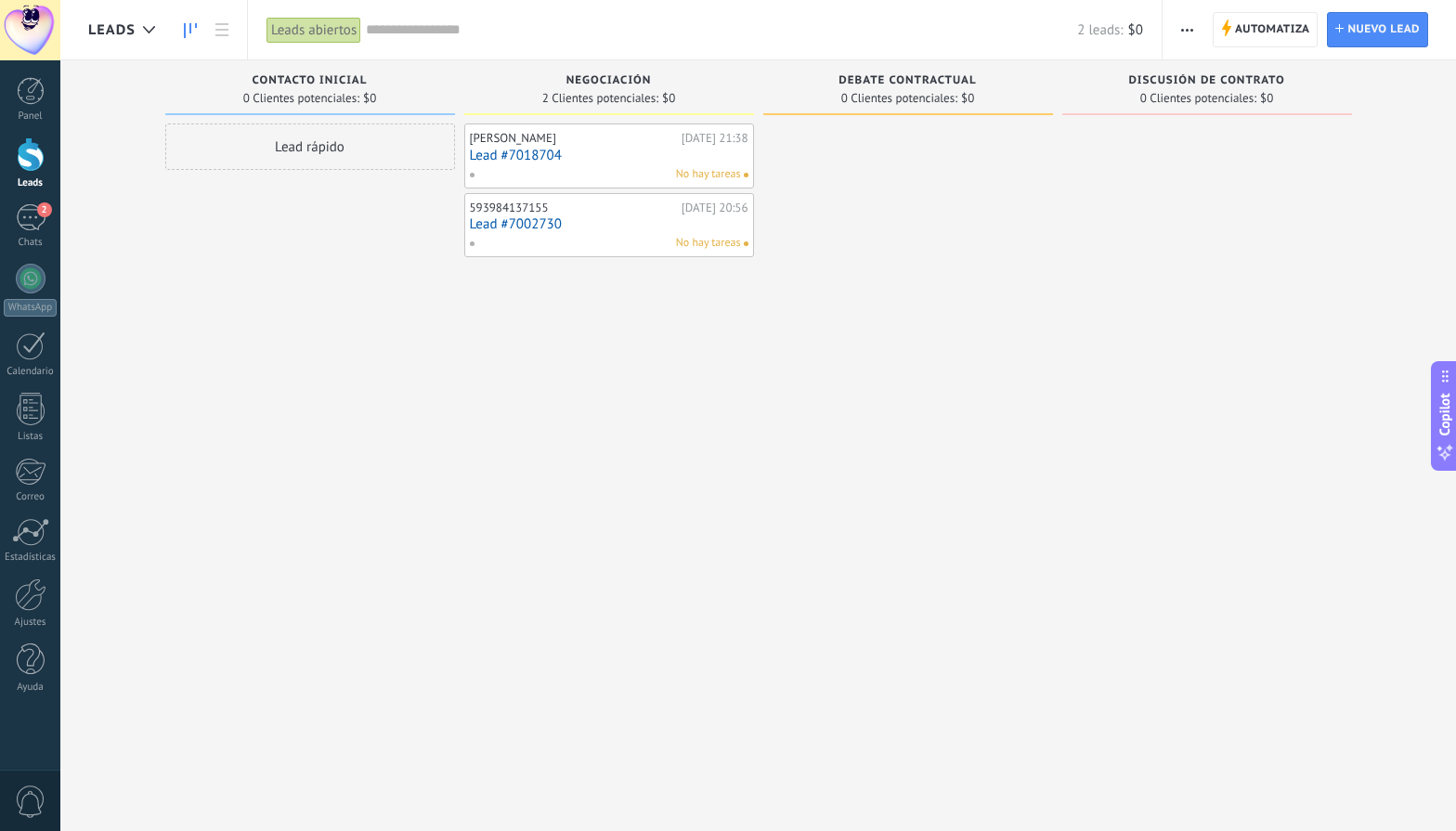
click at [41, 168] on div at bounding box center [31, 155] width 28 height 34
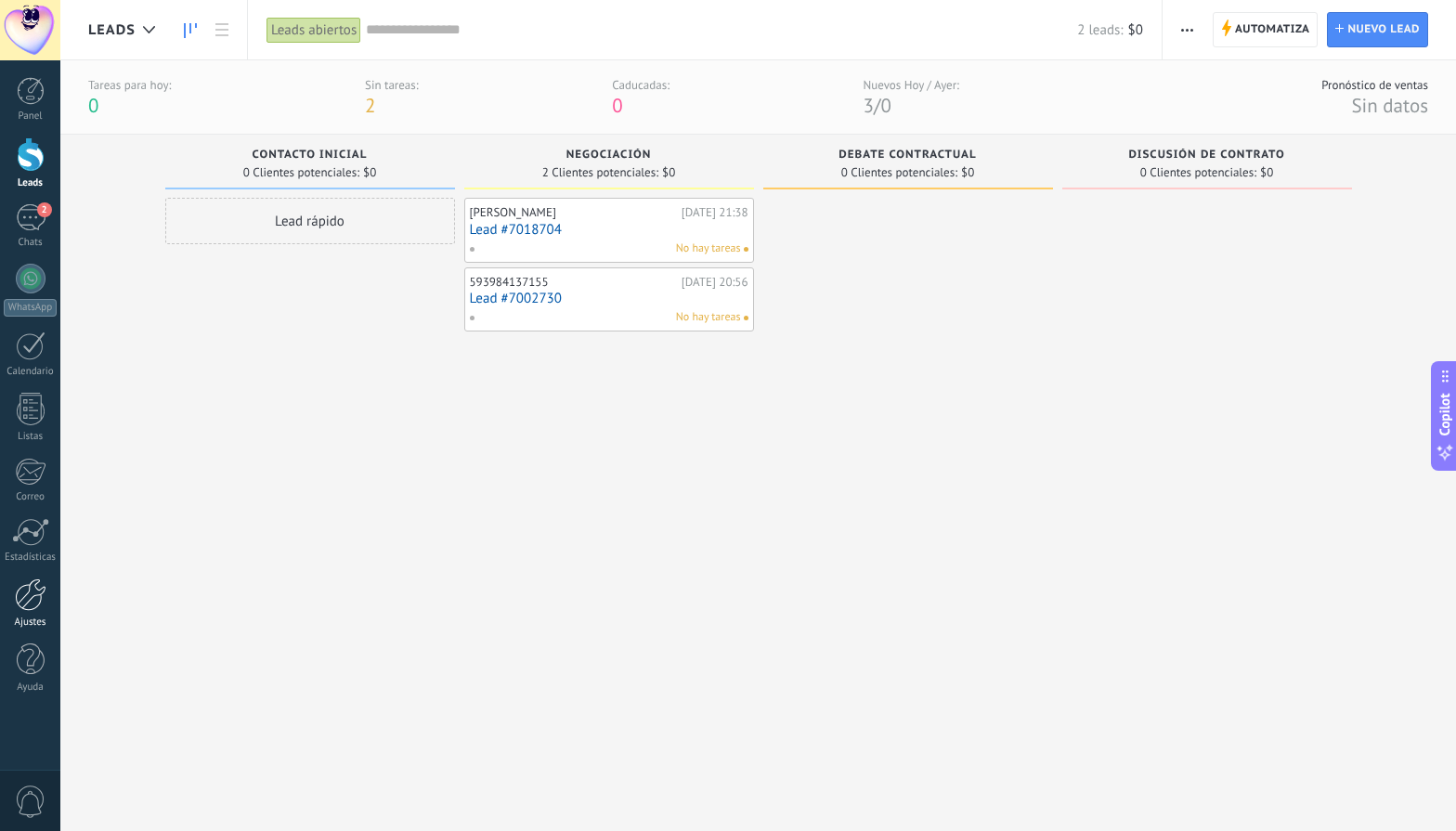
click at [30, 594] on div at bounding box center [31, 595] width 32 height 32
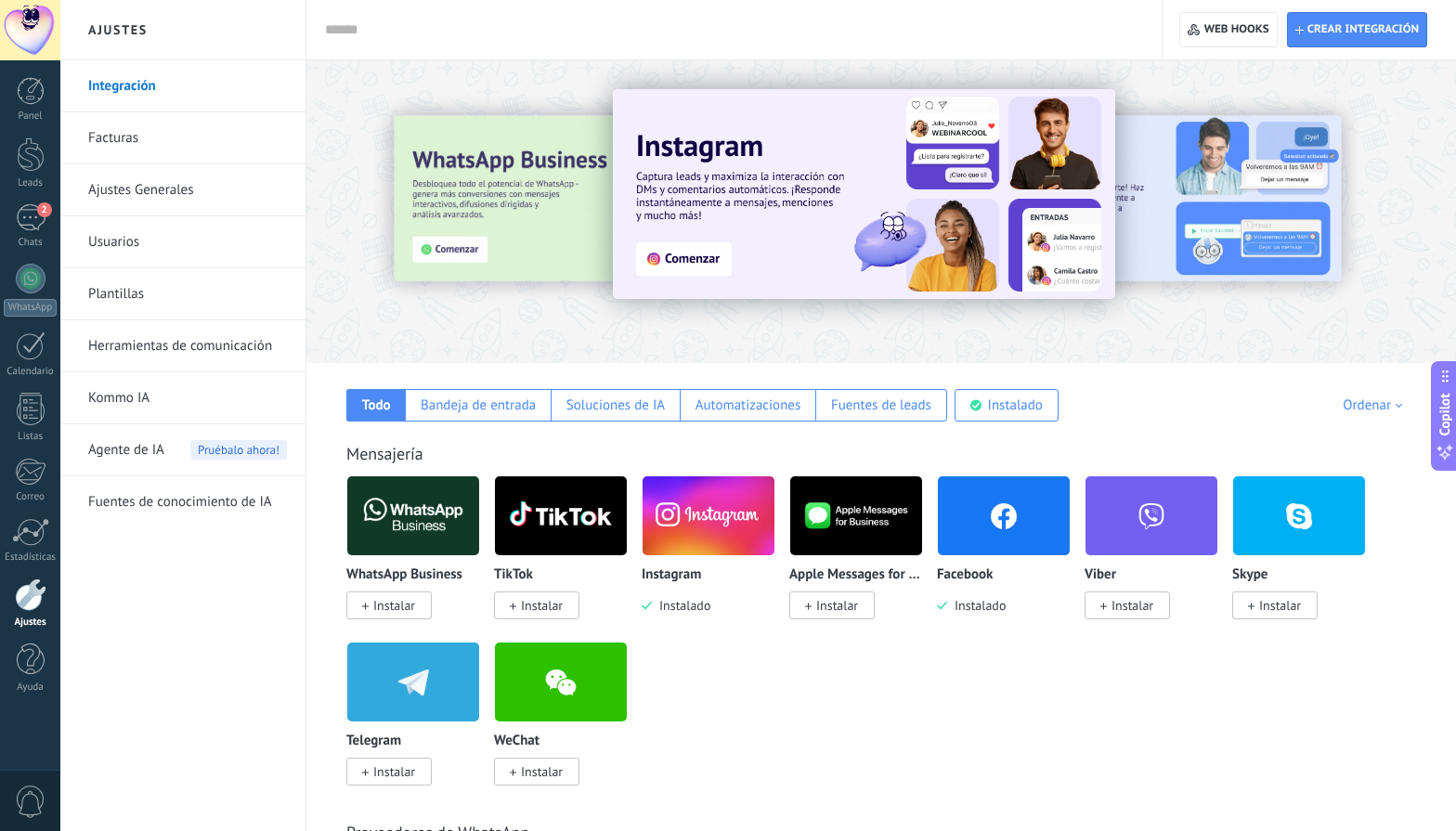
click at [164, 287] on link "Plantillas" at bounding box center [187, 294] width 199 height 52
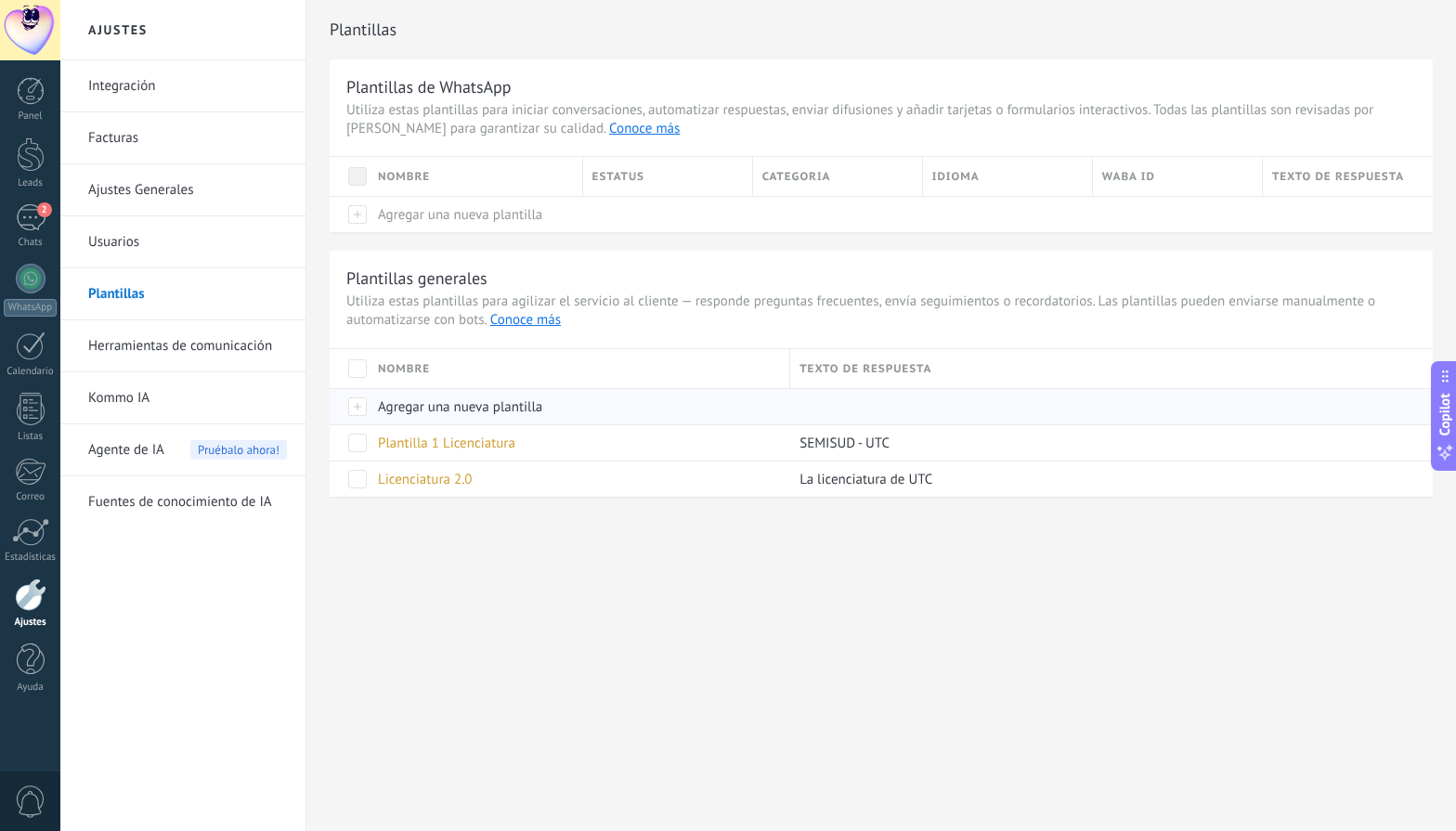
click at [400, 394] on div "Agregar una nueva plantilla" at bounding box center [575, 406] width 412 height 35
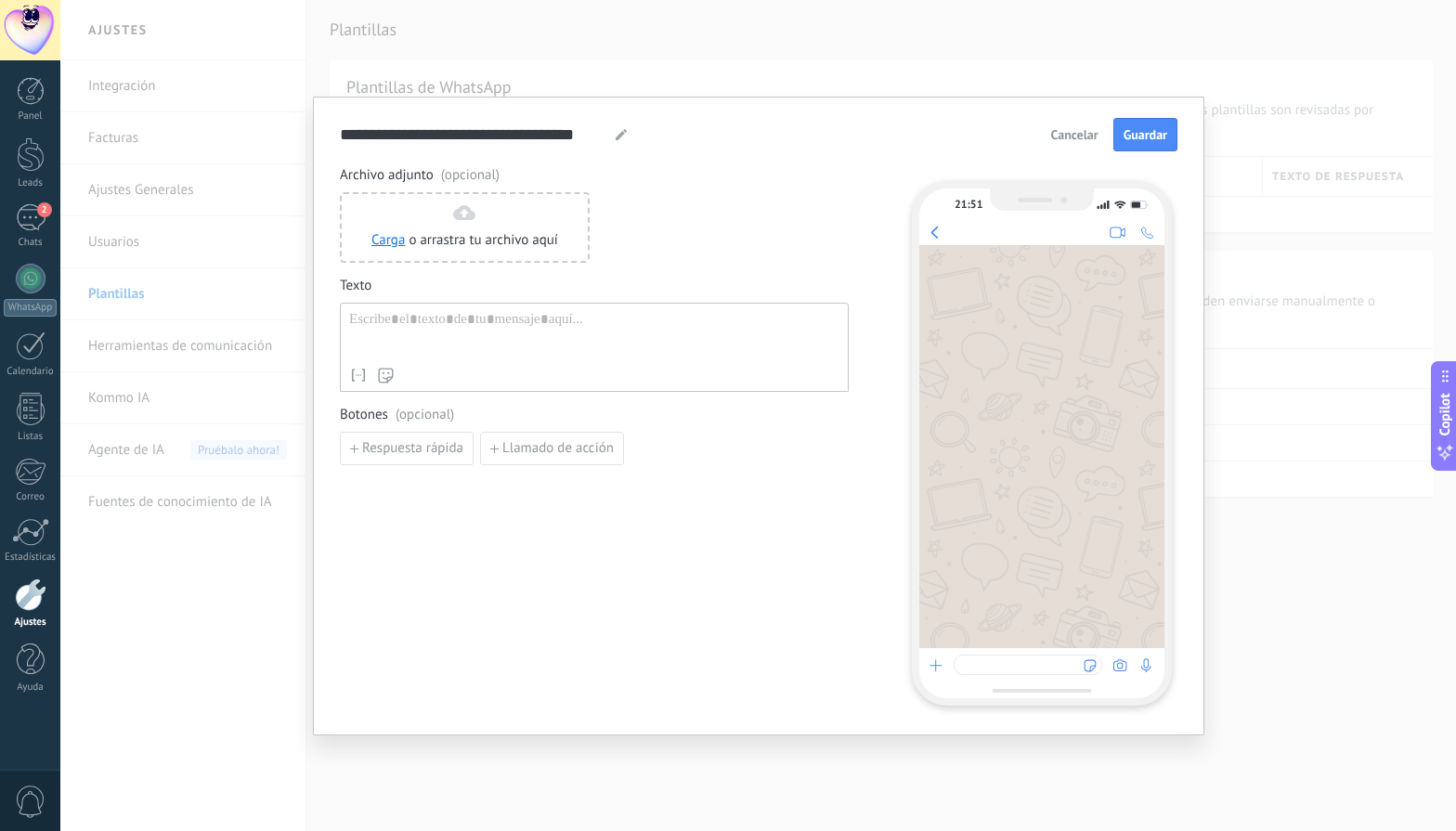
click at [425, 328] on div at bounding box center [594, 335] width 490 height 48
click at [423, 316] on div at bounding box center [594, 335] width 490 height 48
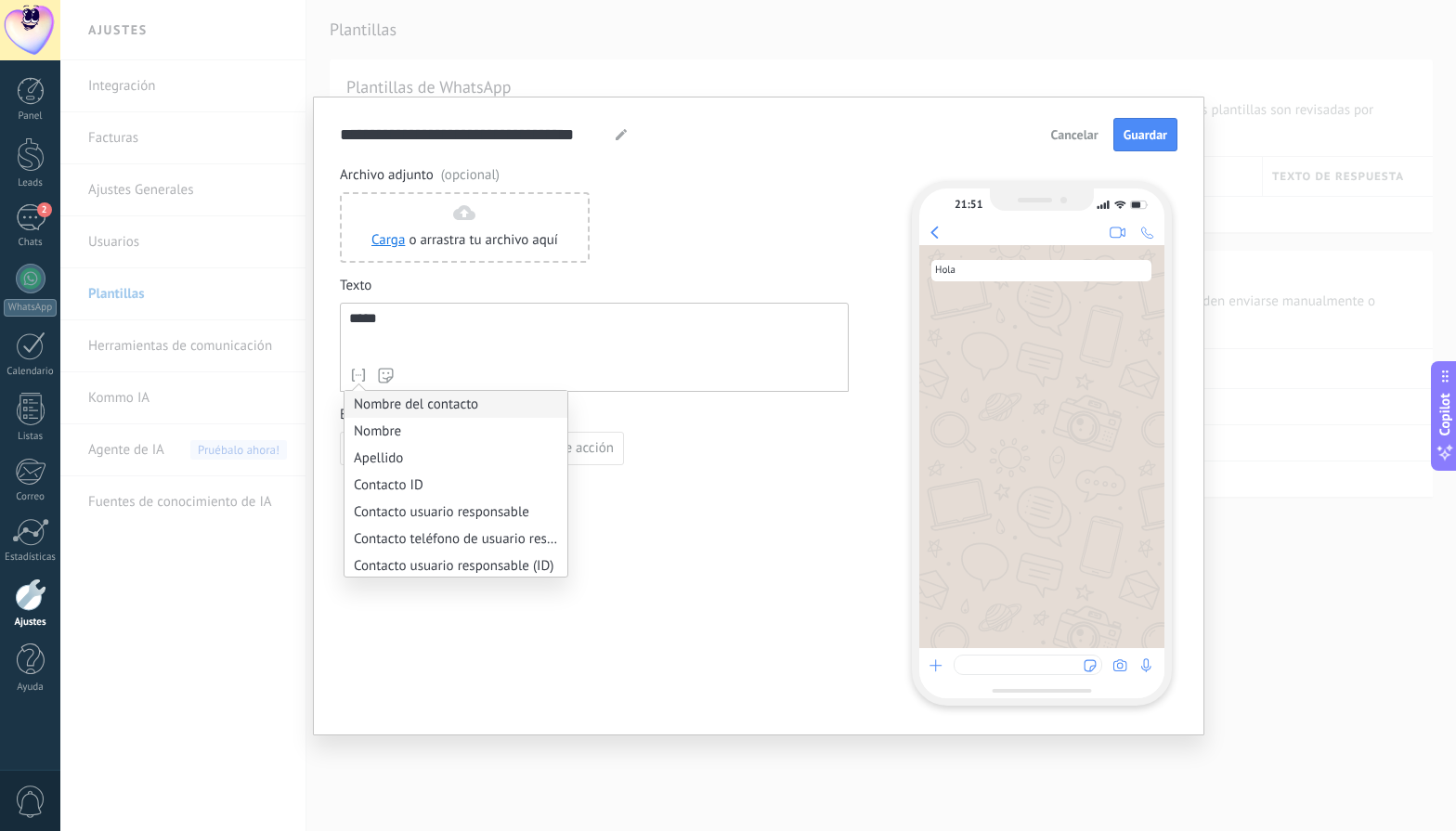
click at [383, 405] on li "Nombre del contacto" at bounding box center [455, 404] width 222 height 27
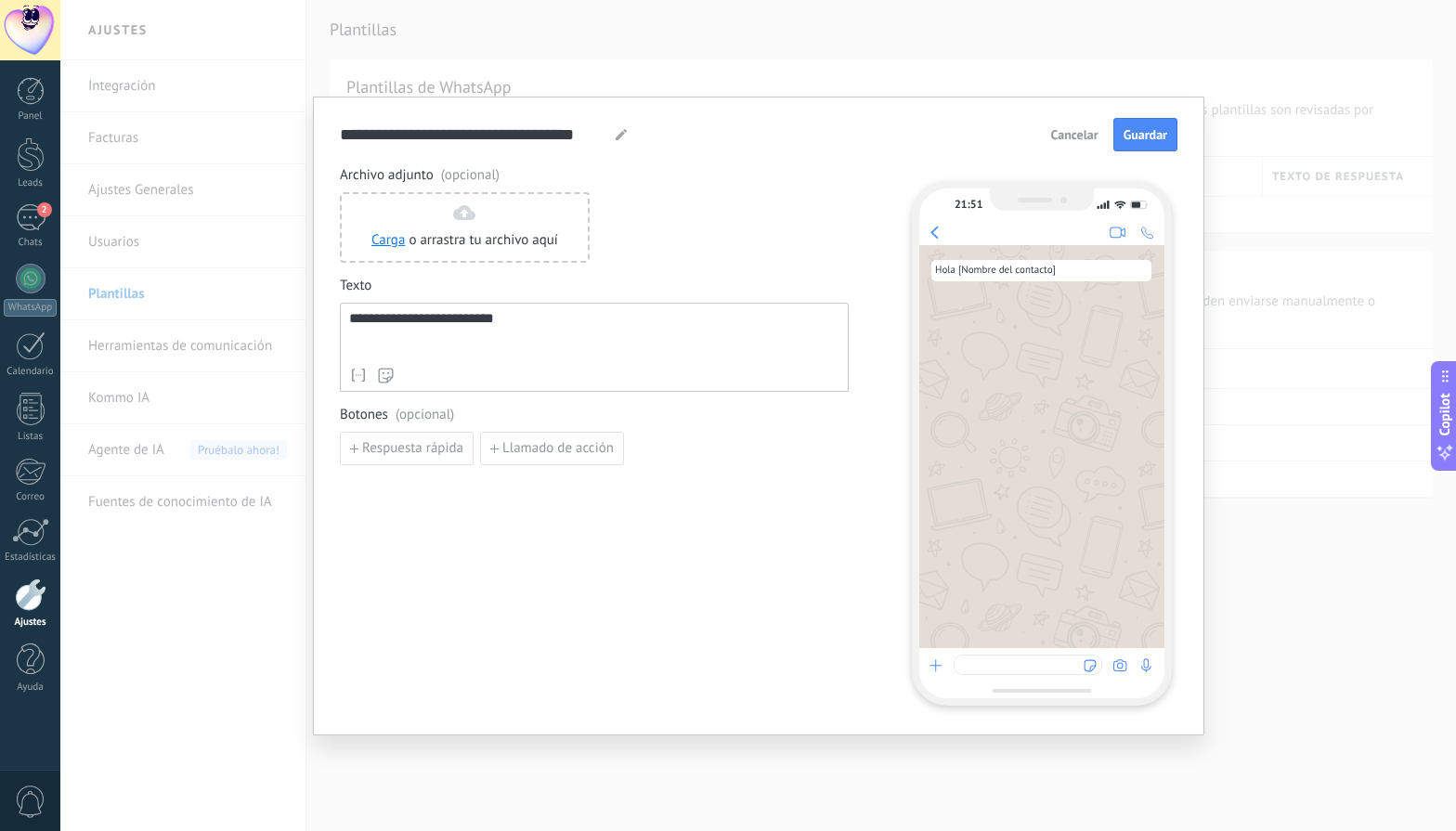
click at [567, 331] on div "**********" at bounding box center [594, 335] width 490 height 48
click at [433, 130] on input "**********" at bounding box center [470, 134] width 261 height 21
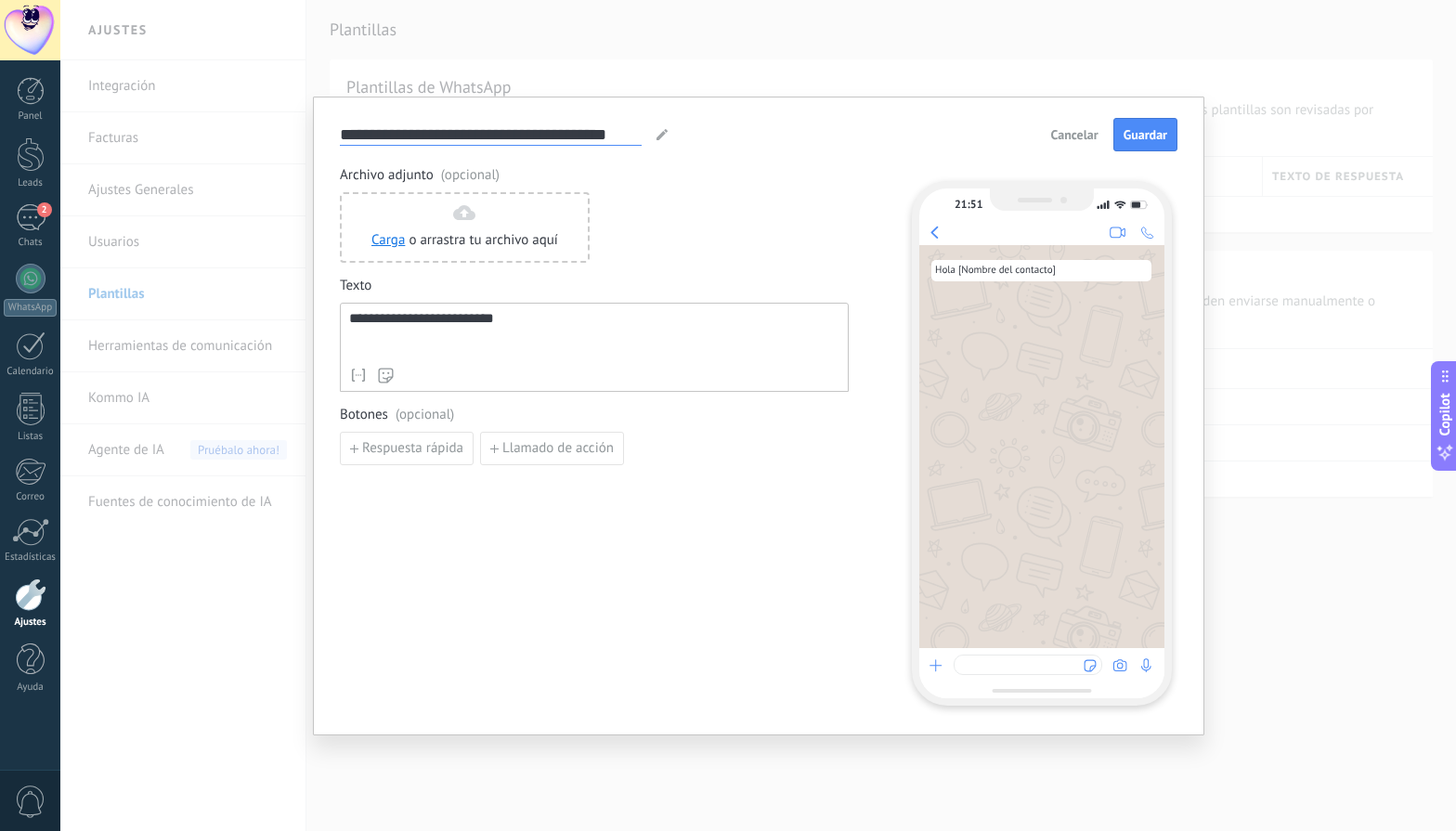
click at [433, 130] on input "**********" at bounding box center [491, 134] width 302 height 21
type input "*******"
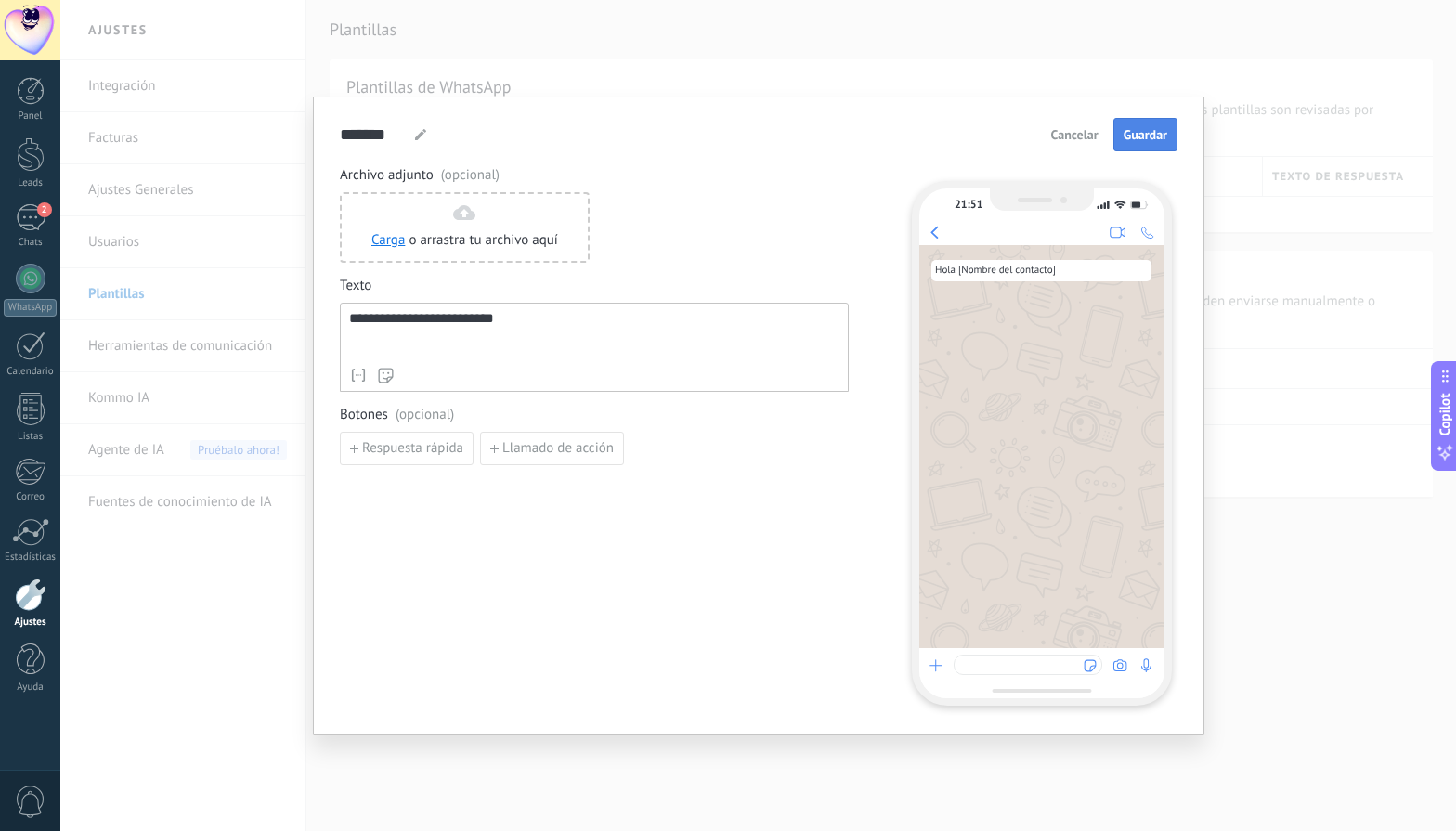
click at [1142, 138] on span "Guardar" at bounding box center [1146, 135] width 44 height 13
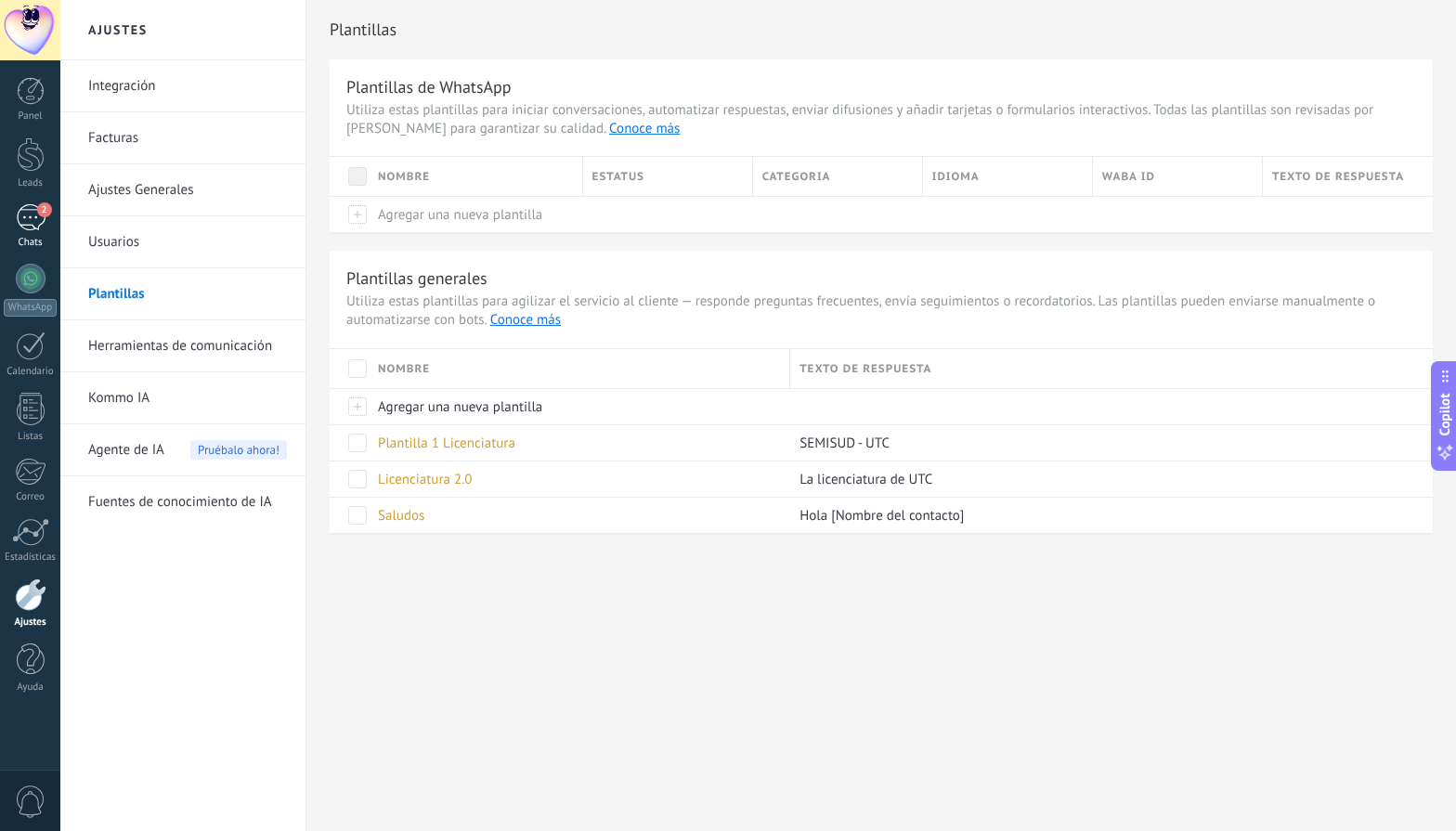
click at [22, 215] on div "2" at bounding box center [31, 218] width 30 height 27
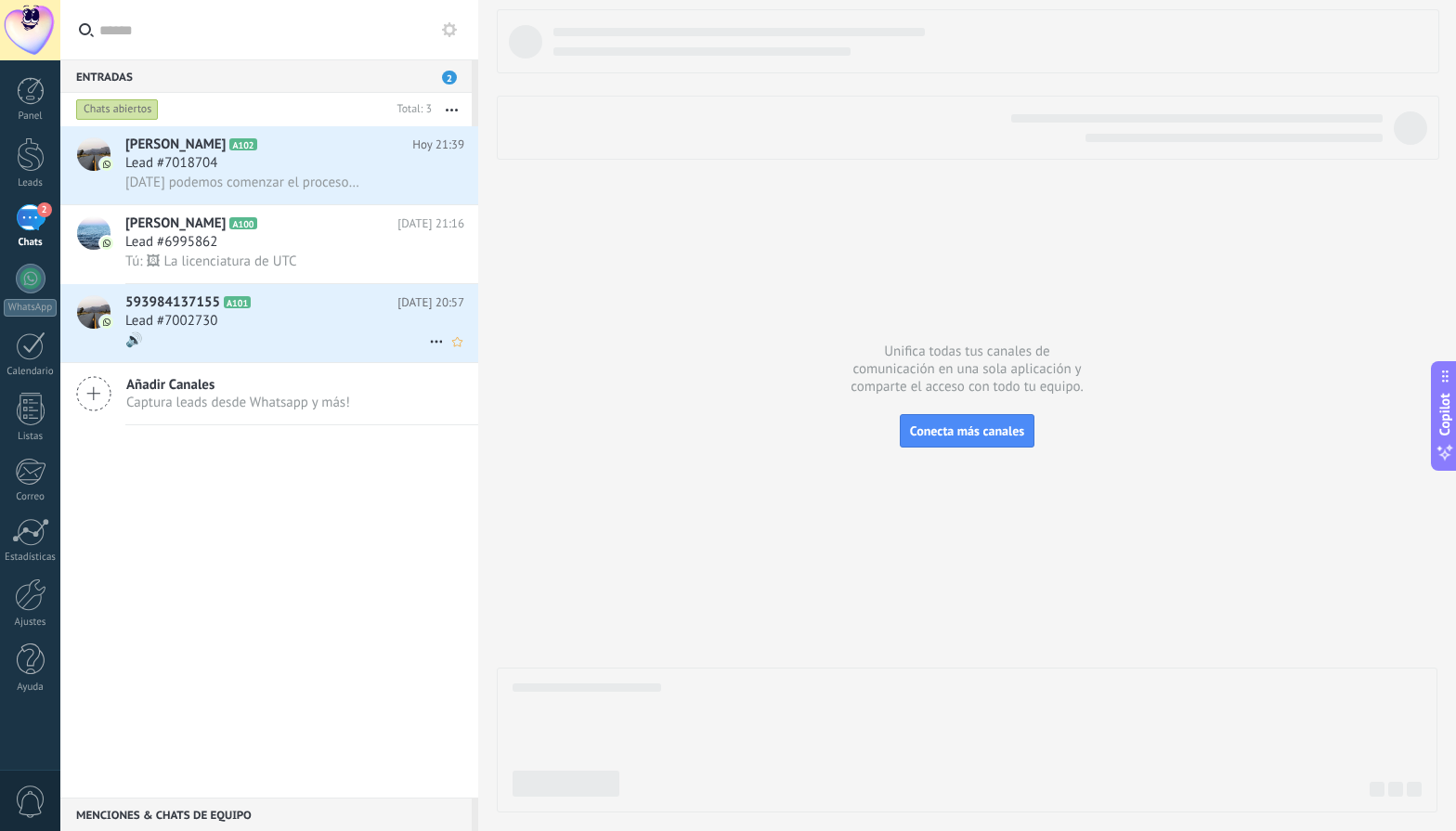
click at [291, 326] on div "Lead #7002730" at bounding box center [294, 321] width 339 height 18
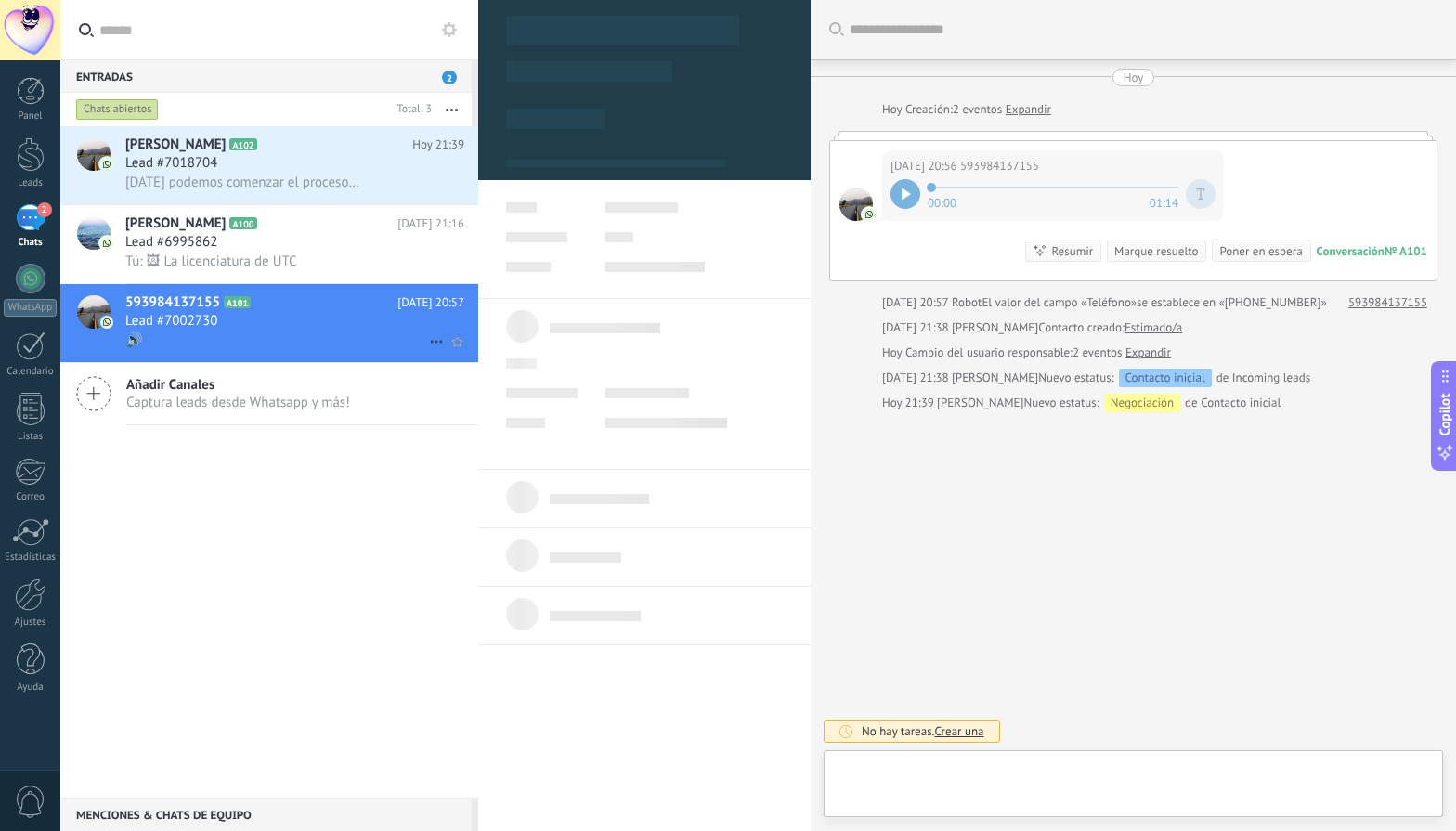
scroll to position [28, 0]
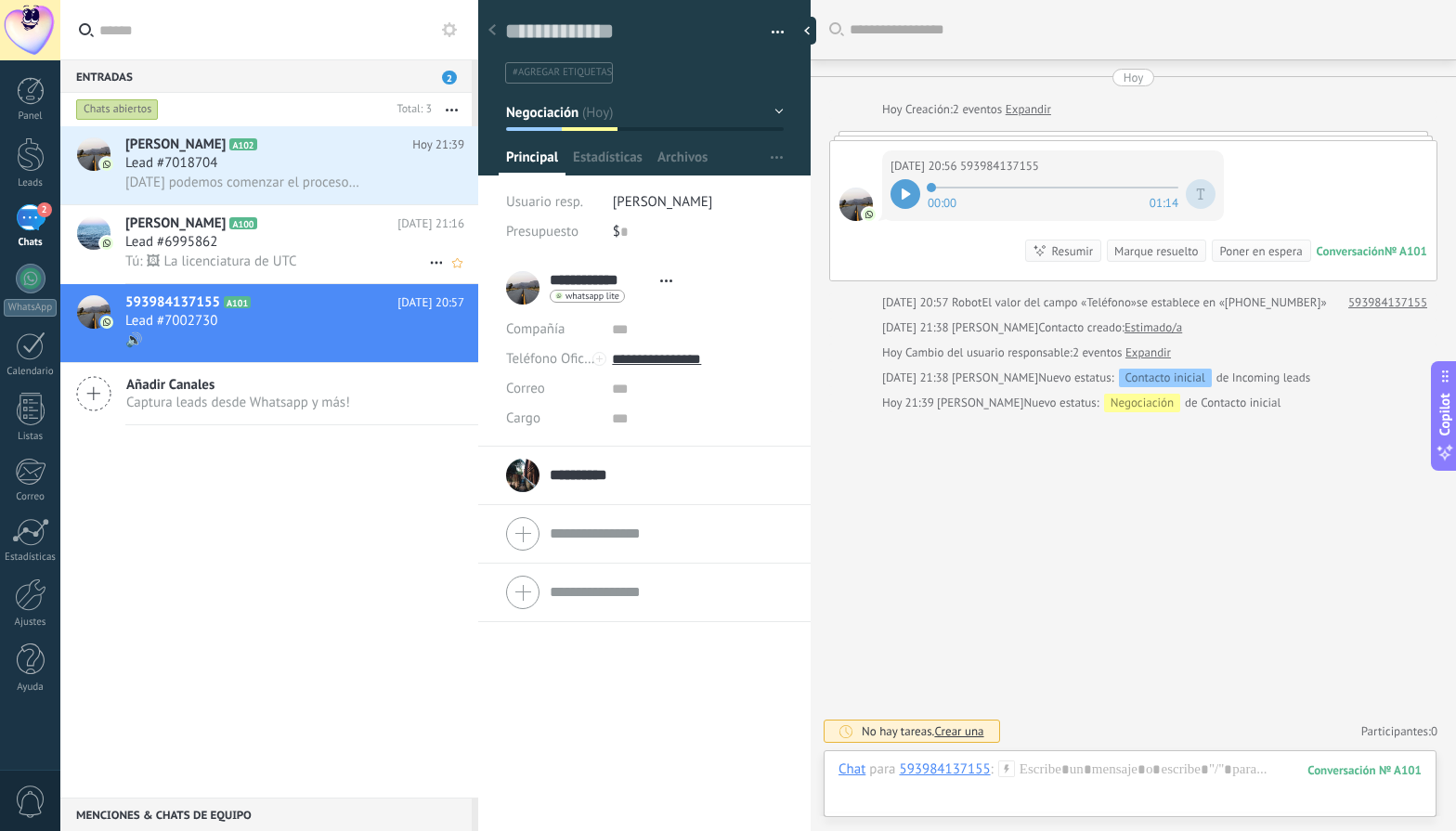
click at [272, 246] on div "Lead #6995862" at bounding box center [294, 242] width 339 height 18
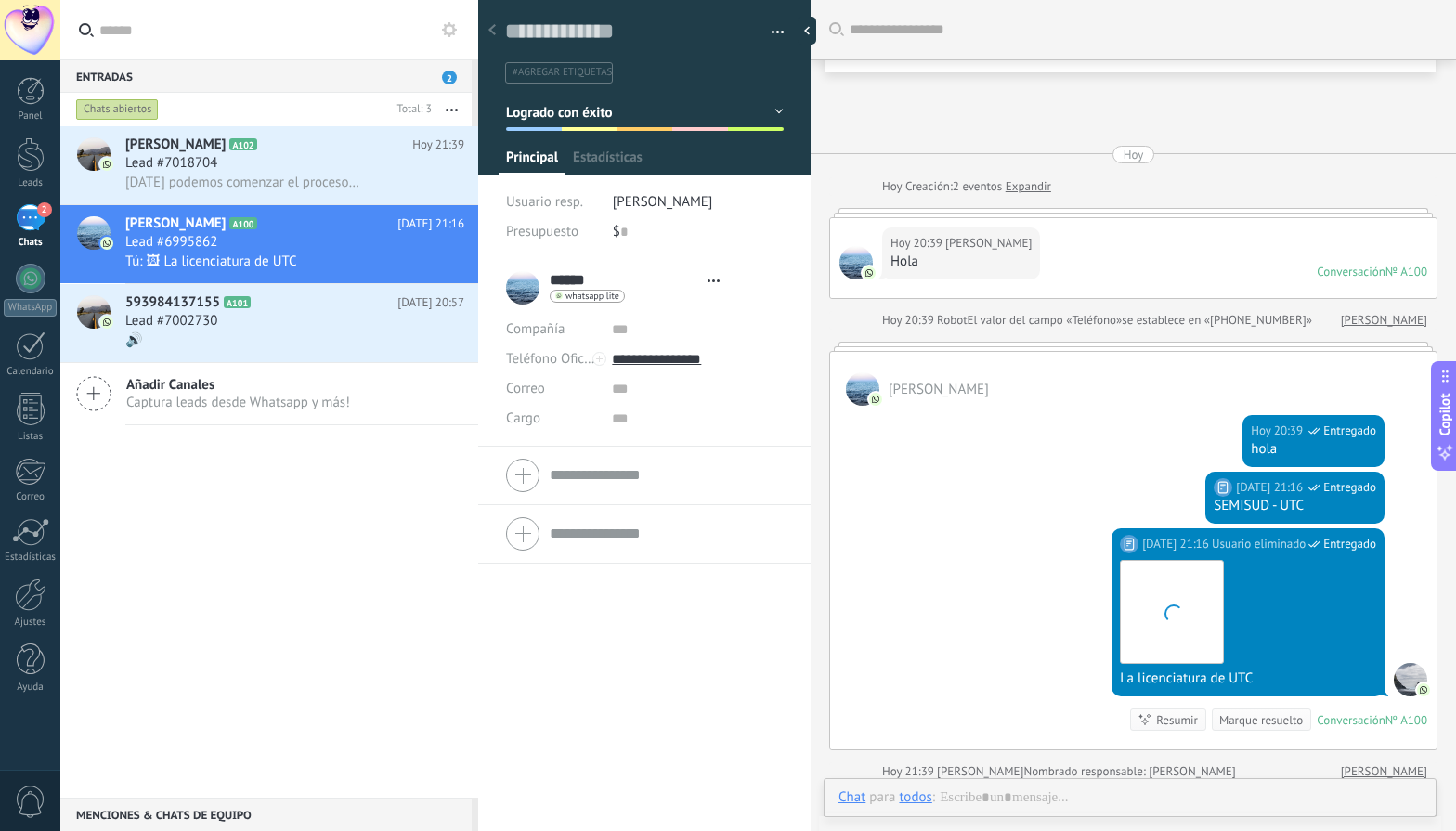
type textarea "**********"
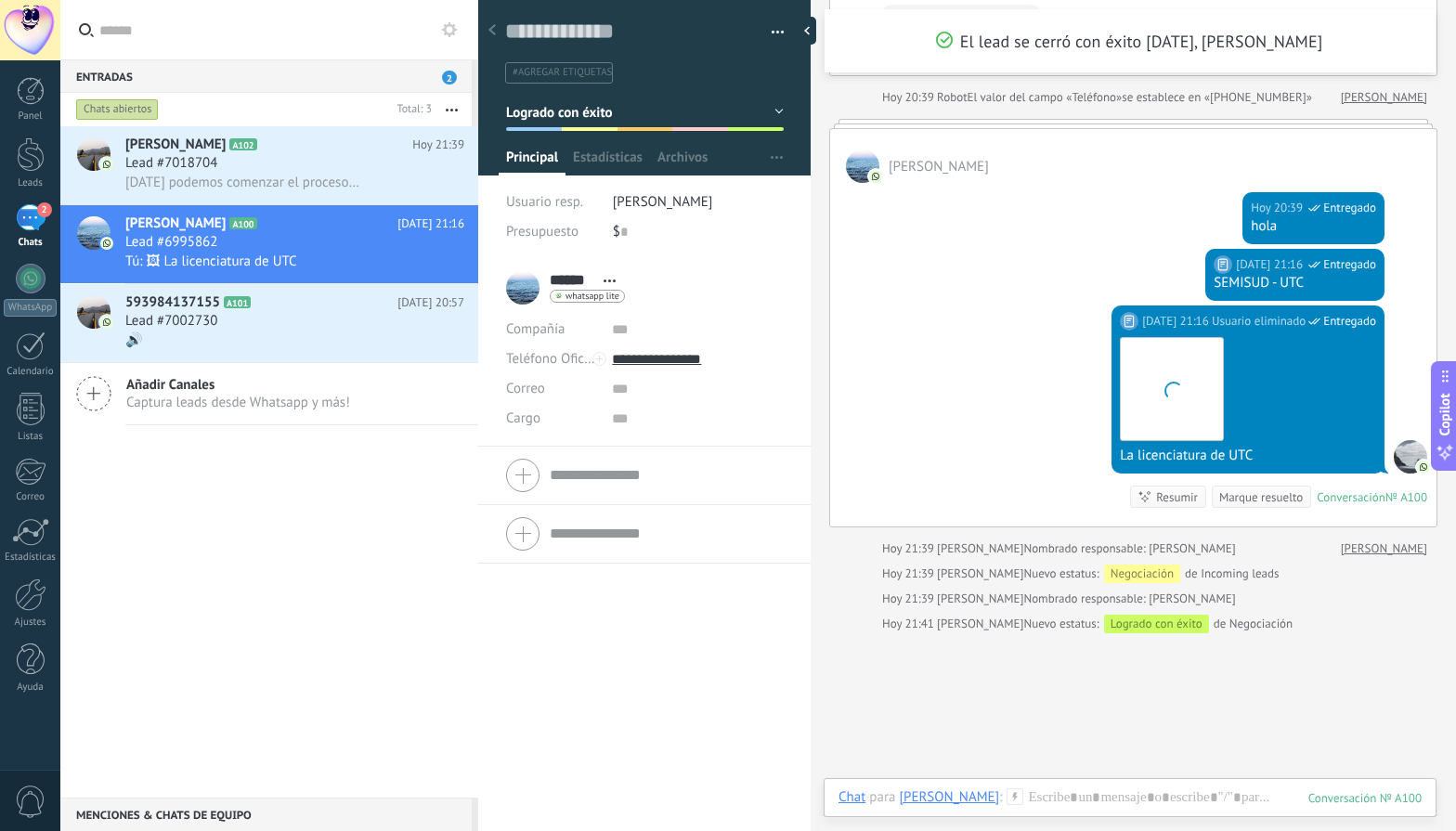
scroll to position [28, 0]
click at [1022, 787] on div "Chat Correo Nota Tarea Chat para Andrés : 100 Enviar Cancelar Rastrear clics en…" at bounding box center [1129, 812] width 613 height 67
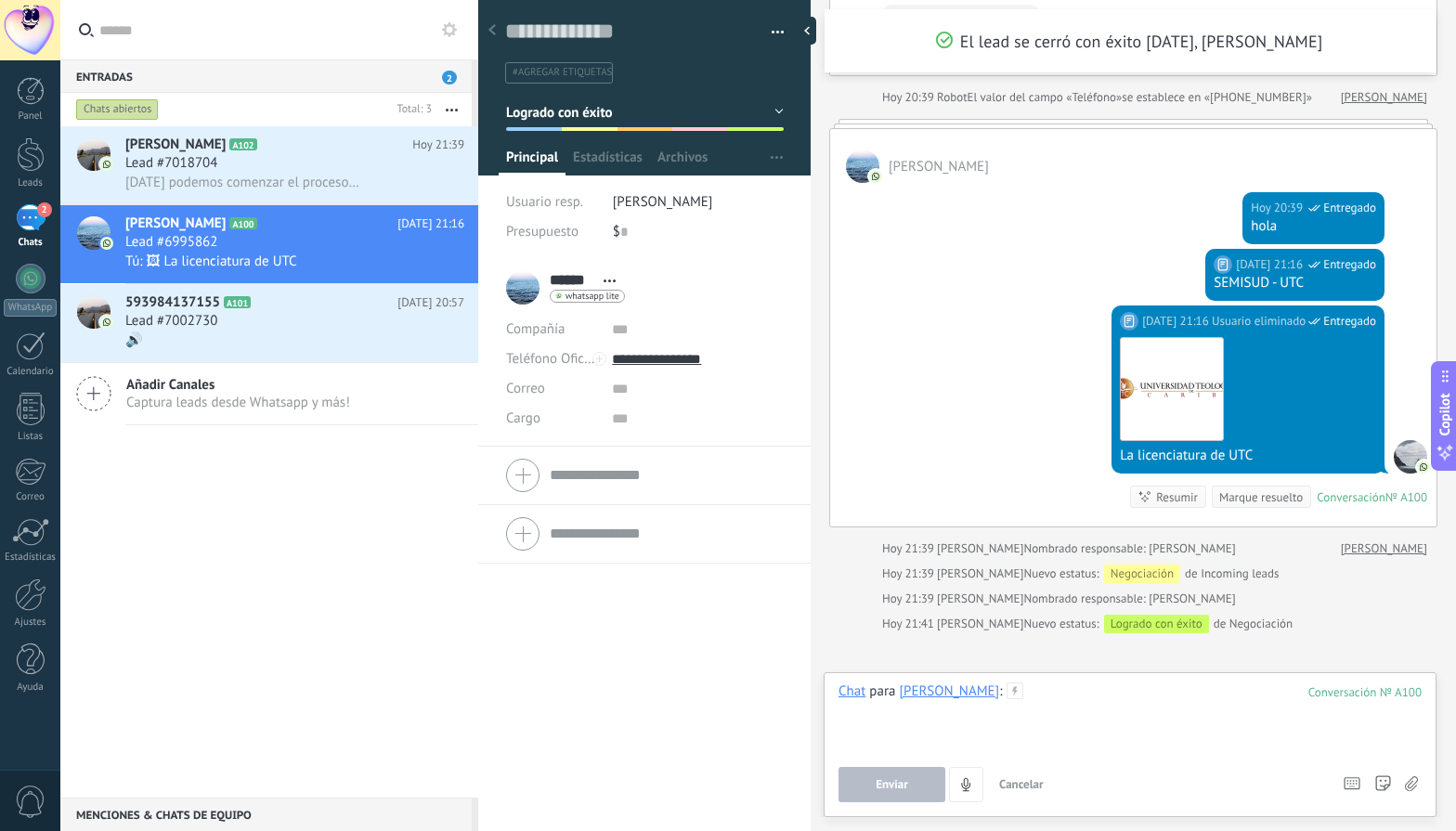
click at [1006, 688] on div at bounding box center [1129, 718] width 583 height 71
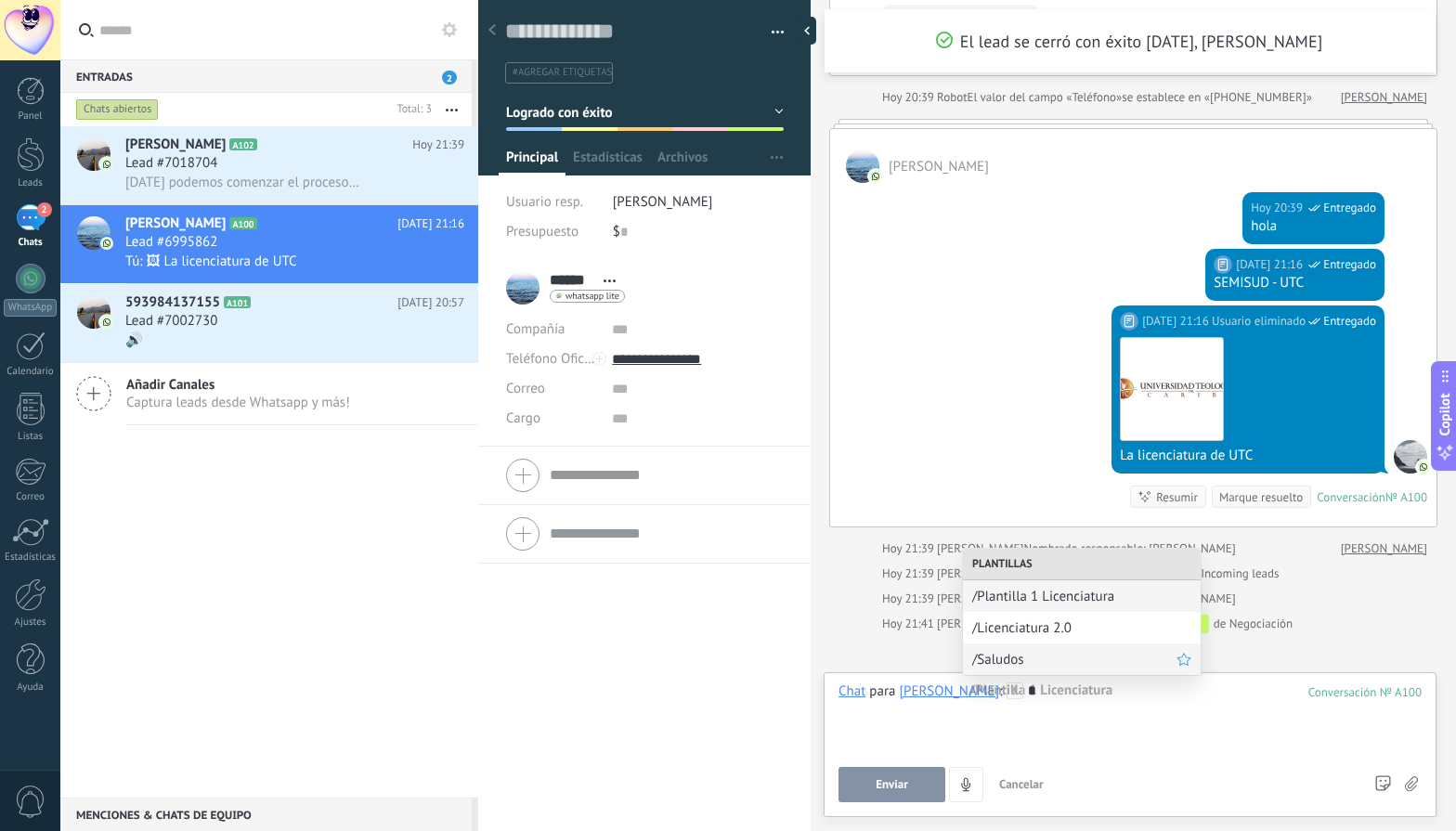
click at [1023, 660] on span "/Saludos" at bounding box center [1074, 660] width 204 height 17
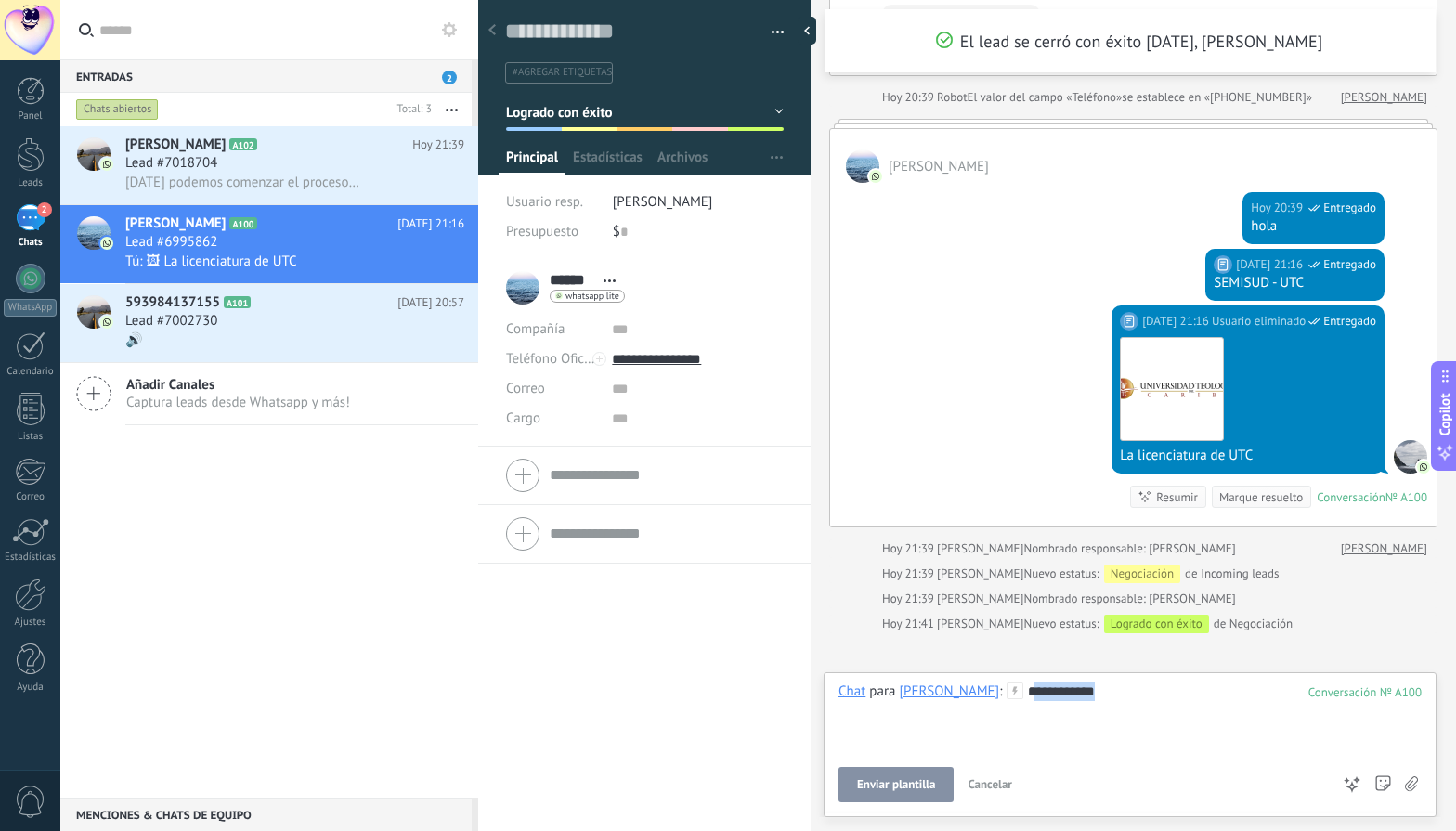
drag, startPoint x: 1068, startPoint y: 706, endPoint x: 975, endPoint y: 684, distance: 95.6
click at [975, 684] on div "**** ******" at bounding box center [1129, 718] width 583 height 71
click at [17, 159] on div at bounding box center [31, 155] width 28 height 34
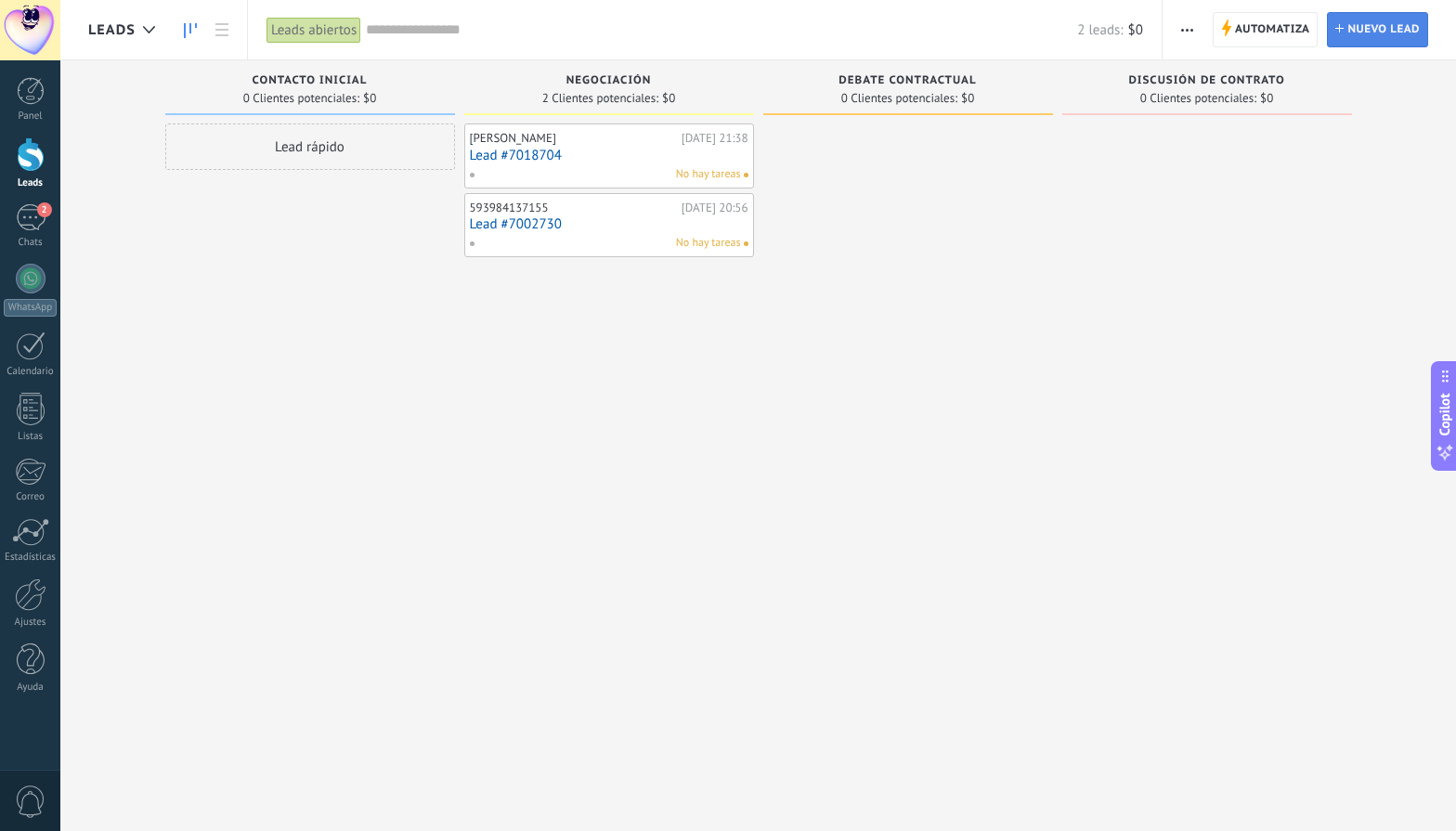
click at [1364, 23] on span "Nuevo lead" at bounding box center [1383, 30] width 73 height 33
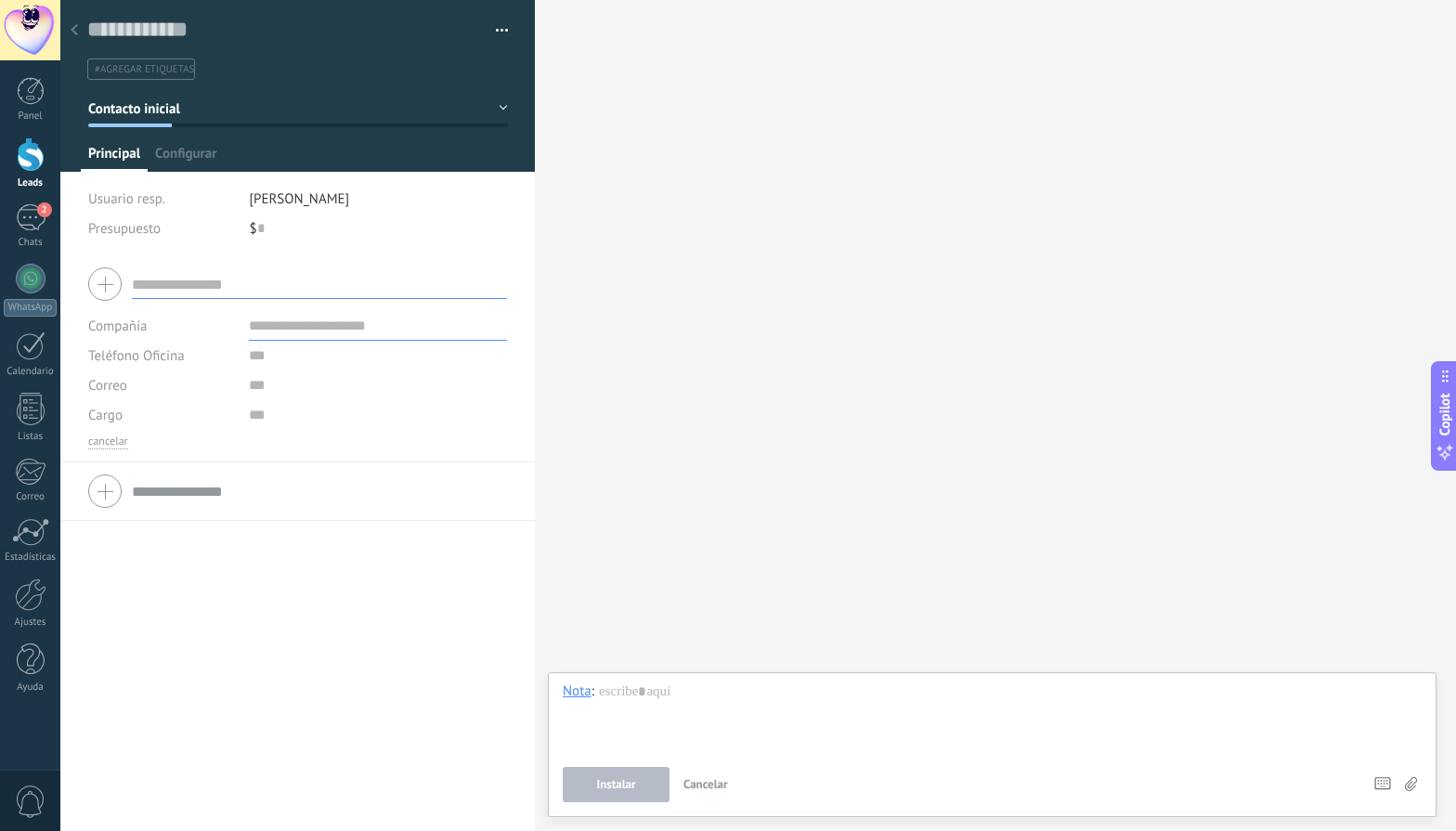
click at [78, 34] on div at bounding box center [74, 32] width 26 height 36
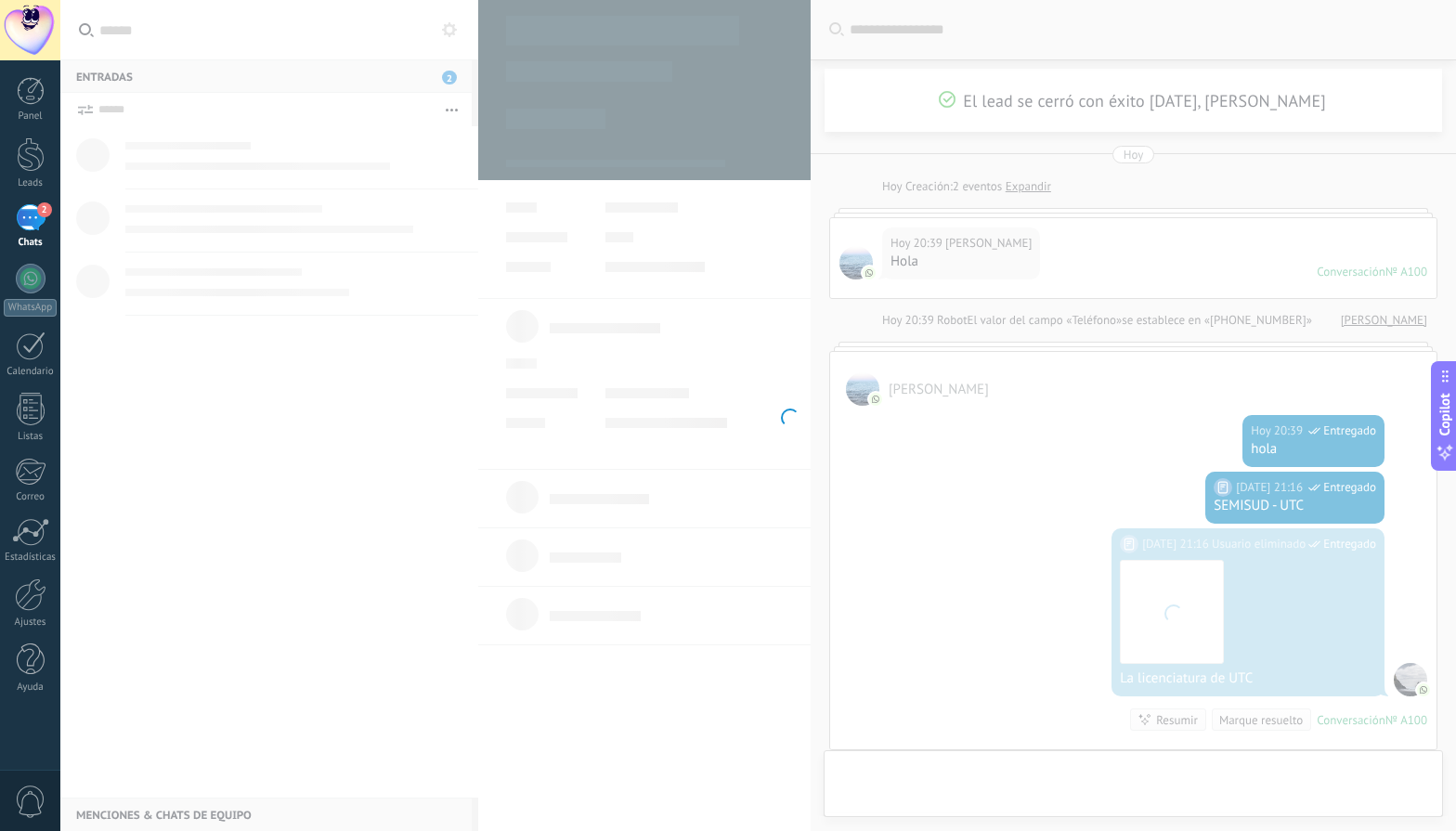
scroll to position [349, 0]
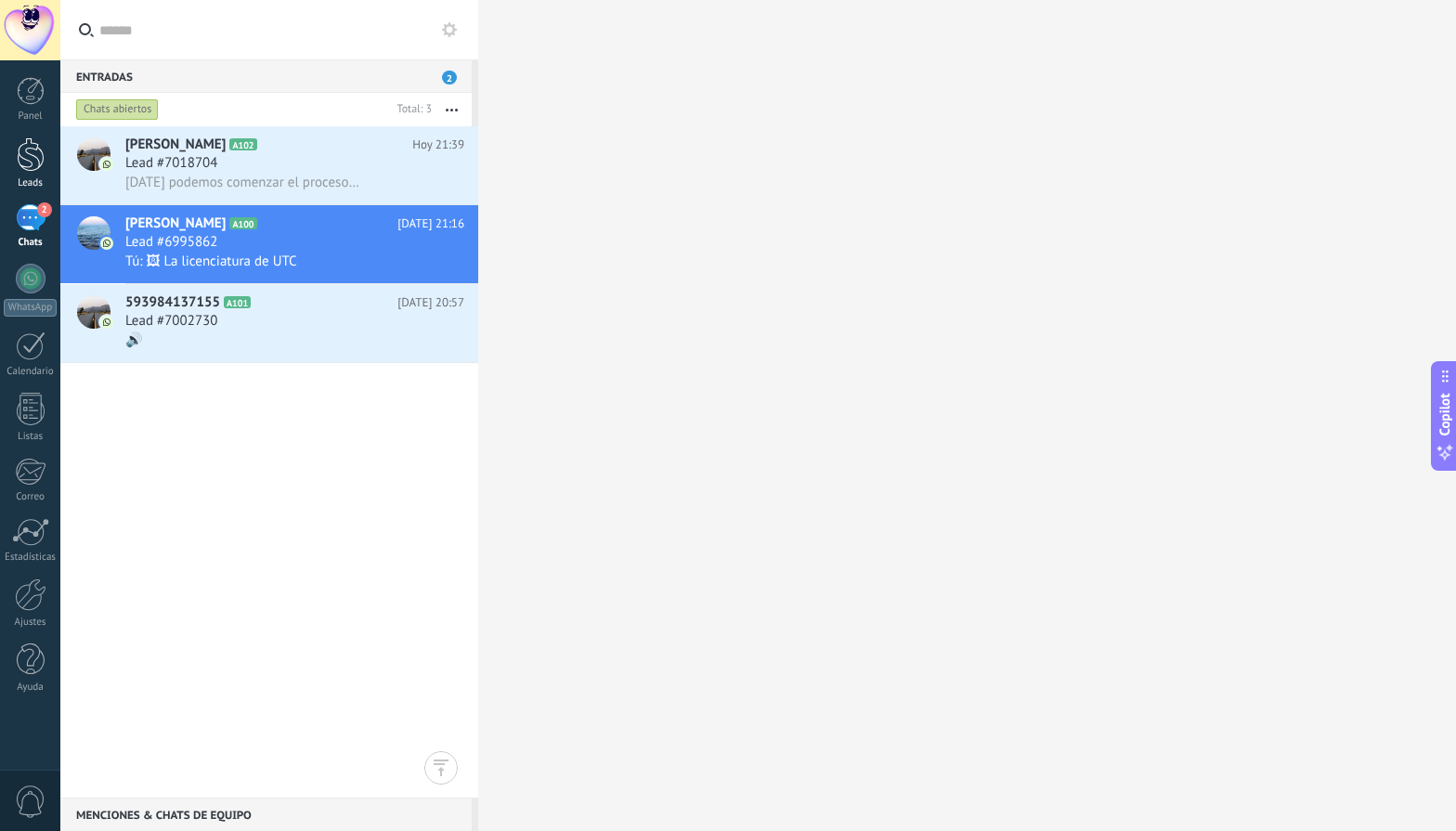
click at [28, 154] on div at bounding box center [31, 155] width 28 height 34
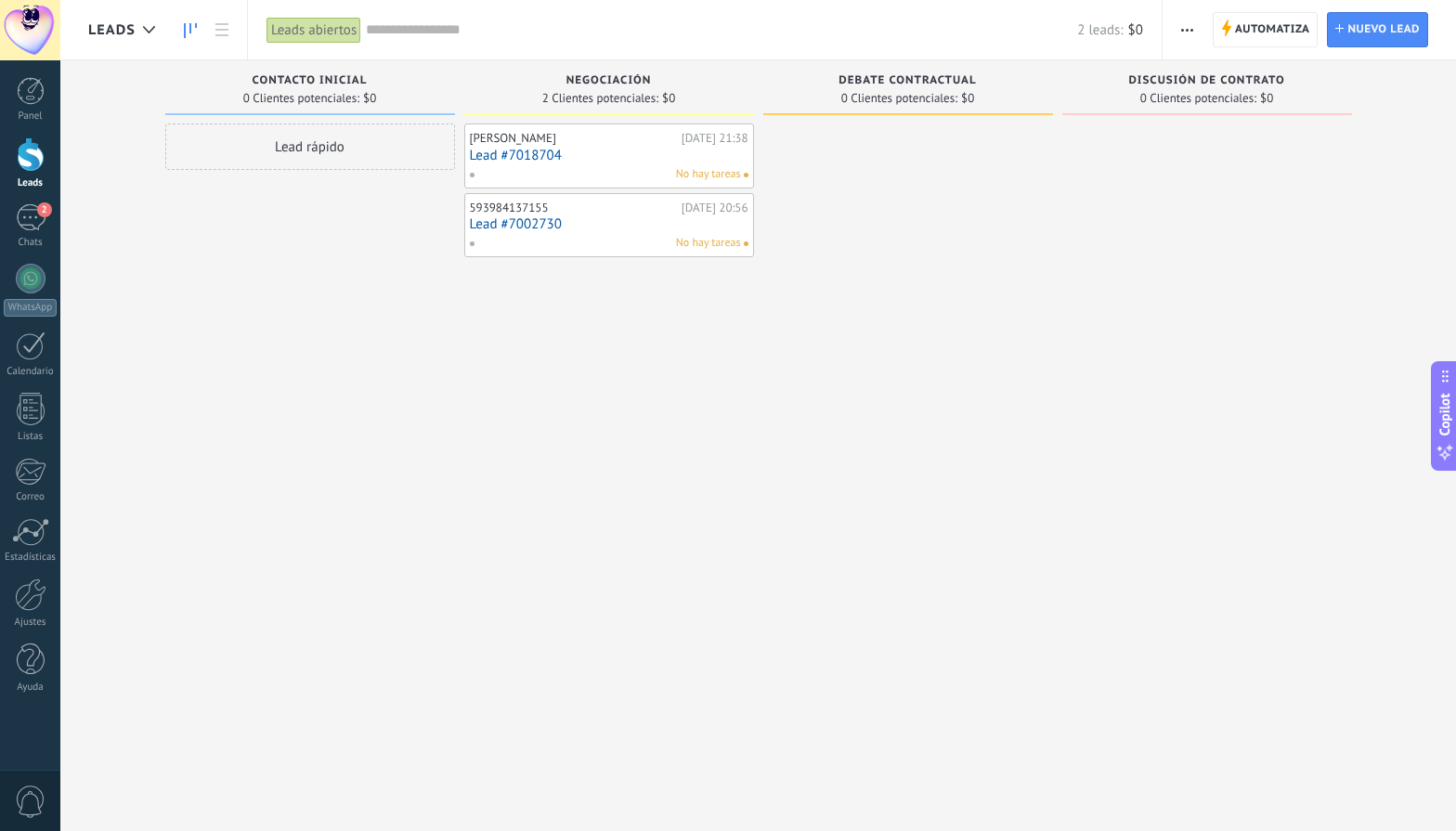
click at [320, 29] on div "Leads abiertos" at bounding box center [313, 31] width 95 height 27
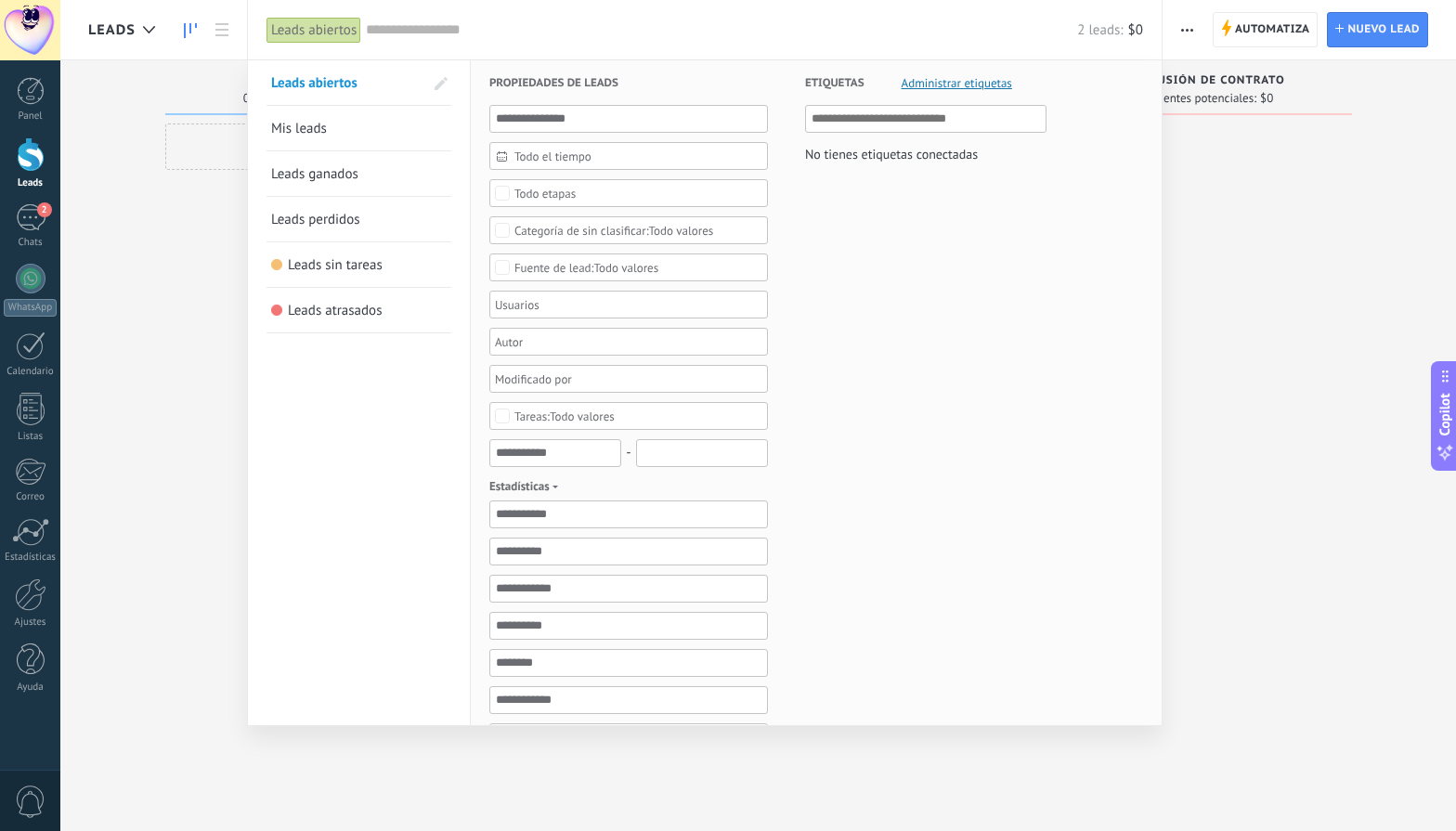
drag, startPoint x: 368, startPoint y: 25, endPoint x: 329, endPoint y: 194, distance: 173.4
click at [329, 59] on div "Leads abiertos Aplicar 2 leads: $0 Leads abiertos Mis leads Leads ganados Leads…" at bounding box center [705, 30] width 916 height 59
click at [328, 177] on span "Leads ganados" at bounding box center [314, 174] width 87 height 17
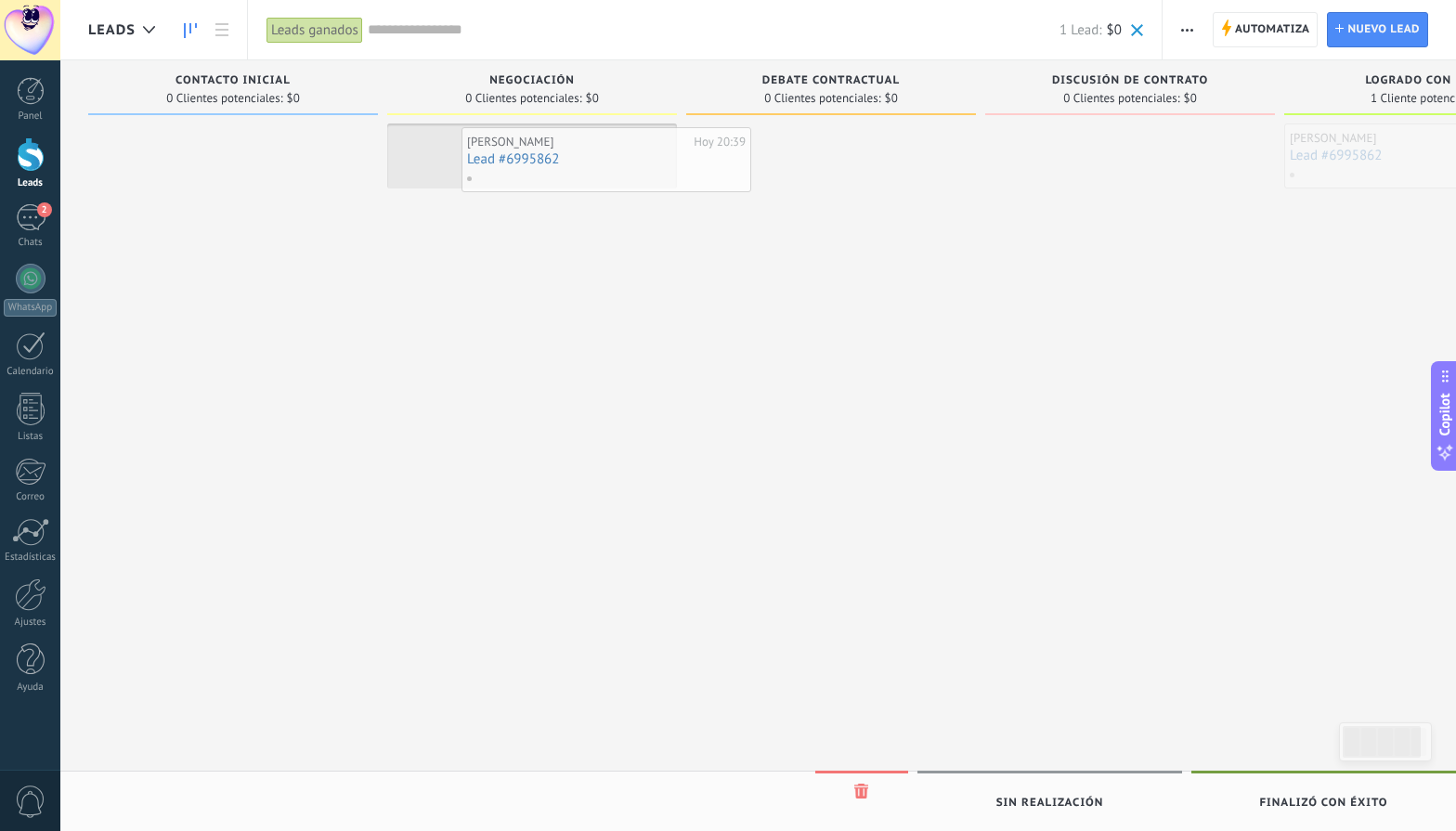
drag, startPoint x: 1292, startPoint y: 145, endPoint x: 615, endPoint y: 149, distance: 677.0
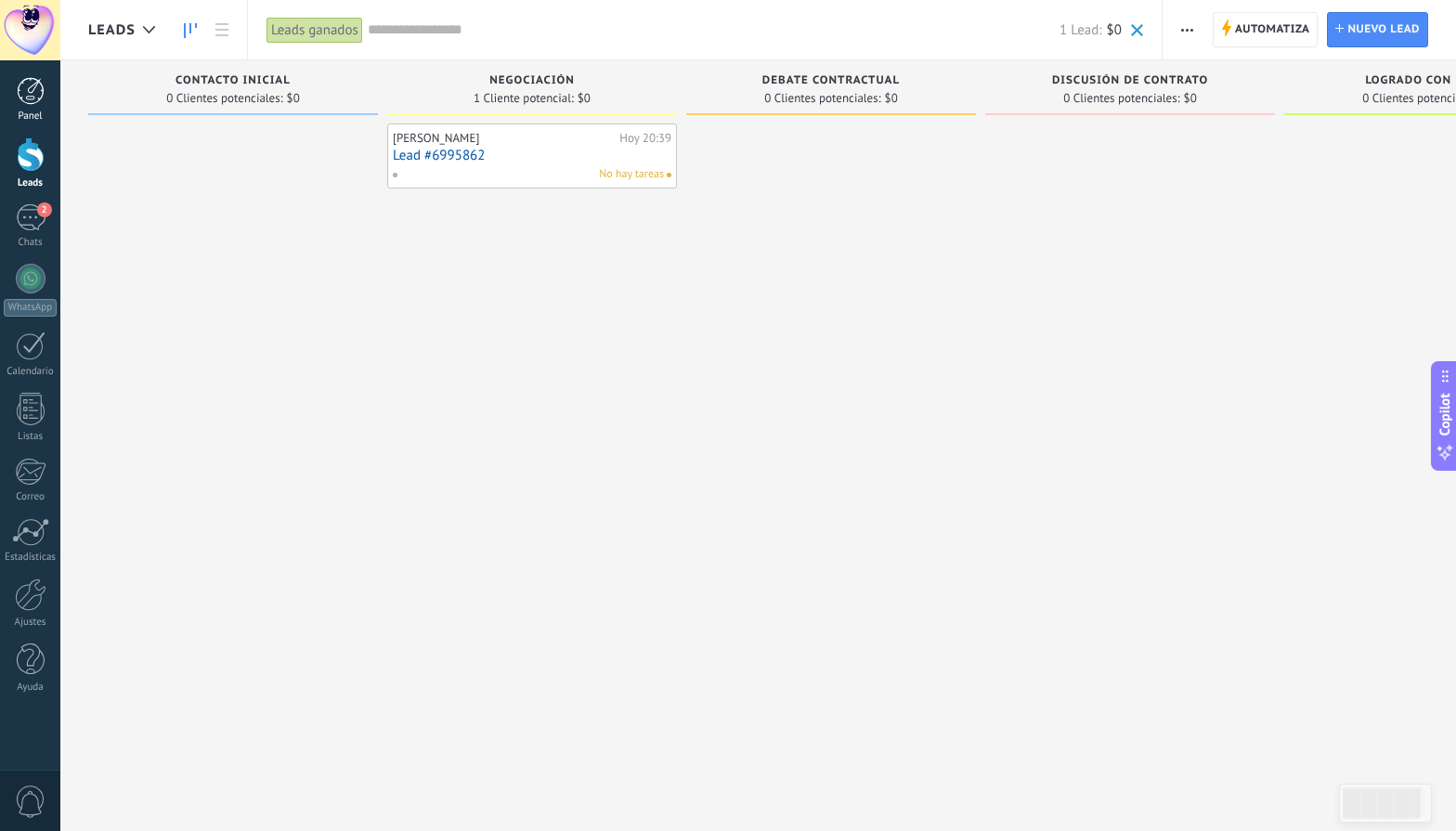
click at [42, 111] on div "Panel" at bounding box center [31, 117] width 53 height 12
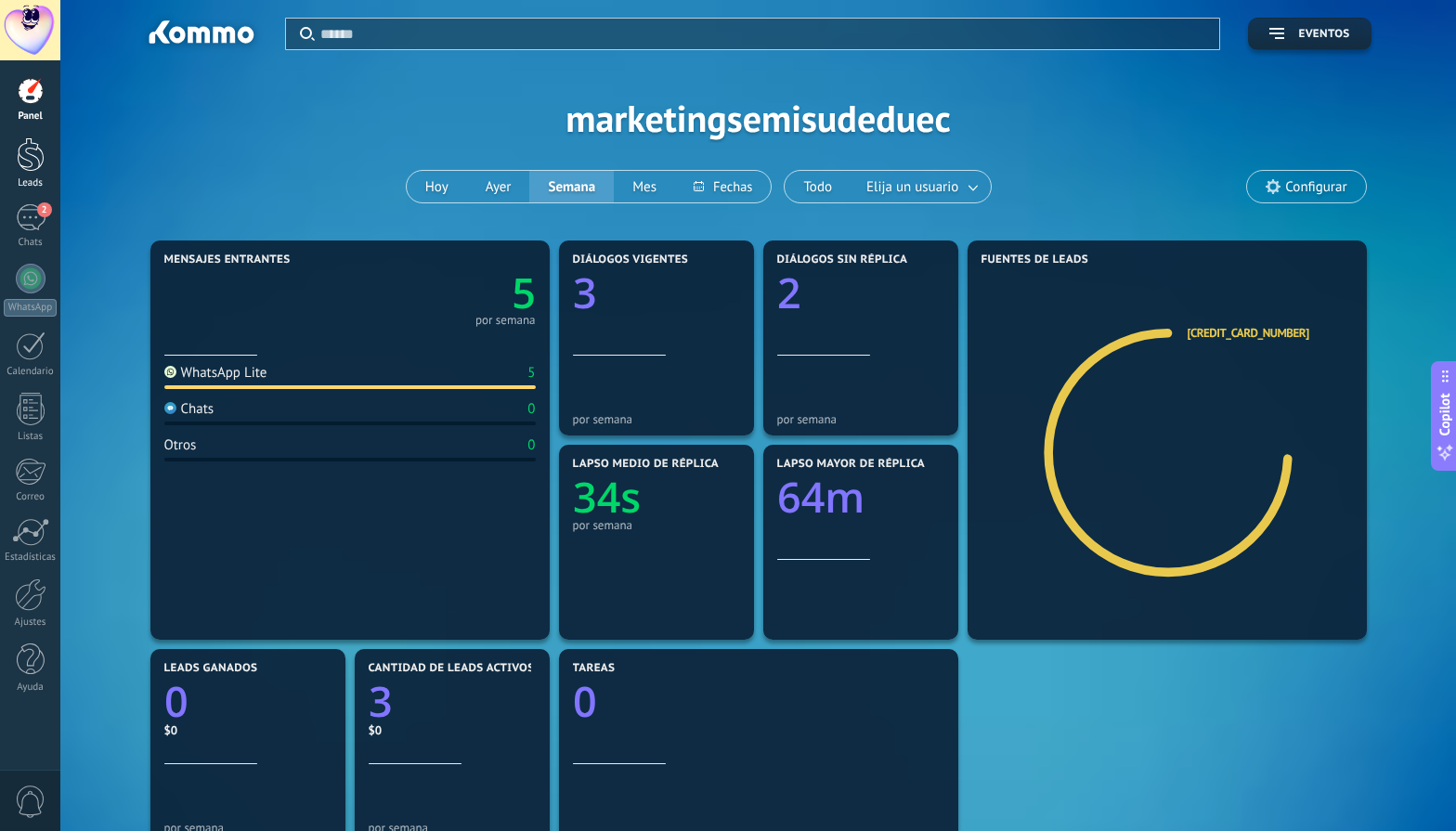
click at [29, 166] on div at bounding box center [31, 155] width 28 height 34
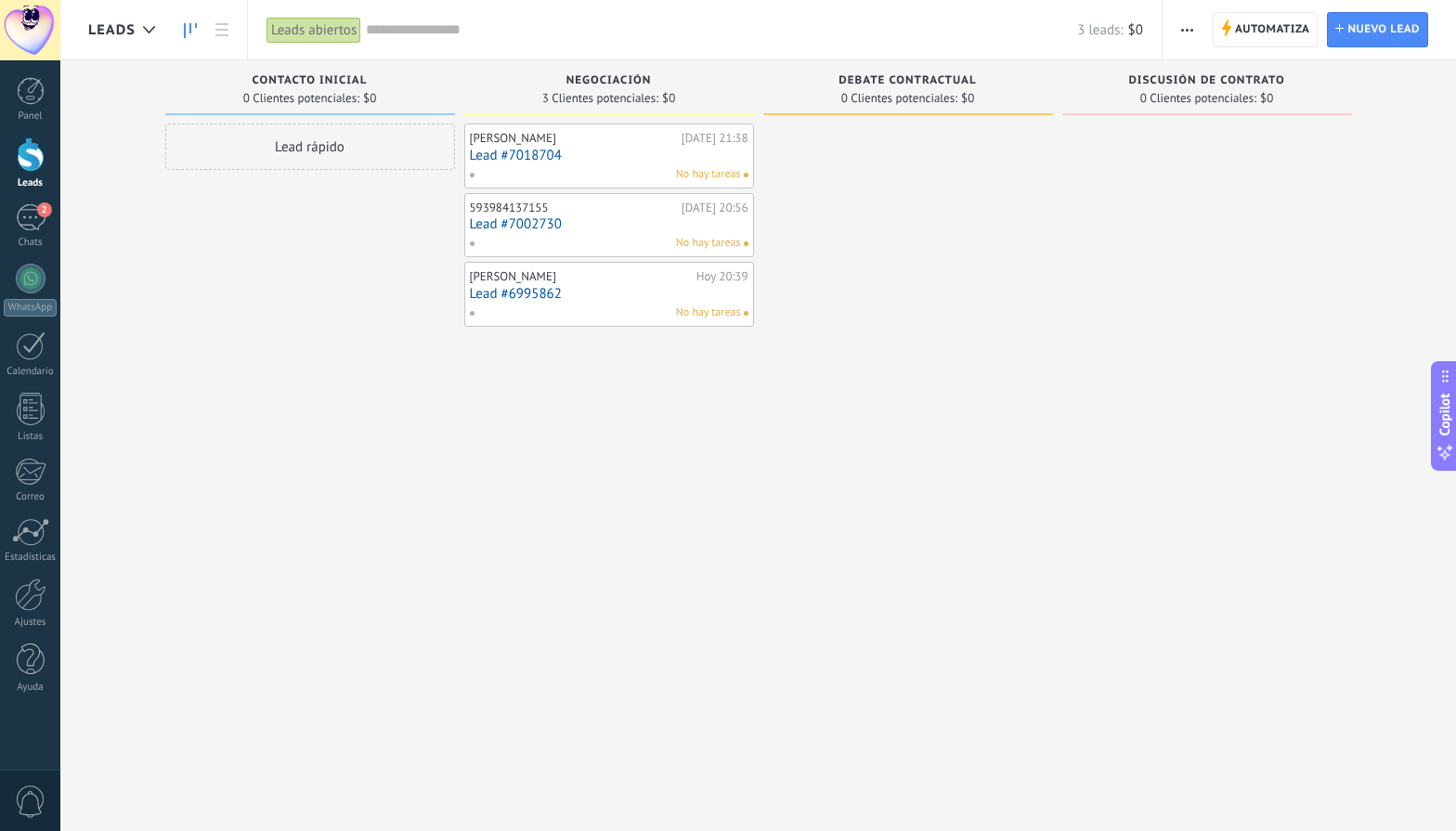
click at [499, 274] on div "[PERSON_NAME]" at bounding box center [580, 277] width 222 height 15
click at [487, 293] on link "Lead #6995862" at bounding box center [609, 293] width 279 height 16
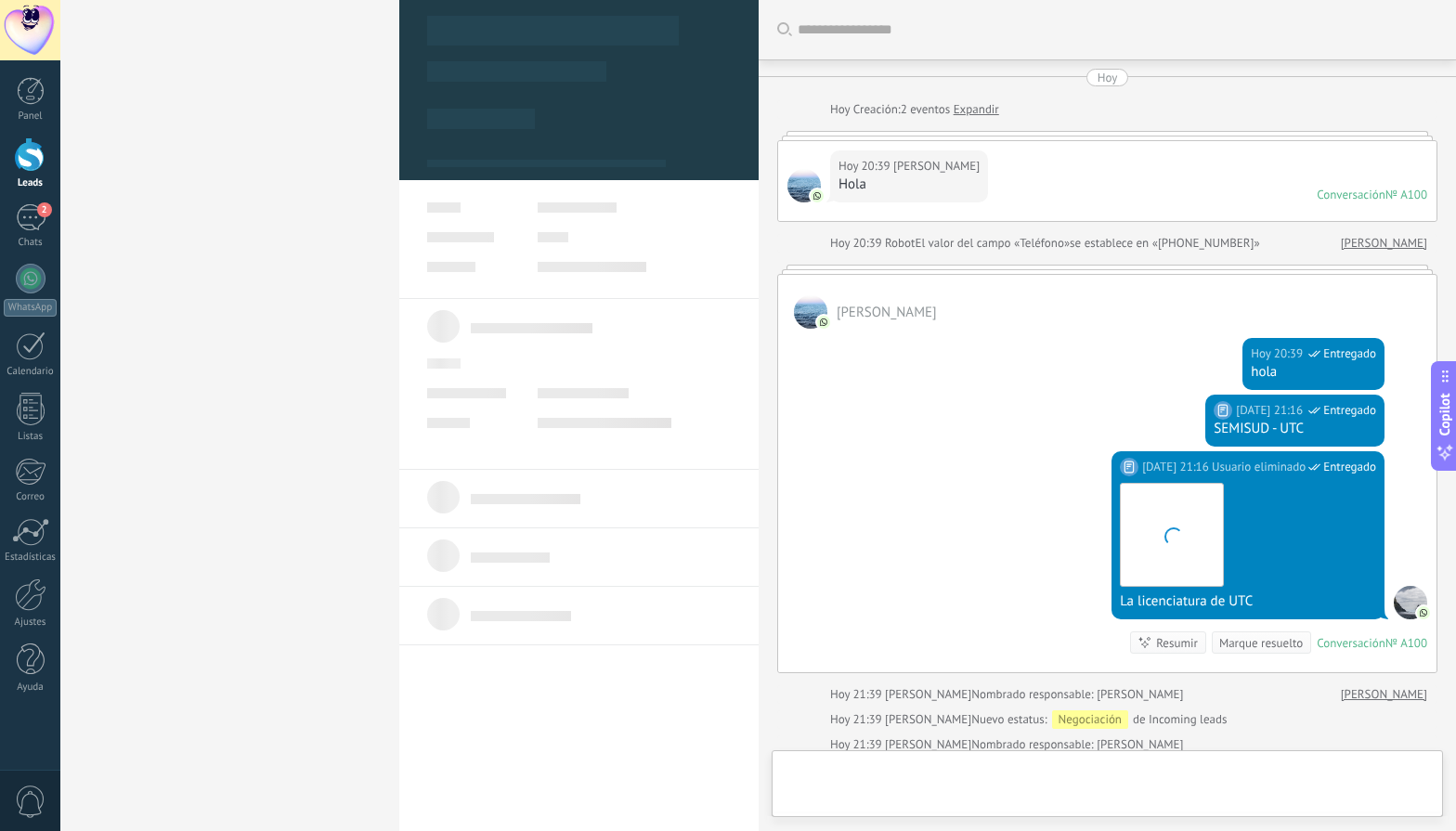
type textarea "**********"
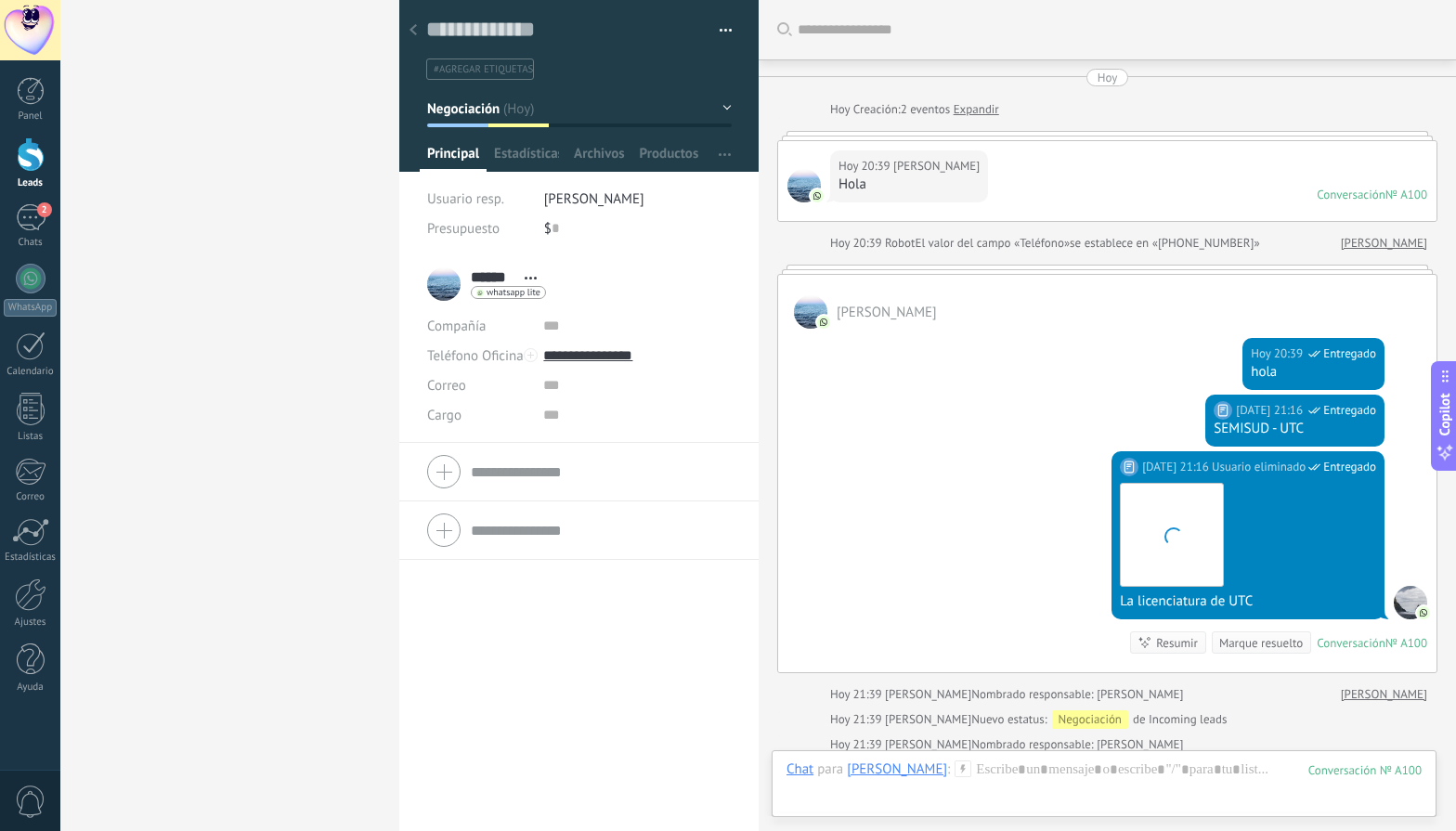
scroll to position [28, 0]
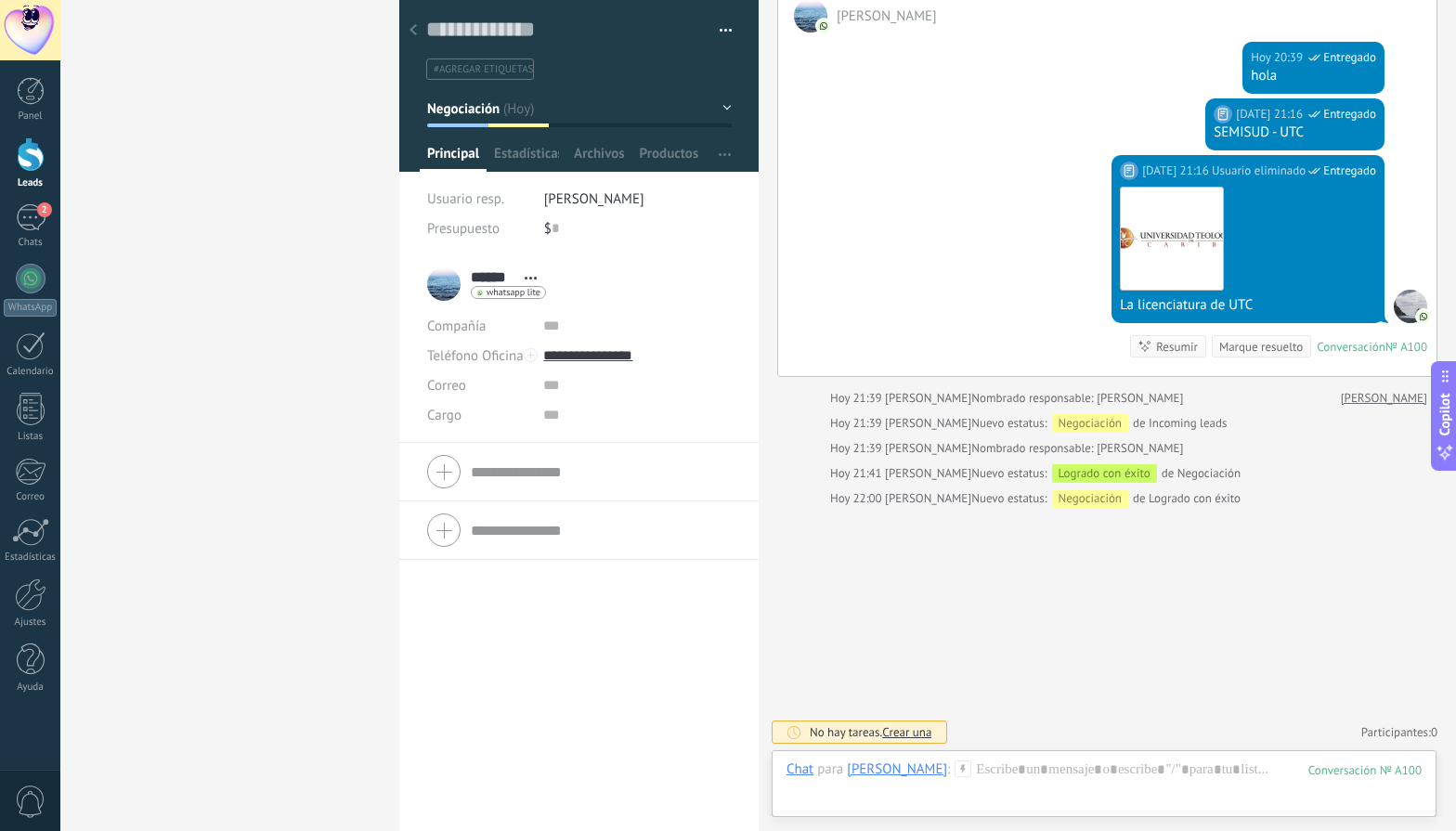
click at [540, 107] on button "Negociación" at bounding box center [579, 108] width 305 height 33
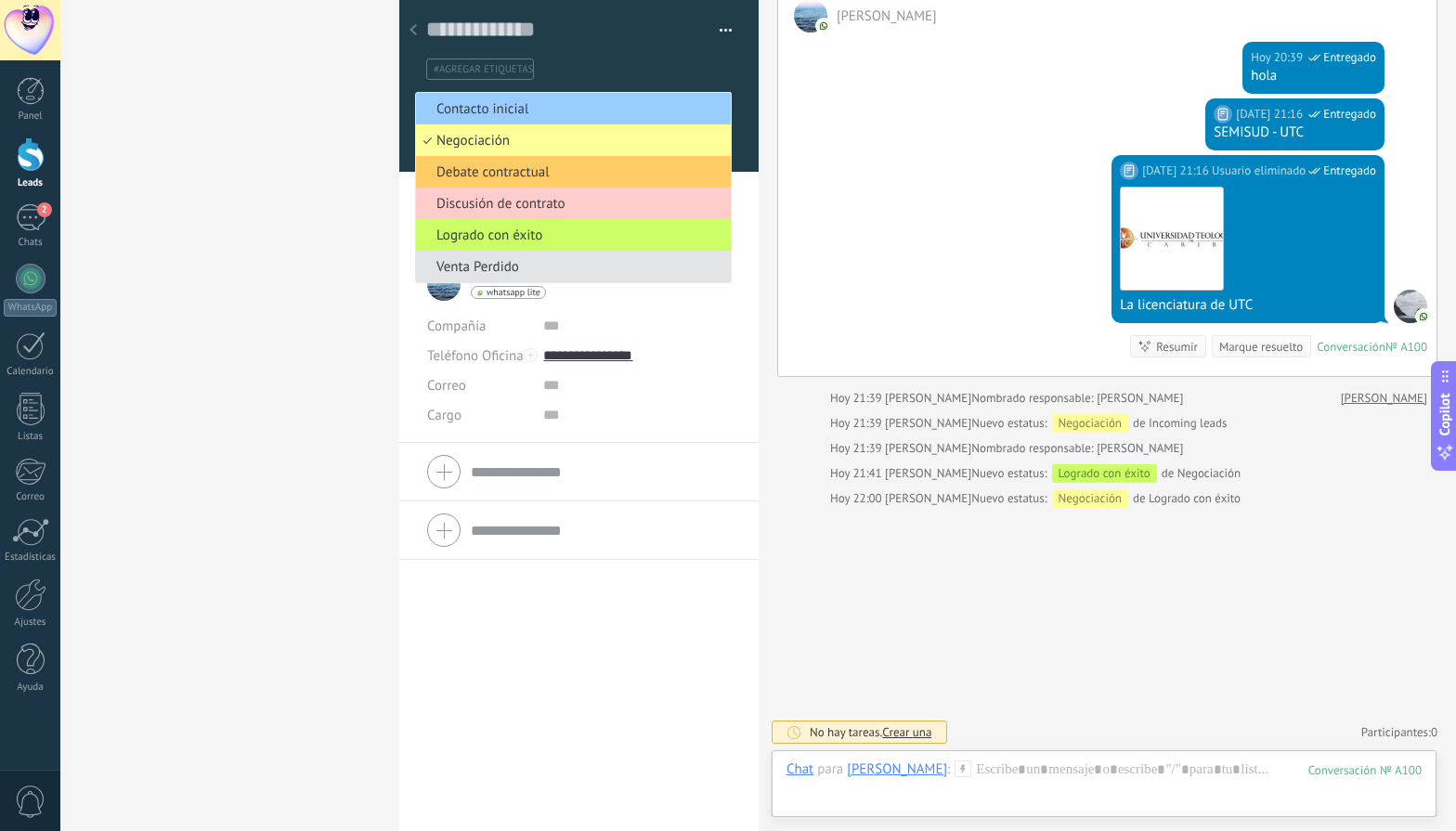
click at [514, 271] on span "Venta Perdido" at bounding box center [571, 266] width 309 height 17
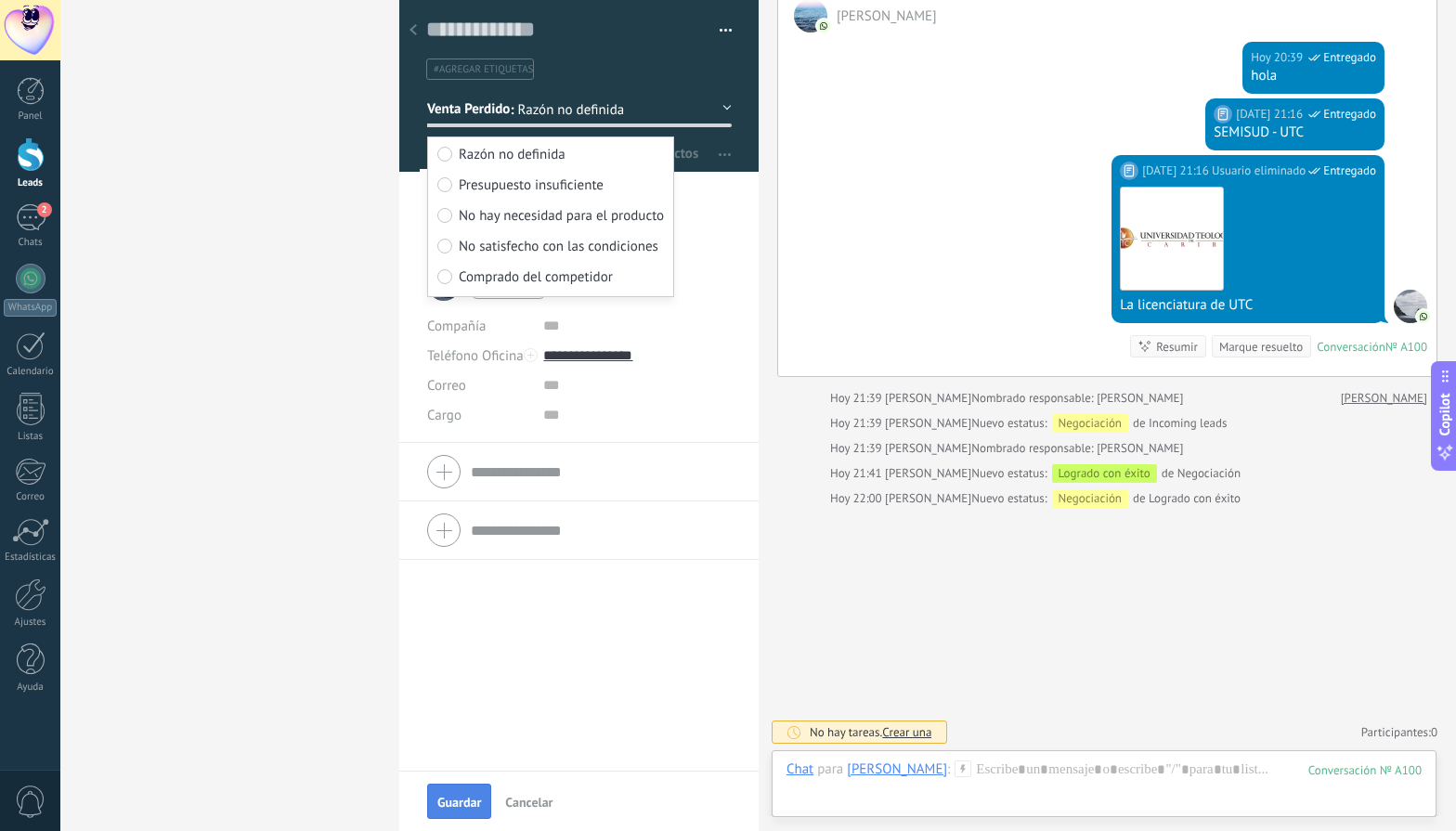
click at [457, 792] on button "Guardar" at bounding box center [458, 801] width 64 height 35
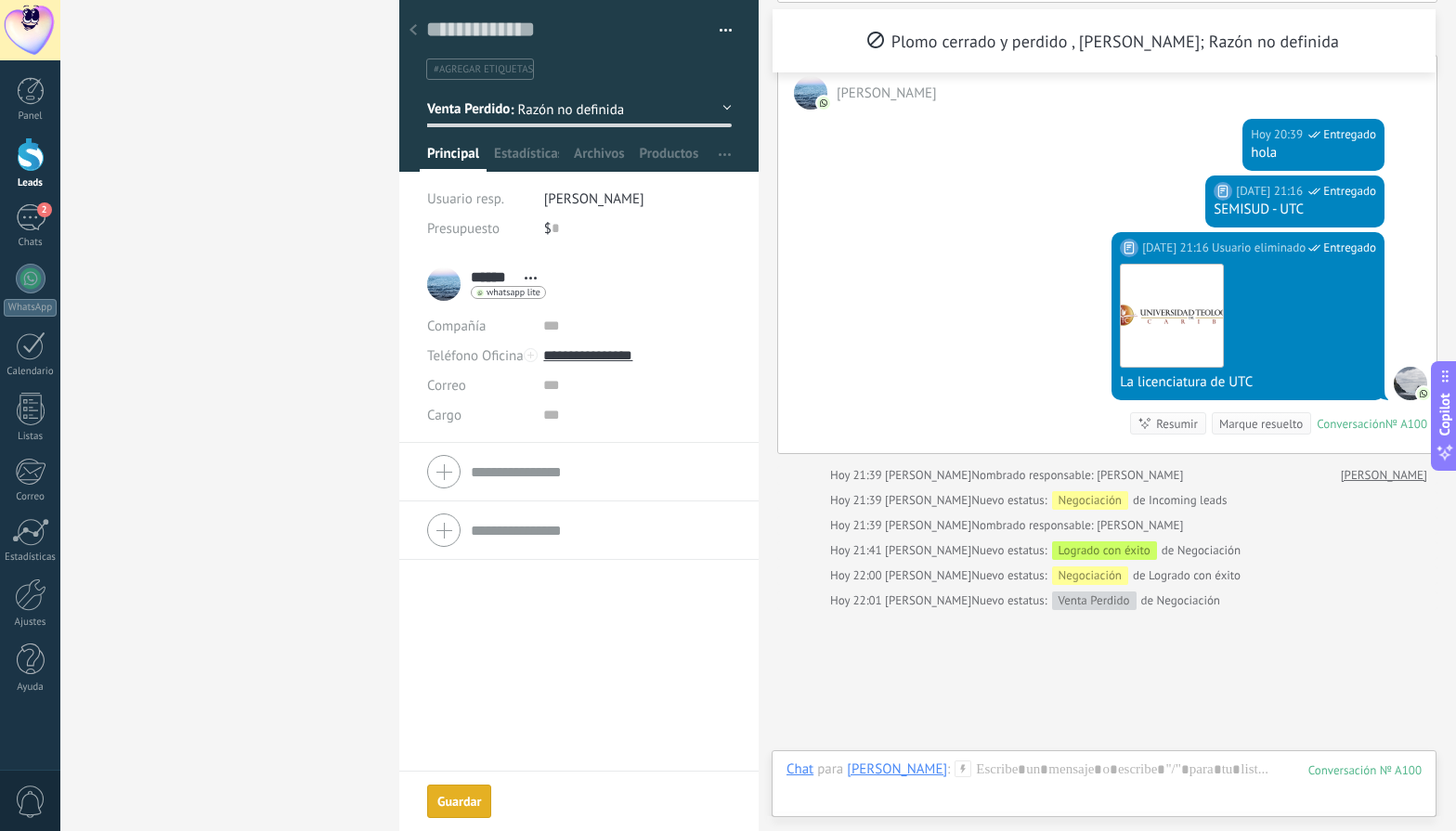
scroll to position [398, 0]
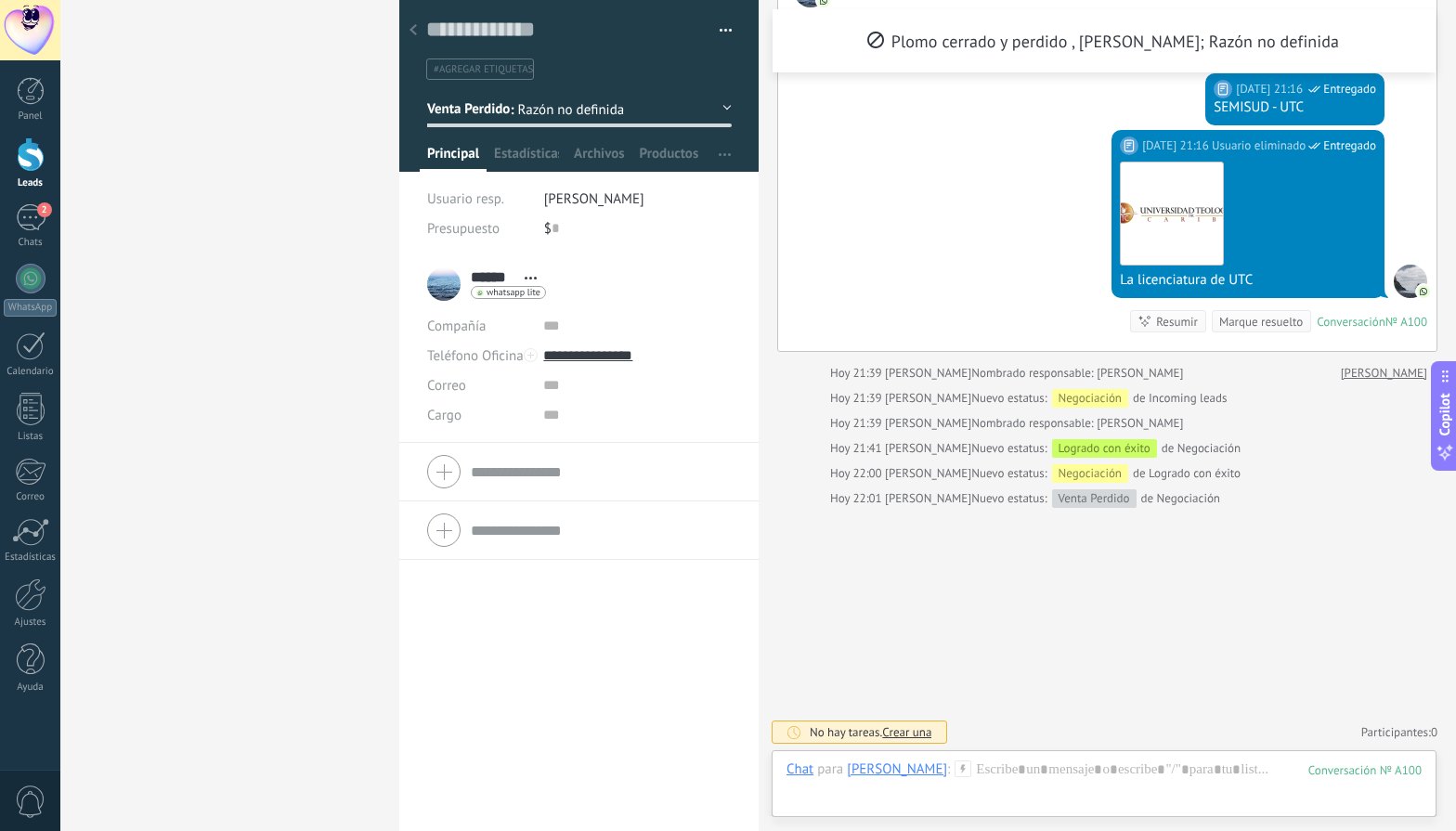
click at [453, 799] on div "****** Andrés ****** Andrés Apellido Abrir detalle Copie el nombre" at bounding box center [579, 543] width 359 height 576
click at [33, 111] on div "Panel" at bounding box center [31, 117] width 53 height 12
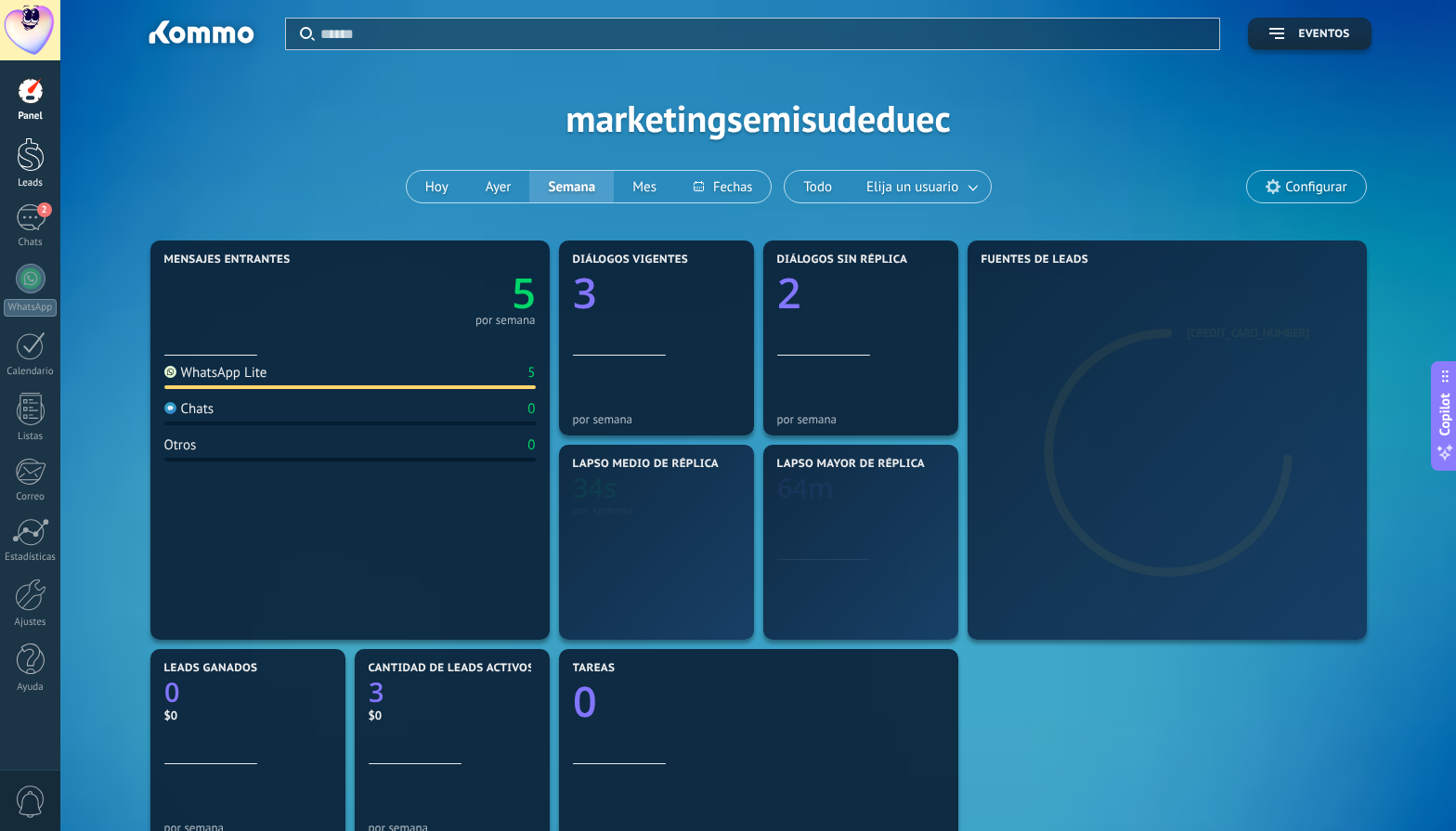
click at [33, 175] on link "Leads" at bounding box center [30, 163] width 60 height 52
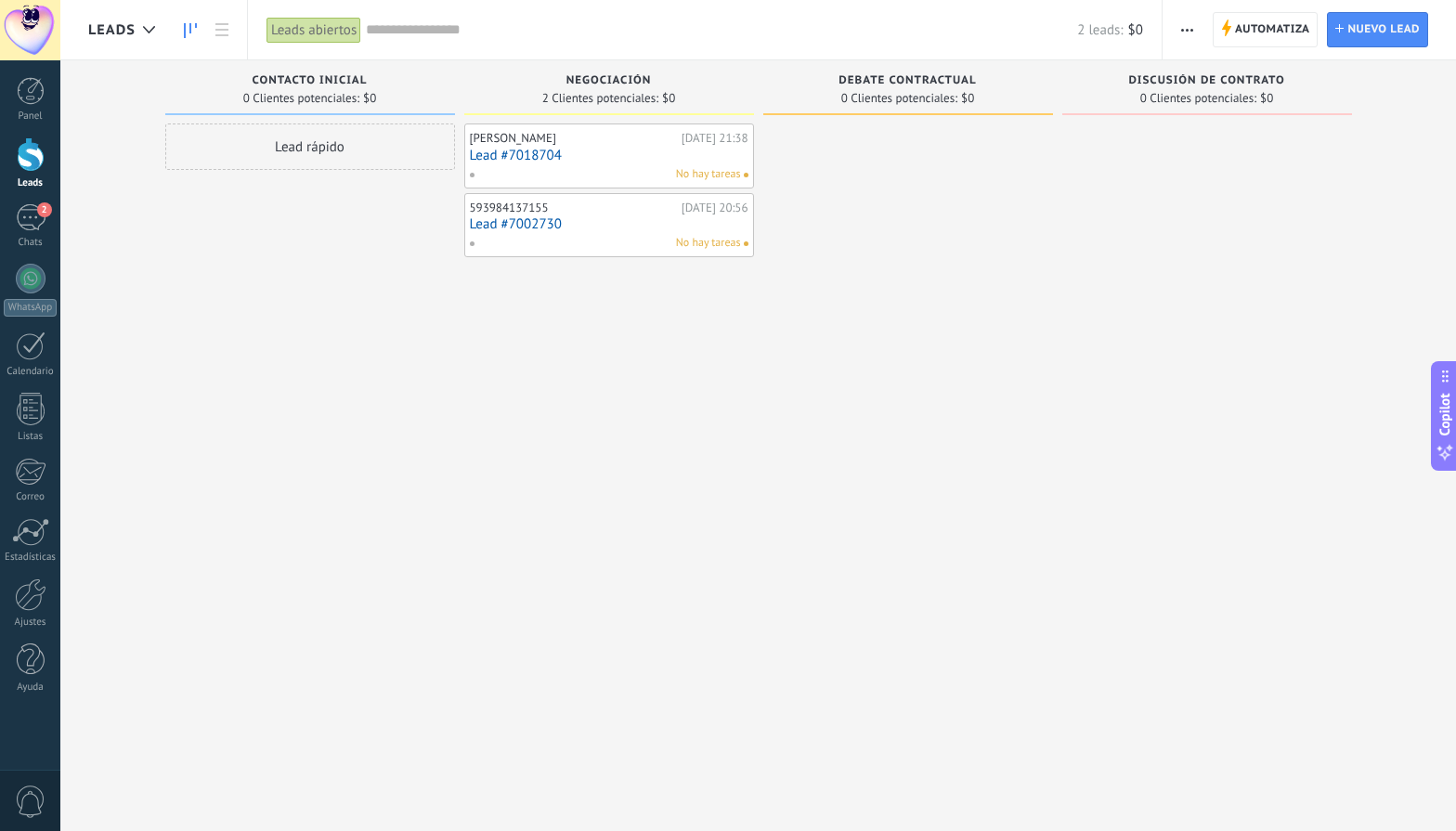
click at [327, 39] on div "Leads abiertos" at bounding box center [313, 31] width 95 height 27
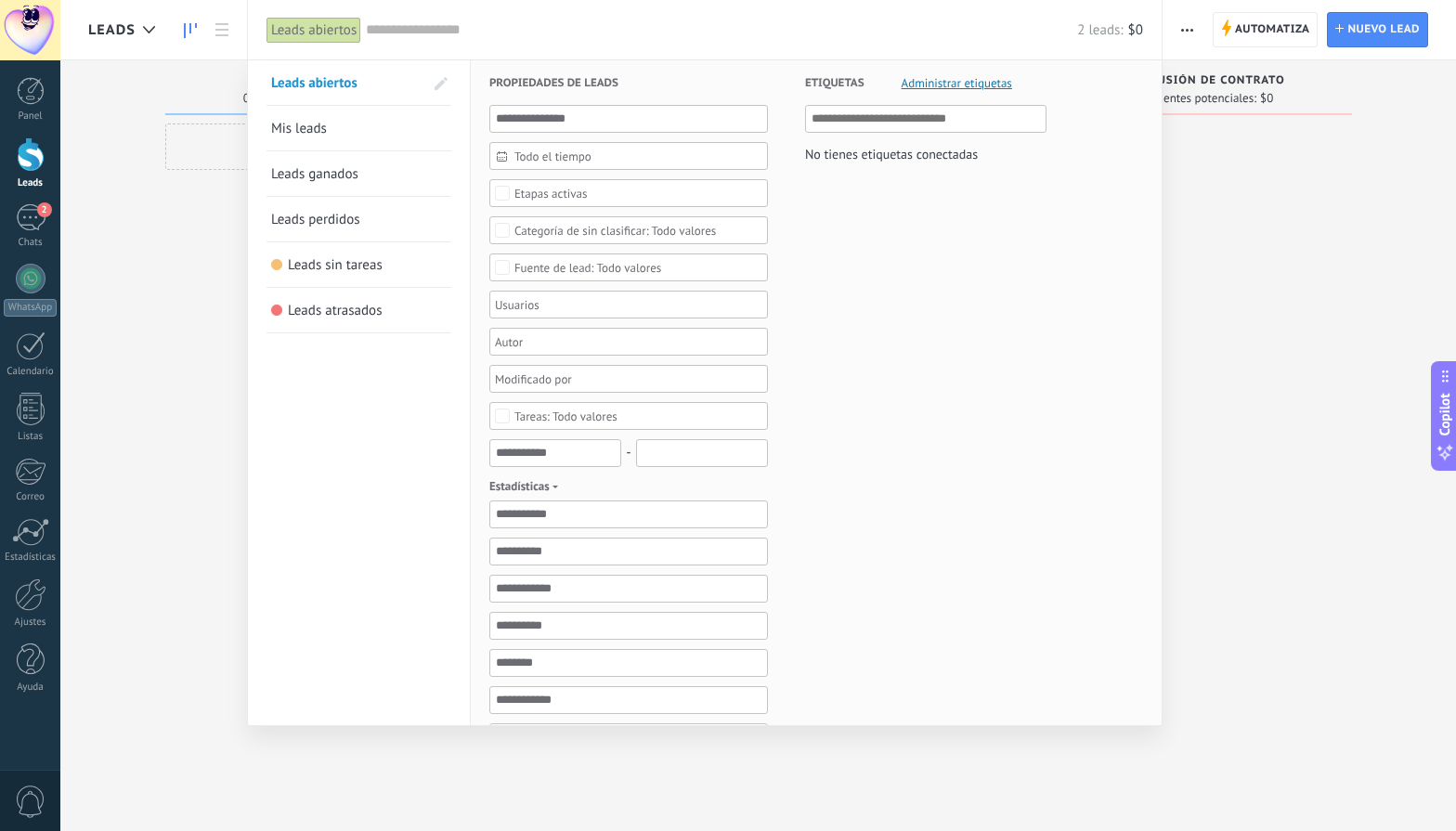
click at [407, 224] on link "Leads perdidos" at bounding box center [359, 219] width 176 height 45
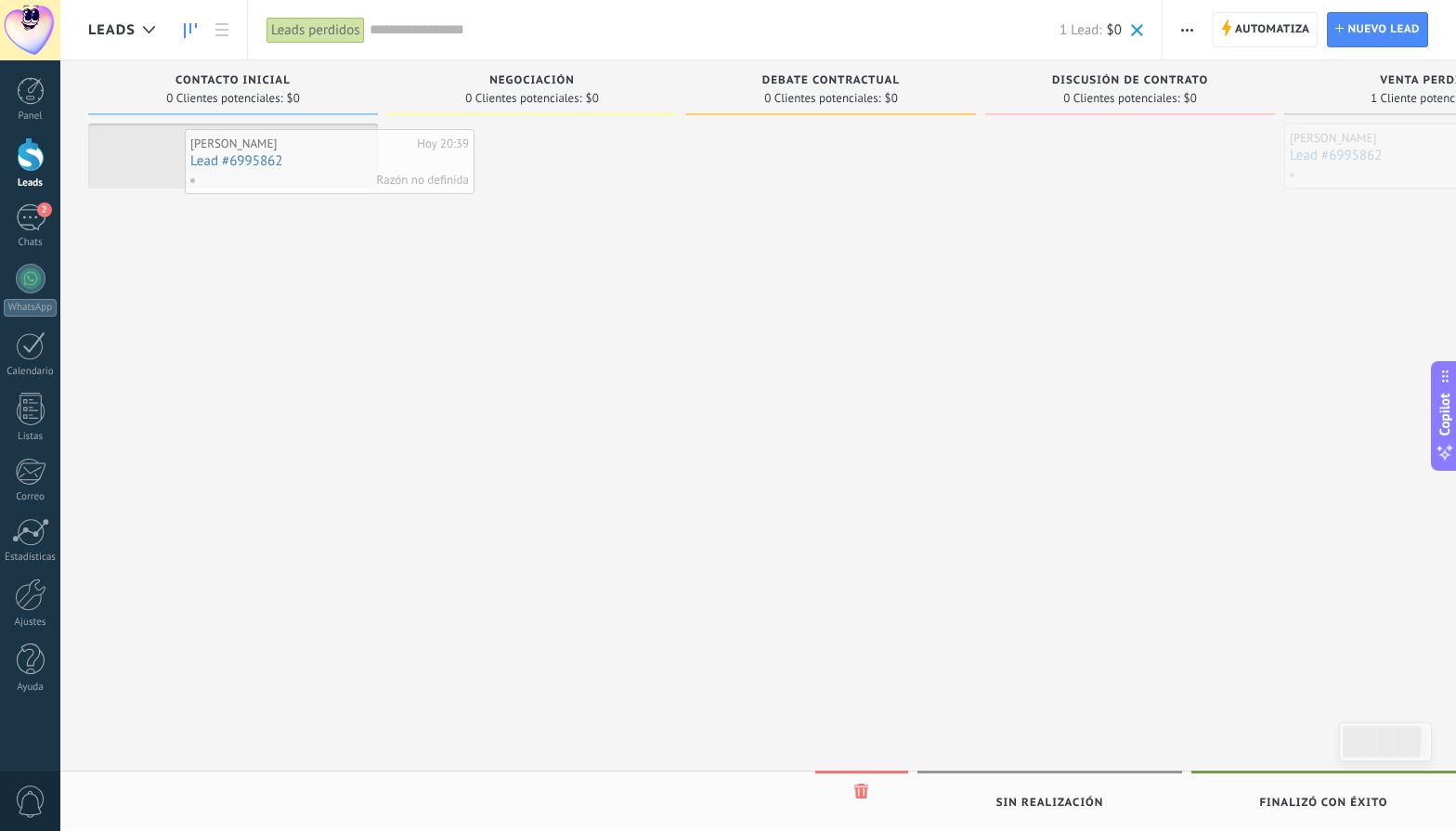
drag, startPoint x: 1358, startPoint y: 153, endPoint x: 256, endPoint y: 158, distance: 1102.0
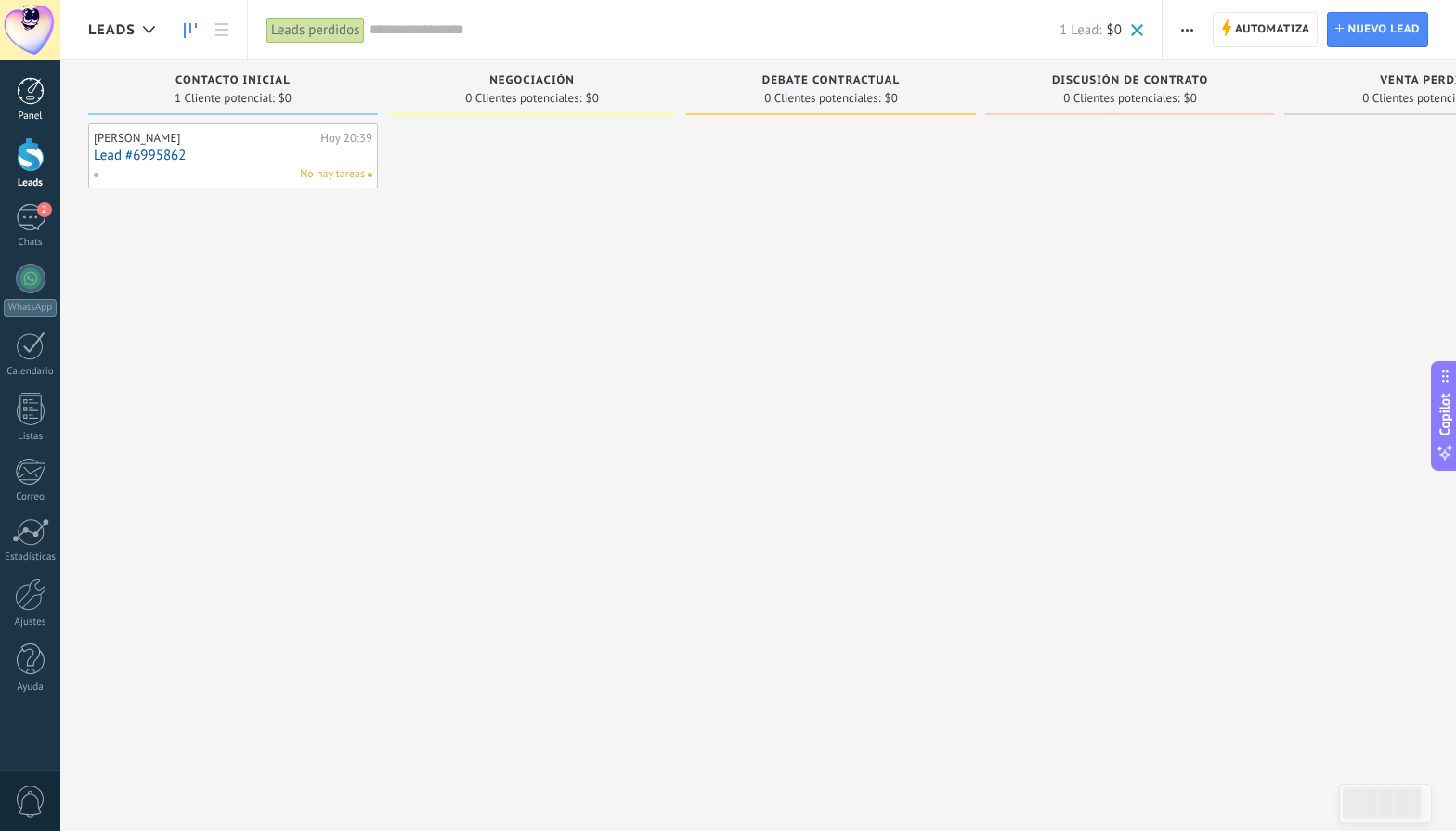
click at [26, 97] on div at bounding box center [31, 91] width 28 height 28
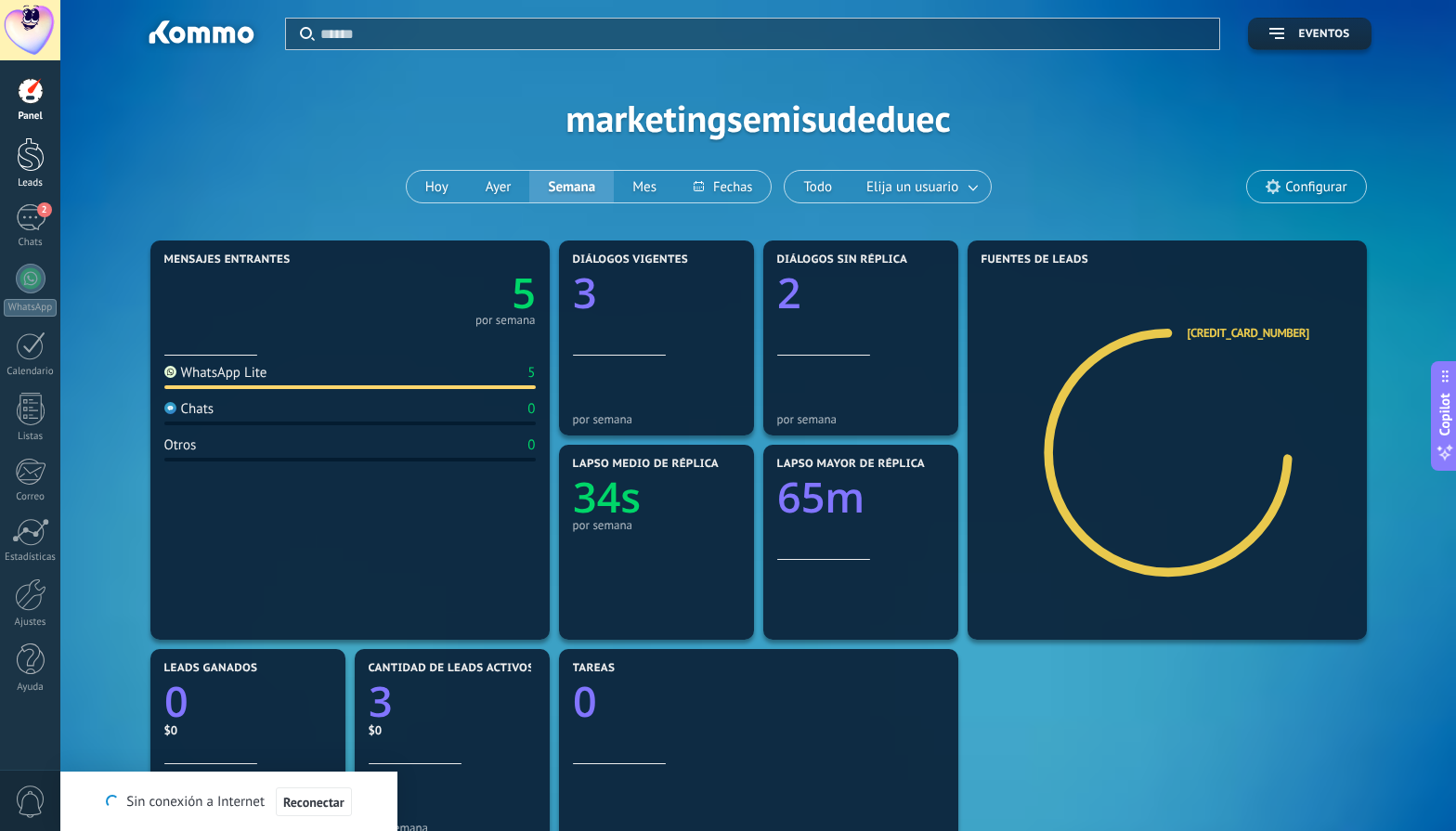
click at [31, 160] on div at bounding box center [31, 155] width 28 height 34
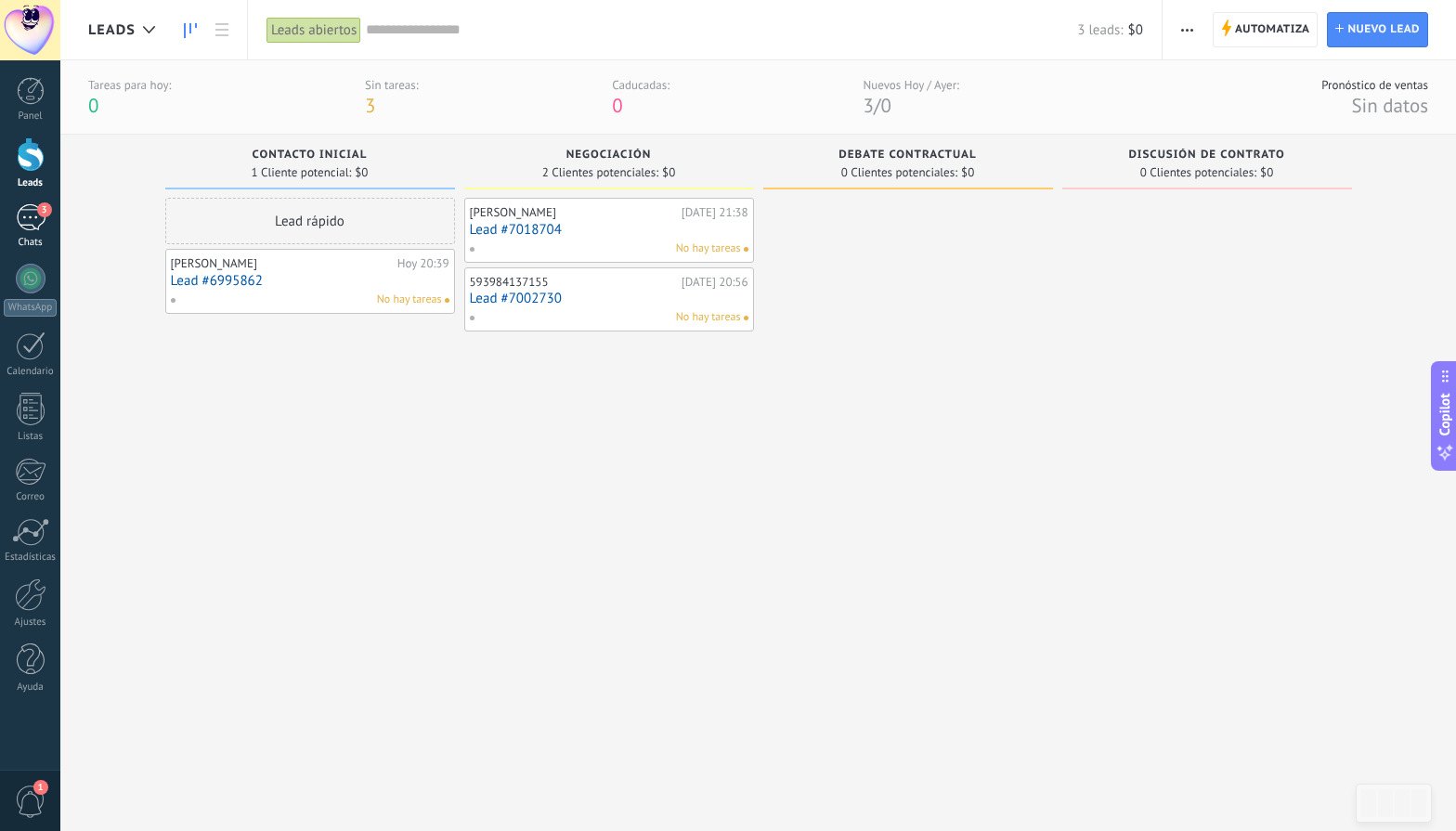
click at [33, 220] on div "3" at bounding box center [31, 218] width 30 height 27
